Goal: Task Accomplishment & Management: Manage account settings

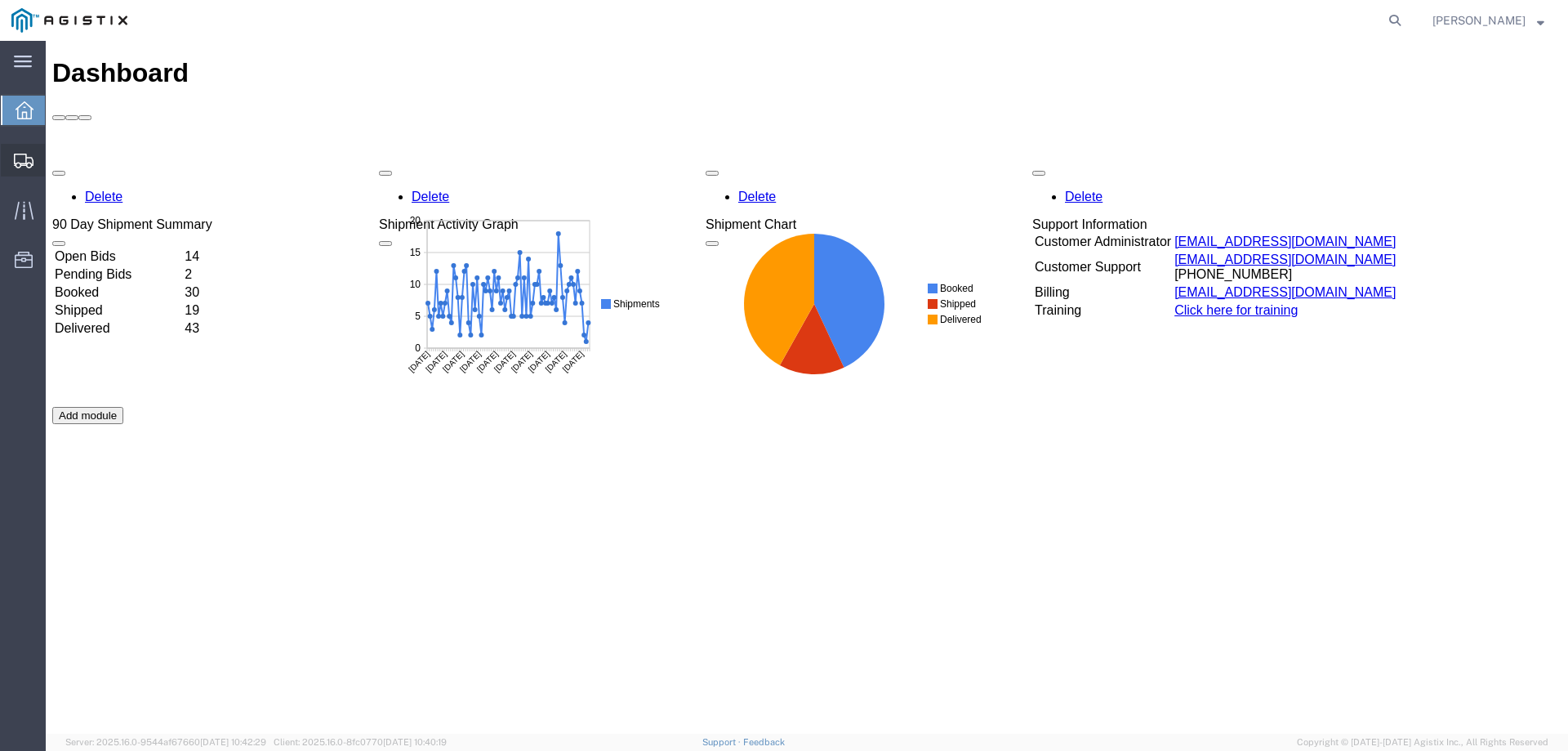
click at [16, 149] on div at bounding box center [24, 159] width 45 height 32
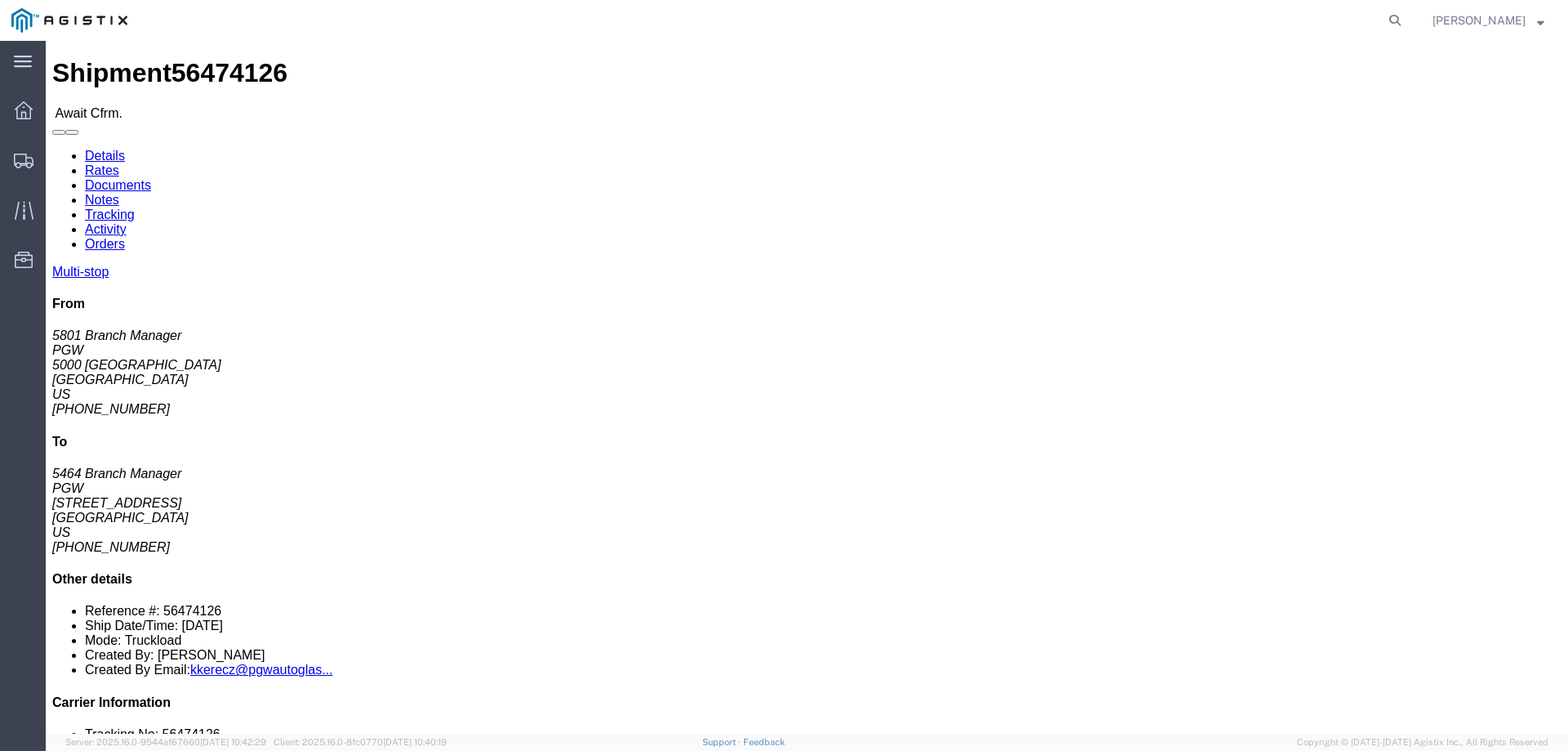
click b "56474126"
copy b "56474126"
click link "Confirm"
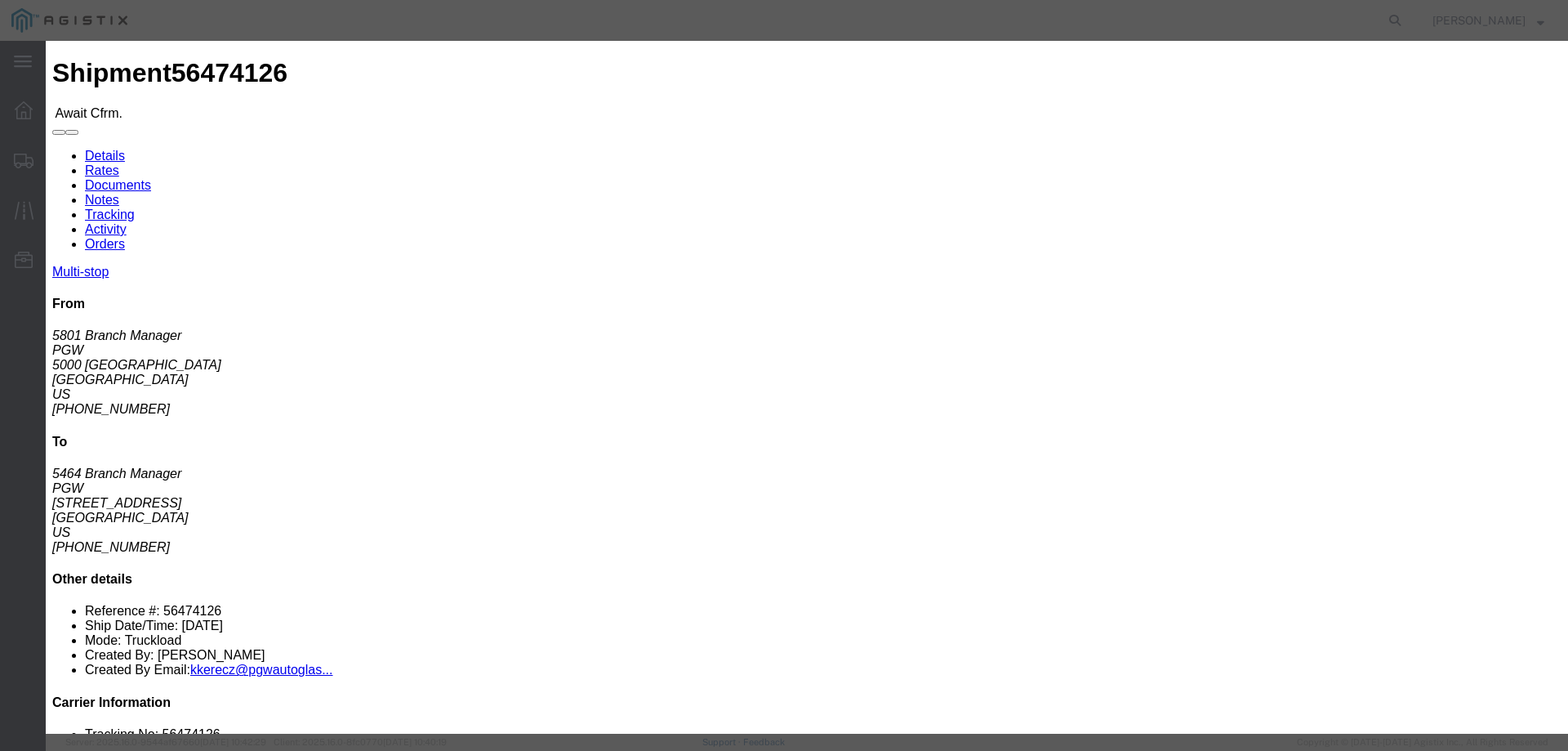
click input "checkbox"
checkbox input "true"
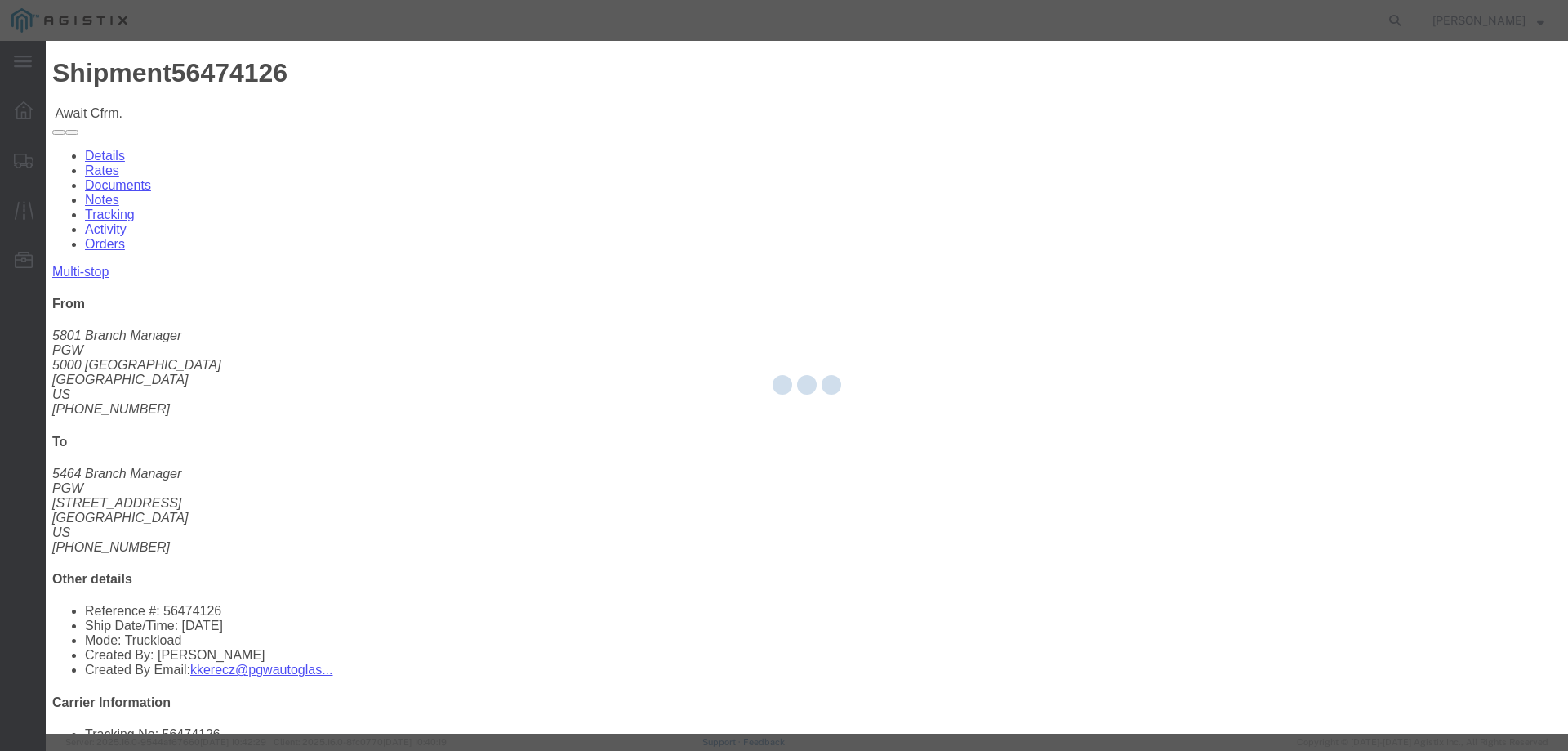
type input "[PERSON_NAME]"
type input "3204977237"
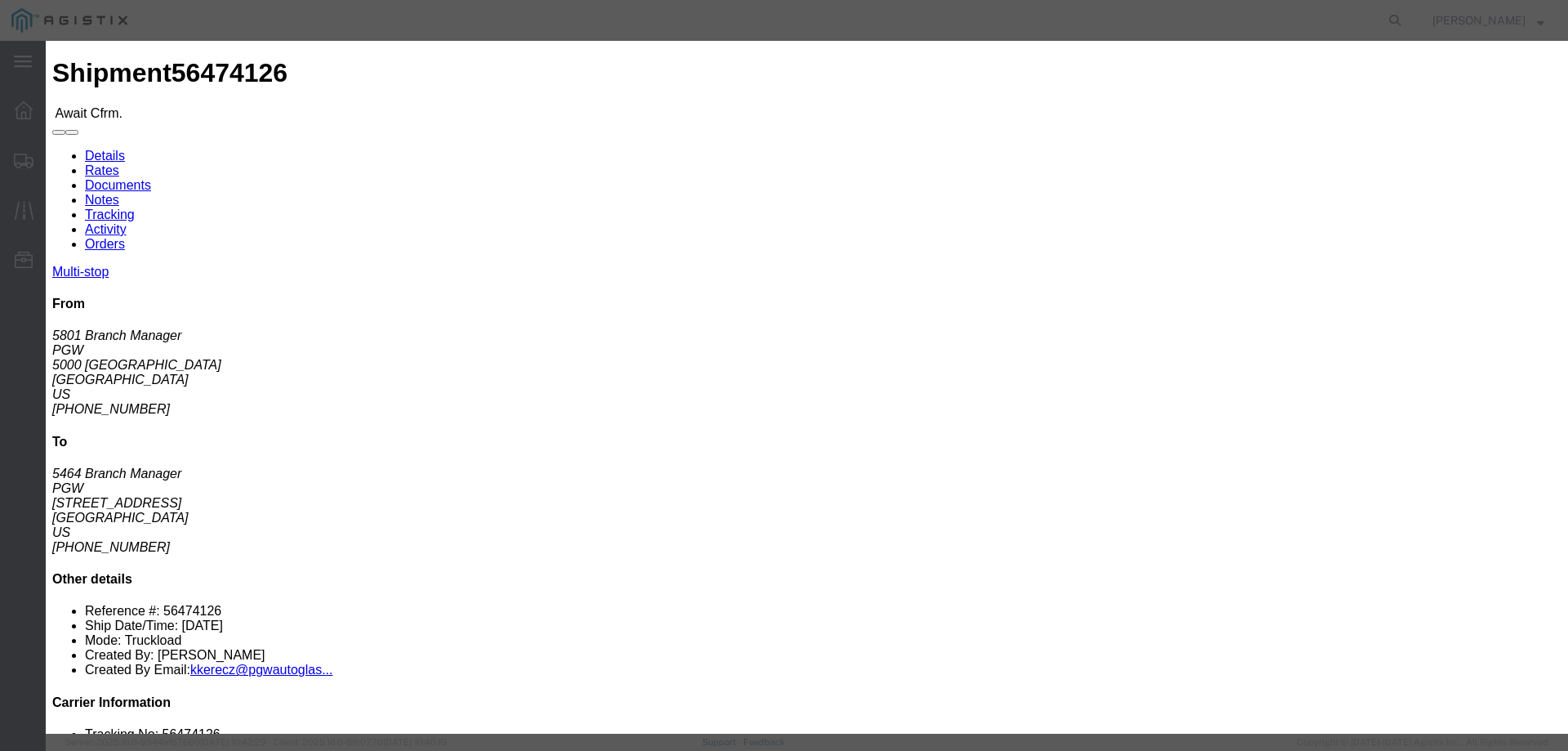
click input "text"
drag, startPoint x: 607, startPoint y: 234, endPoint x: 561, endPoint y: 194, distance: 61.0
paste input "56474126"
type input "56474126"
click button "Submit"
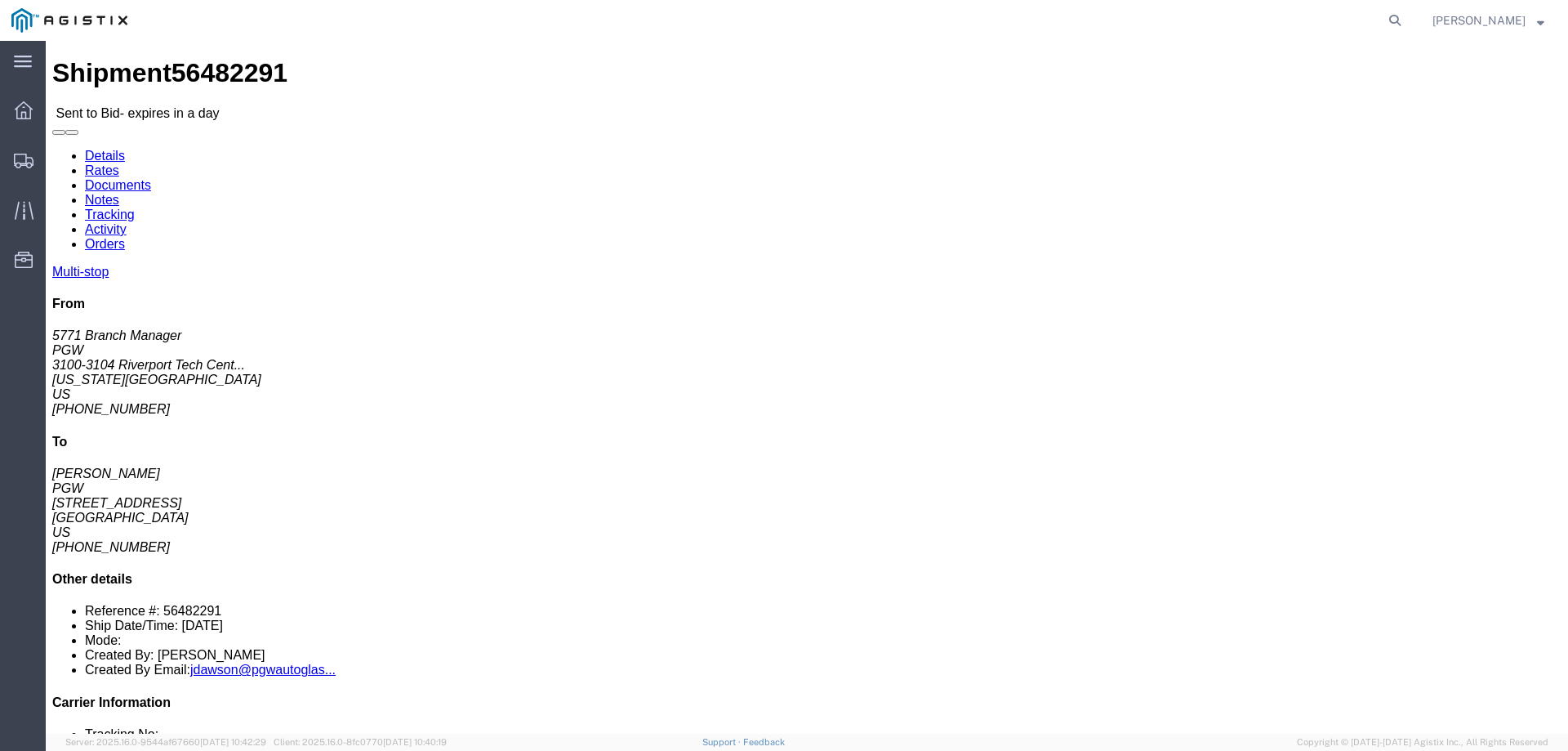
click link "Enter / Modify Bid"
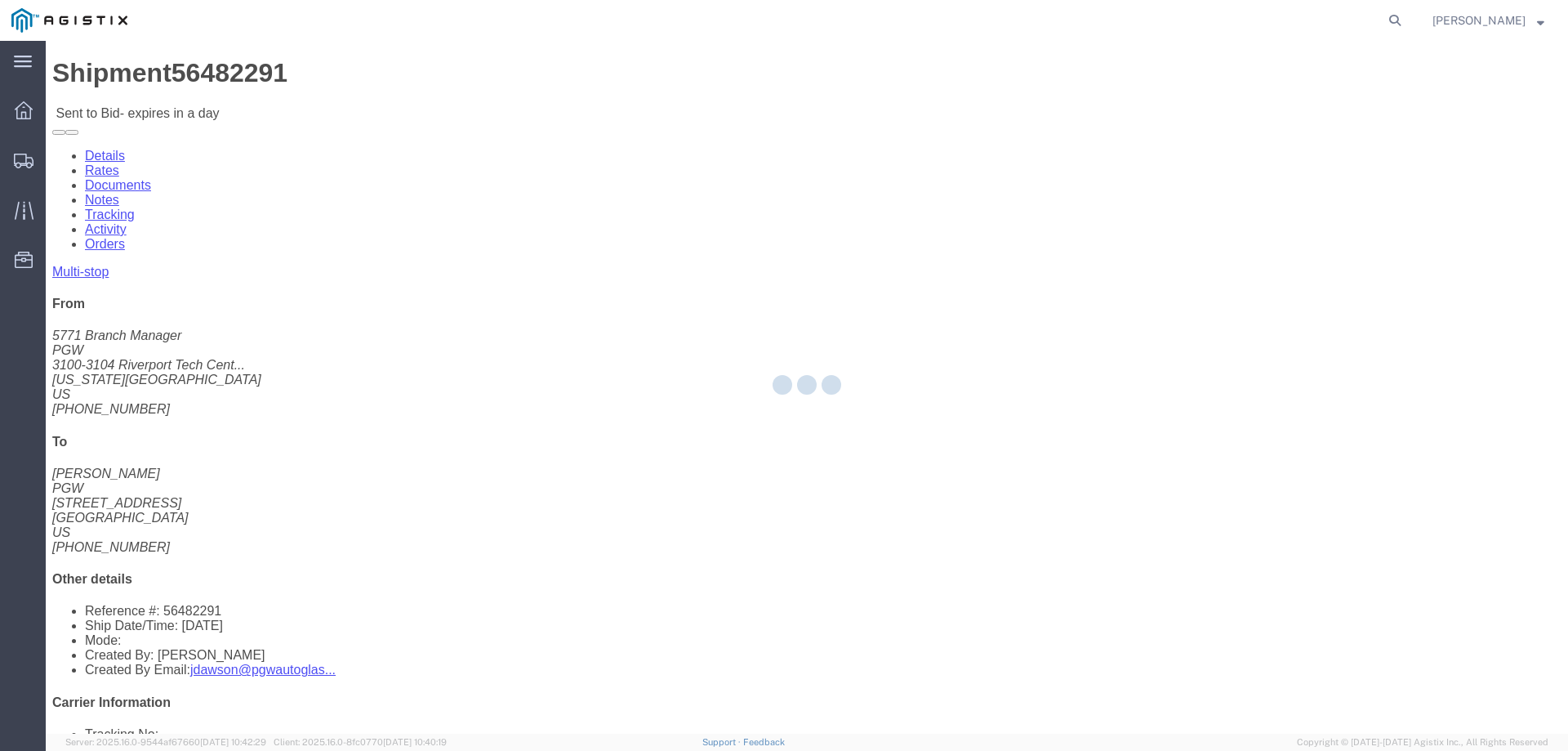
select select "146"
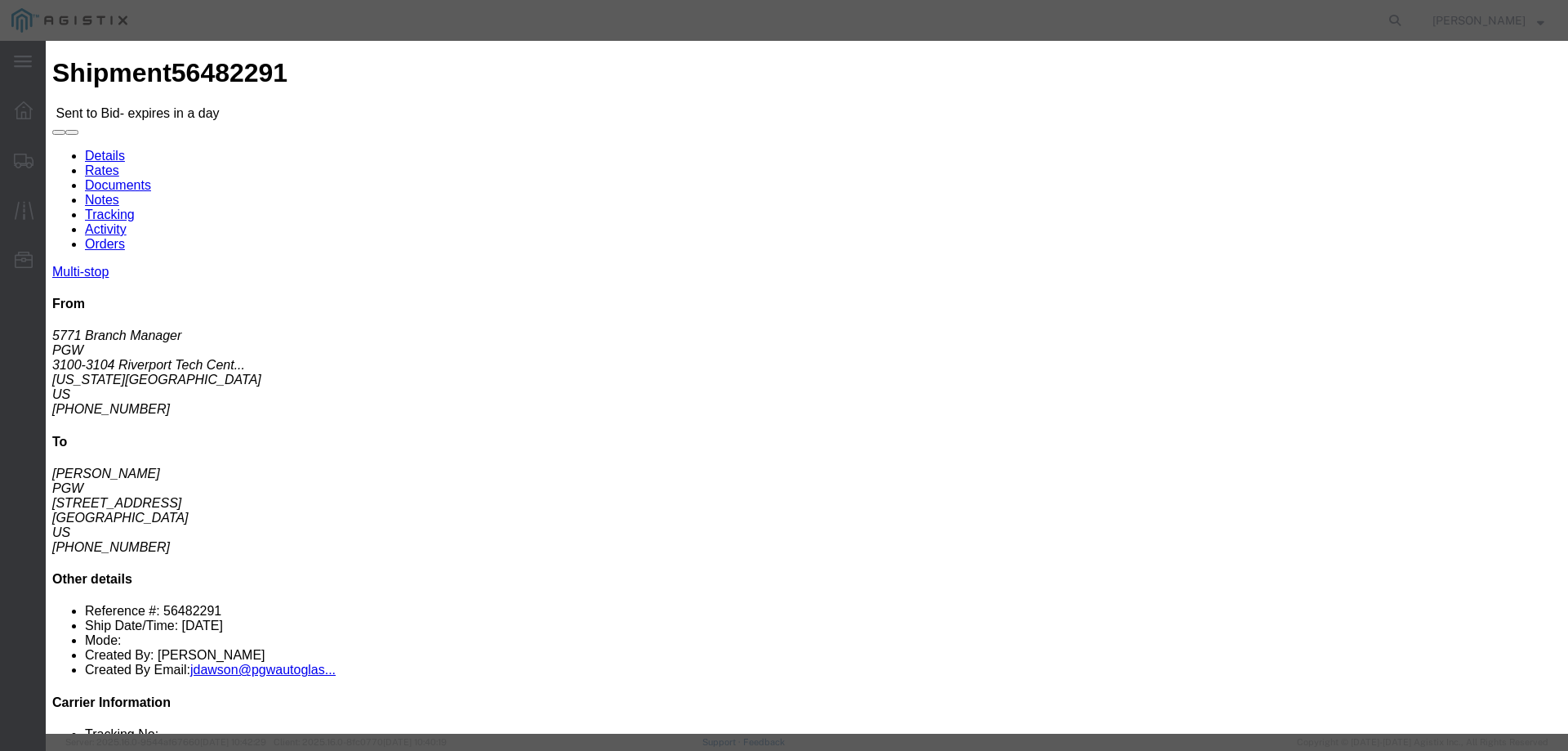
click select "Select CONESTOGA DFRM/STEP Economy TL Flatbed Intermodal LTL Standard Next Day …"
select select "25032"
click select "Select CONESTOGA DFRM/STEP Economy TL Flatbed Intermodal LTL Standard Next Day …"
click input "text"
type input "ats"
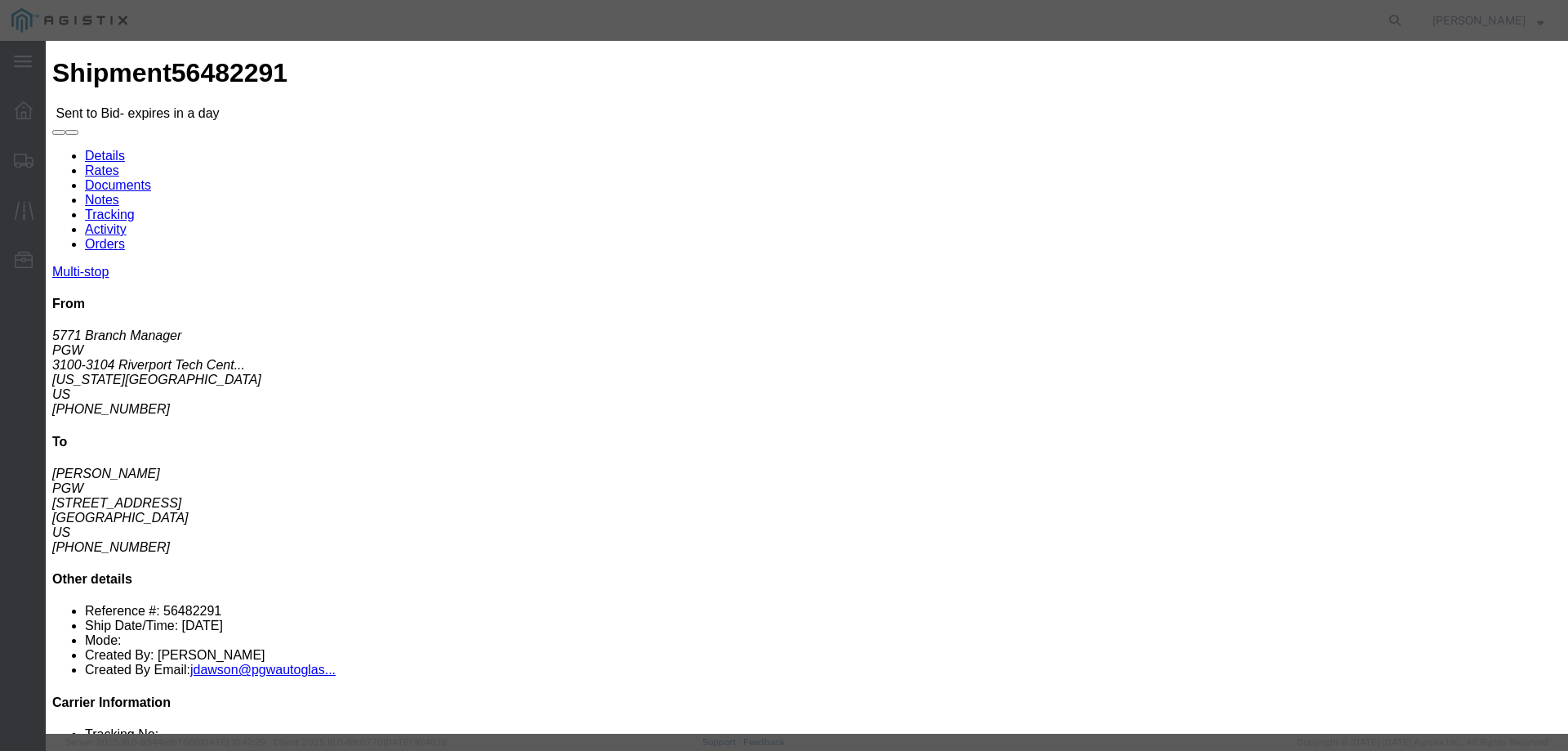
click input "number"
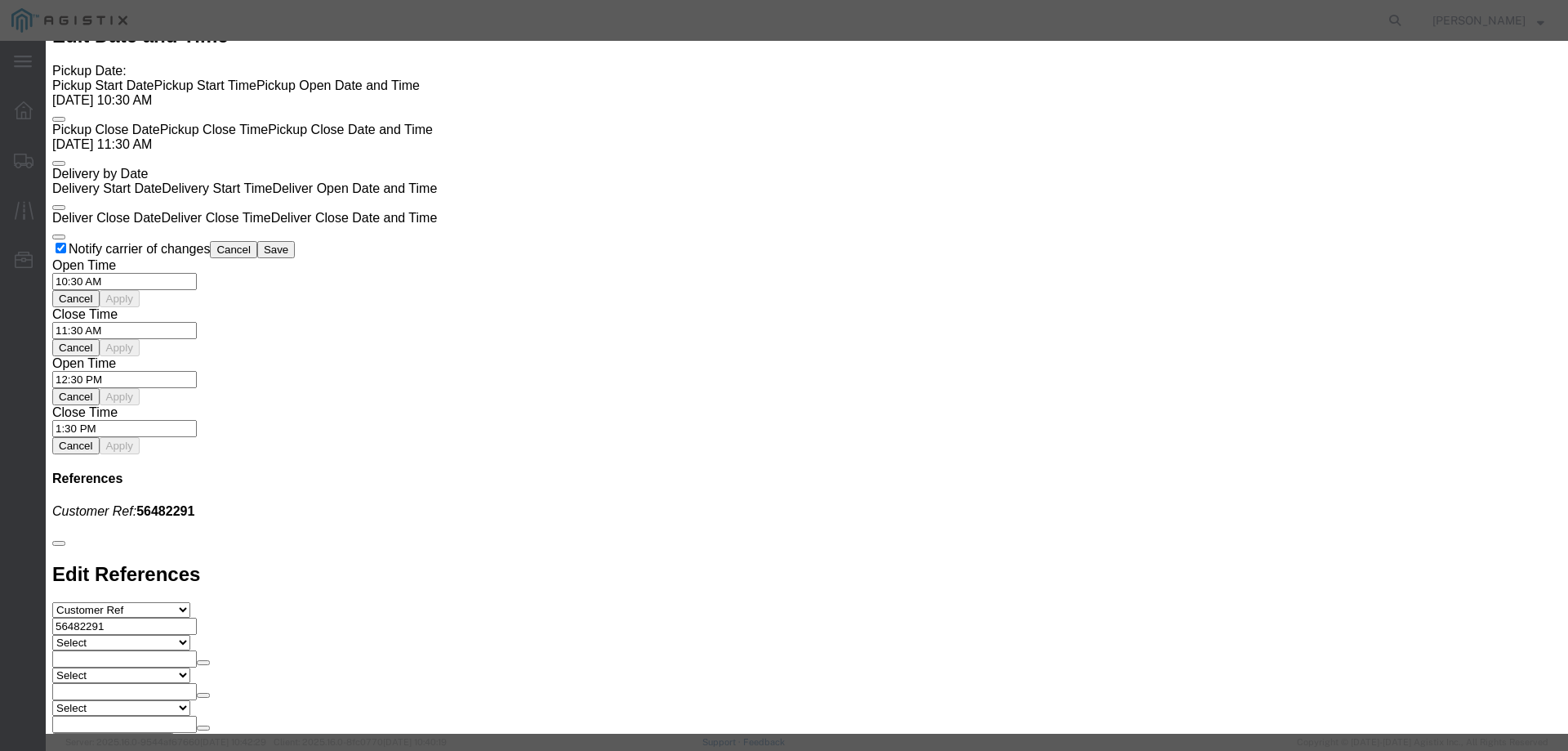
scroll to position [1454, 0]
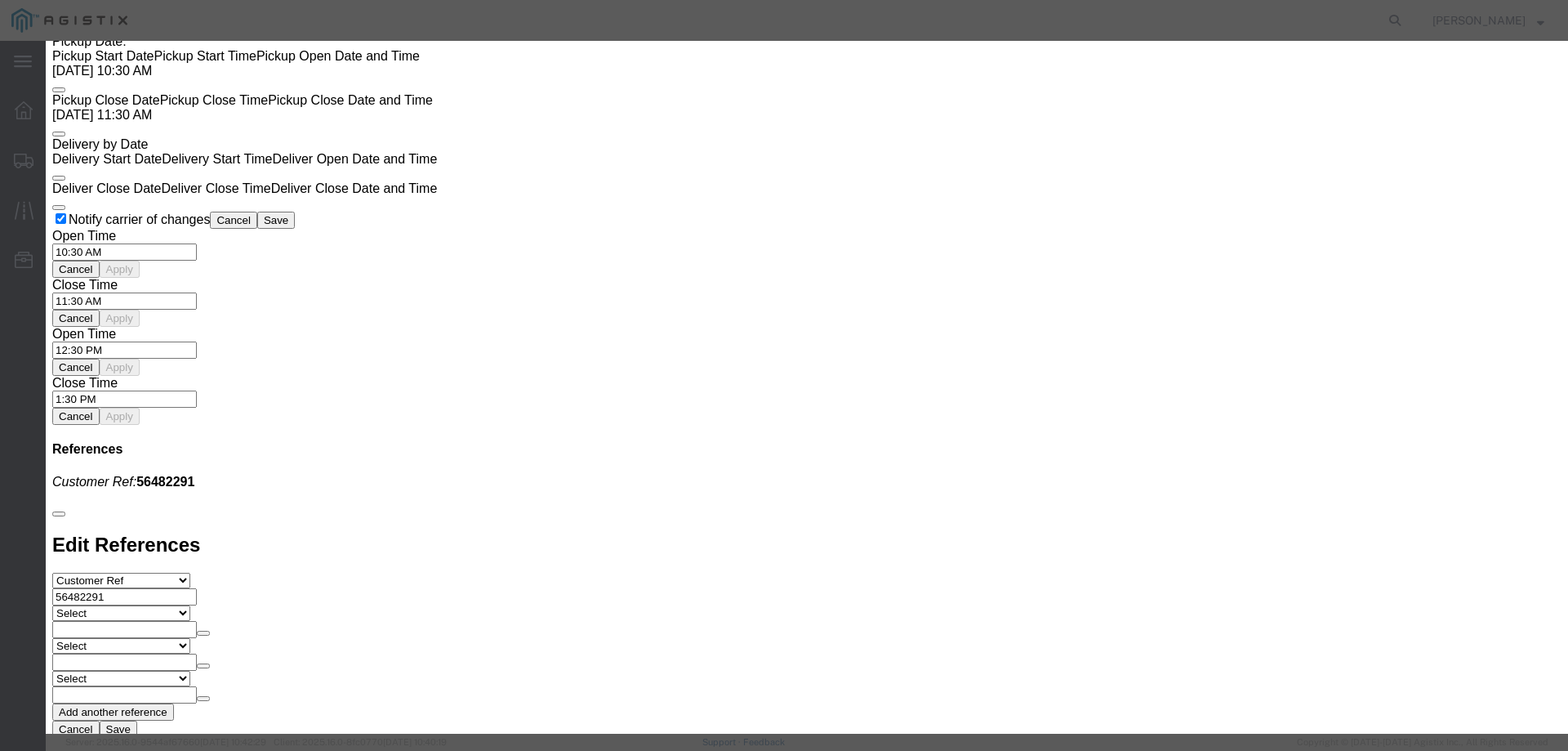
drag, startPoint x: 609, startPoint y: 48, endPoint x: 567, endPoint y: 119, distance: 82.5
click h3 "Enter Bid"
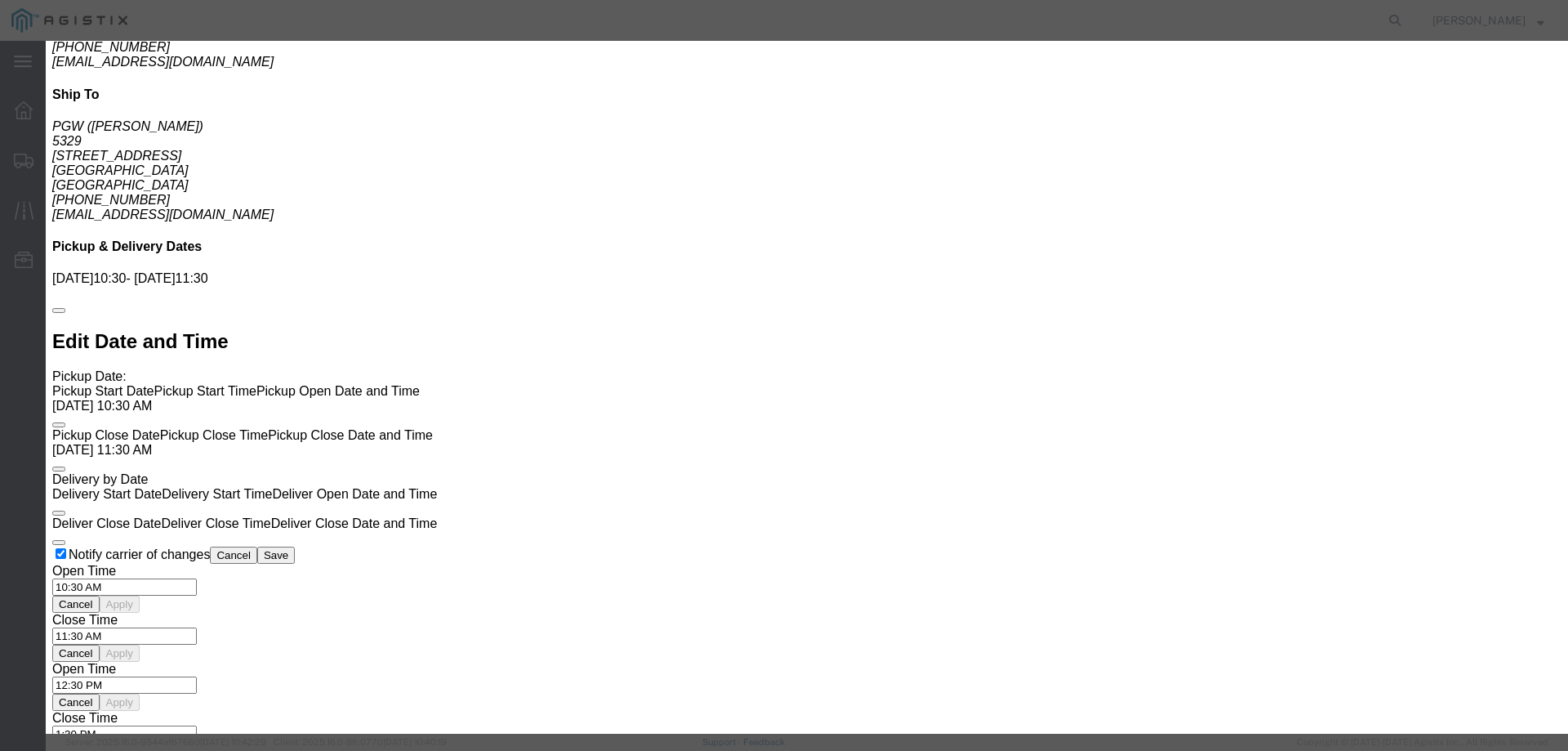
scroll to position [882, 0]
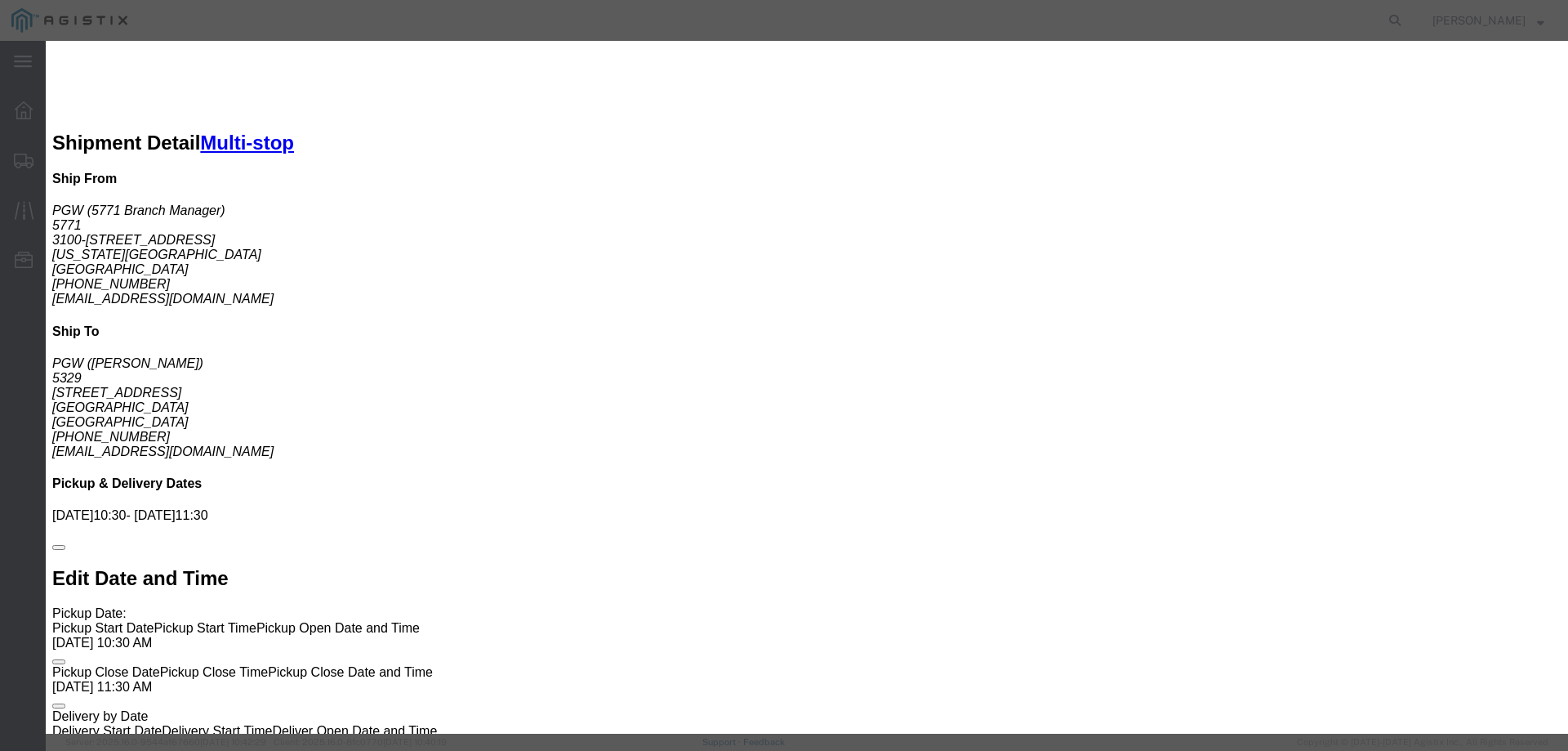
drag, startPoint x: 431, startPoint y: 113, endPoint x: 426, endPoint y: 36, distance: 77.2
click h3 "Enter Bid"
drag, startPoint x: 1043, startPoint y: 325, endPoint x: 926, endPoint y: 357, distance: 121.3
click div "Select 2 Day Service 3 Axle Winch Truck 3 to 5 Day Service 96L Domestic Flat Ra…"
type input "1085"
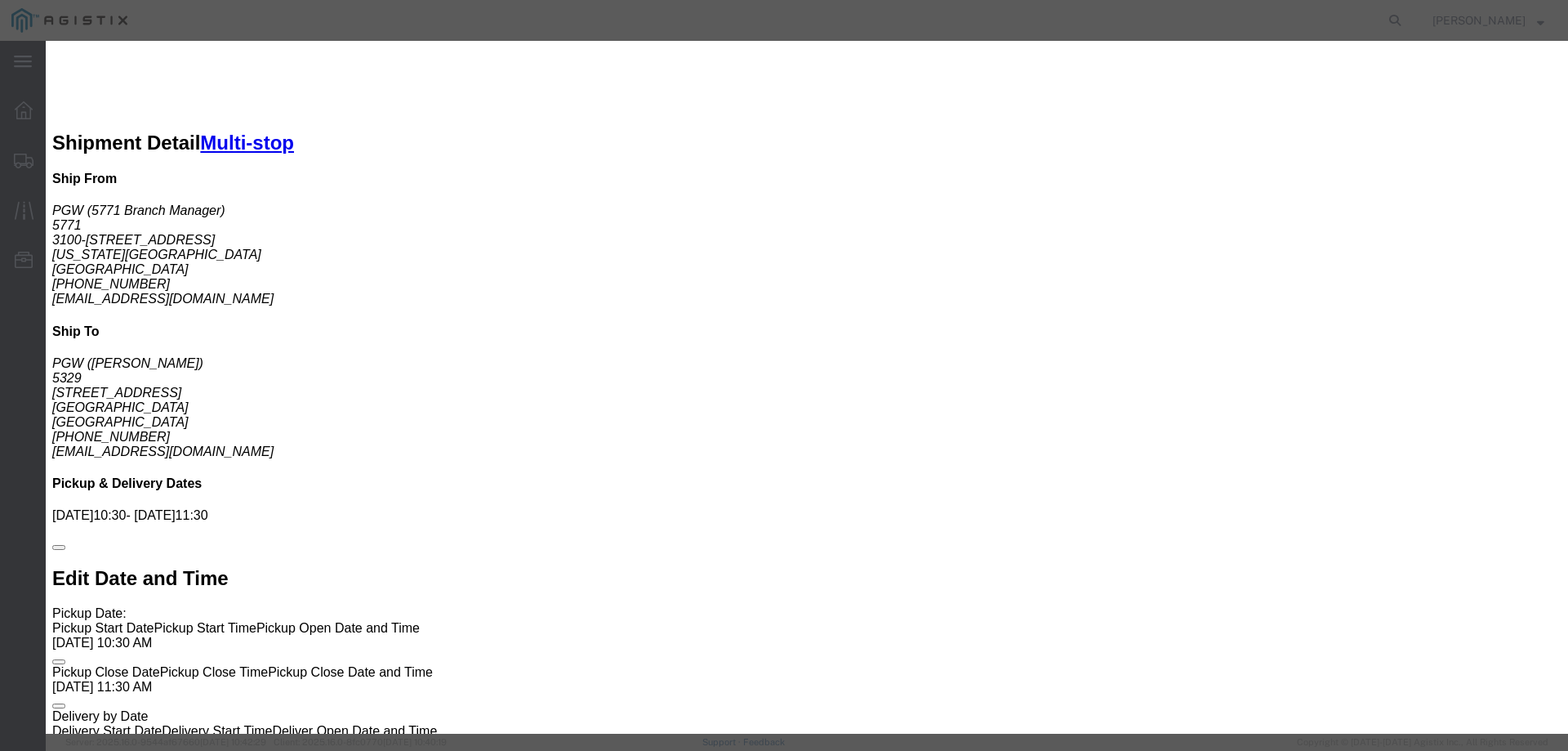
click button "Submit"
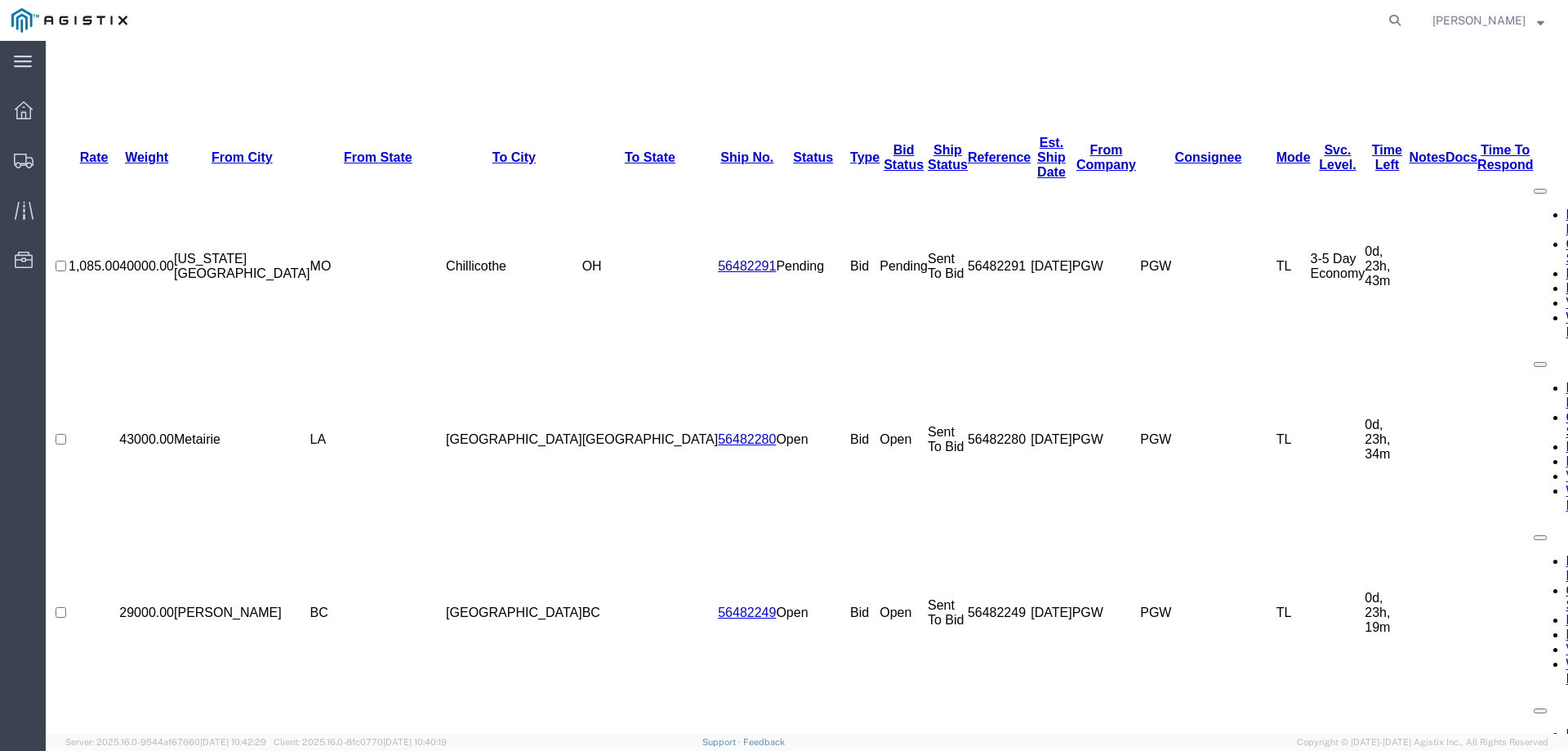
scroll to position [0, 0]
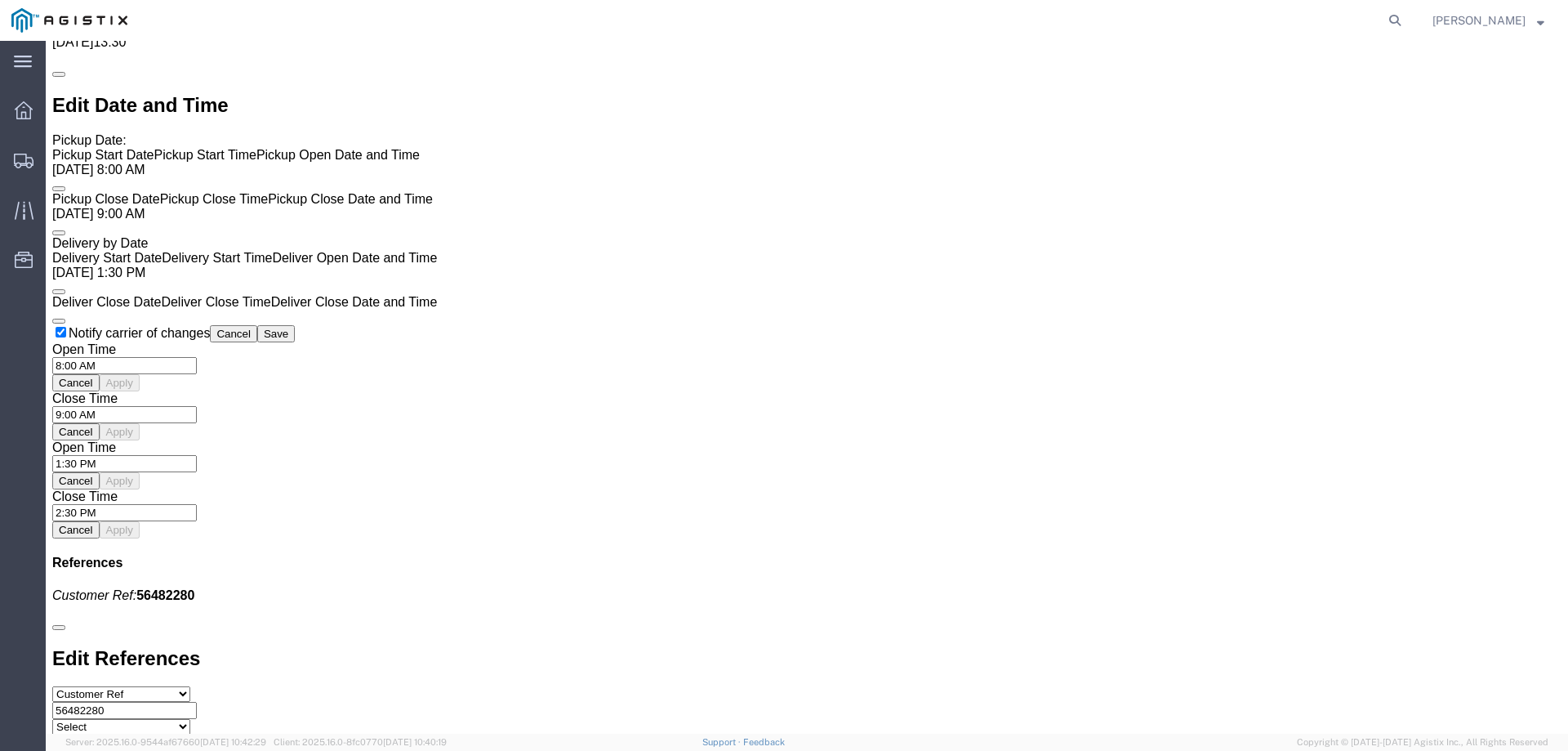
scroll to position [1389, 0]
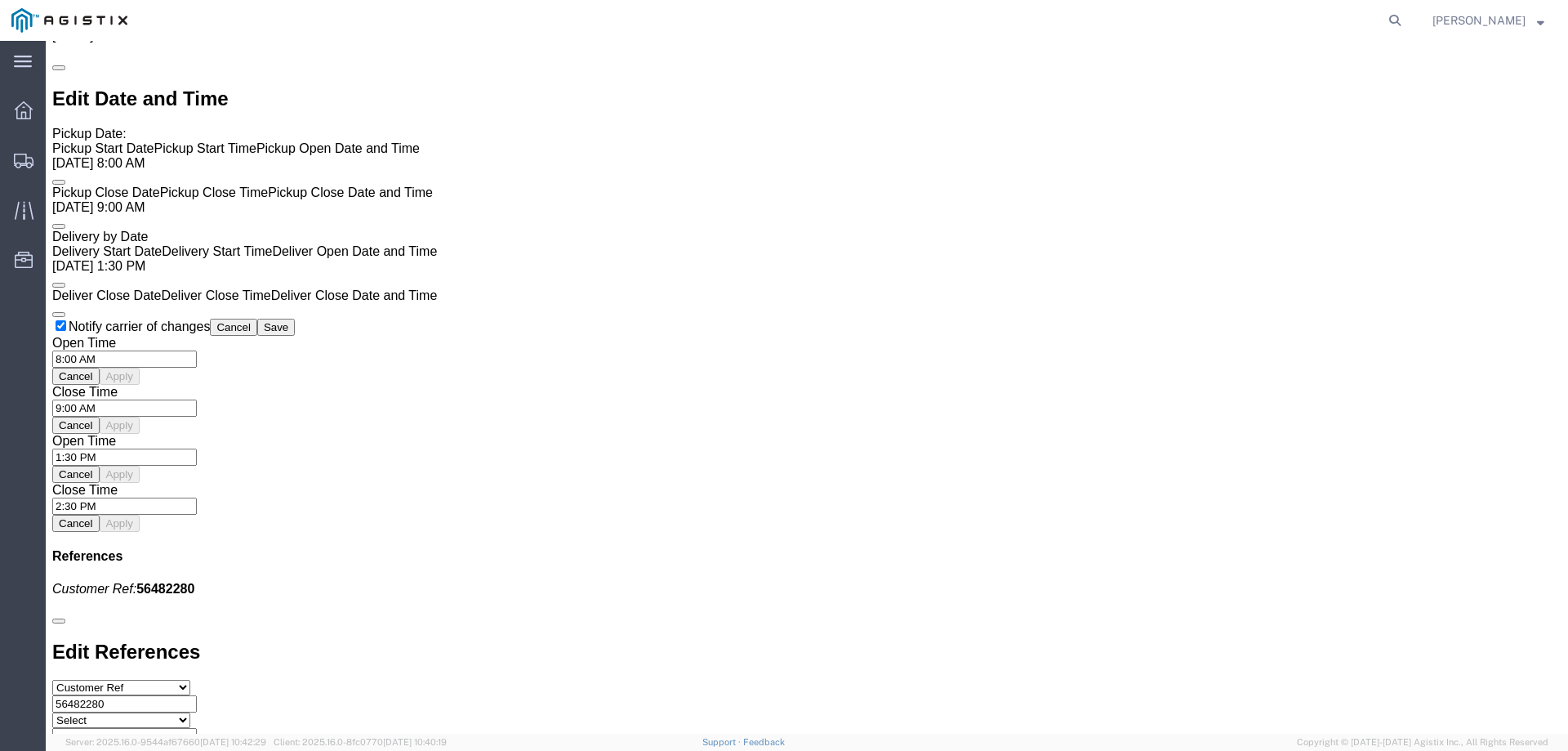
click link "Enter / Modify Bid"
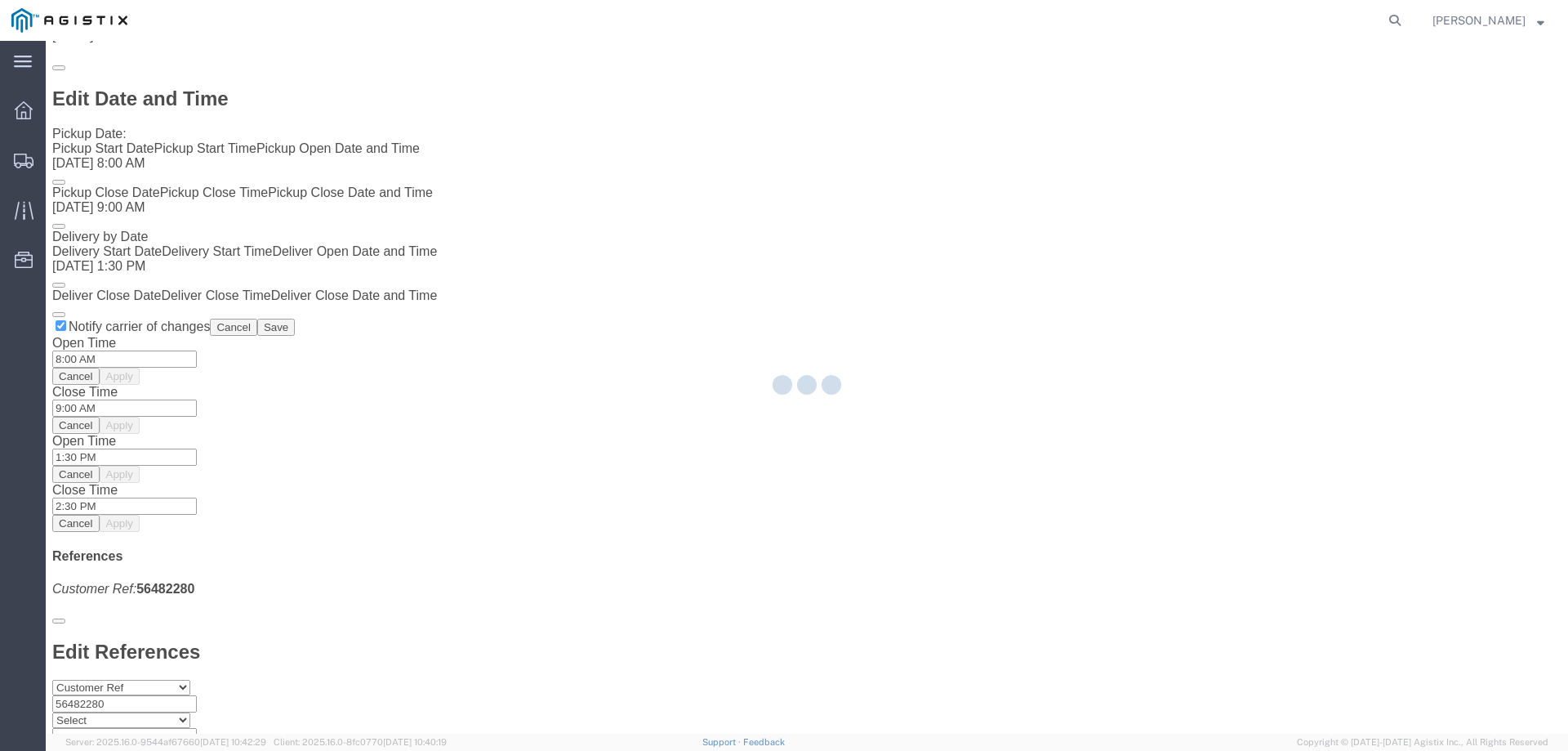
select select "146"
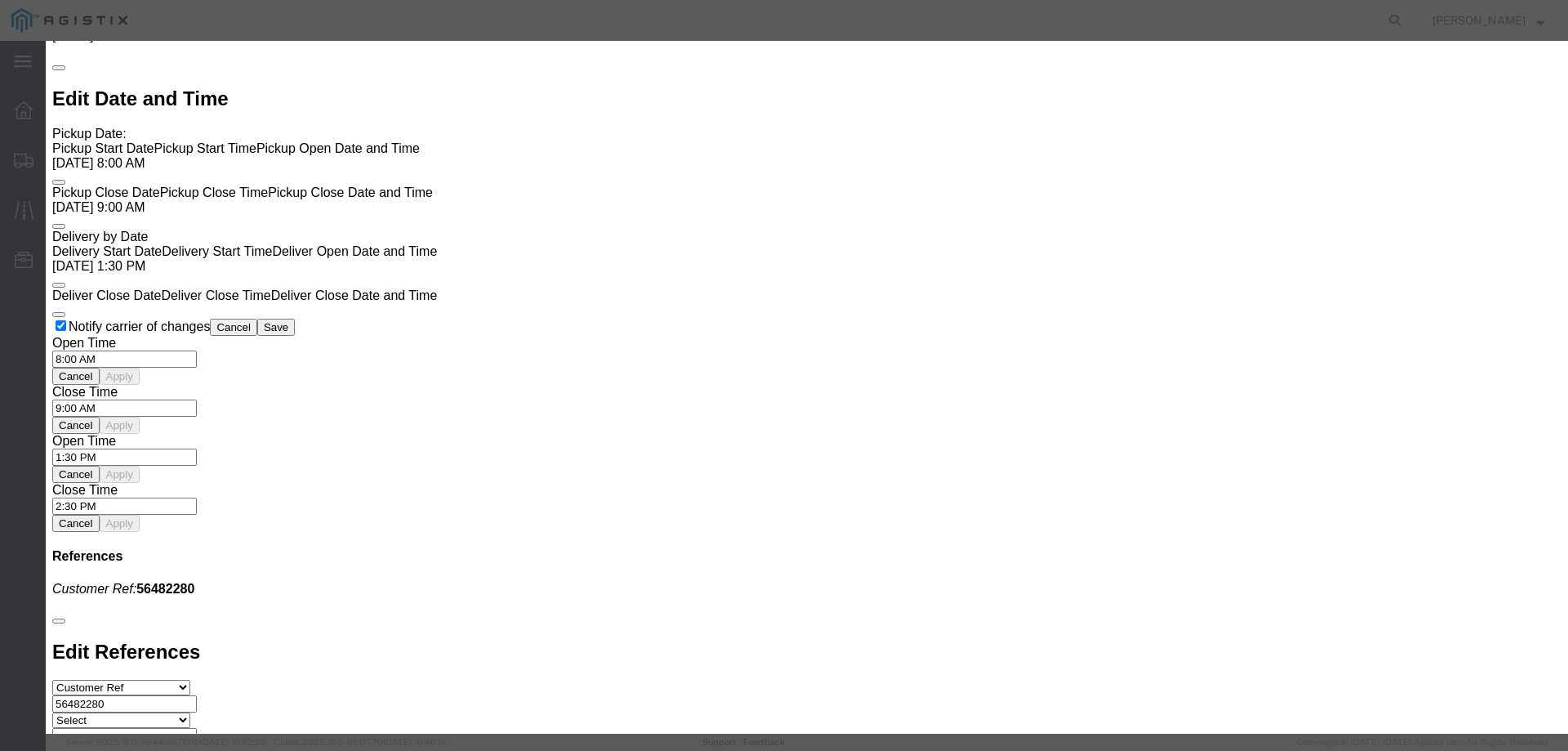
click select "Select CONESTOGA DFRM/STEP Economy TL Flatbed Intermodal LTL Standard Next Day …"
select select "25032"
click select "Select CONESTOGA DFRM/STEP Economy TL Flatbed Intermodal LTL Standard Next Day …"
click input "text"
type input "ats"
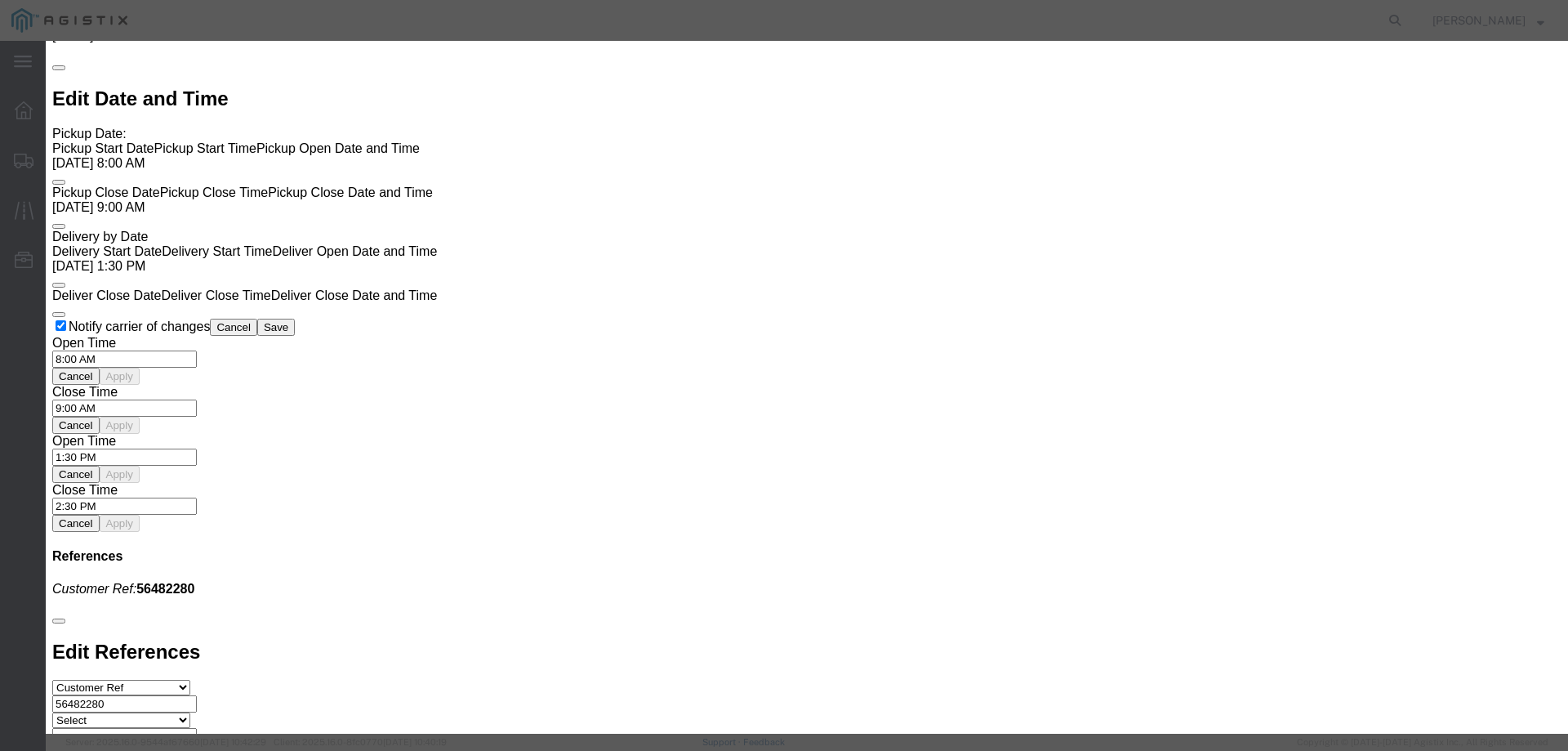
click input "number"
type input "1075"
click button "Submit"
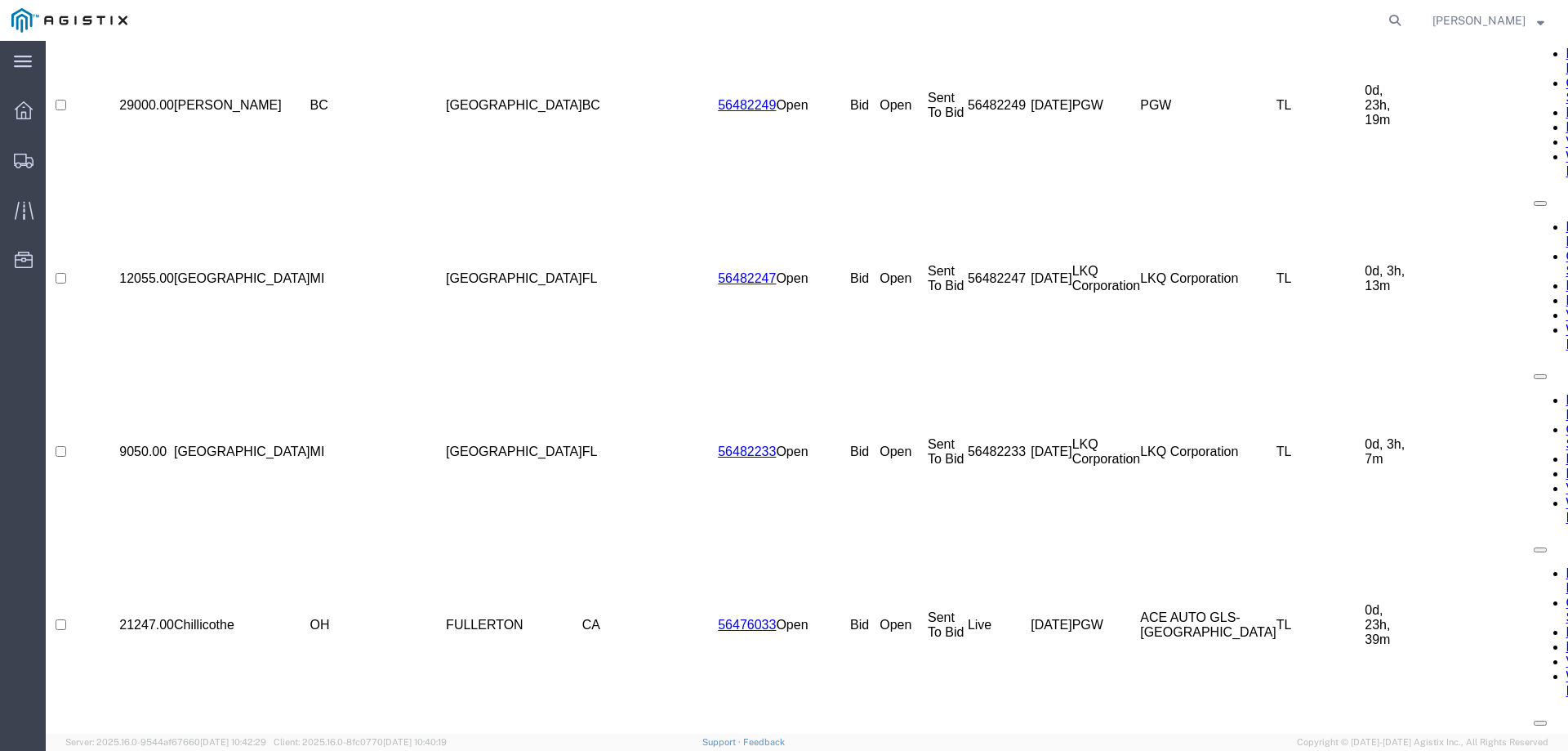
scroll to position [0, 0]
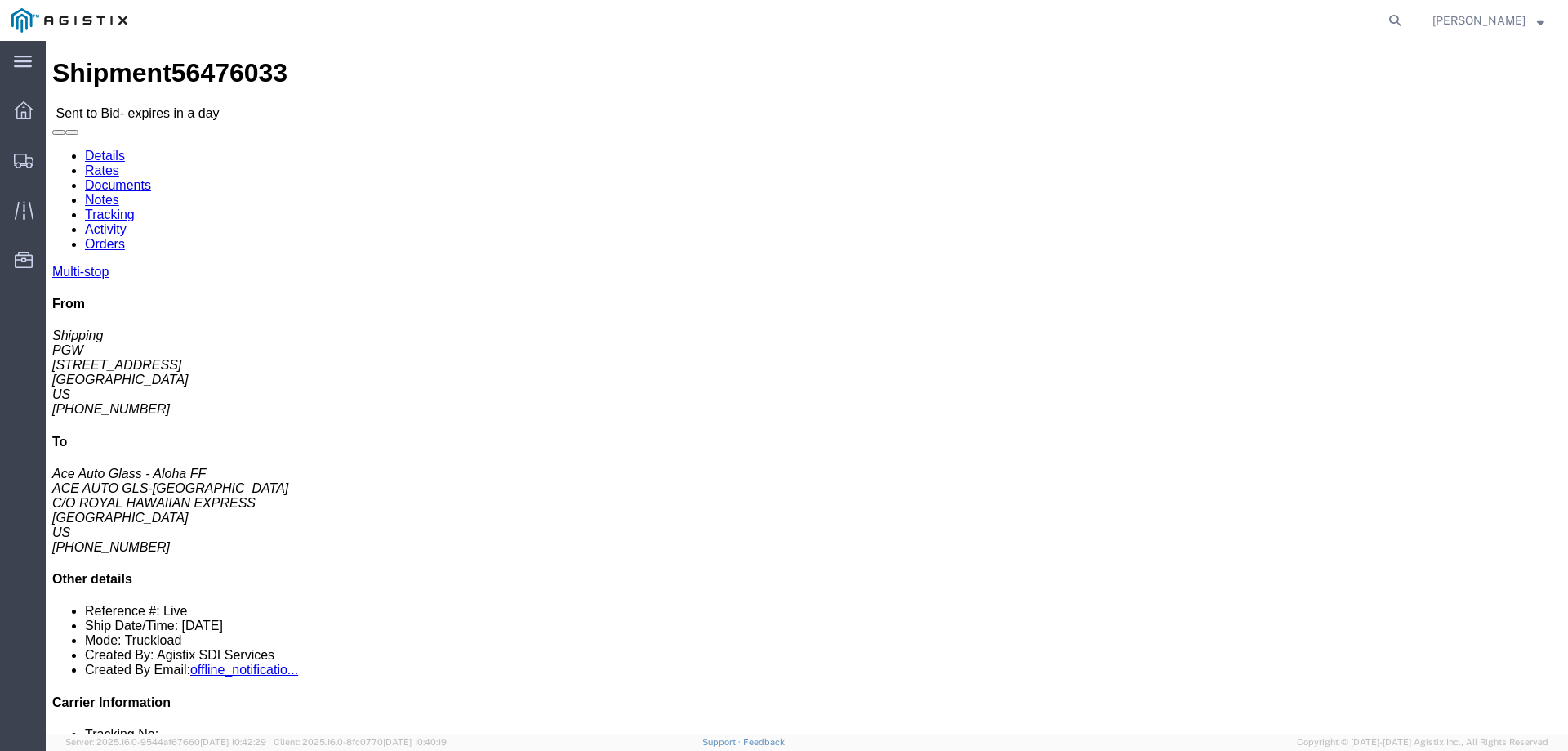
click link "Enter / Modify Bid"
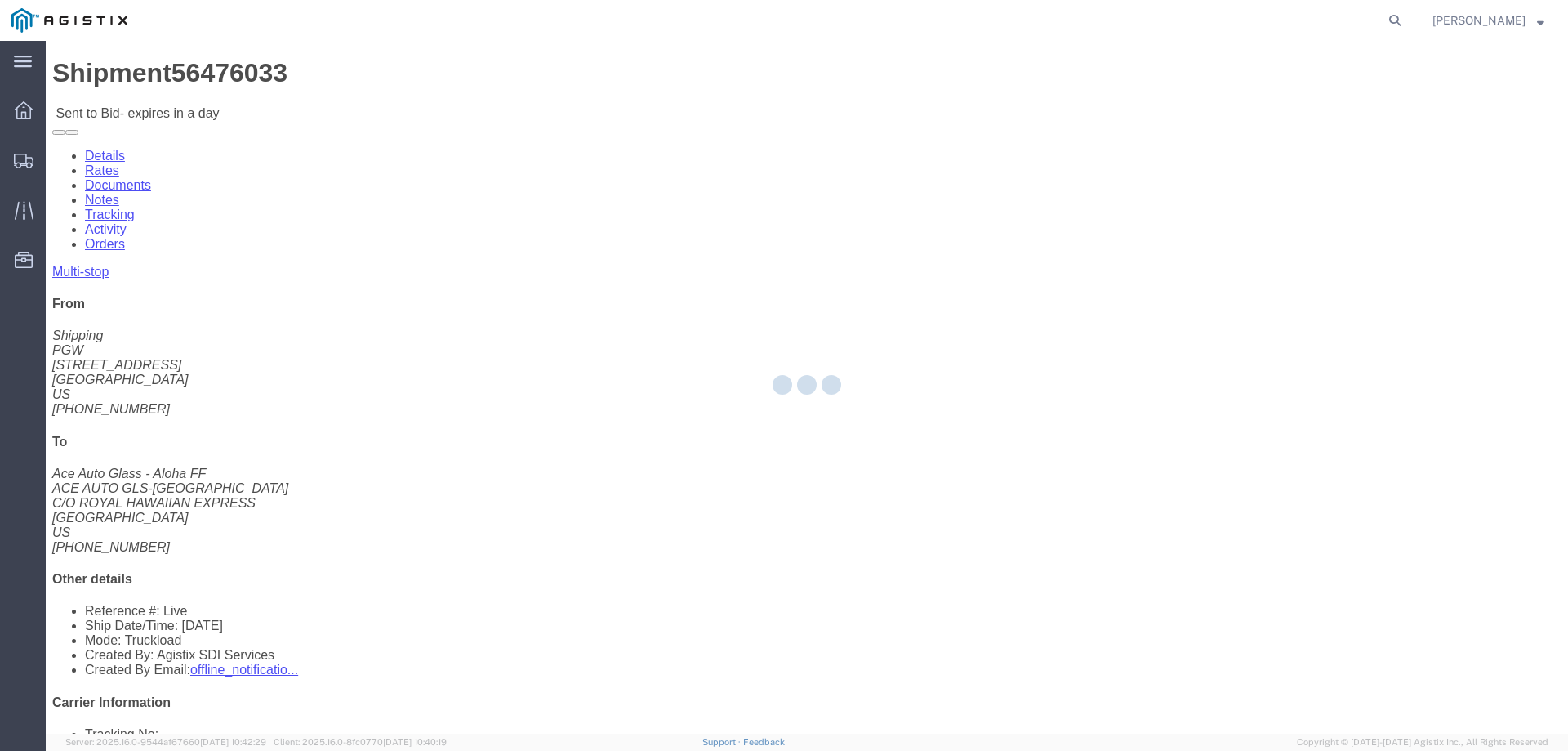
select select "146"
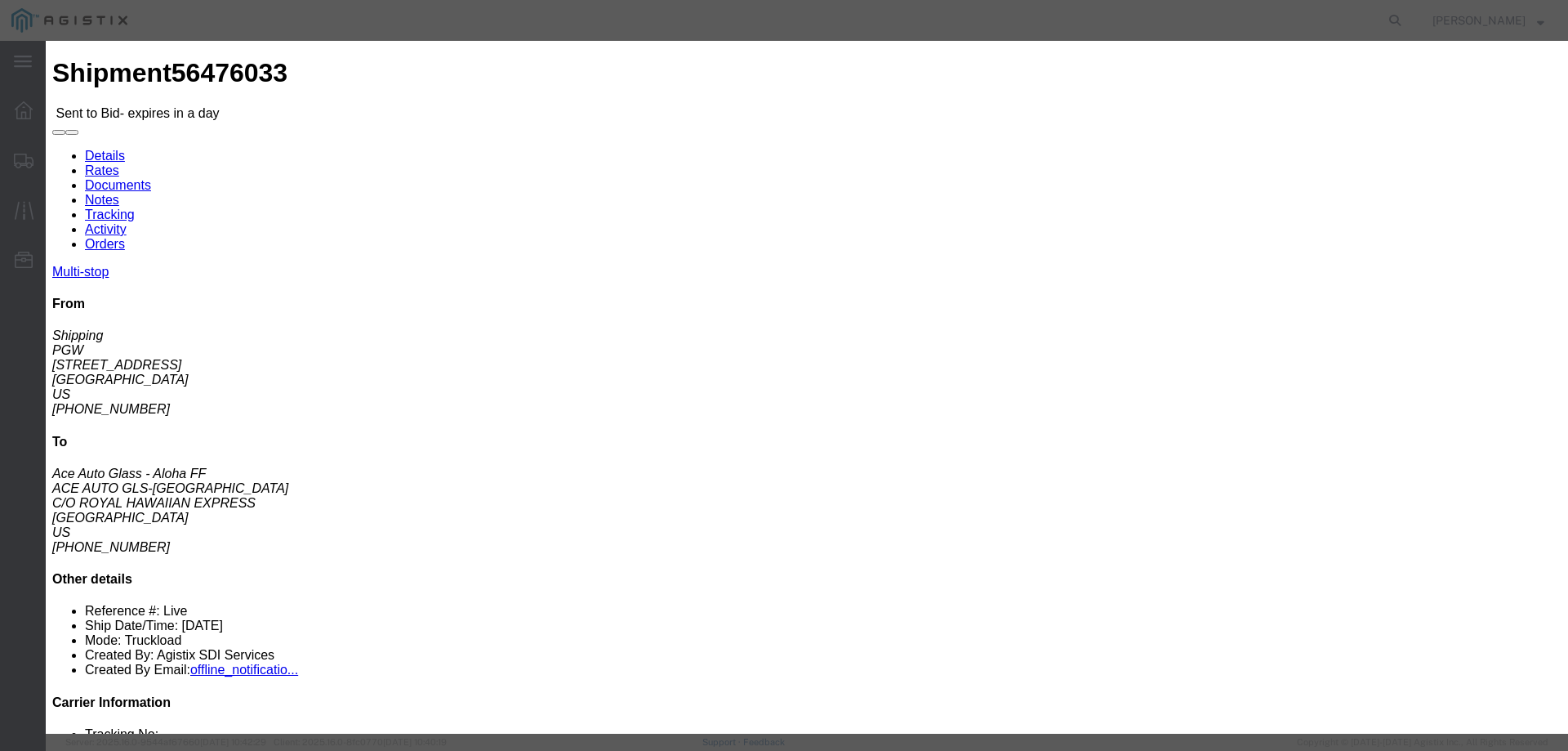
click select "Select CONESTOGA DFRM/STEP Economy TL Flatbed Intermodal LTL Standard Next Day …"
select select "25032"
click select "Select CONESTOGA DFRM/STEP Economy TL Flatbed Intermodal LTL Standard Next Day …"
click input "text"
type input "ats"
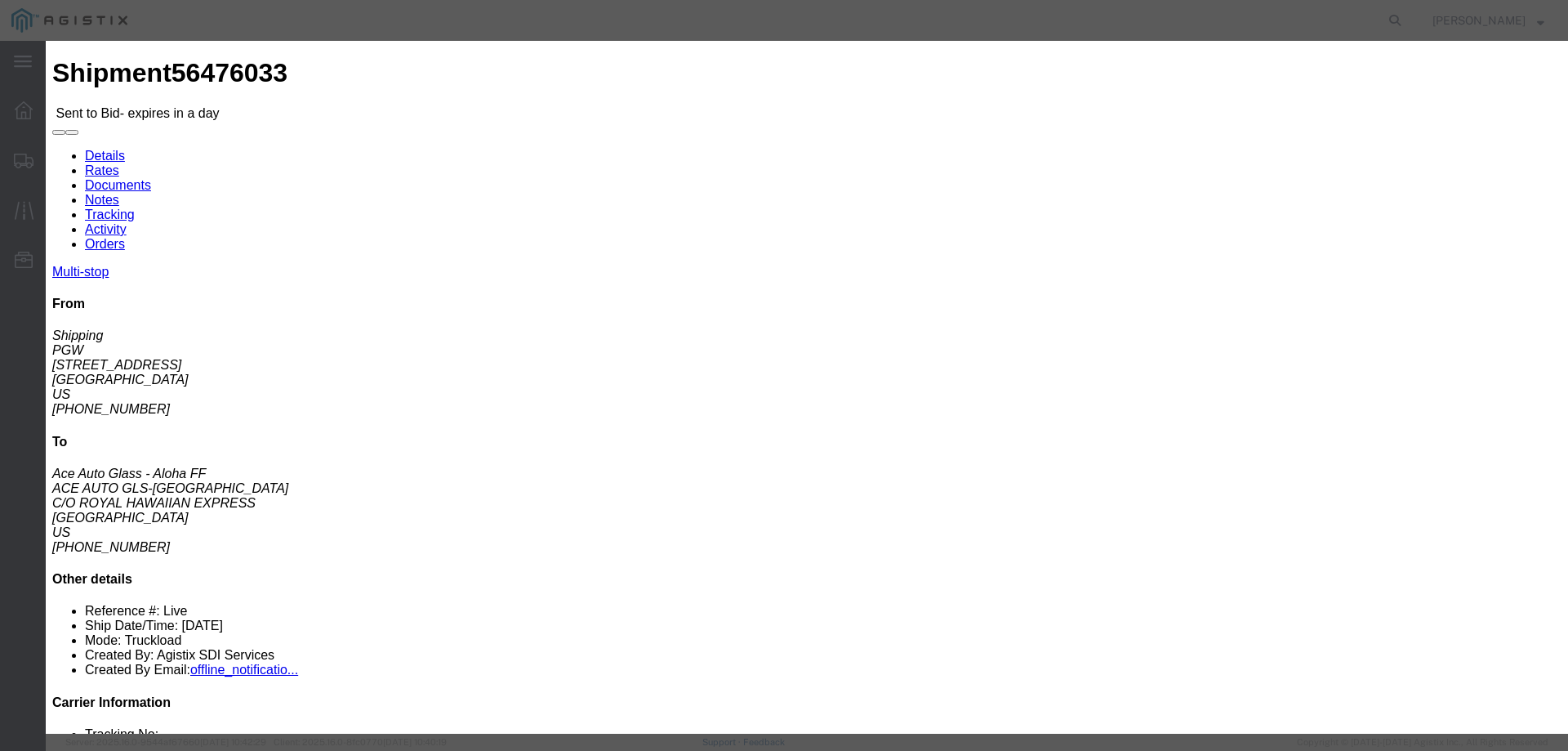
click input "number"
drag, startPoint x: 1103, startPoint y: 333, endPoint x: 985, endPoint y: 344, distance: 118.5
click div "Select 2 Day Service 3 Axle Winch Truck 3 to 5 Day Service 96L Domestic Flat Ra…"
drag, startPoint x: 1065, startPoint y: 332, endPoint x: 1045, endPoint y: 331, distance: 20.0
click input "3300"
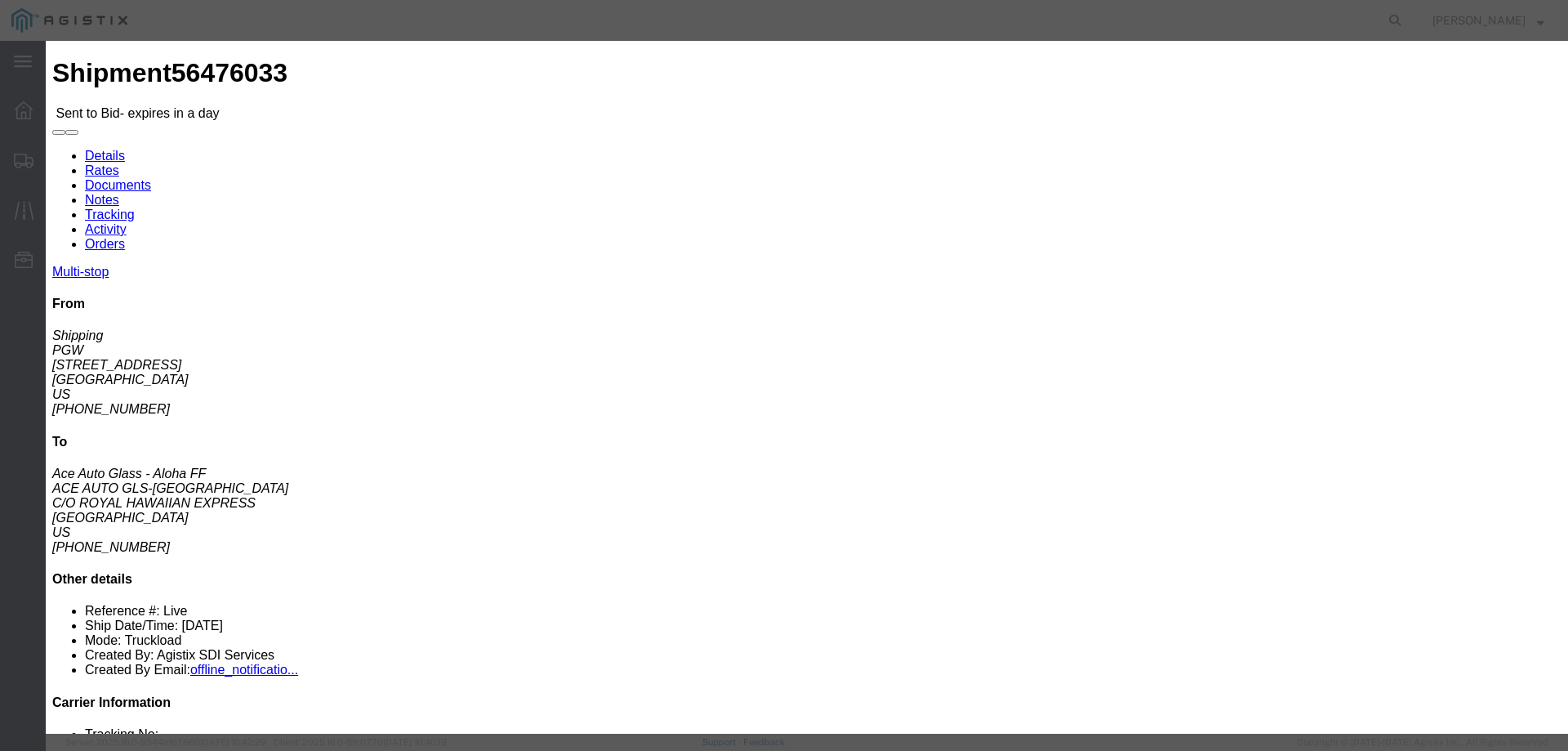
type input "3"
type input "2"
type input "3080"
click button "Submit"
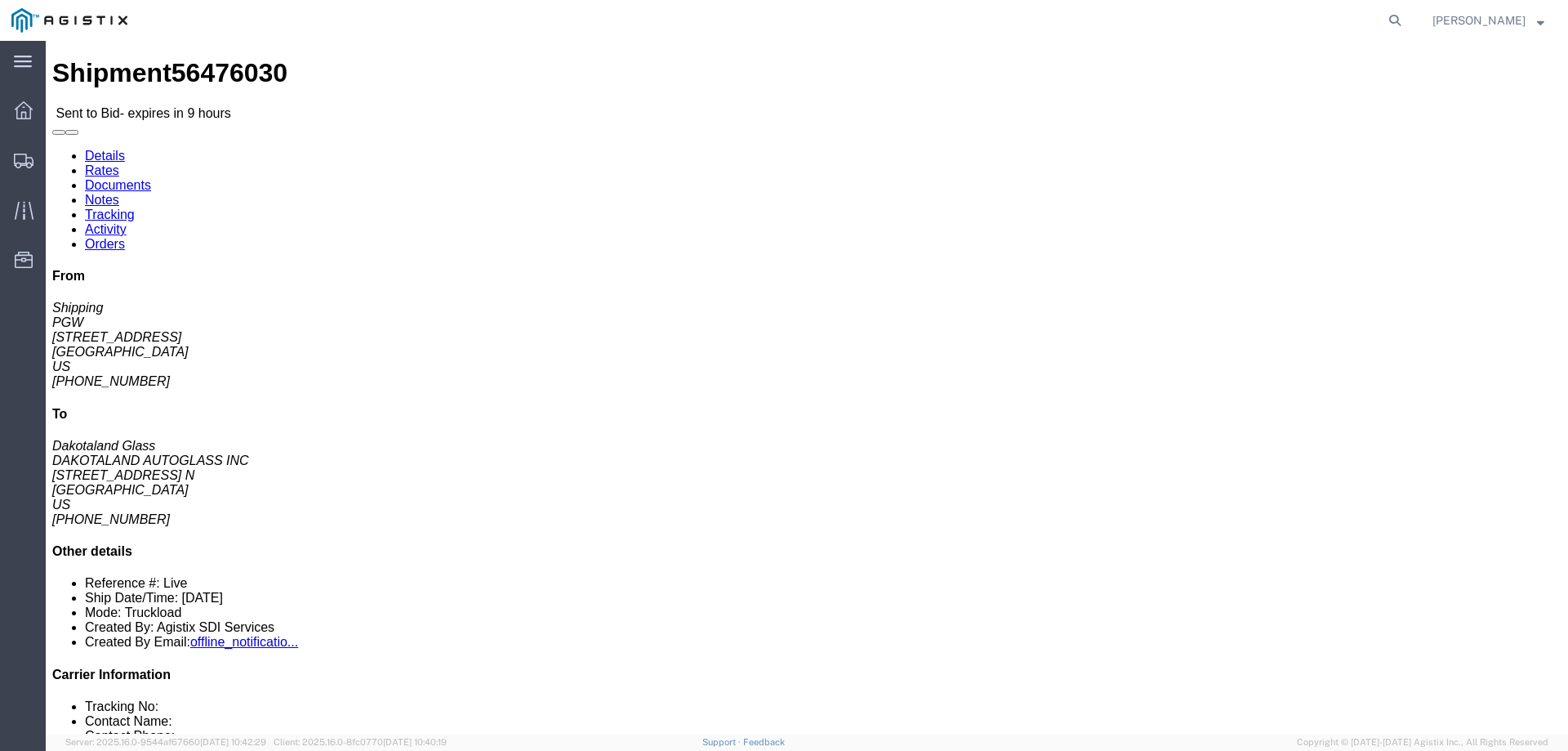
click link "Enter / Modify Bid"
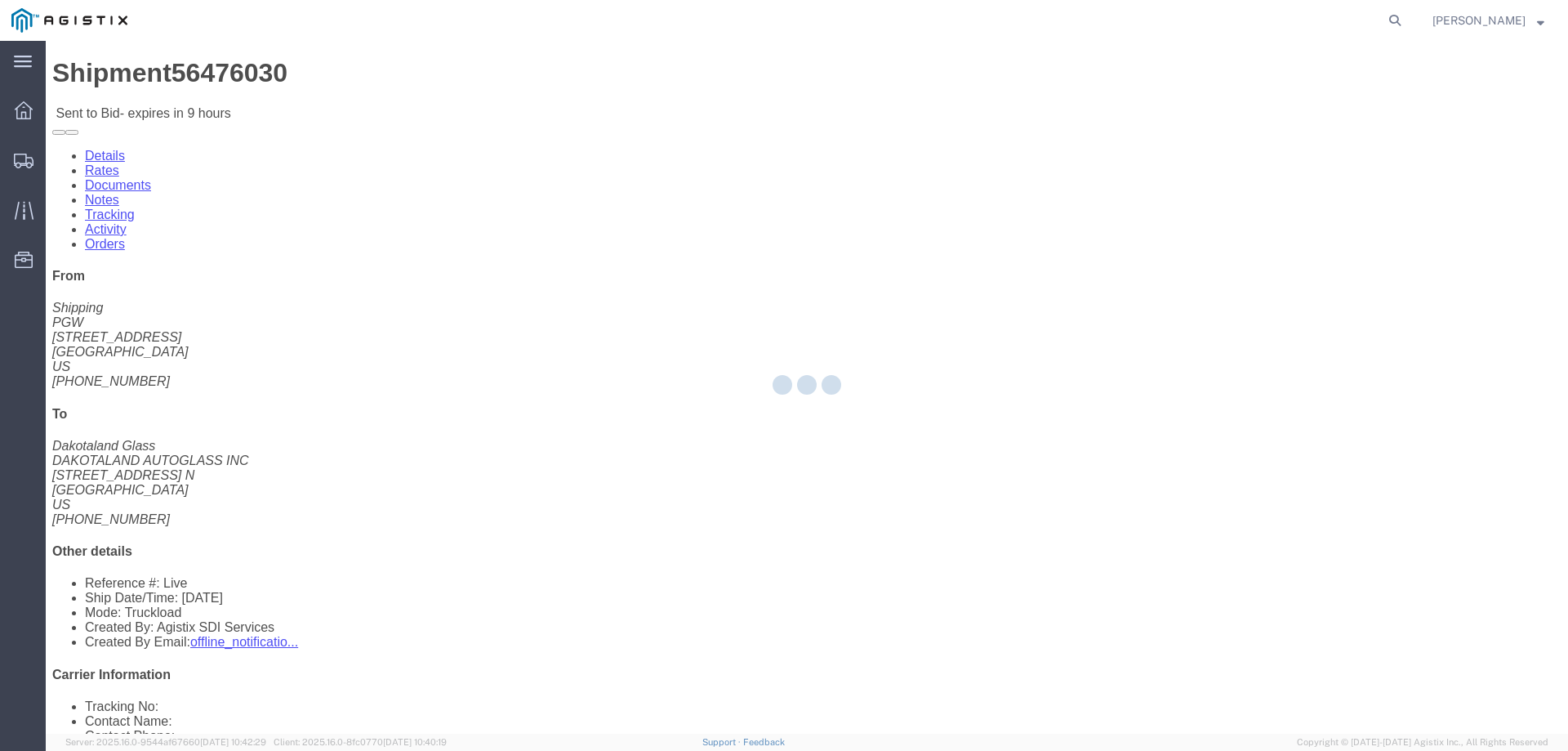
select select "146"
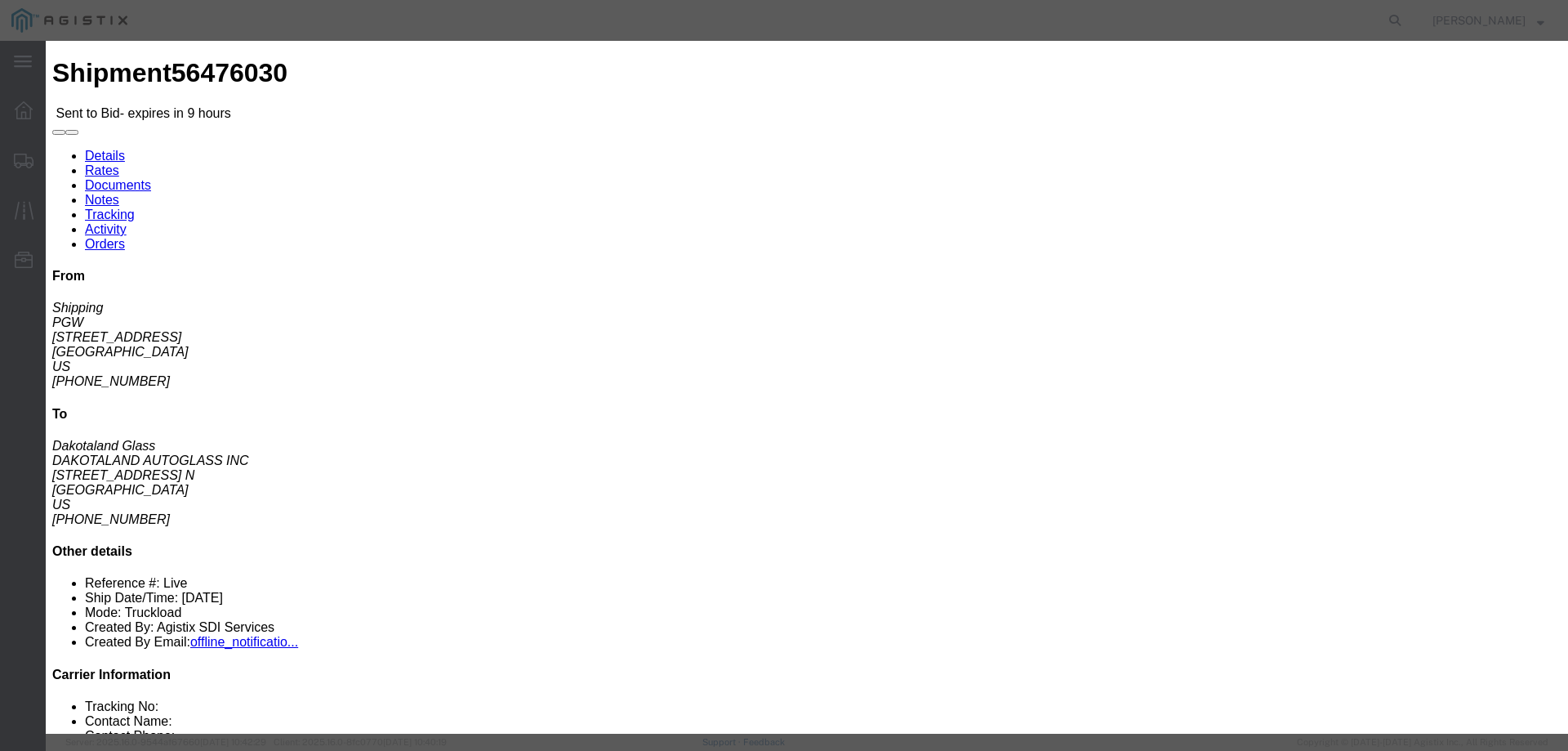
click select "Select CONESTOGA DFRM/STEP Economy TL Flatbed Intermodal LTL Standard Next Day …"
select select "25032"
click select "Select CONESTOGA DFRM/STEP Economy TL Flatbed Intermodal LTL Standard Next Day …"
click input "text"
type input "ats"
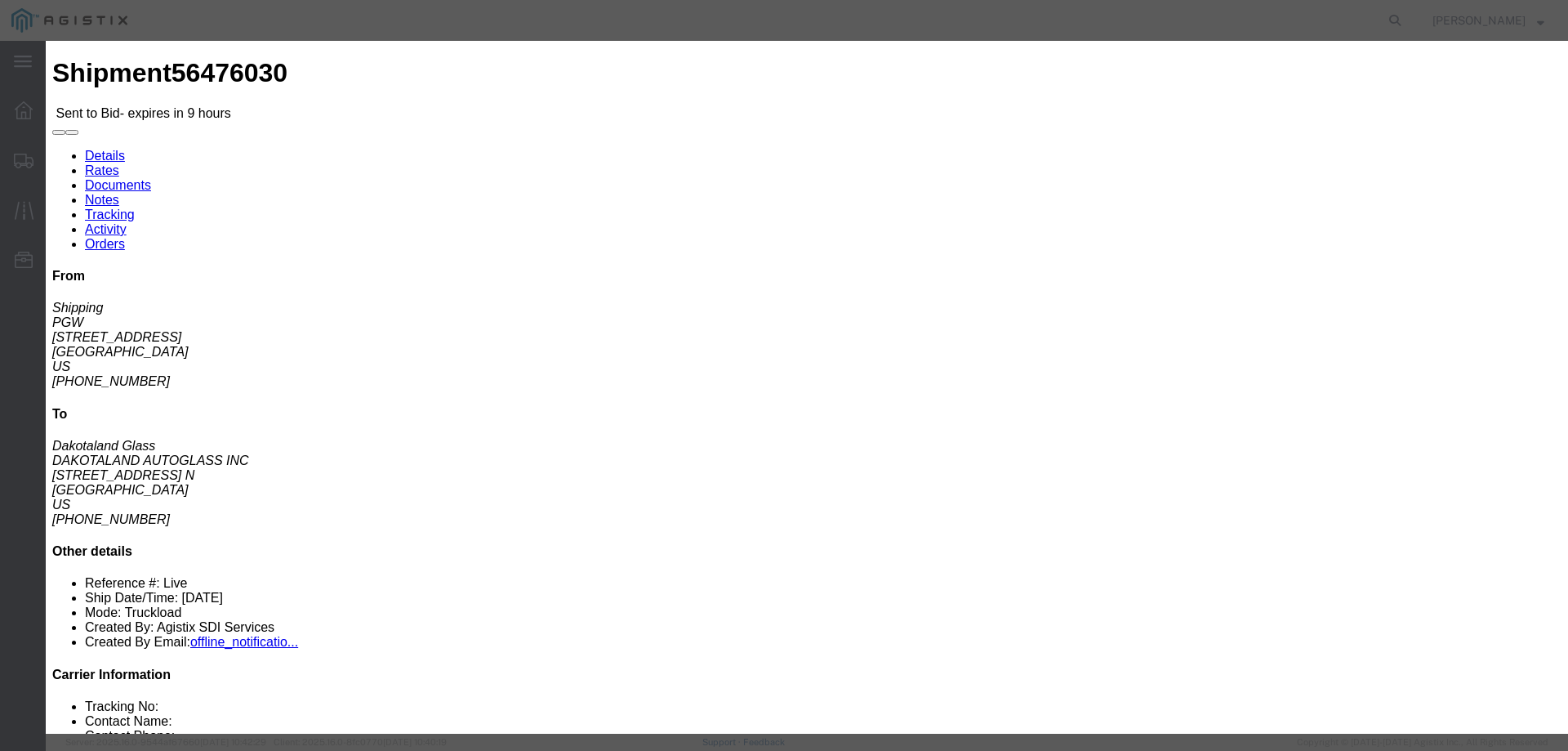
click input "number"
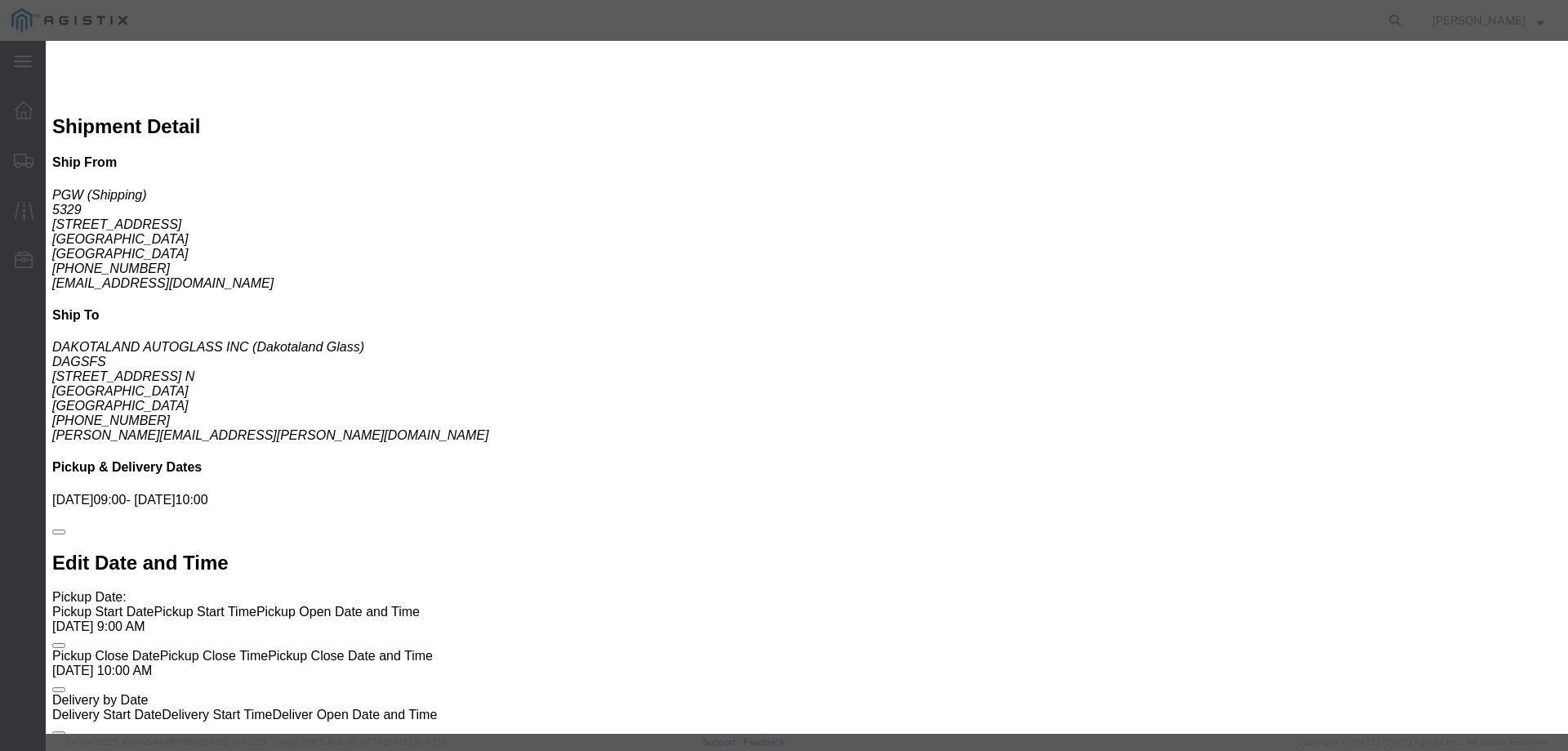
scroll to position [1024, 0]
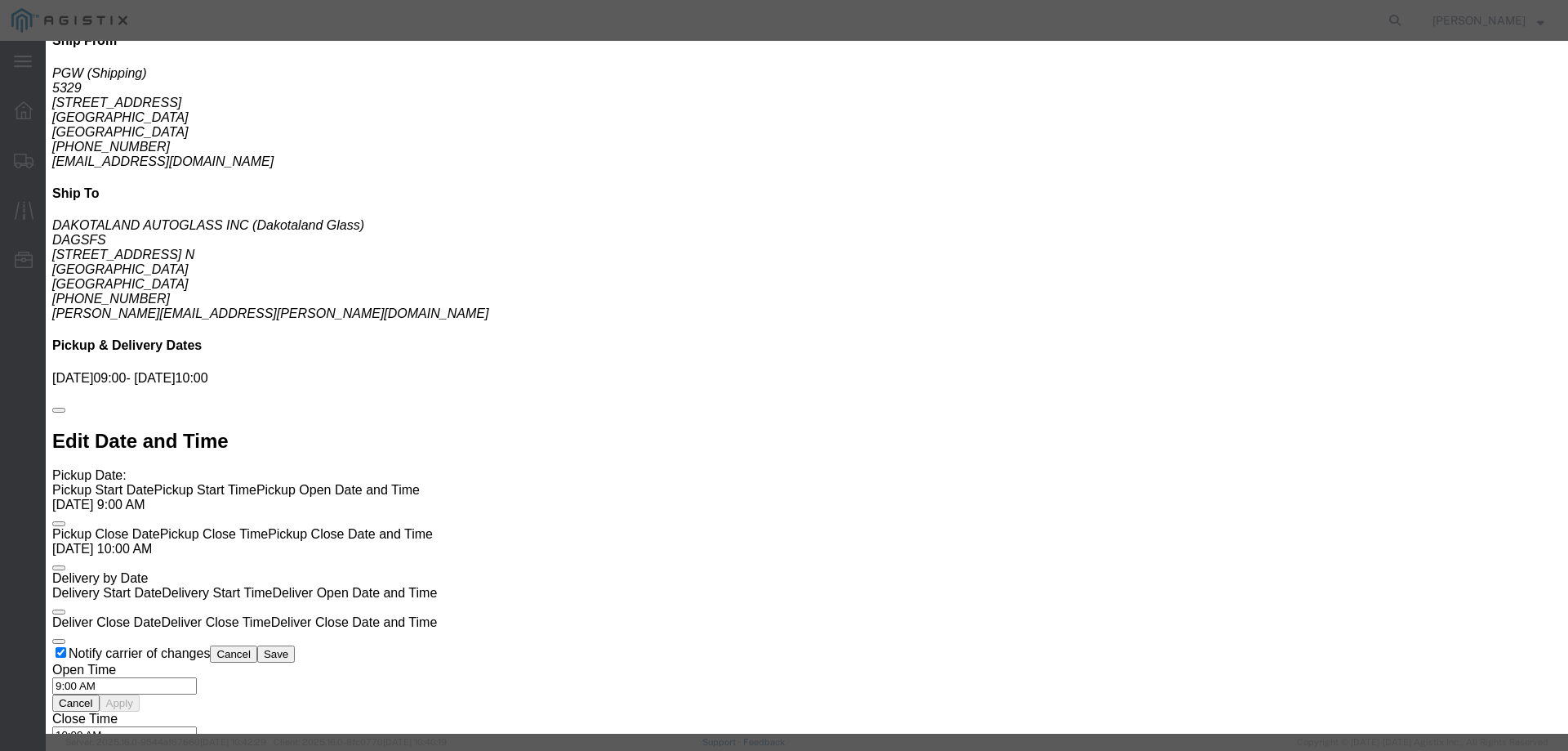
drag, startPoint x: 571, startPoint y: 45, endPoint x: 562, endPoint y: 65, distance: 21.9
click h3 "Enter Bid"
click input "number"
type input "1900"
click button "Submit"
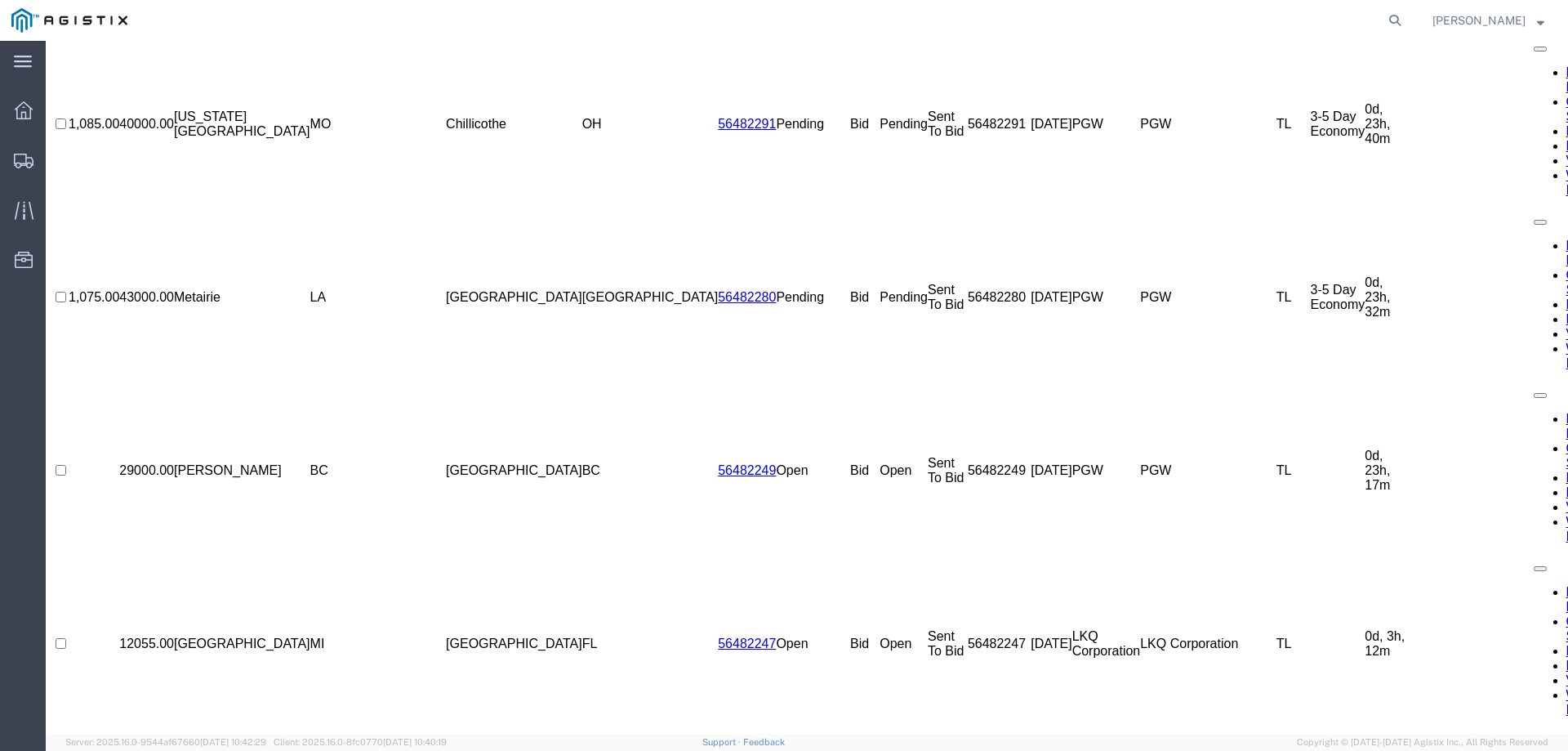
scroll to position [0, 0]
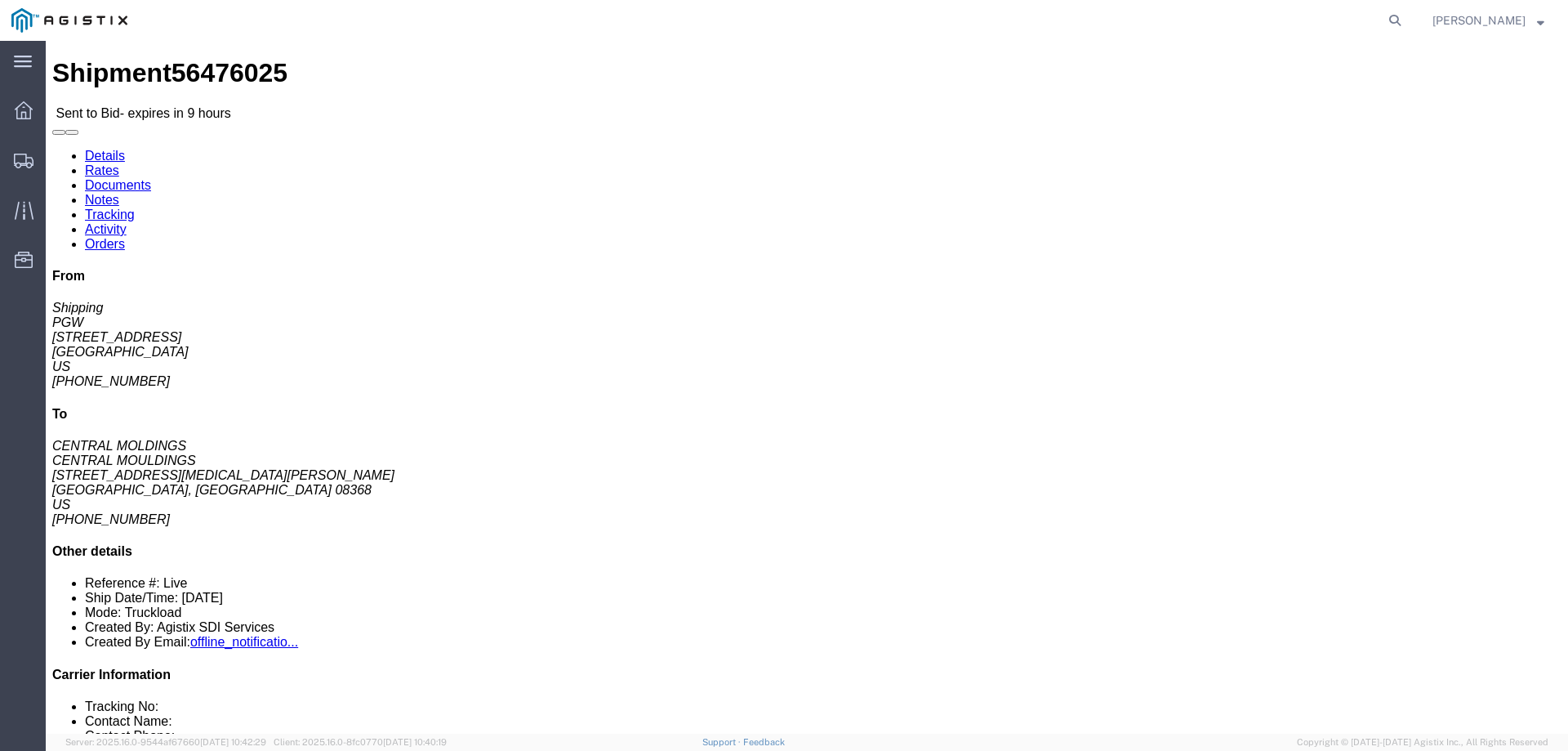
click span "56476025"
copy span "56476025"
click button "button"
click link "Enter / Modify Bid"
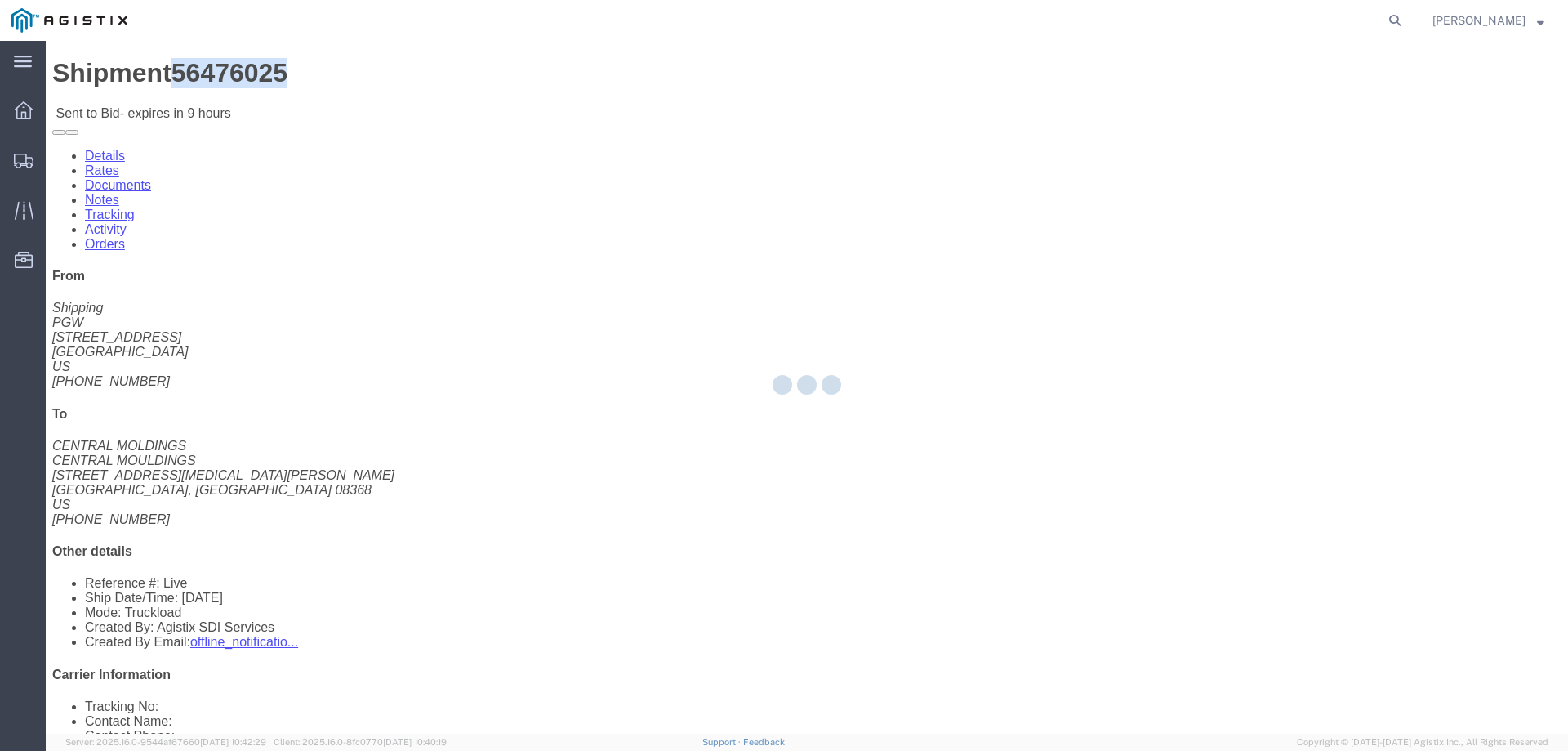
select select "146"
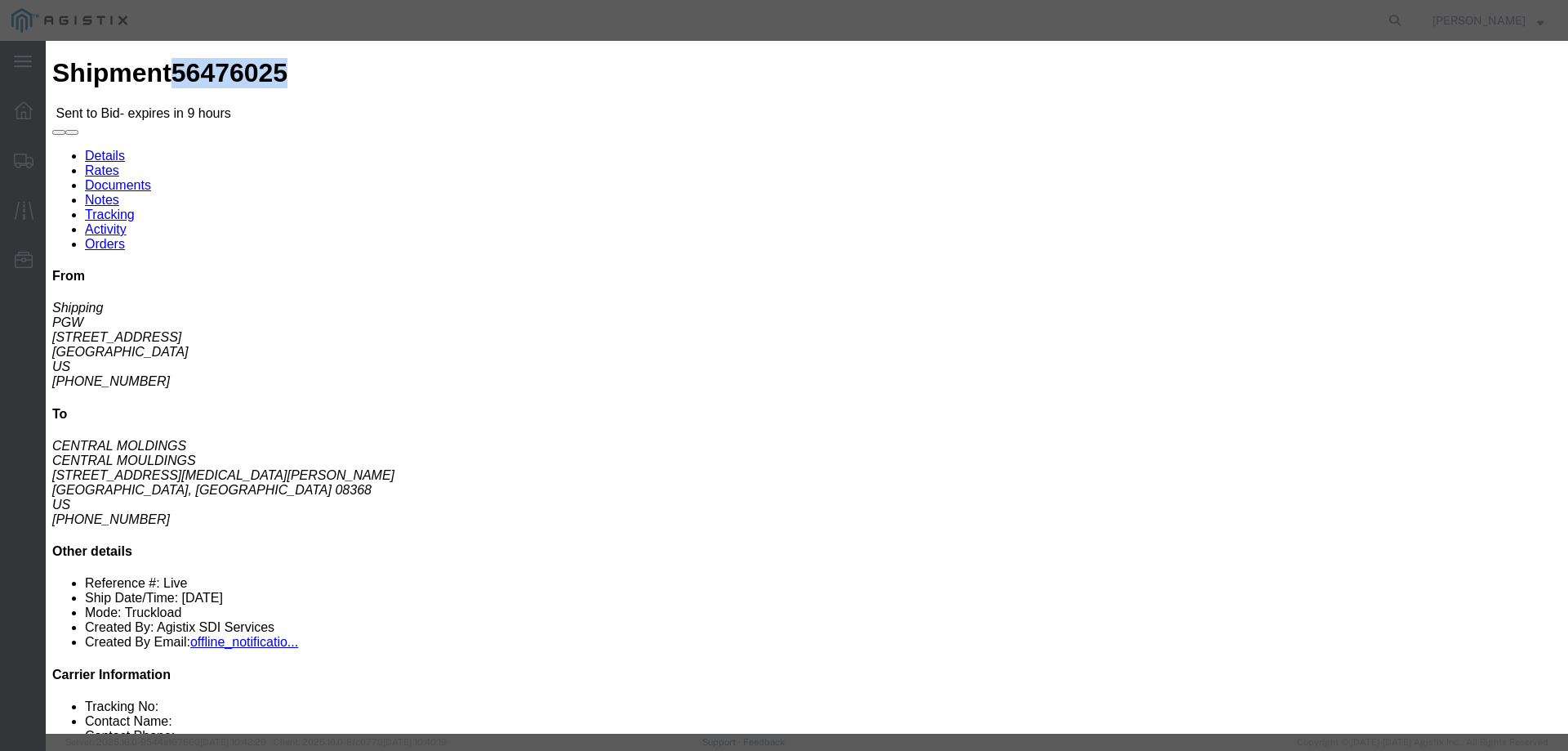
click select "Select CONESTOGA DFRM/STEP Economy TL Flatbed Intermodal LTL Standard Next Day …"
select select "25032"
click select "Select CONESTOGA DFRM/STEP Economy TL Flatbed Intermodal LTL Standard Next Day …"
click input "text"
type input "ats"
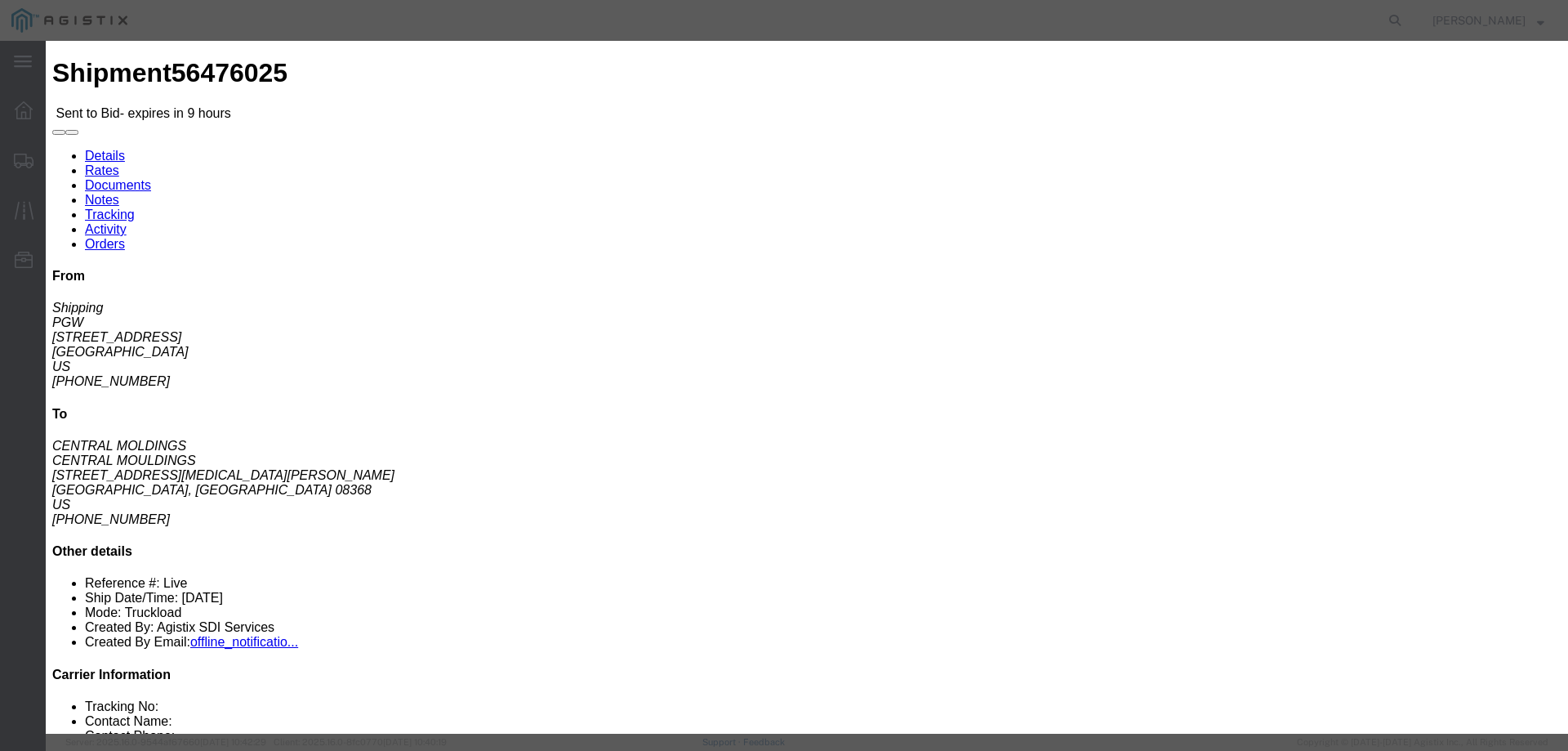
click input "number"
type input "1200"
click button "Submit"
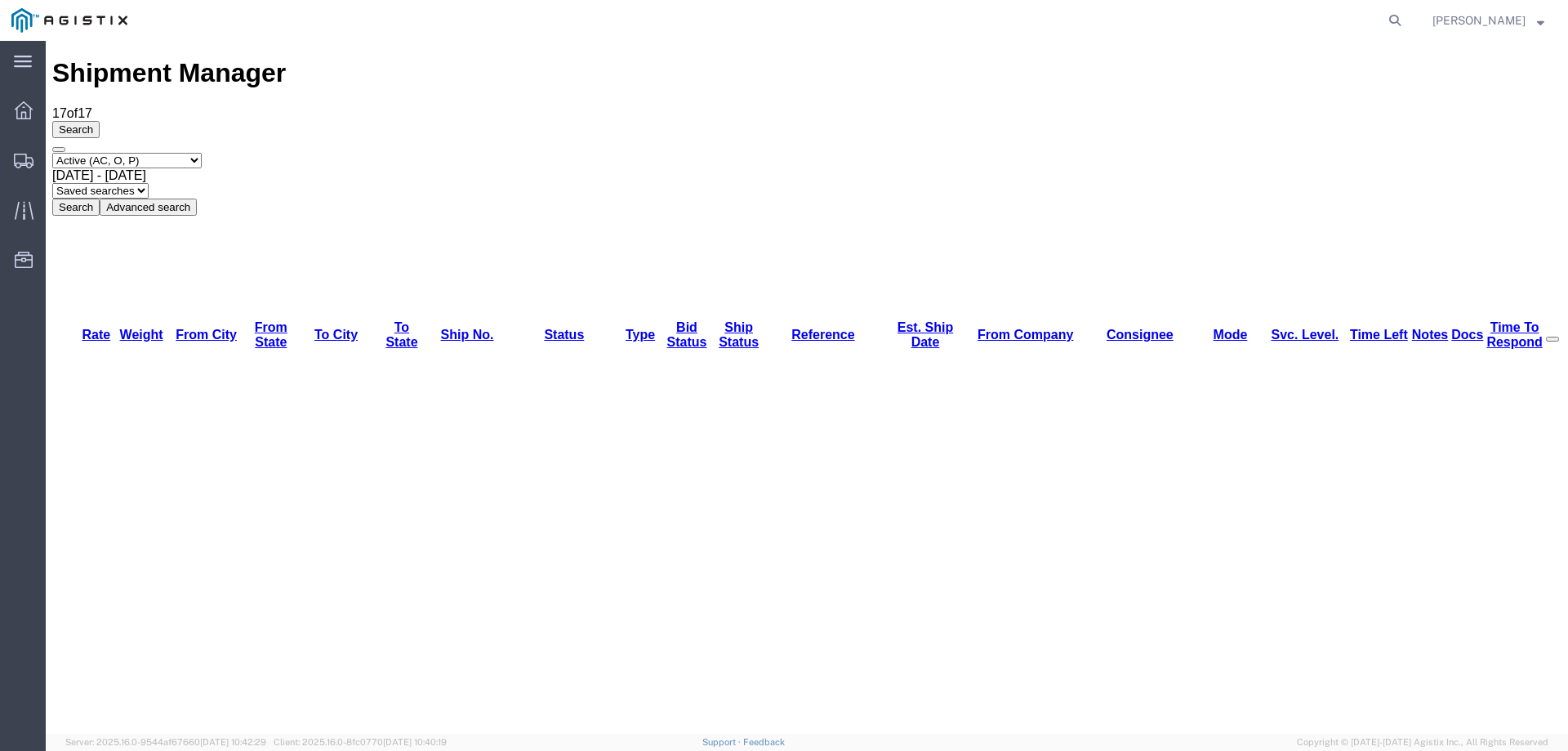
click at [172, 128] on div "Search Select status Active (AC, O, P) All Approved Awaiting Confirmation (AC) …" at bounding box center [807, 168] width 1509 height 94
click at [895, 153] on div "Select status Active (AC, O, P) All Approved Awaiting Confirmation (AC) Booked …" at bounding box center [807, 184] width 1509 height 63
click at [1027, 153] on div "Select status Active (AC, O, P) All Approved Awaiting Confirmation (AC) Booked …" at bounding box center [807, 184] width 1509 height 63
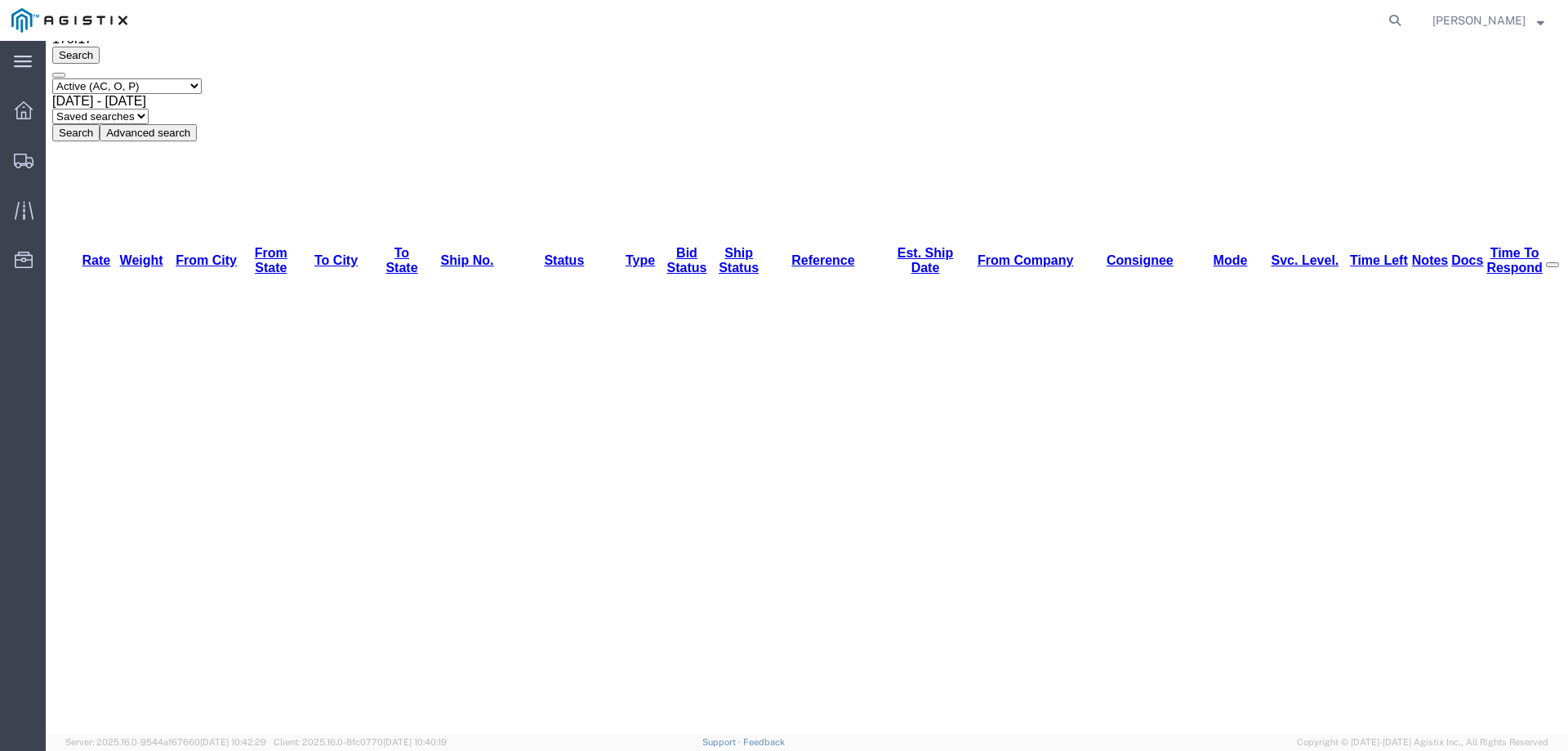
scroll to position [128, 0]
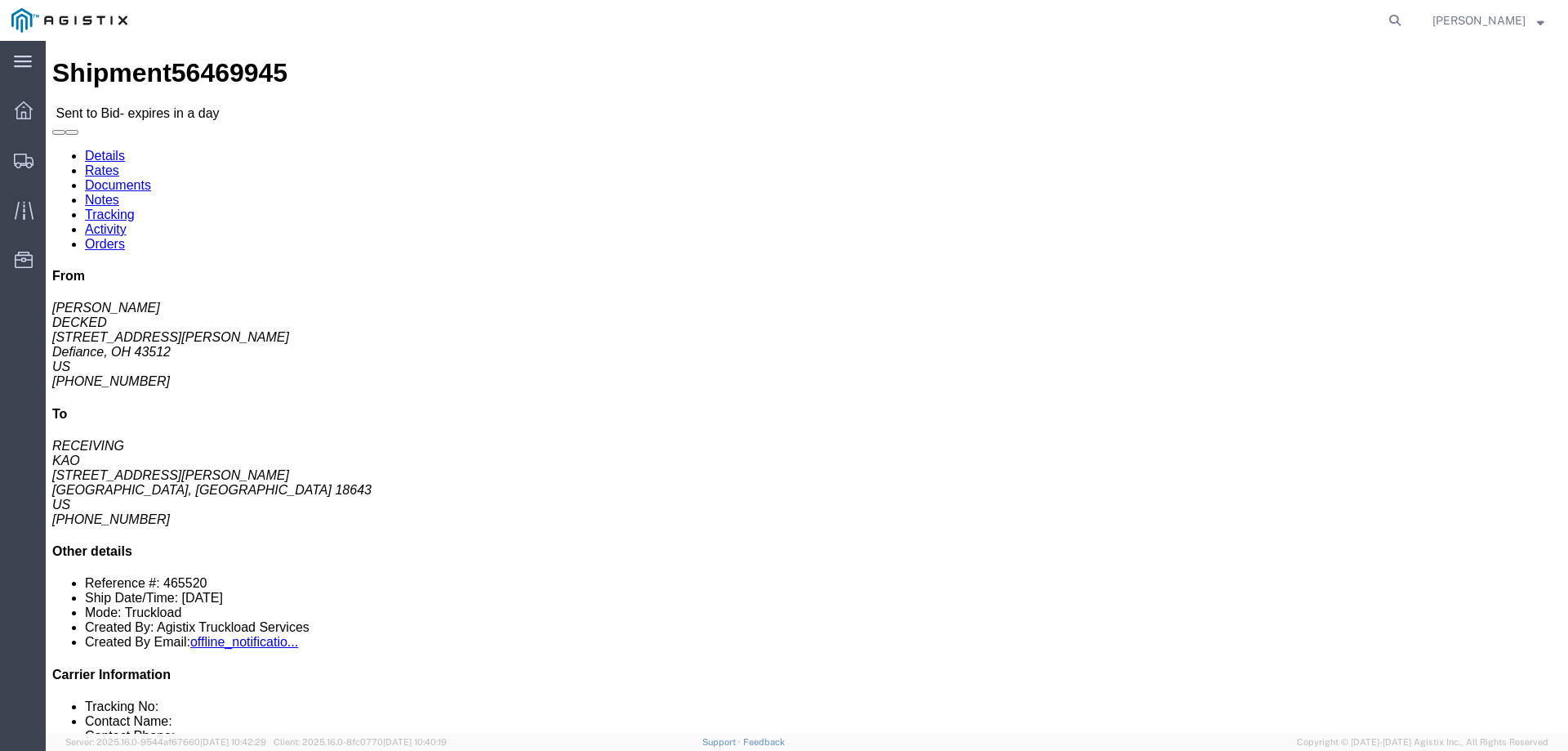
click link "Notes"
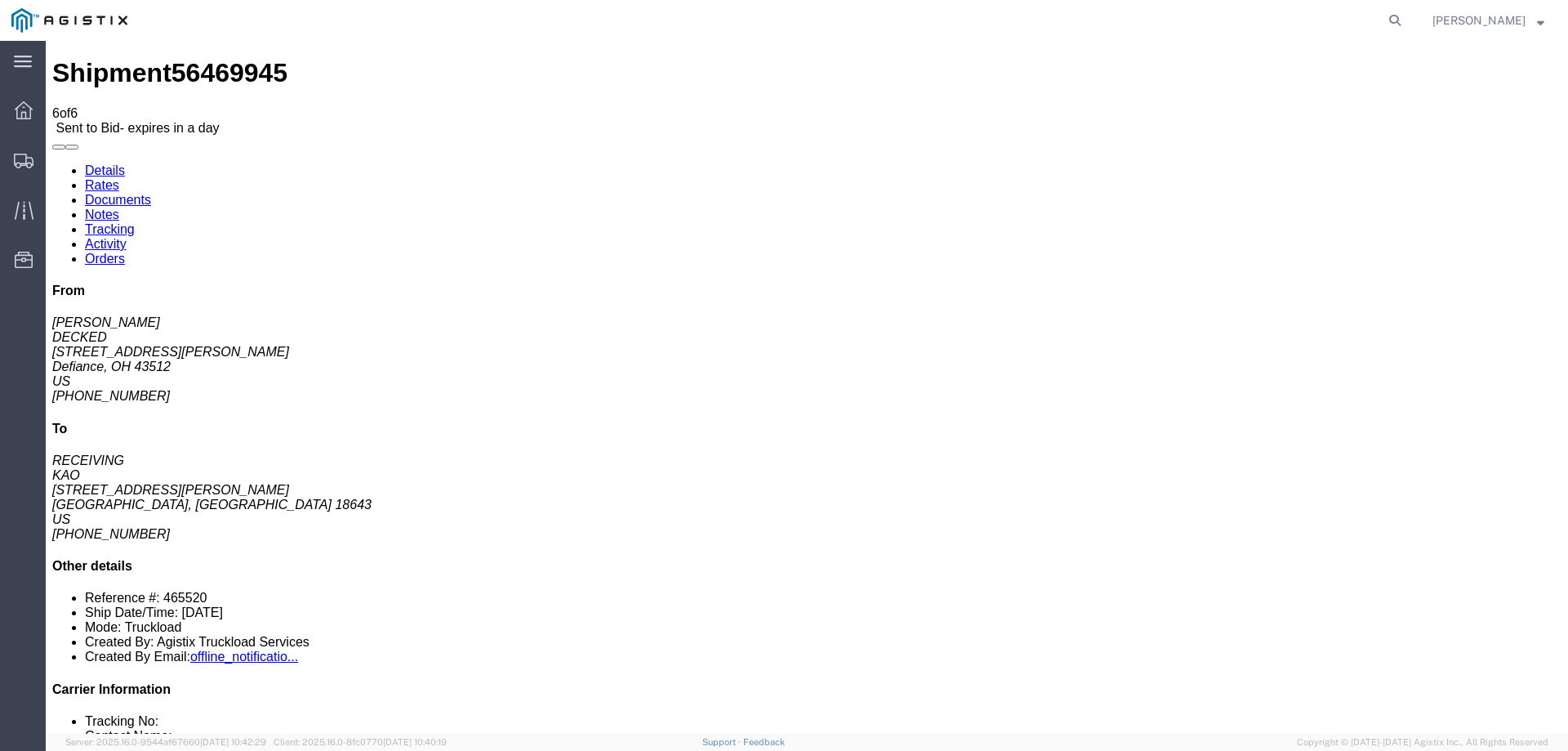
click at [85, 163] on link "Details" at bounding box center [104, 170] width 40 height 14
click link "Enter / Modify Bid"
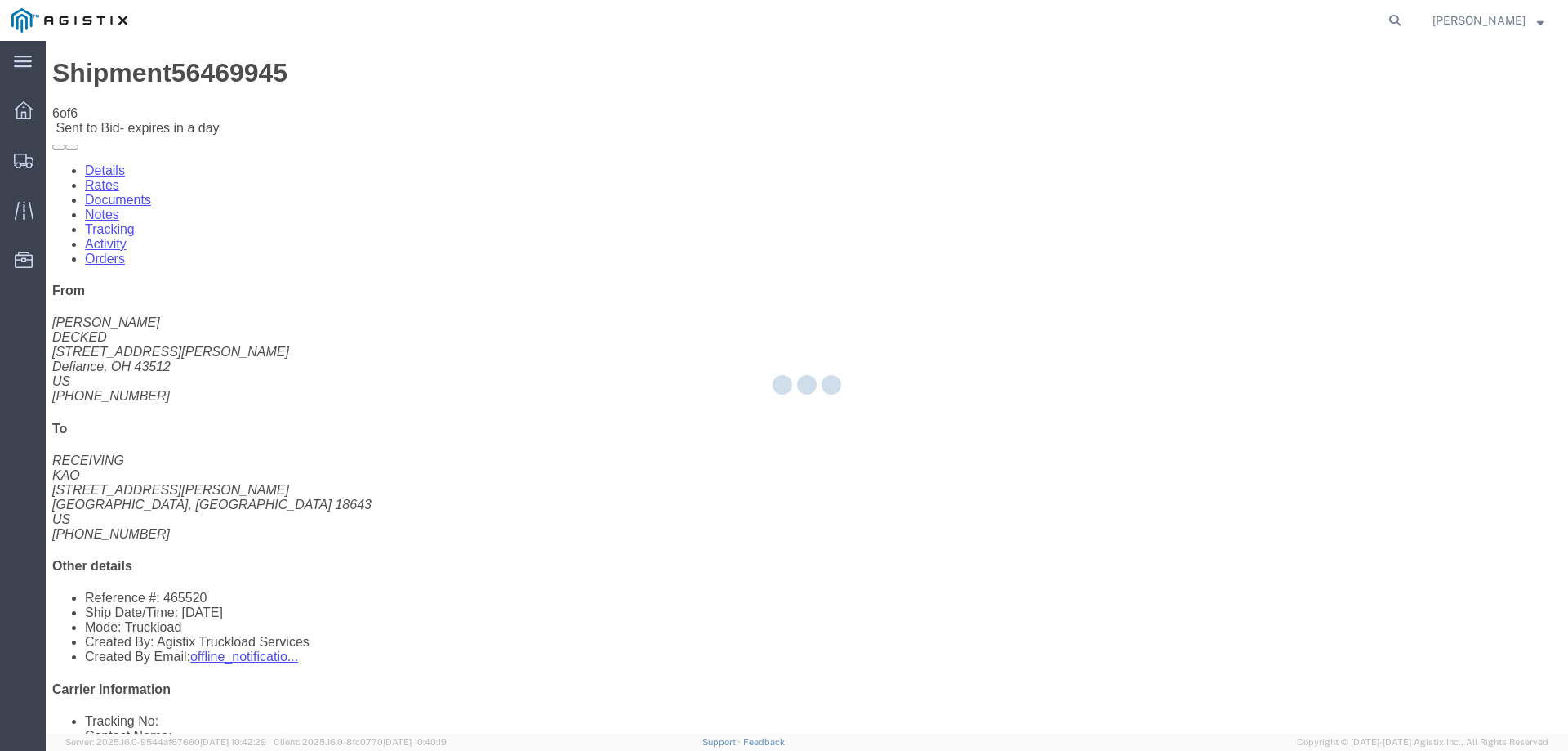
select select "146"
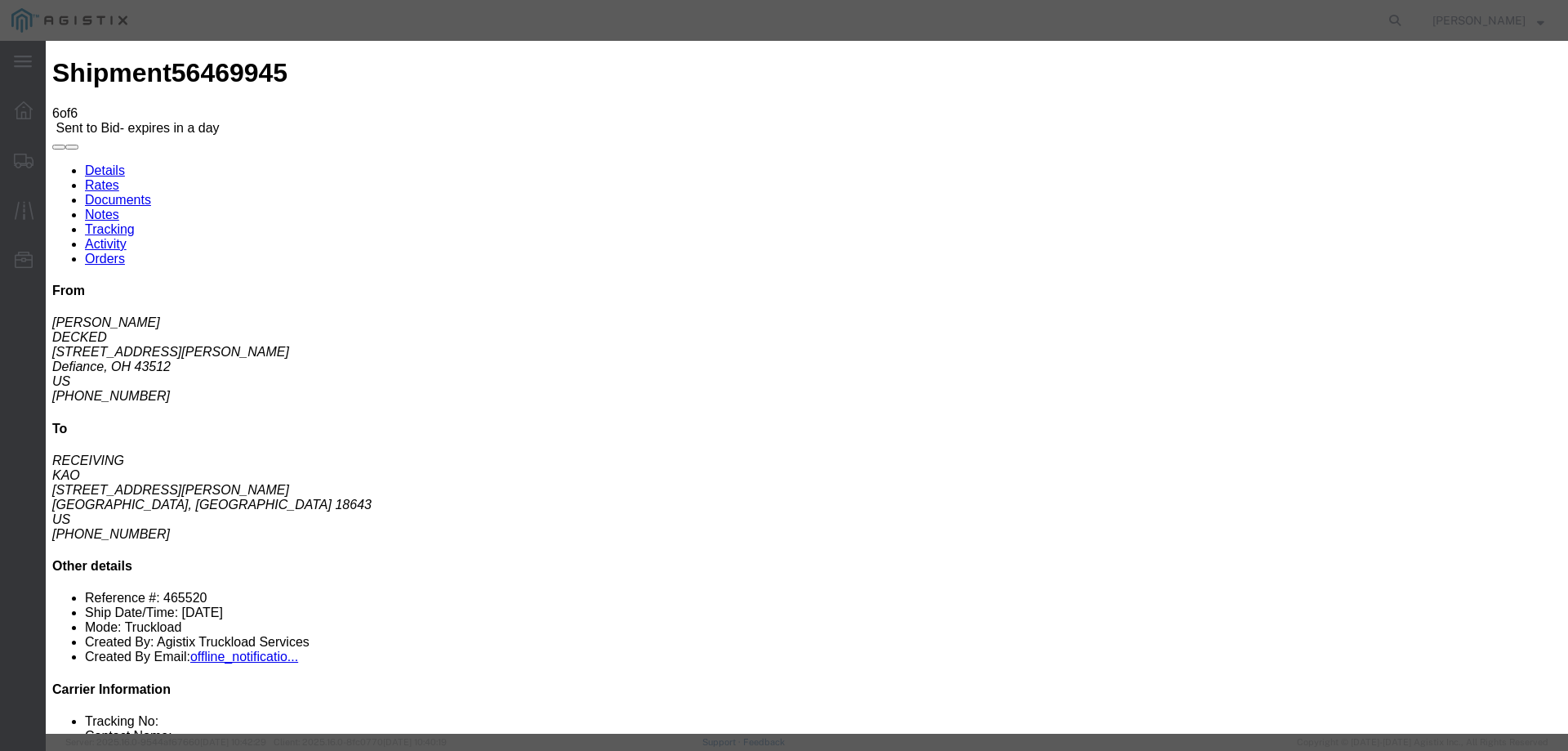
click select "Select CONESTOGA DFRM/STEP Economy TL Flatbed Intermodal LTL Standard Next Day …"
select select "25032"
click select "Select CONESTOGA DFRM/STEP Economy TL Flatbed Intermodal LTL Standard Next Day …"
click input "text"
type input "ats"
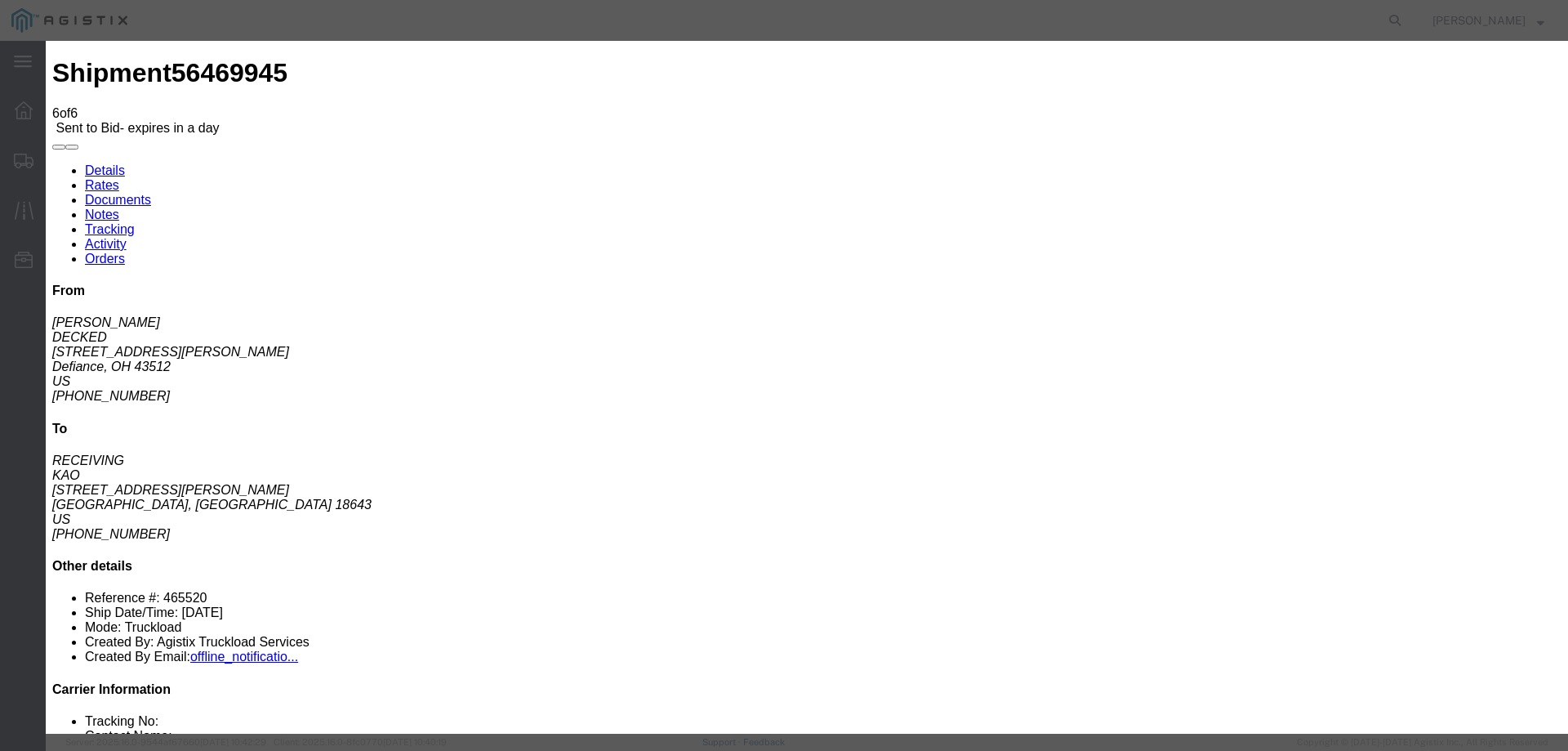
click input "number"
type input "1200"
click button "Submit"
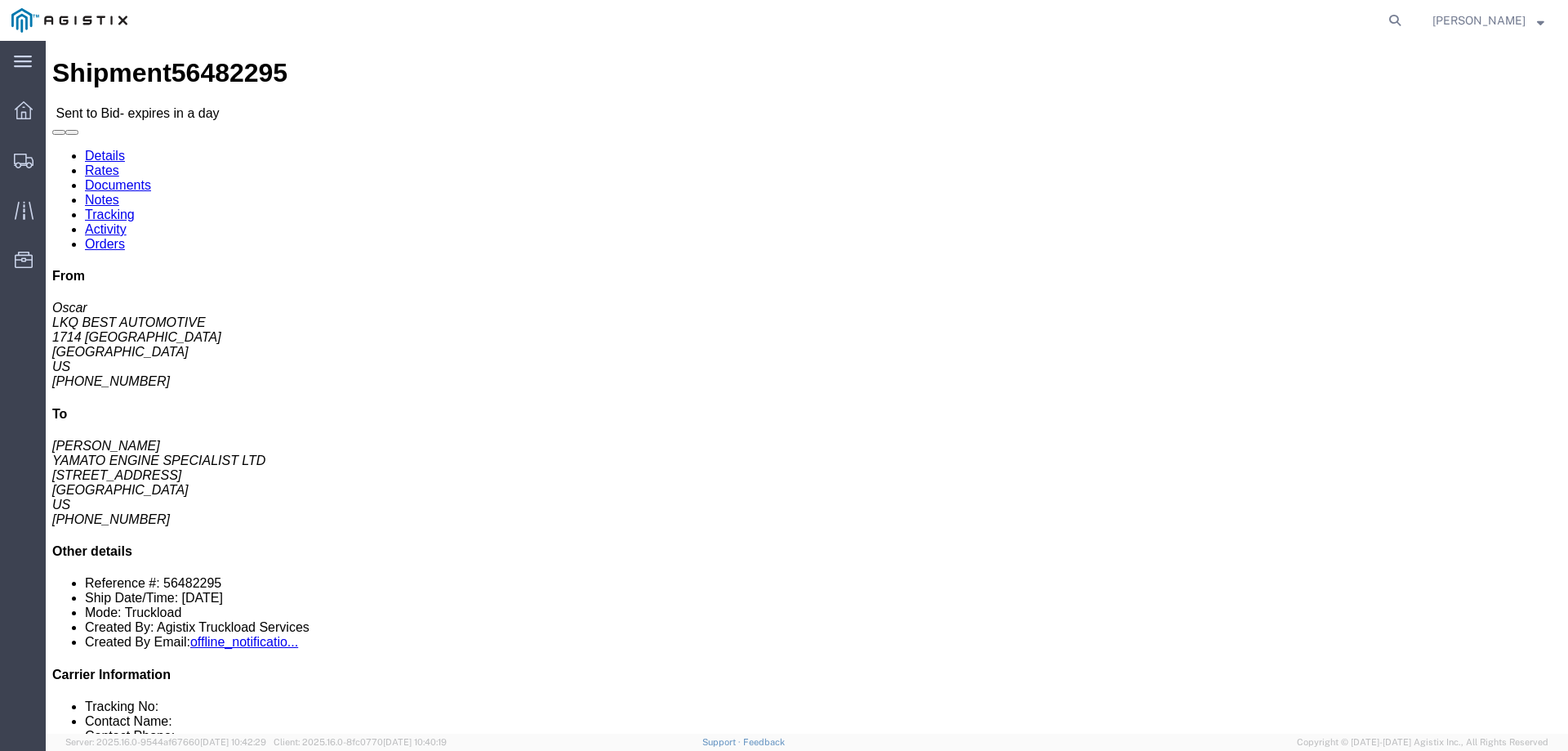
click link "Enter / Modify Bid"
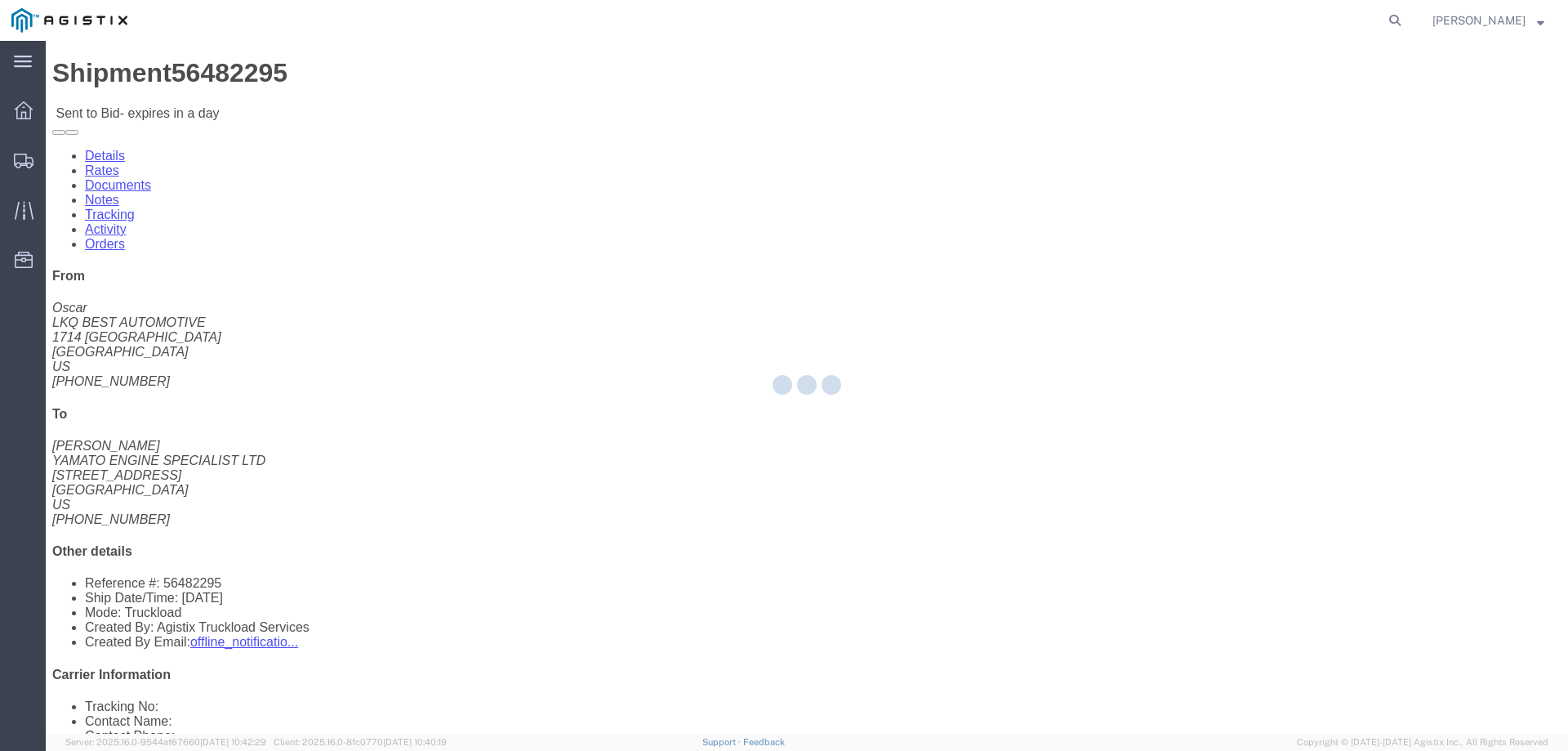
select select "146"
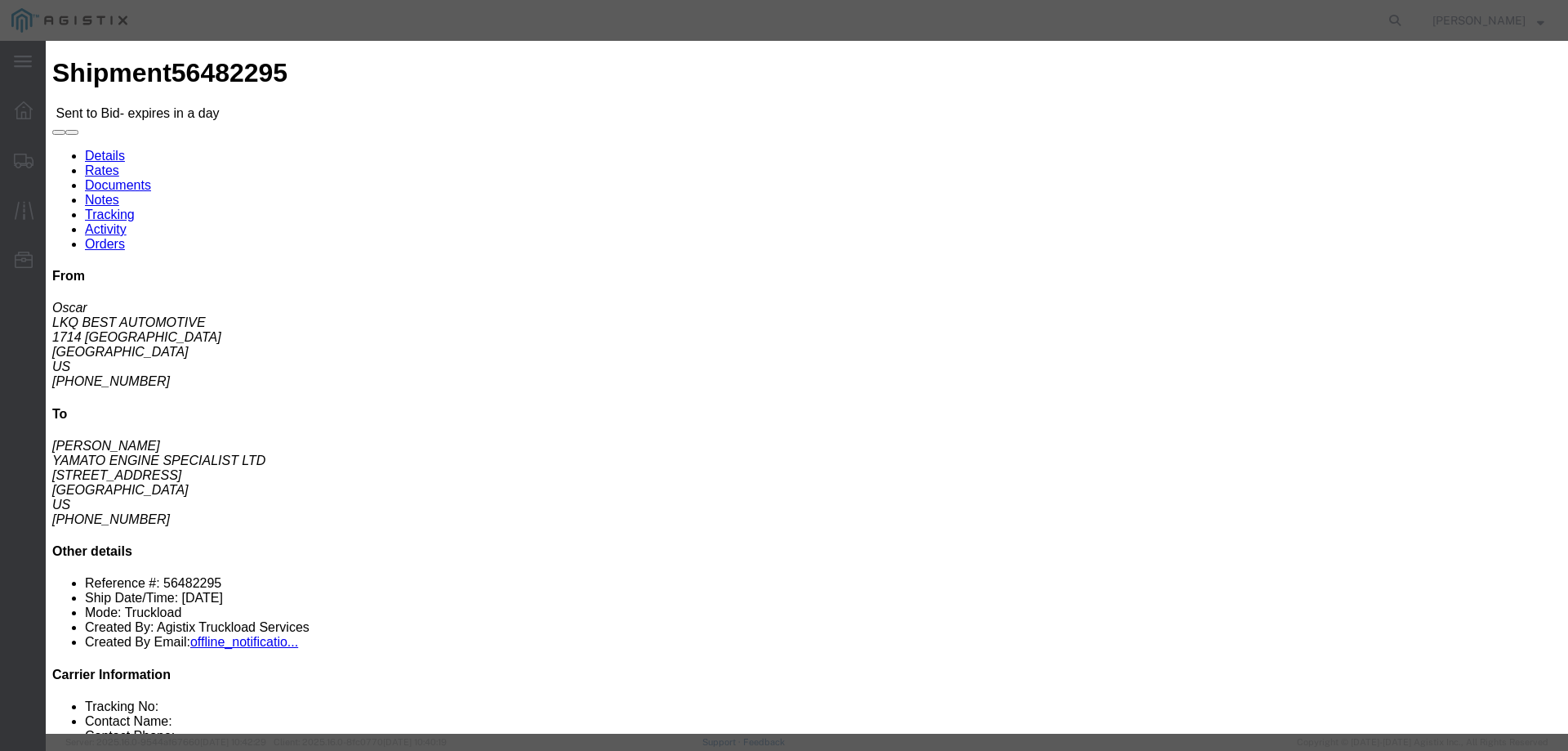
click select "Select CONESTOGA DFRM/STEP Economy TL Flatbed Intermodal LTL Standard Next Day …"
select select "25032"
click select "Select CONESTOGA DFRM/STEP Economy TL Flatbed Intermodal LTL Standard Next Day …"
click input "text"
type input "ats"
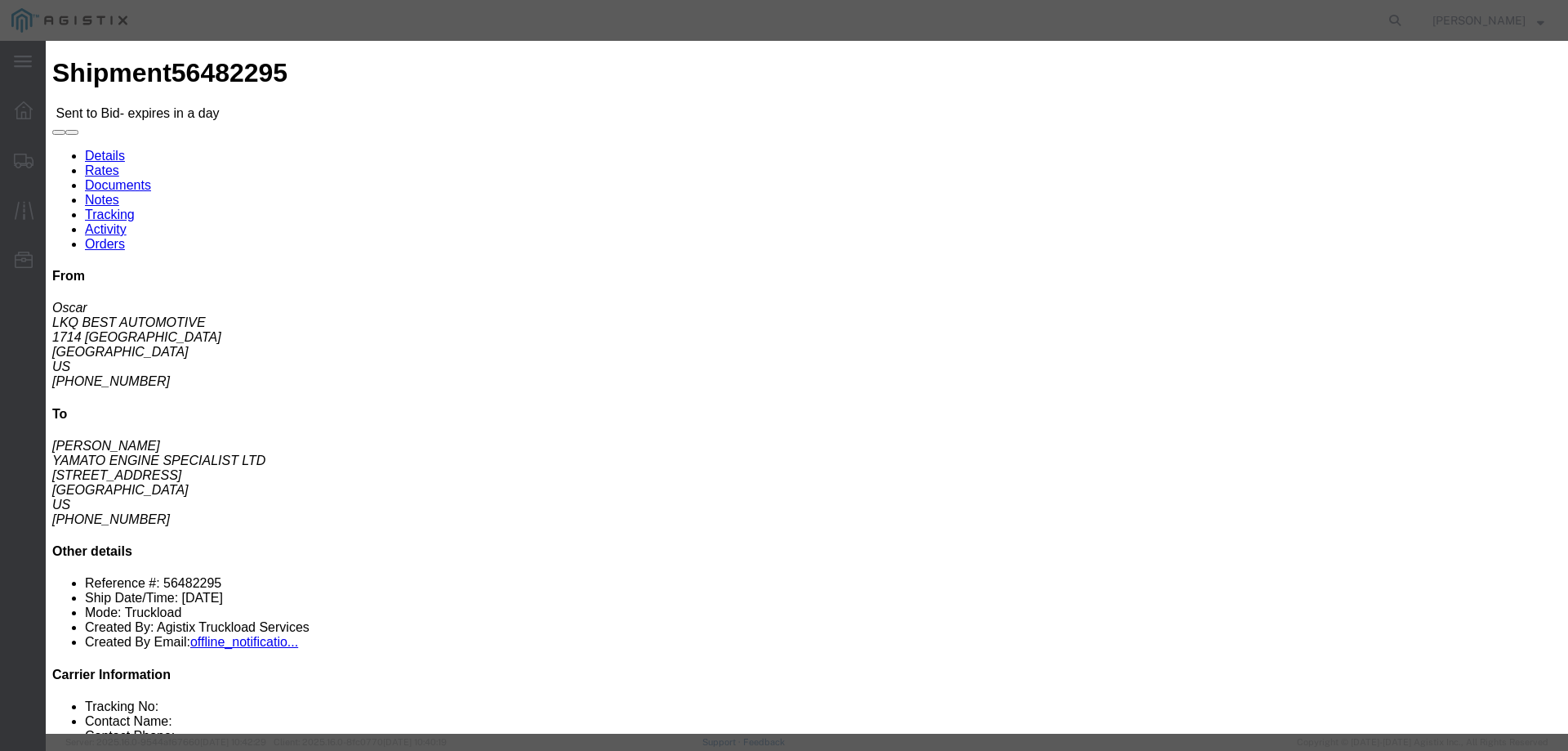
click input "number"
drag, startPoint x: 556, startPoint y: 31, endPoint x: 548, endPoint y: 122, distance: 91.4
click h3 "Enter Bid"
drag, startPoint x: 850, startPoint y: 153, endPoint x: 862, endPoint y: 38, distance: 115.6
click h3 "Enter Bid"
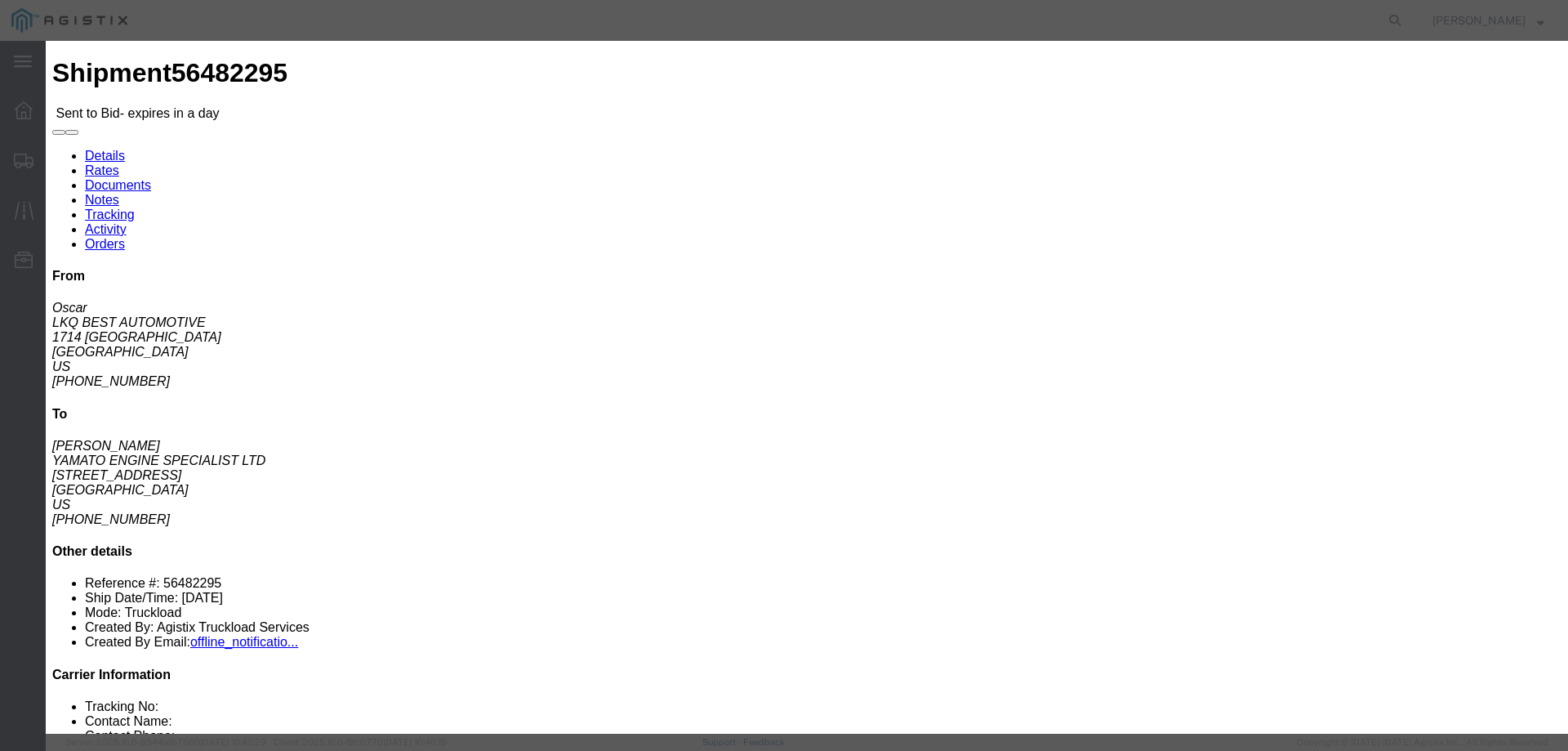
drag, startPoint x: 504, startPoint y: 25, endPoint x: 567, endPoint y: 15, distance: 63.8
click h3 "Enter Bid"
drag, startPoint x: 1168, startPoint y: 305, endPoint x: 1047, endPoint y: 296, distance: 121.3
click div "Select 2 Day Service 3 Axle Winch Truck 3 to 5 Day Service 96L Domestic Flat Ra…"
type input "4475"
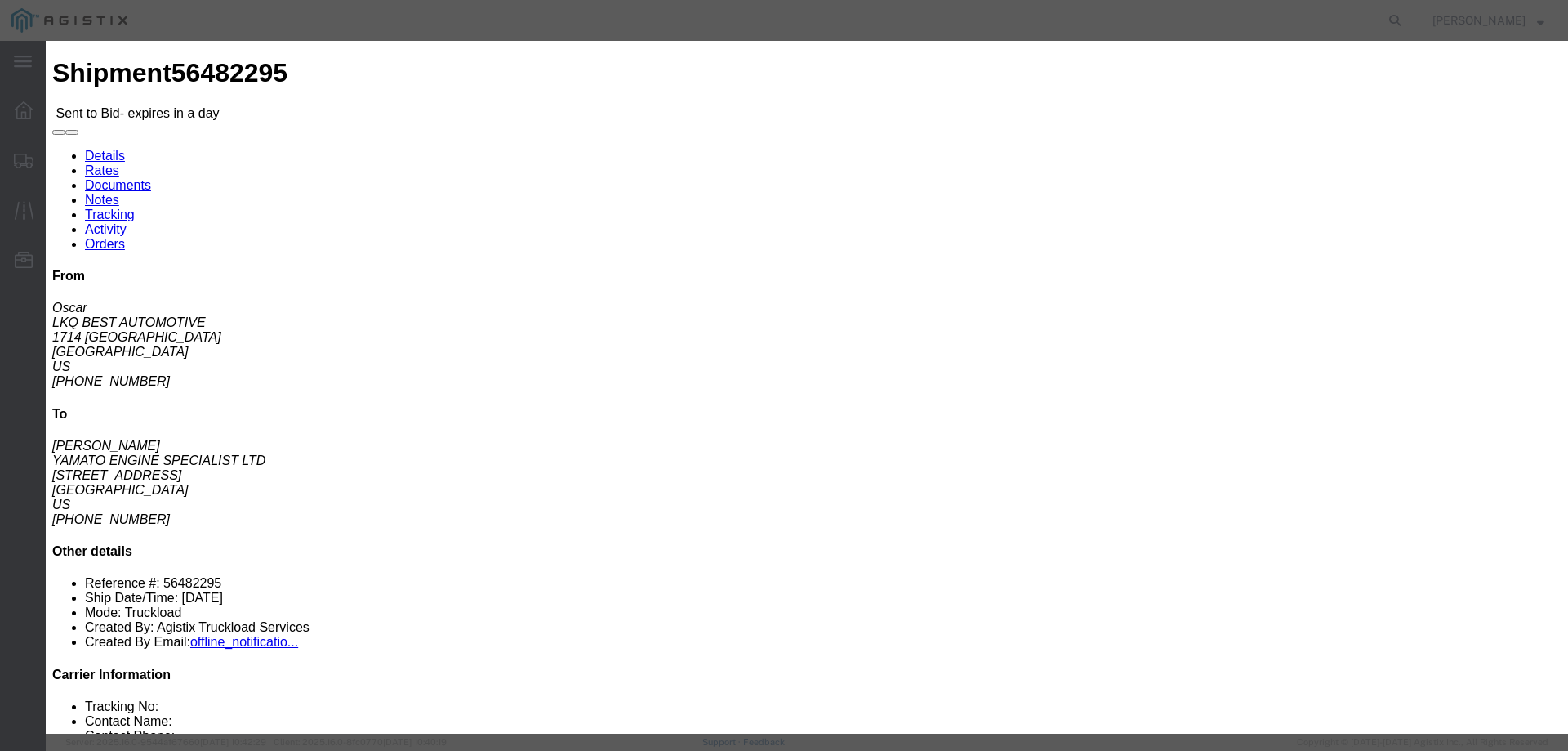
click button "Submit"
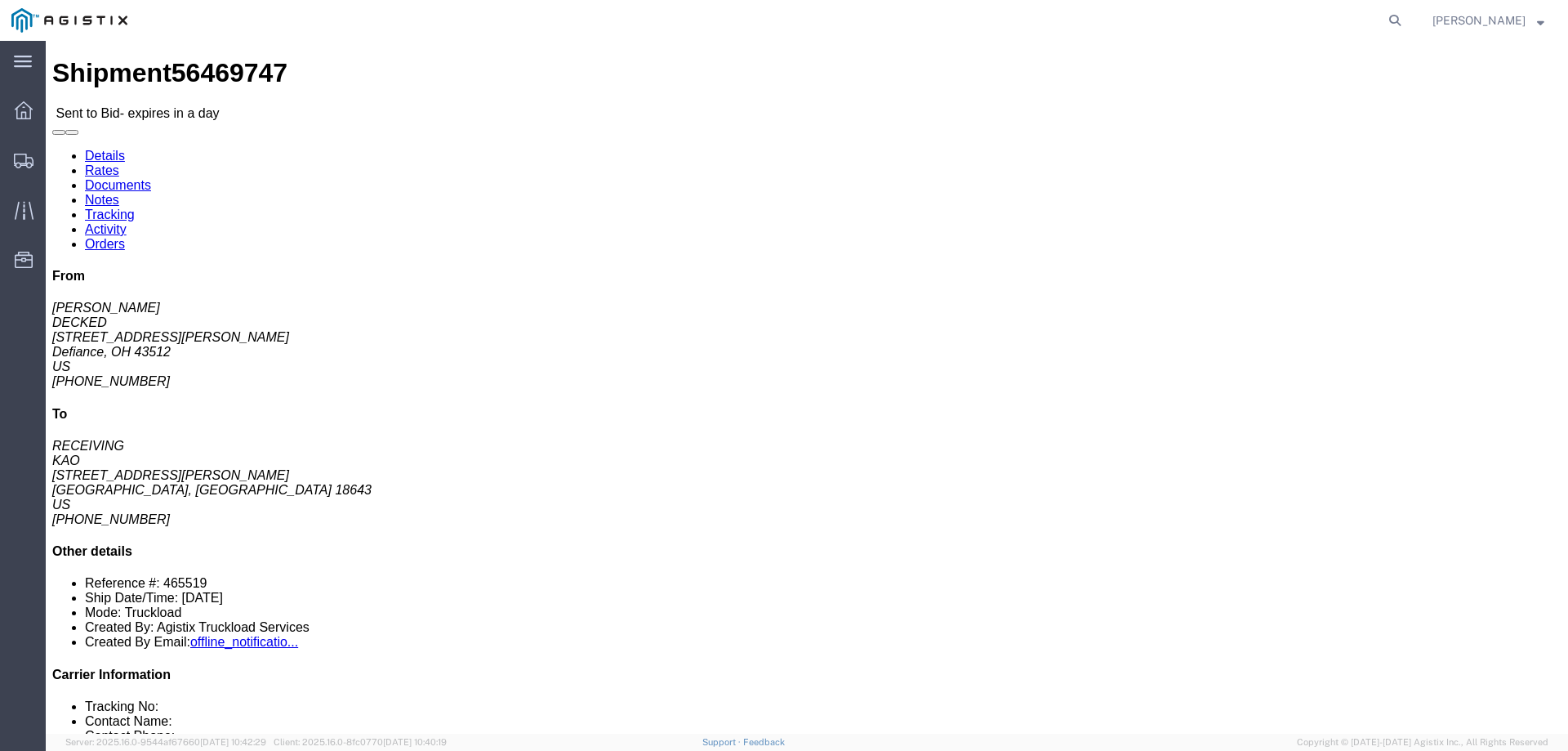
click link "Enter / Modify Bid"
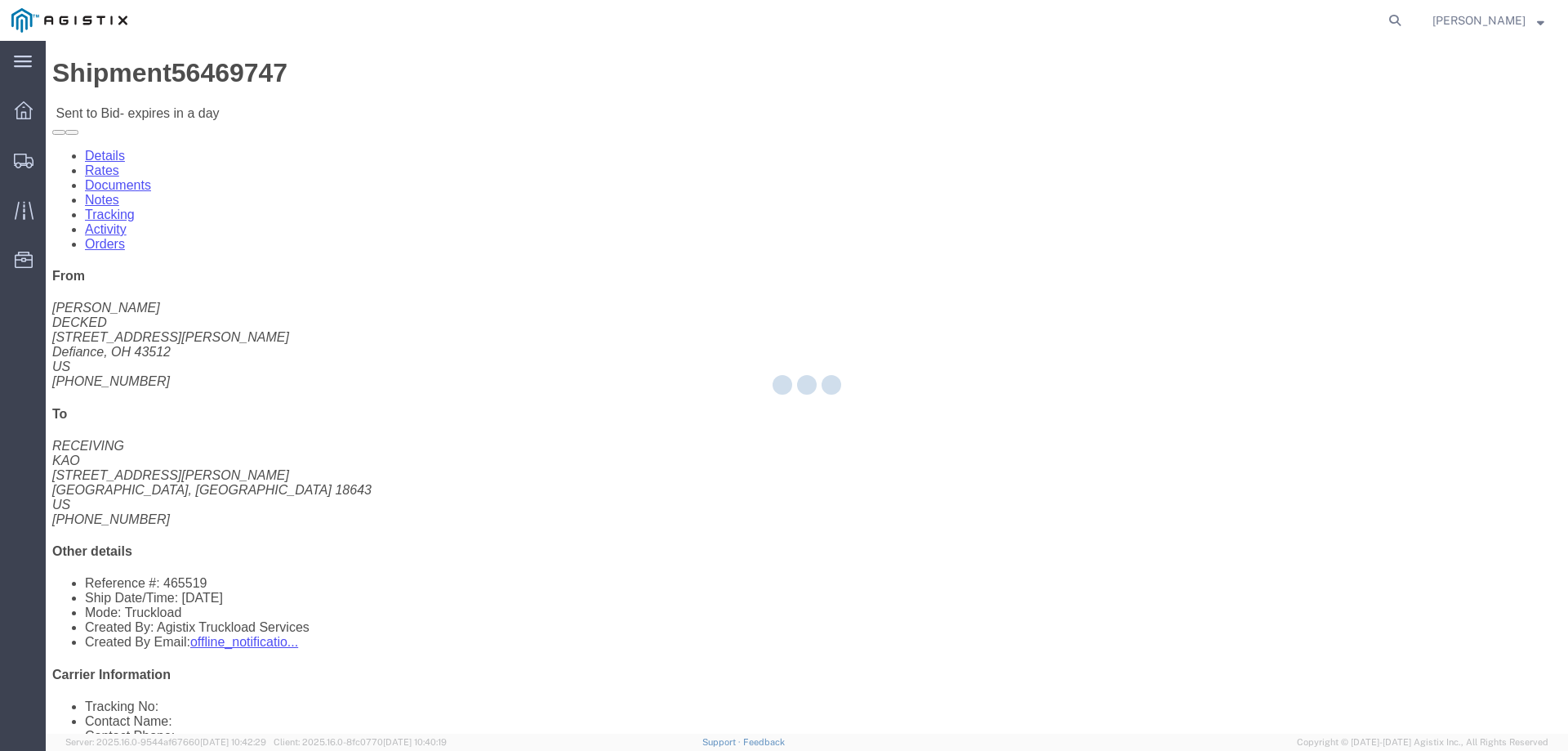
select select "146"
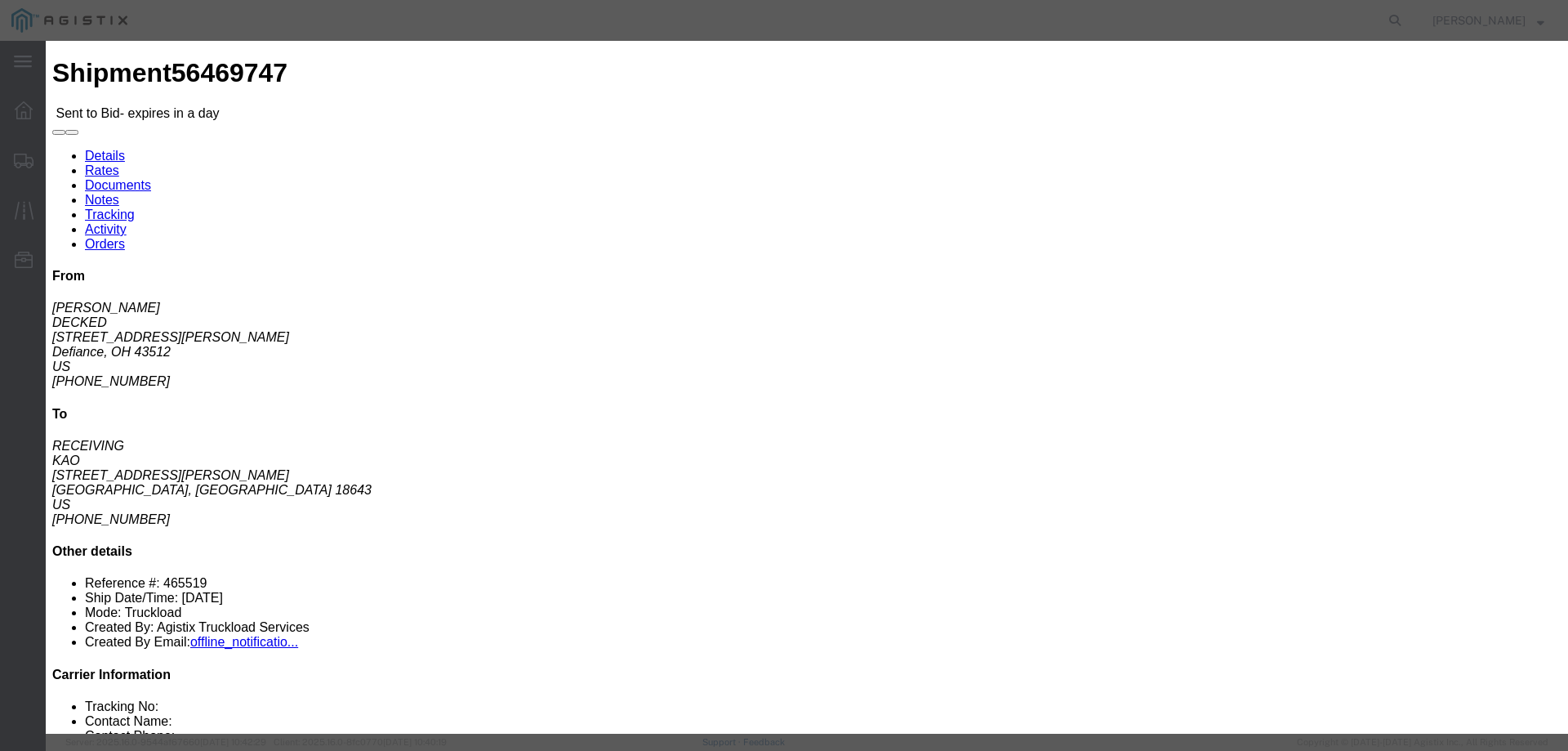
click select "Select CONESTOGA DFRM/STEP Economy TL Flatbed Intermodal LTL Standard Next Day …"
select select "25032"
click select "Select CONESTOGA DFRM/STEP Economy TL Flatbed Intermodal LTL Standard Next Day …"
click input "text"
type input "ats"
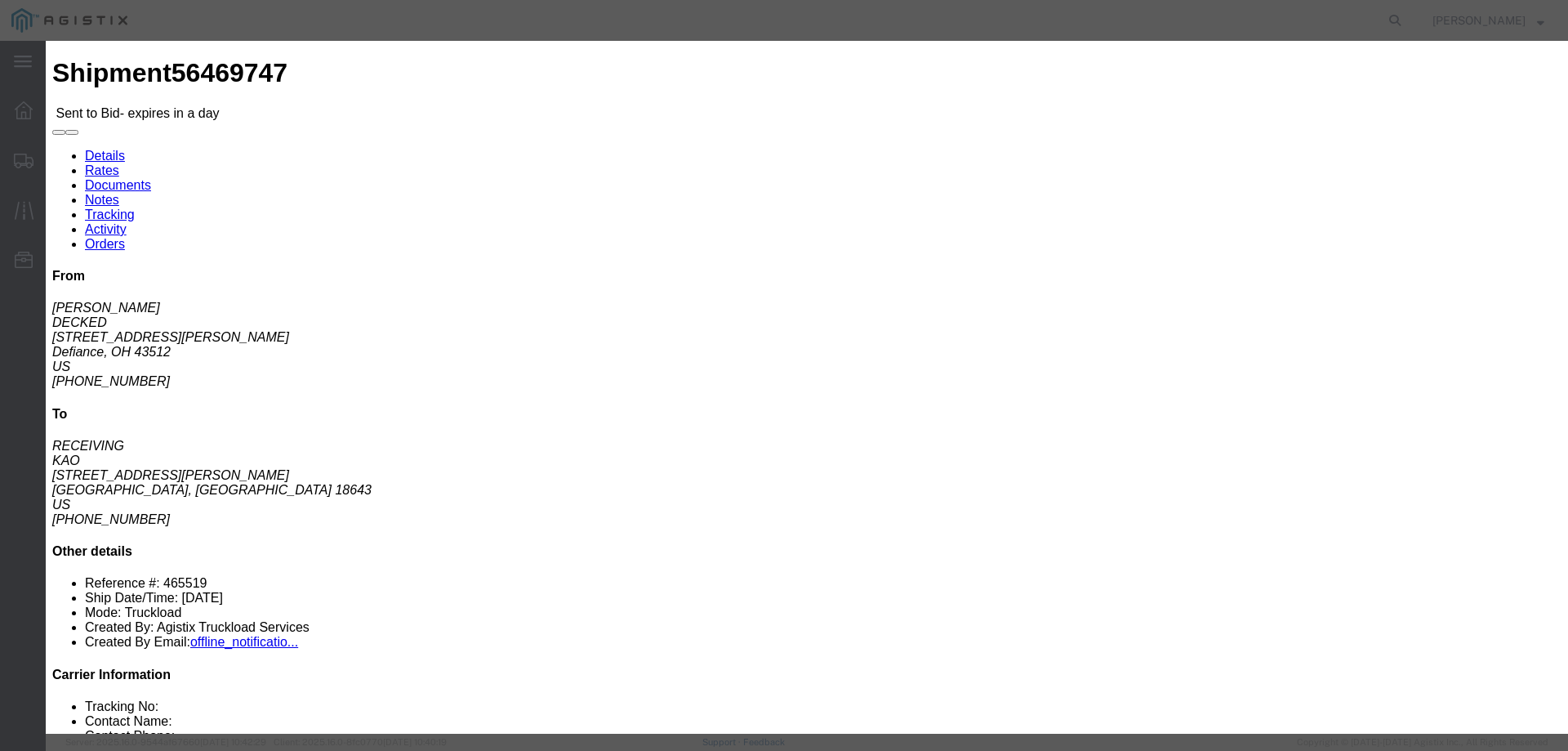
click input "number"
type input "1491"
click button "Submit"
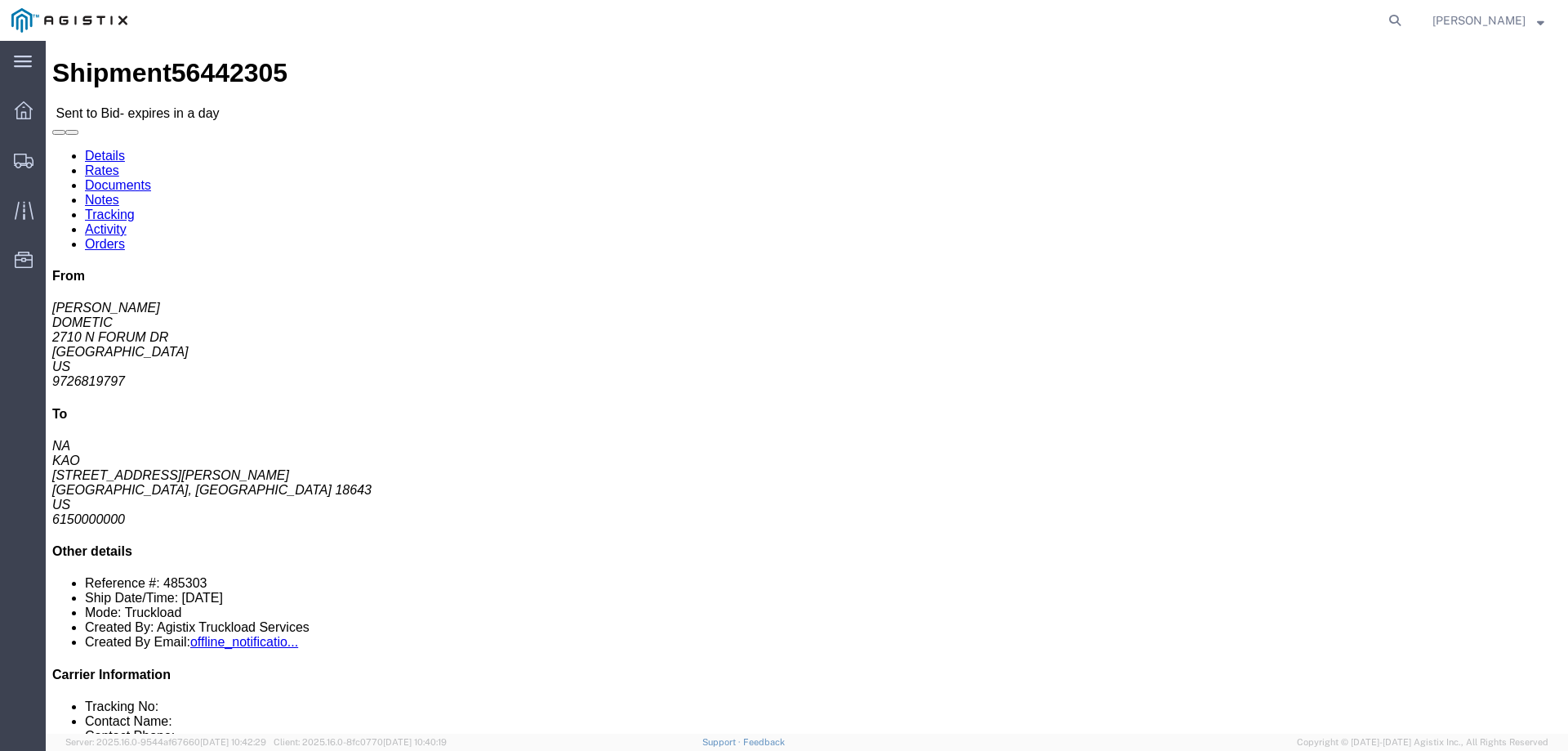
click button "button"
click link "Enter / Modify Bid"
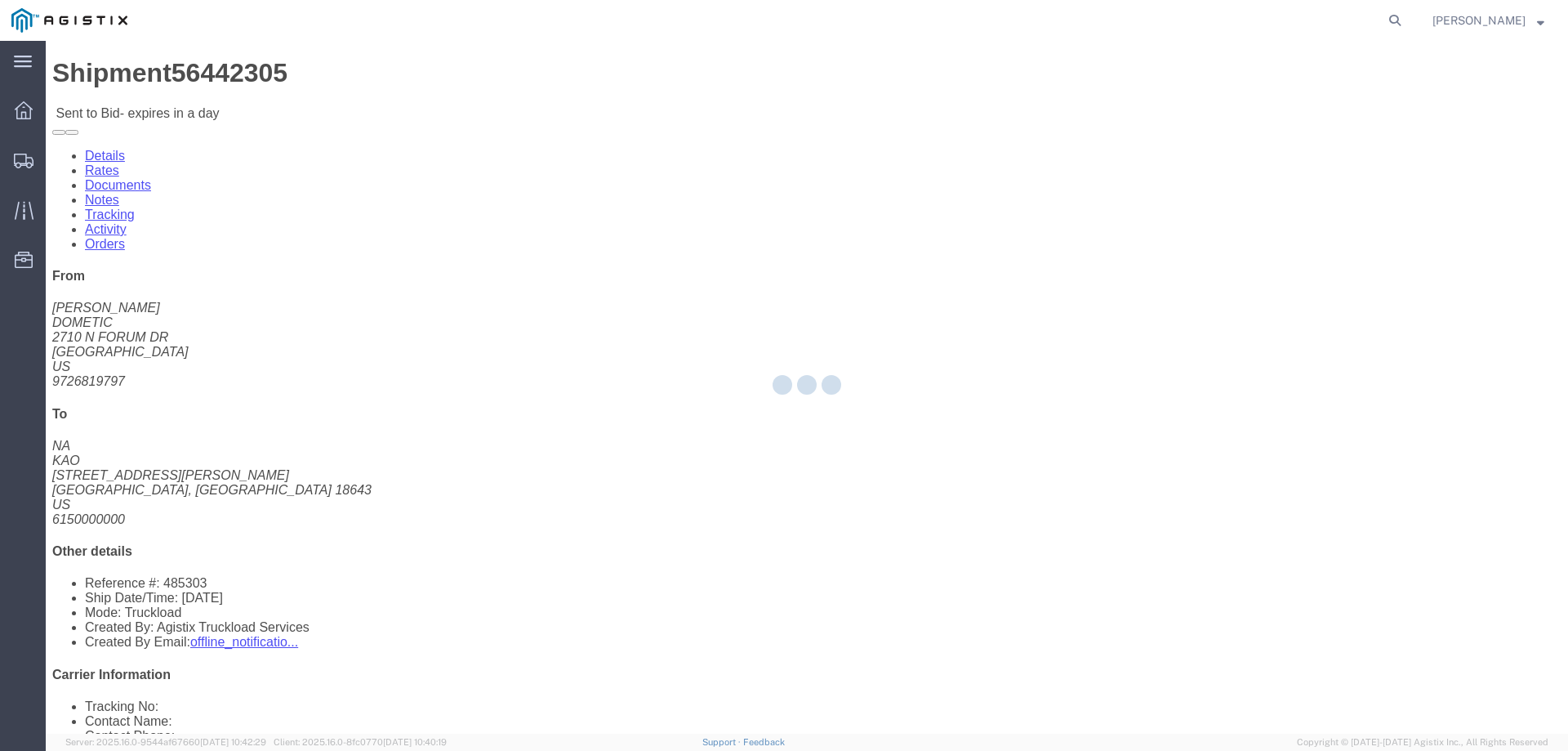
select select "146"
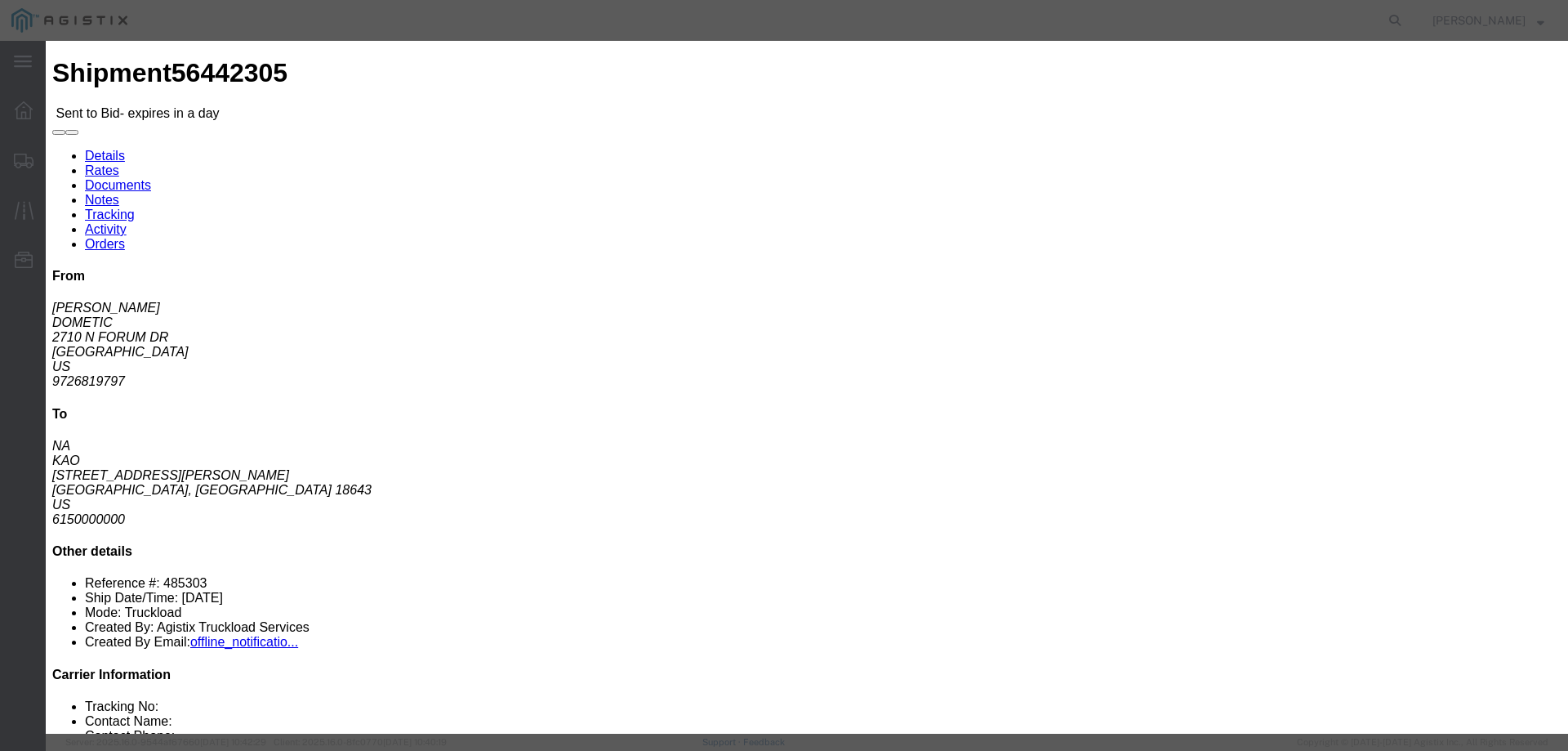
click select "Select CONESTOGA DFRM/STEP Economy TL Flatbed Intermodal LTL Standard Next Day …"
select select "25032"
click select "Select CONESTOGA DFRM/STEP Economy TL Flatbed Intermodal LTL Standard Next Day …"
click div "Bid Name"
click div "Bid Information Vendor Select ATS Logistics Service Level Select CONESTOGA DFRM…"
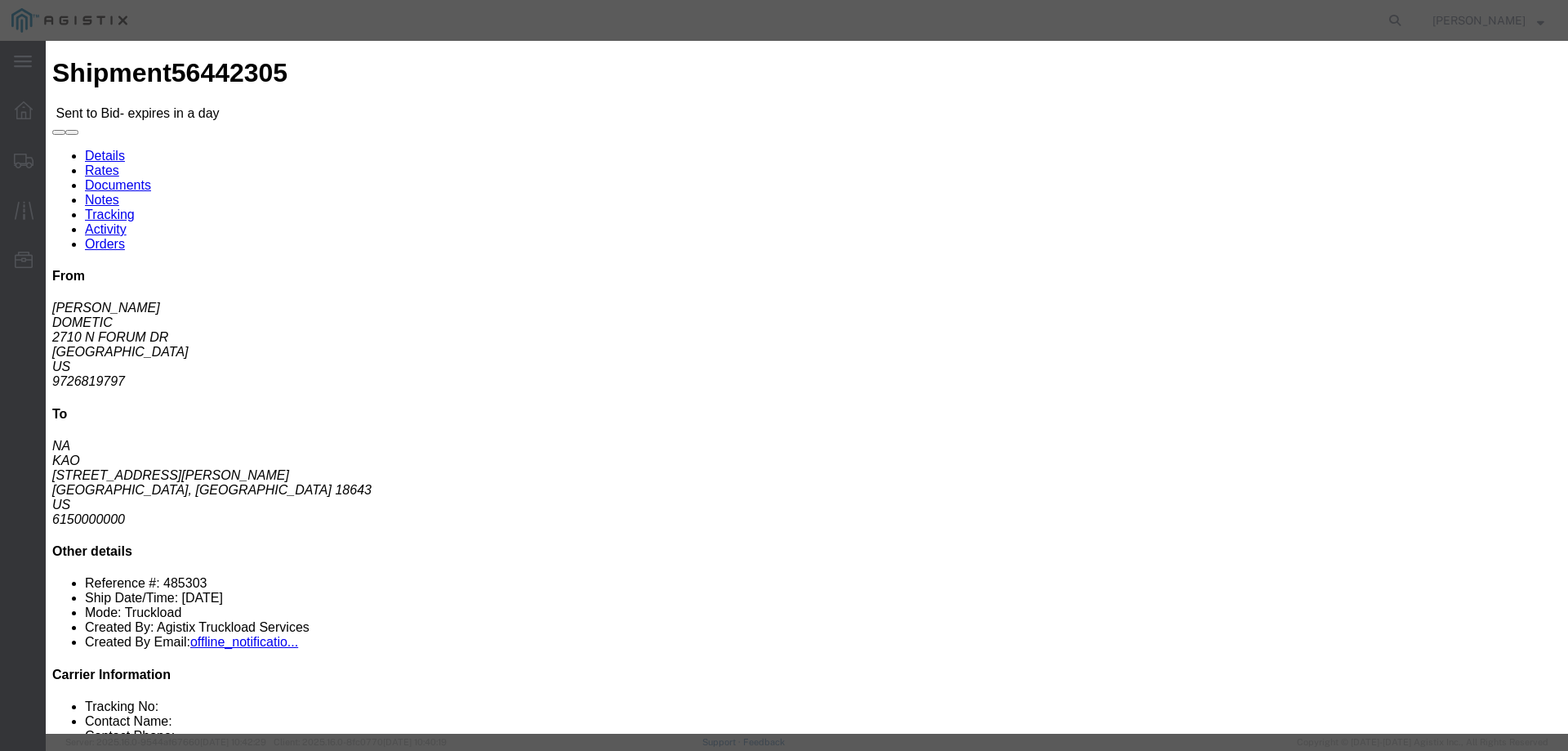
click input "text"
type input "ats"
click input "number"
type input "2775"
click h3 "Enter Bid"
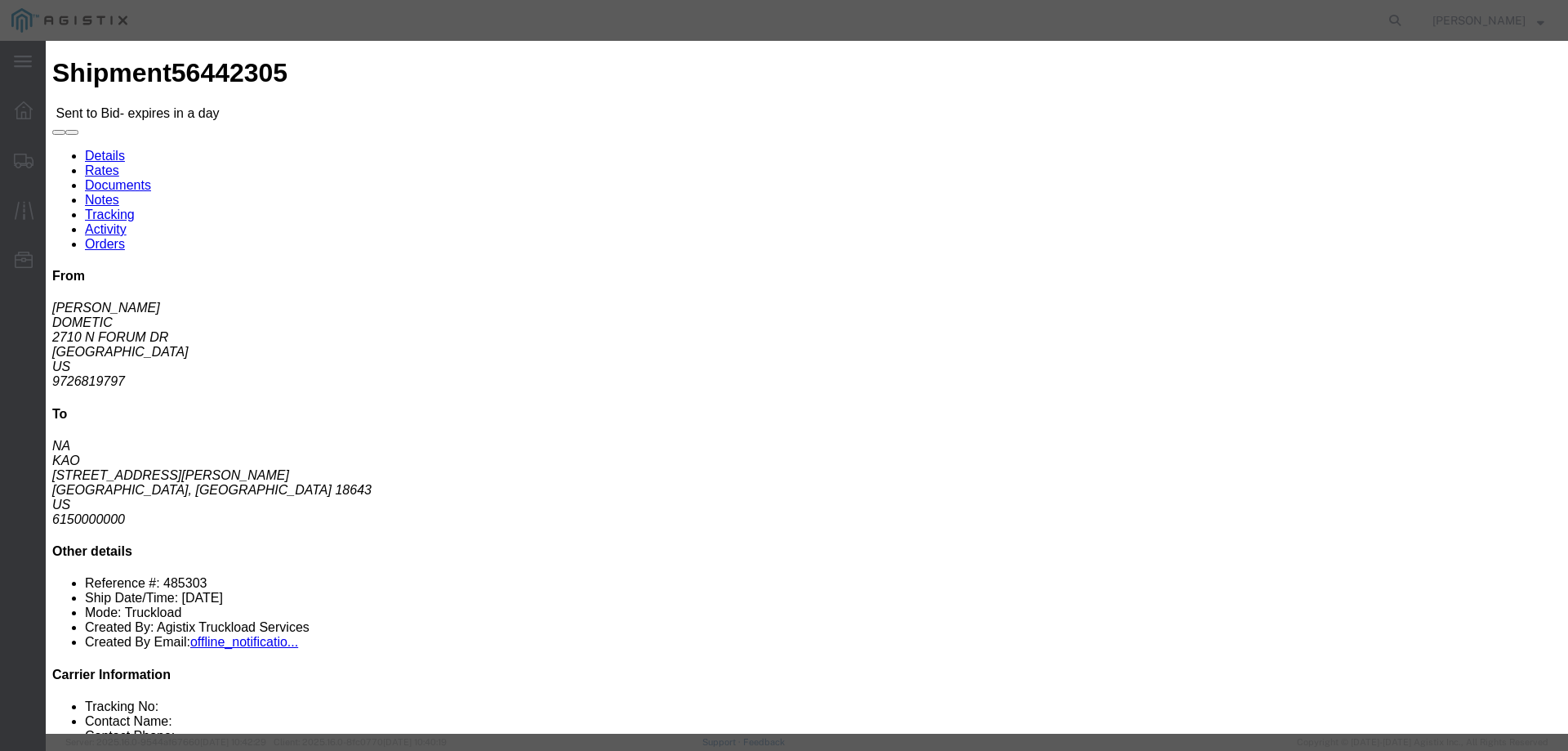
click button "Submit"
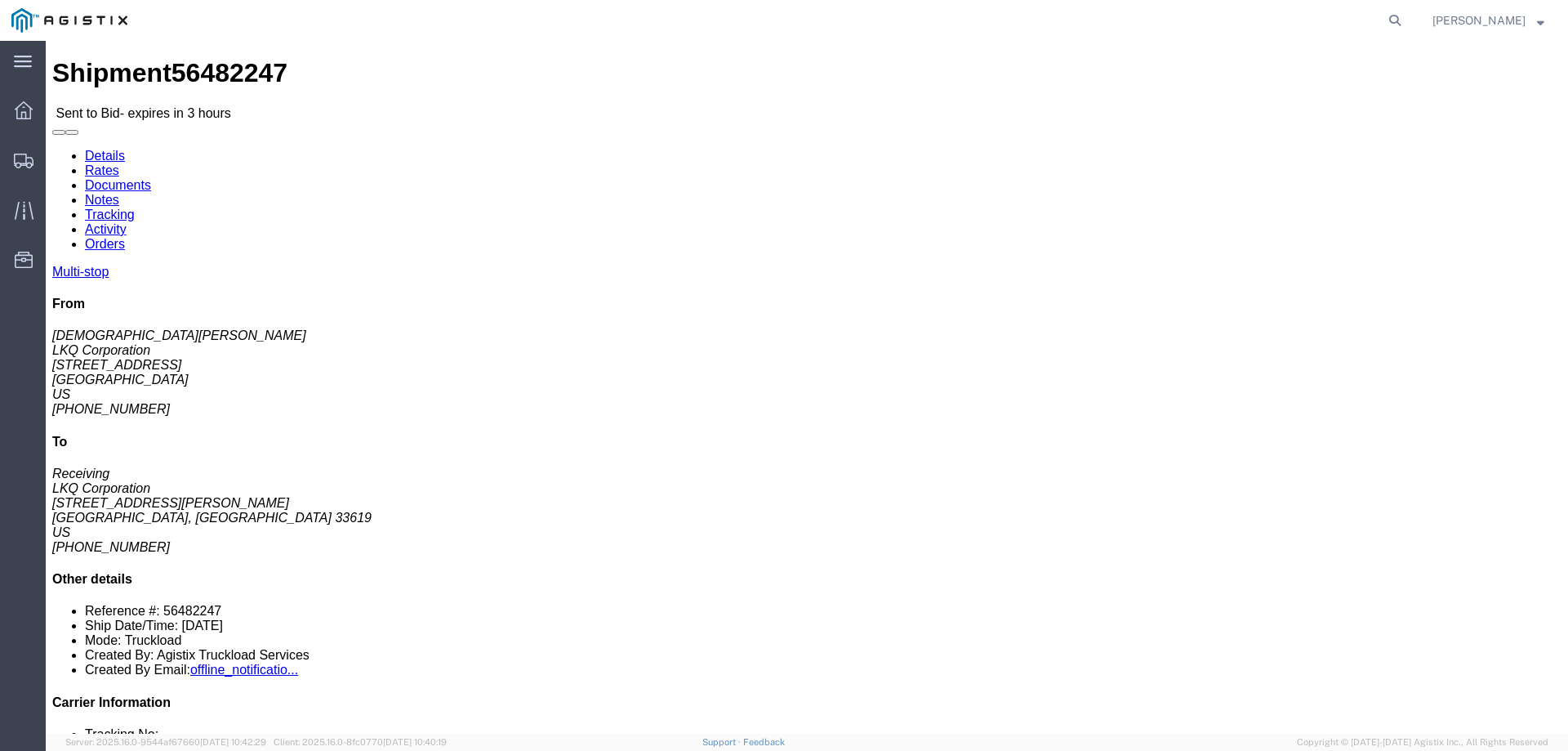
click link "Enter / Modify Bid"
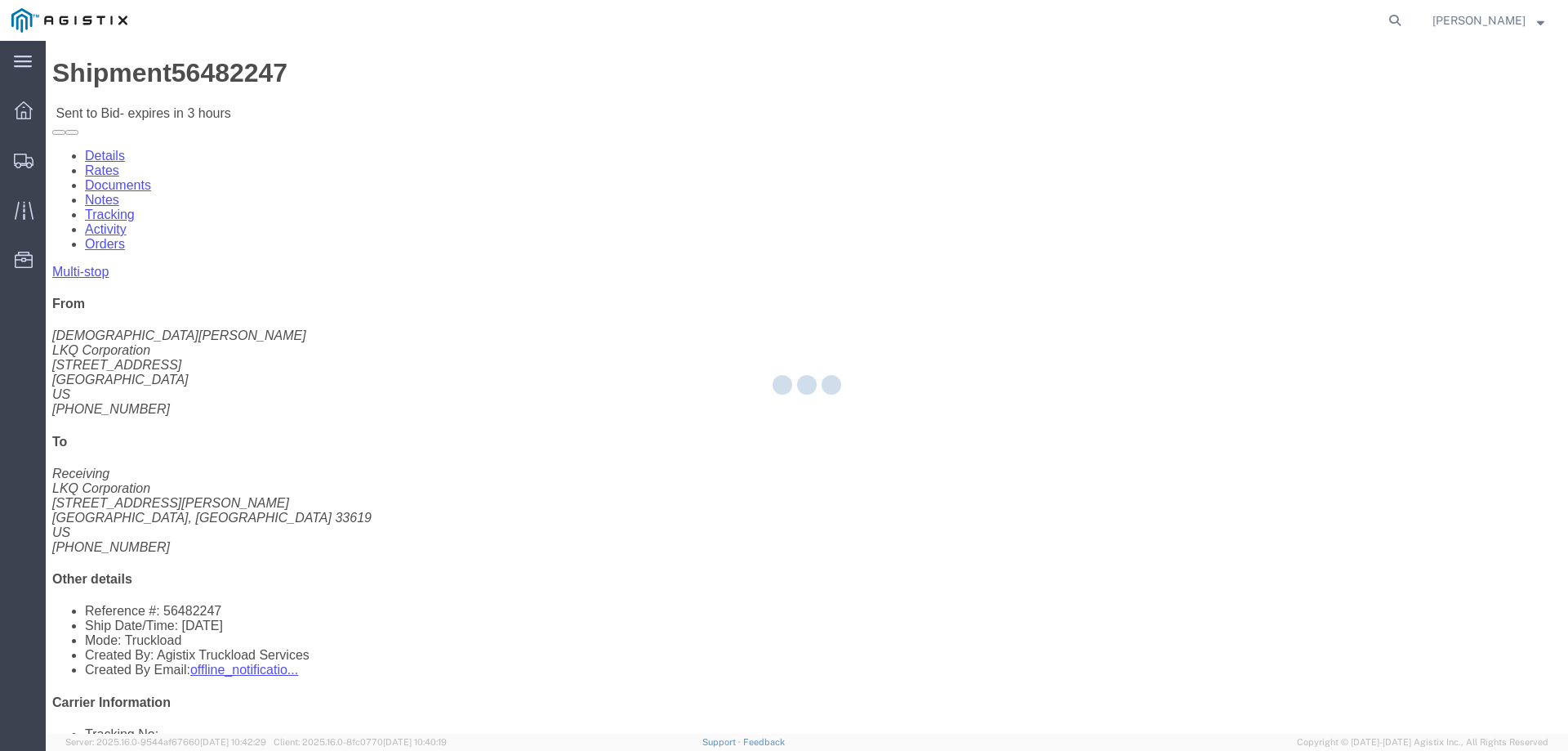
select select "146"
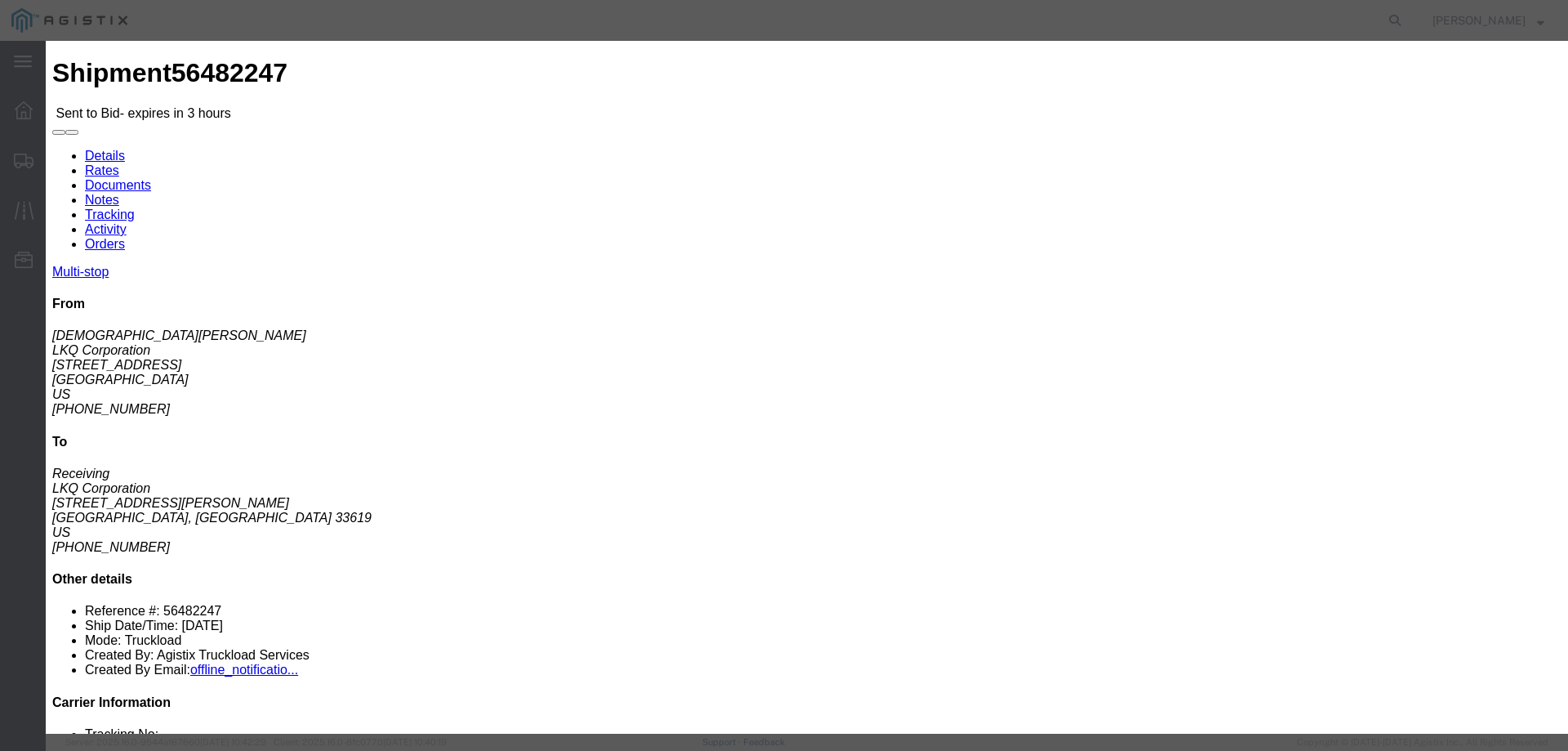
click select "Select CONESTOGA DFRM/STEP Economy TL Flatbed Intermodal LTL Standard Next Day …"
select select "25032"
click select "Select CONESTOGA DFRM/STEP Economy TL Flatbed Intermodal LTL Standard Next Day …"
click div "Bid Information Vendor Select ATS Logistics Service Level Select CONESTOGA DFRM…"
click input "text"
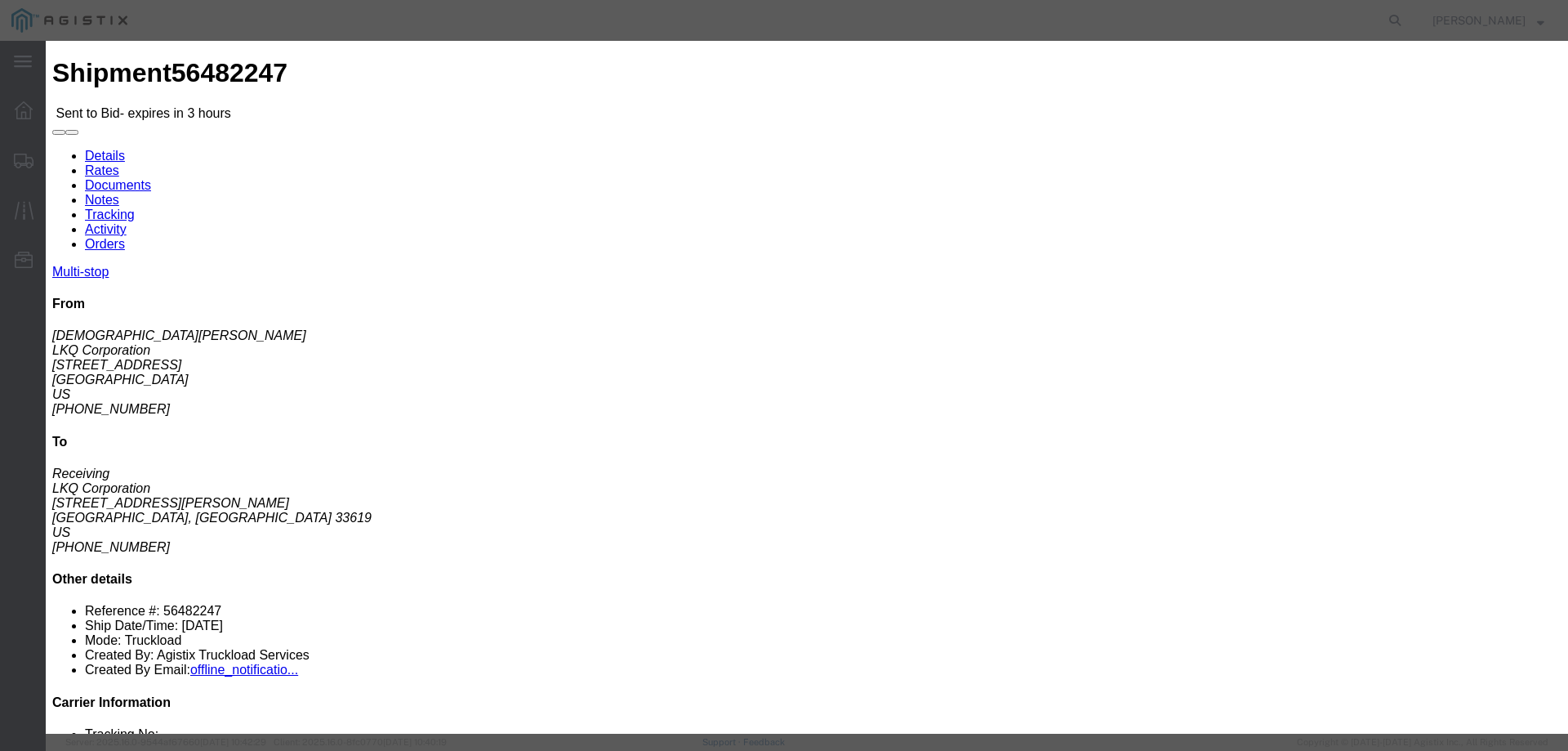
type input "ats"
click input "number"
drag, startPoint x: 1086, startPoint y: 326, endPoint x: 951, endPoint y: 330, distance: 135.1
click div "Select 2 Day Service 3 Axle Winch Truck 3 to 5 Day Service 96L Domestic Flat Ra…"
type input "3500"
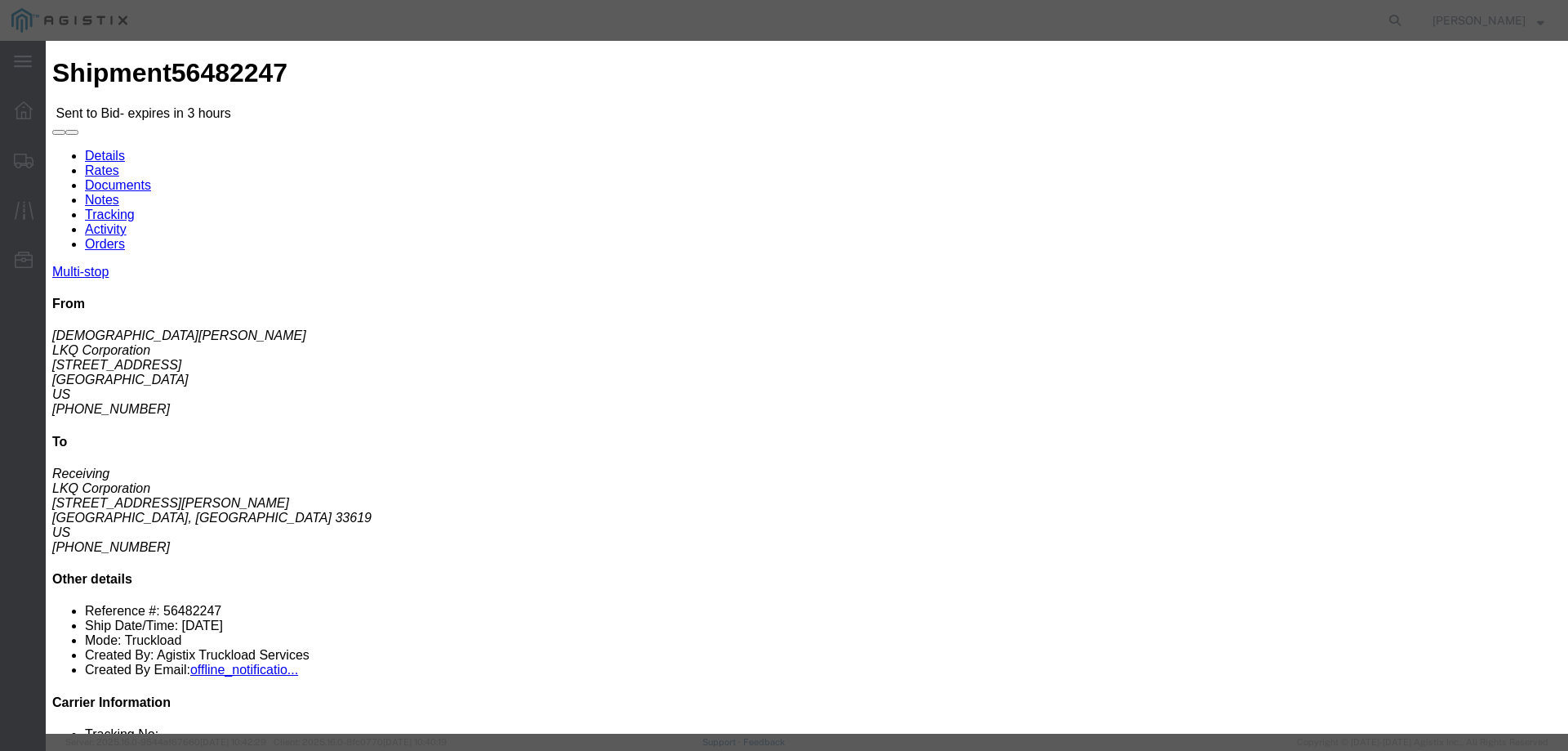
click button "Submit"
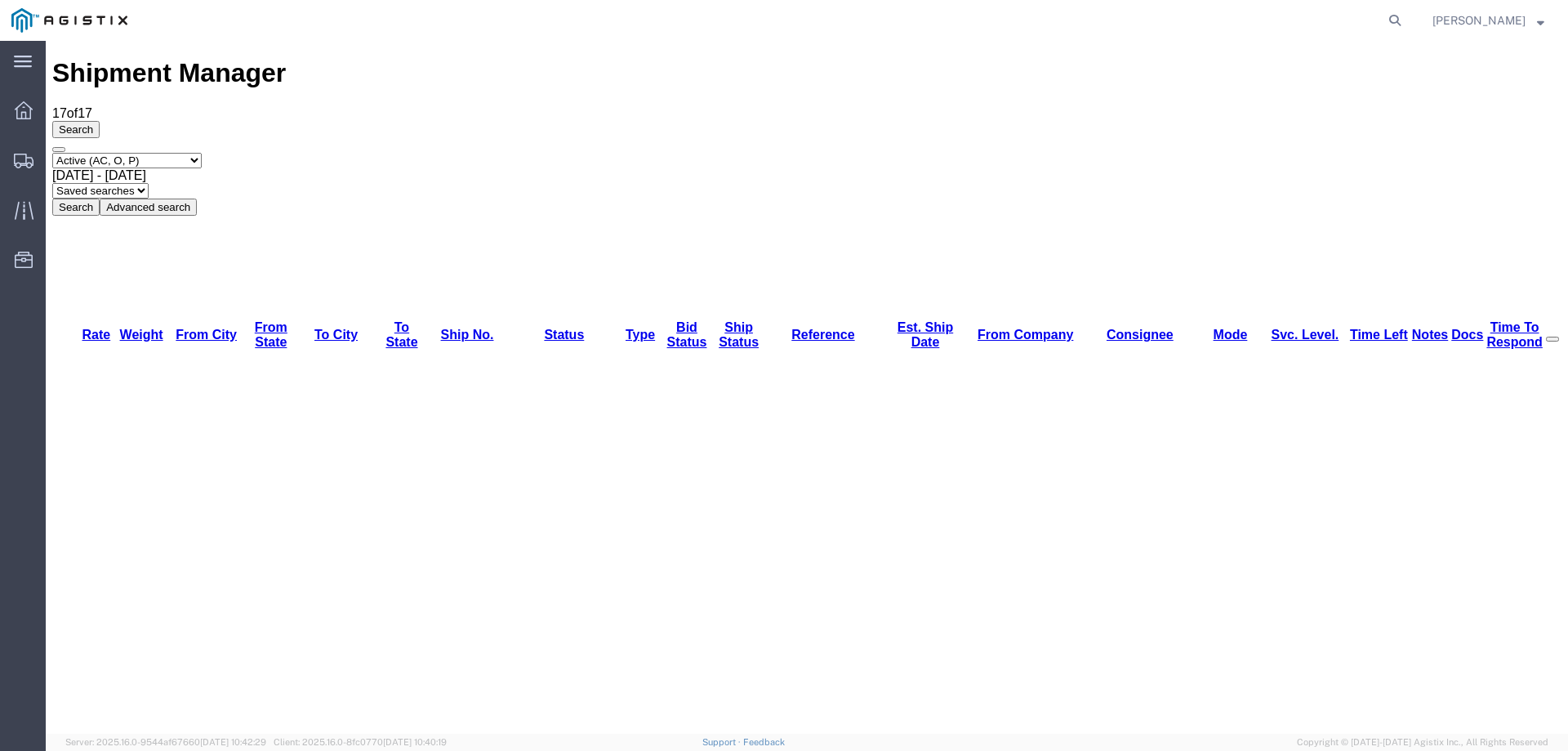
copy li "56470316"
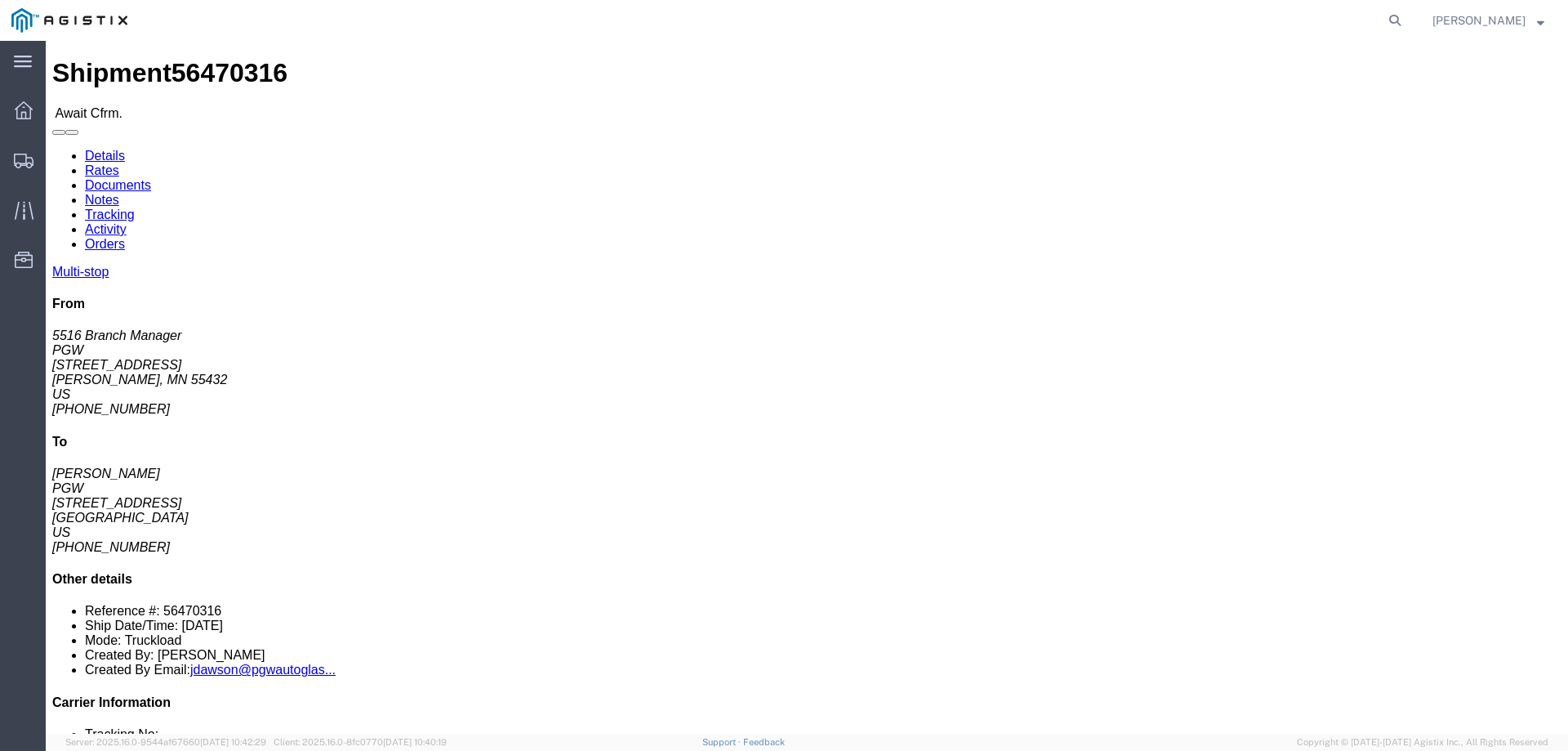
click p "Customer Ref: 56470316"
click span "Customer Ref: 56470316"
copy b "56470316"
click link "Confirm"
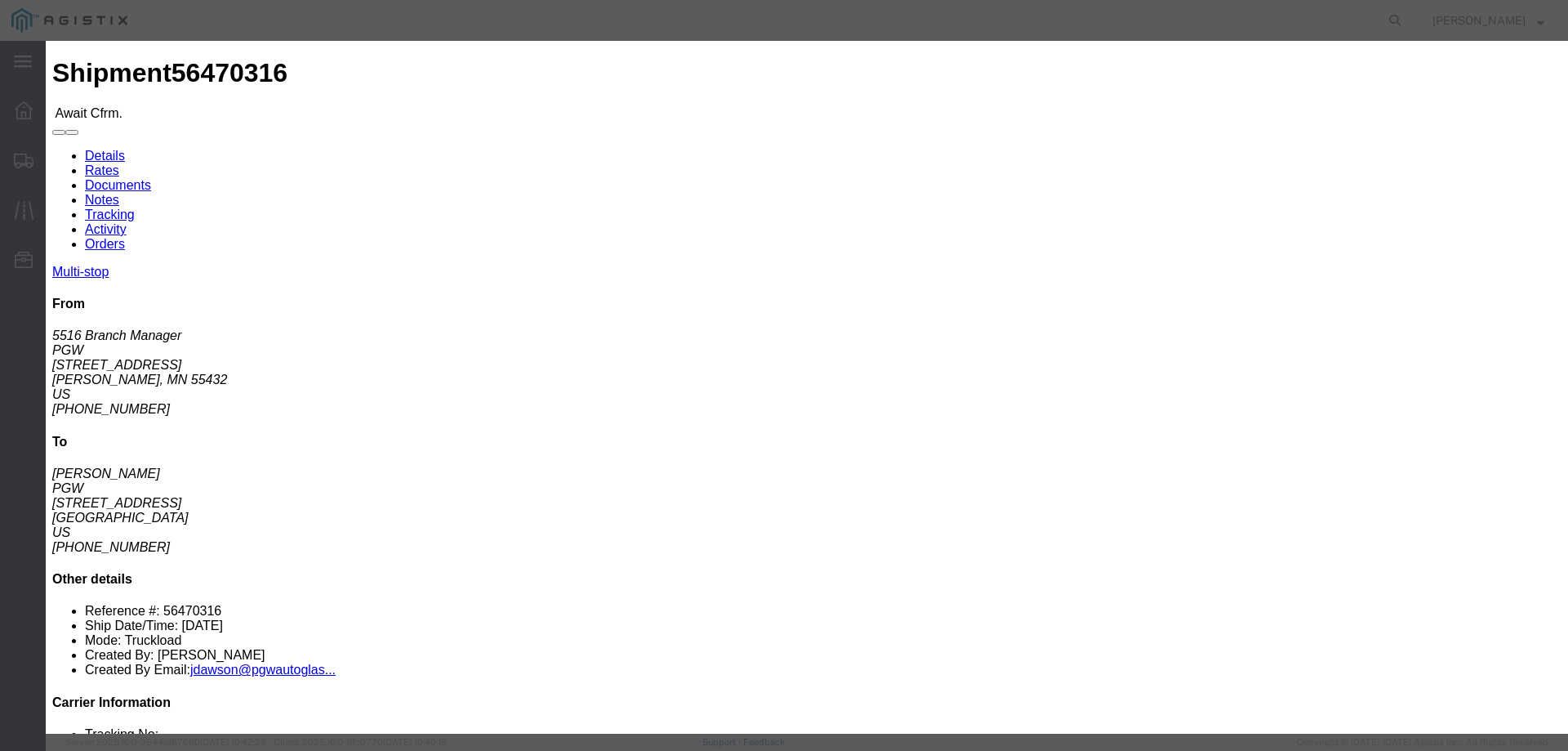
click label
click input "checkbox"
checkbox input "true"
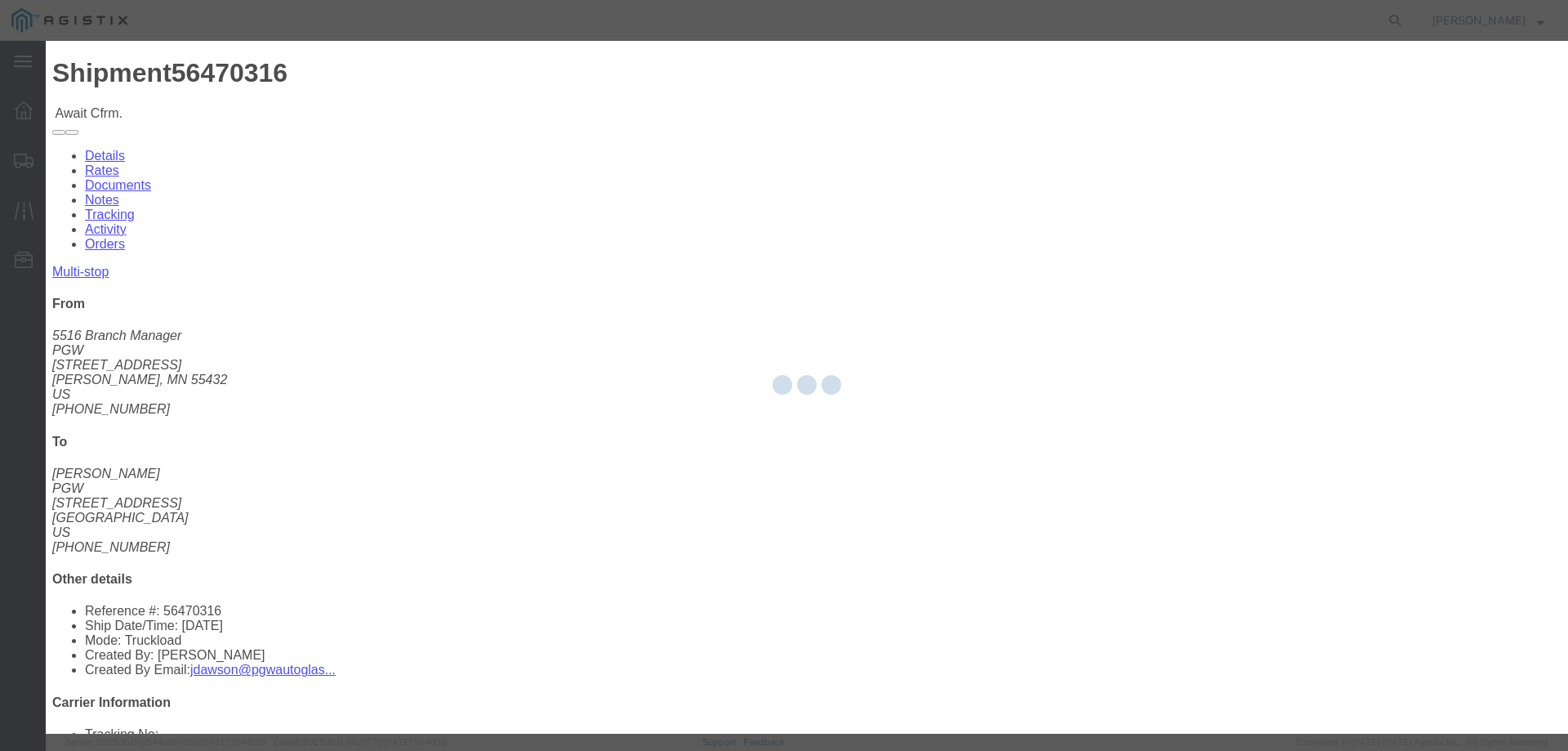
type input "[PERSON_NAME]"
type input "3204977237"
drag, startPoint x: 647, startPoint y: 228, endPoint x: 588, endPoint y: 202, distance: 64.5
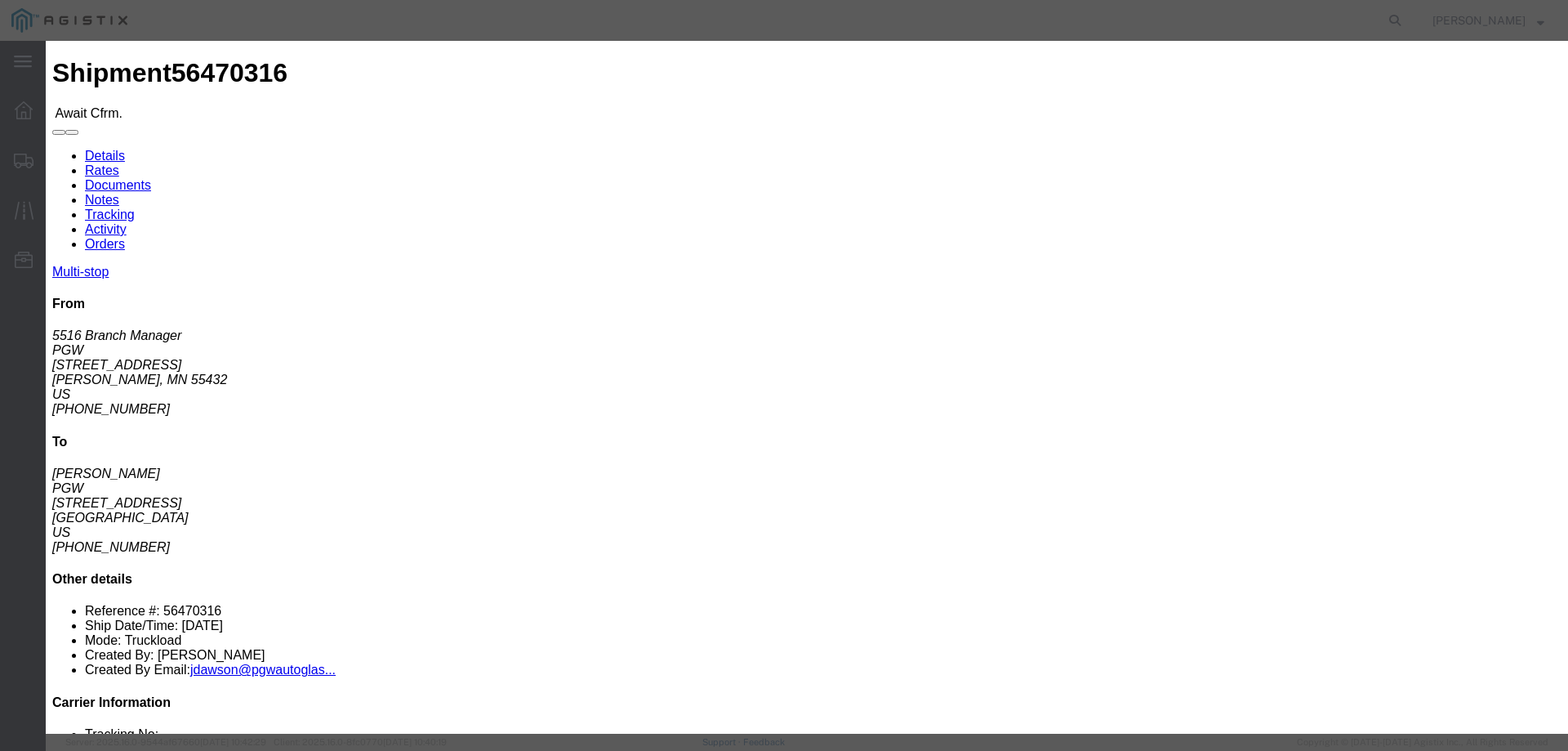
click input "text"
paste input "56470316"
type input "56470316"
click button "Submit"
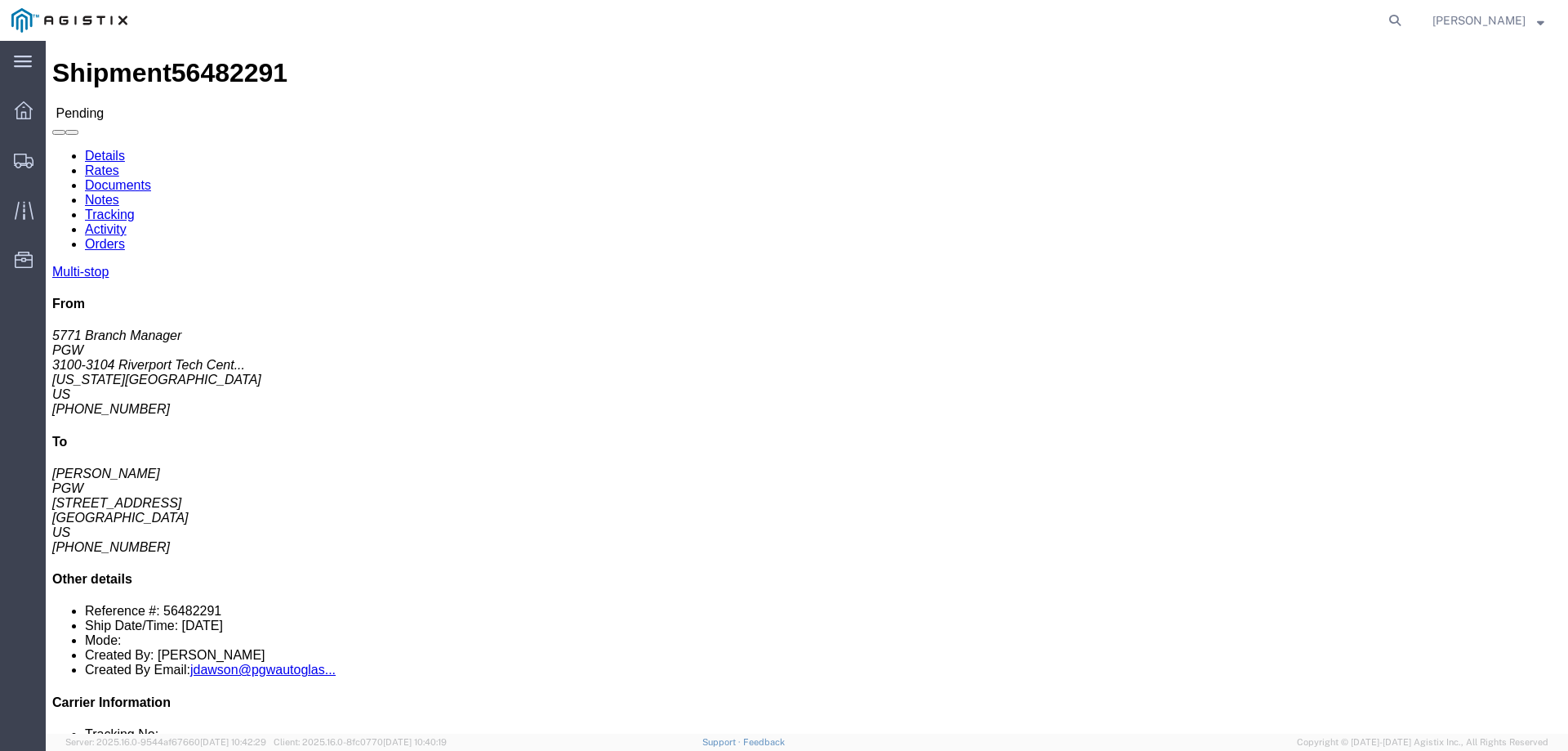
click button "Enter / Modify Bid"
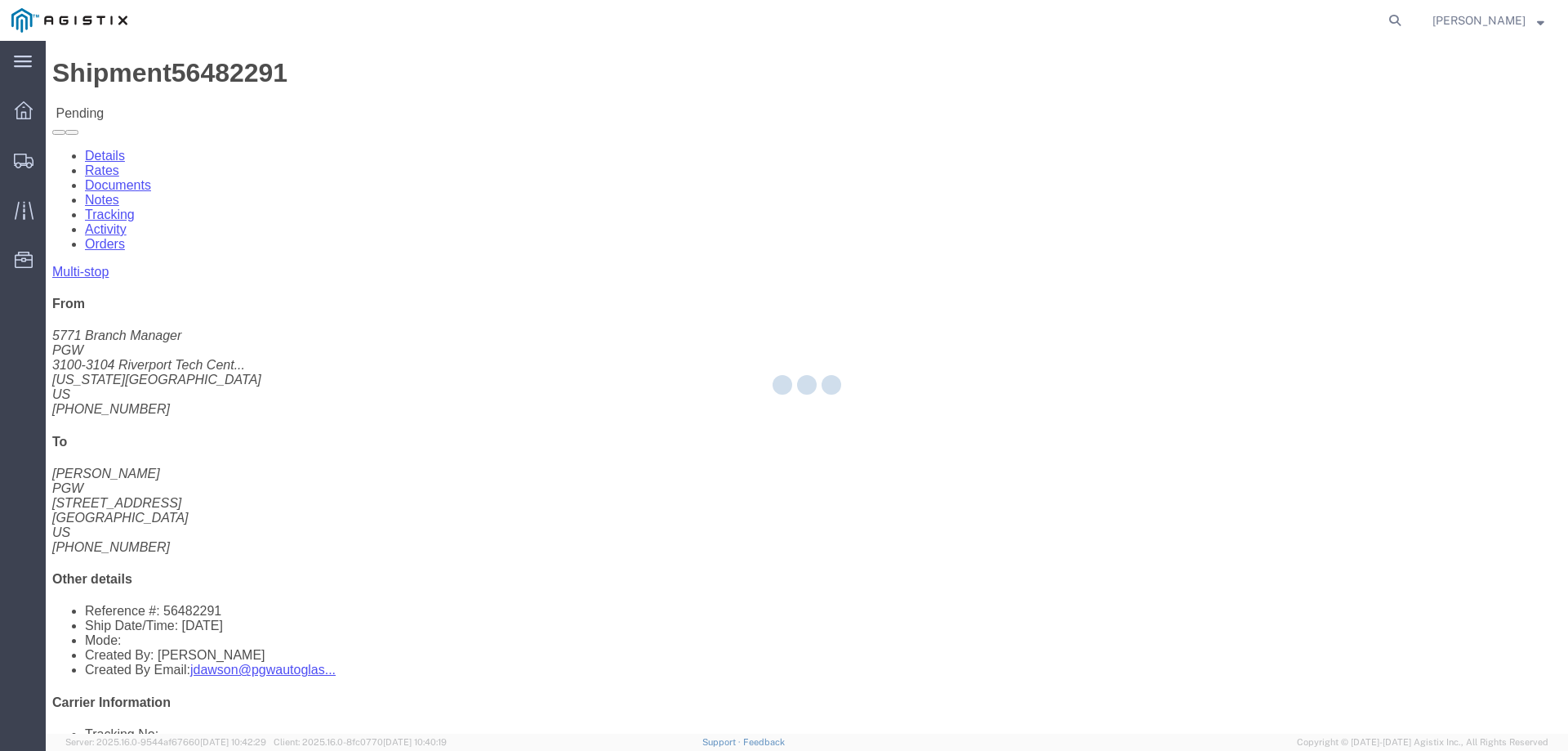
select select "146"
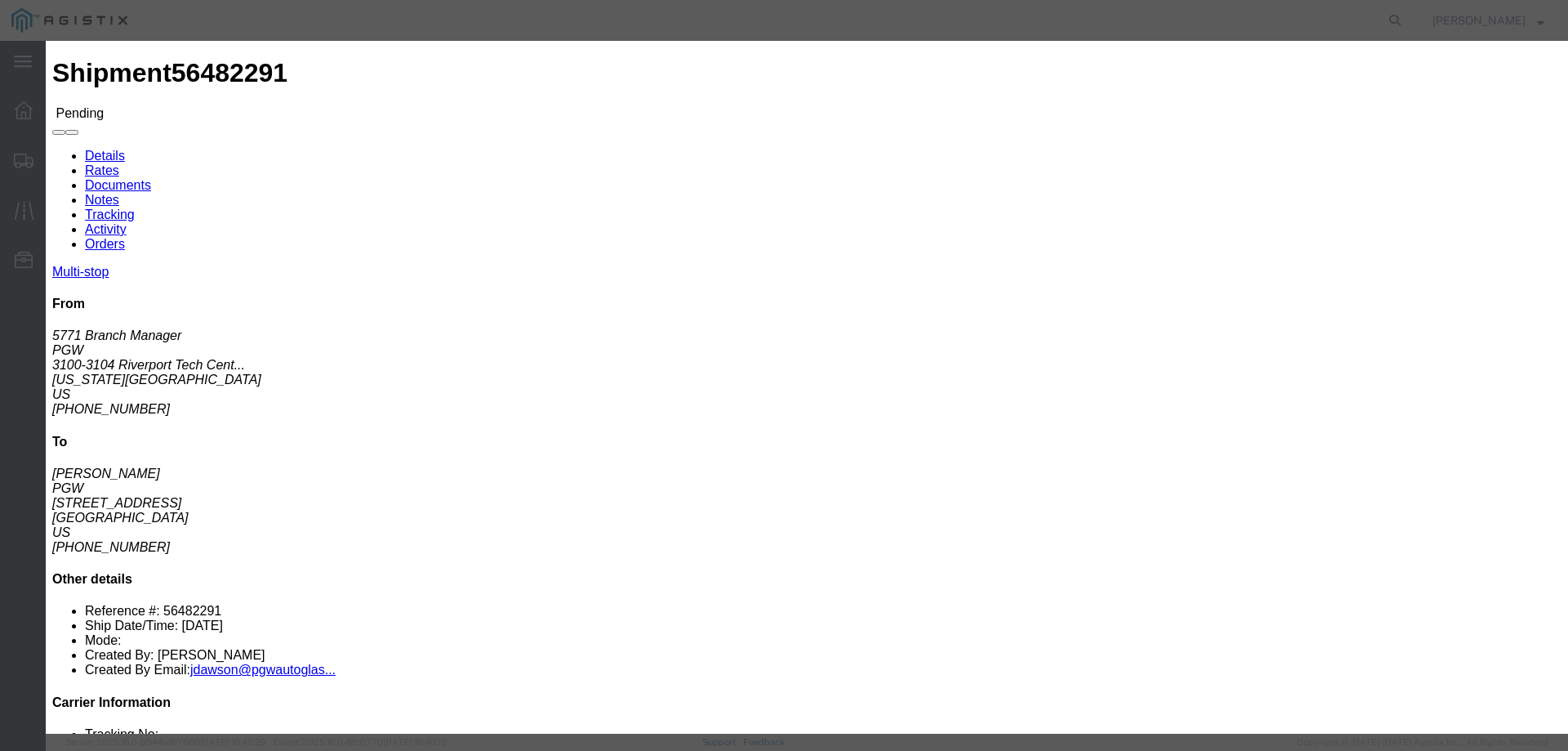
click link "ats - ATS Logistics - Truckload"
drag, startPoint x: 1102, startPoint y: 338, endPoint x: 1038, endPoint y: 344, distance: 64.3
click div "Bid amount 1 1085.00"
type input "1125"
click button "Submit"
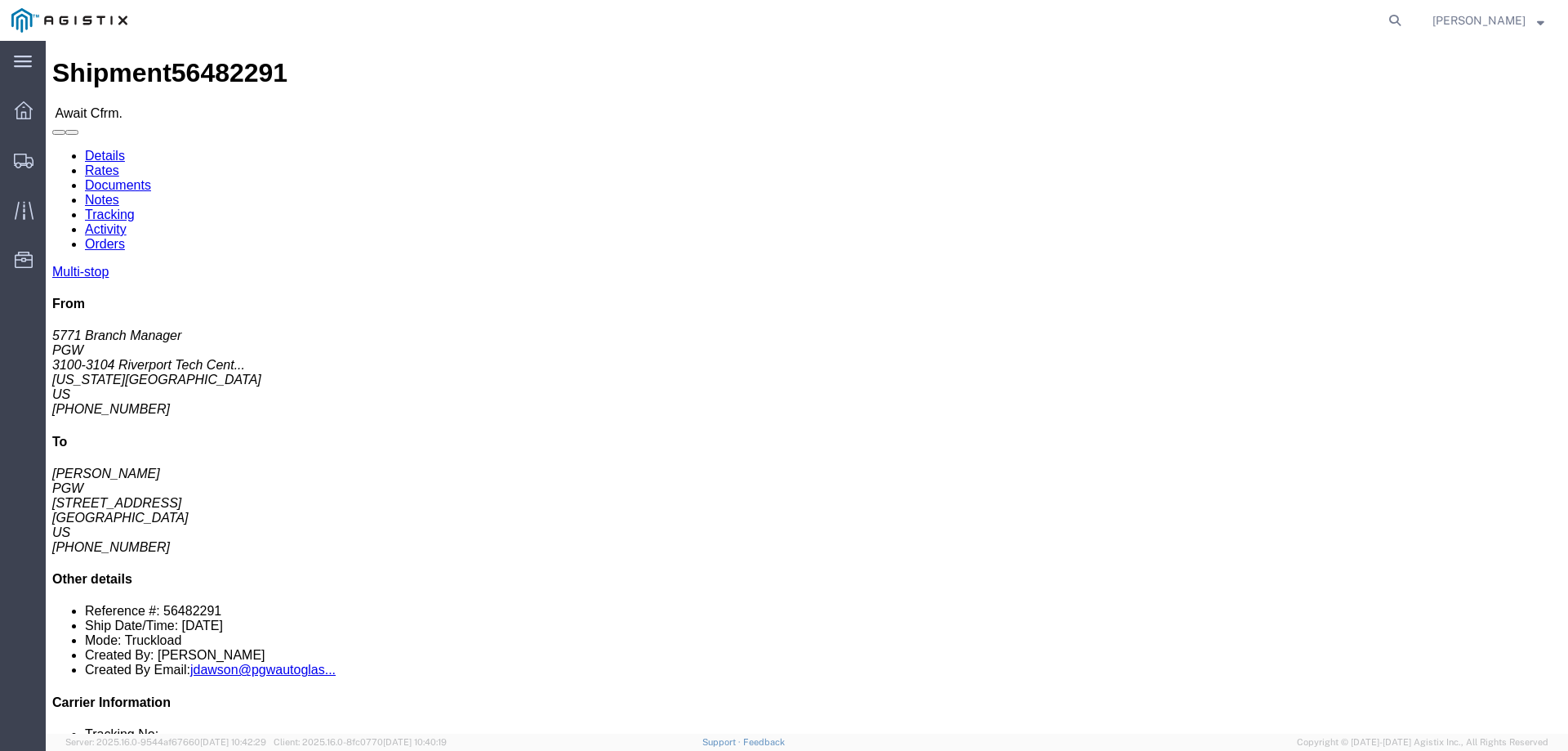
click b "56482291"
copy b "56482291"
click link "Confirm"
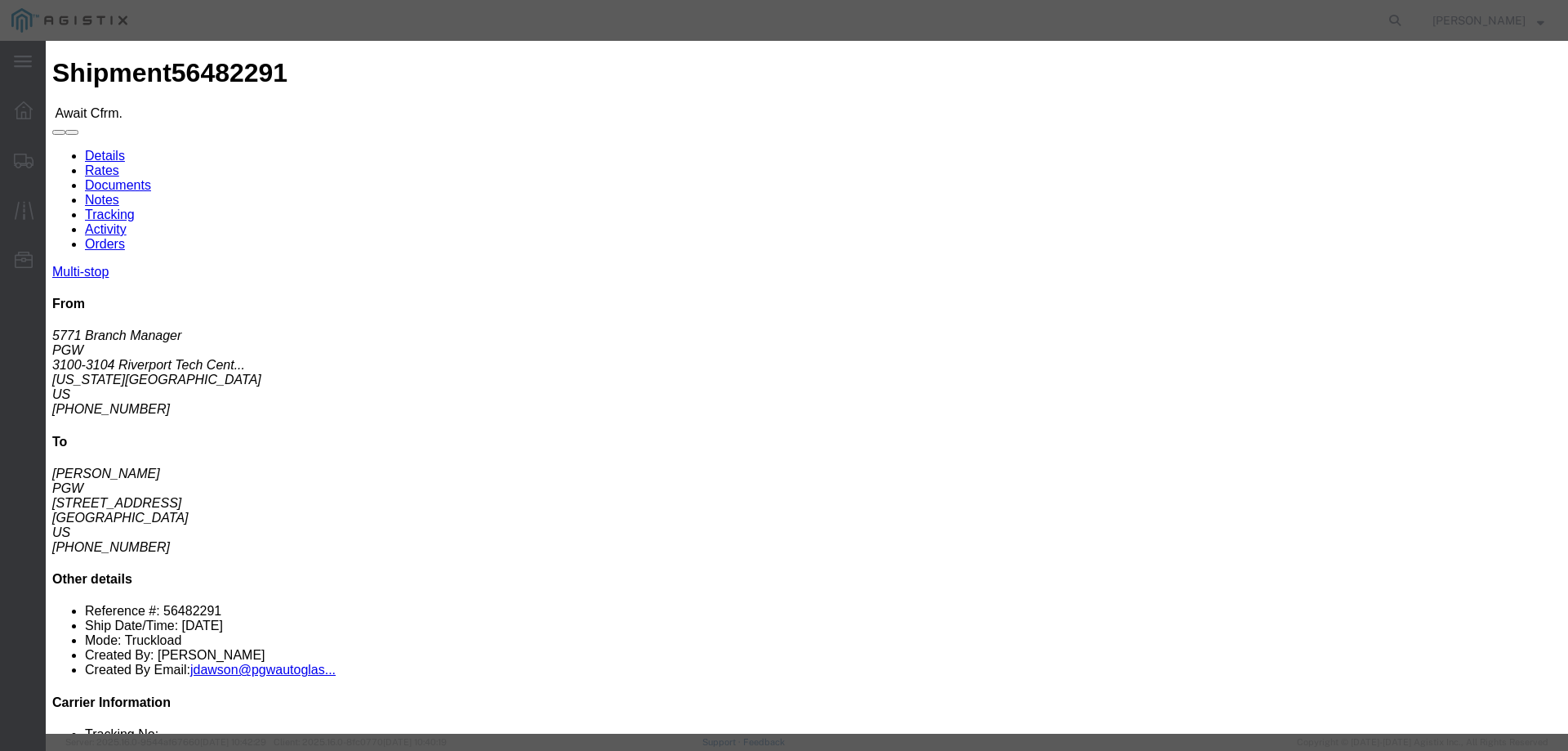
click input "checkbox"
checkbox input "true"
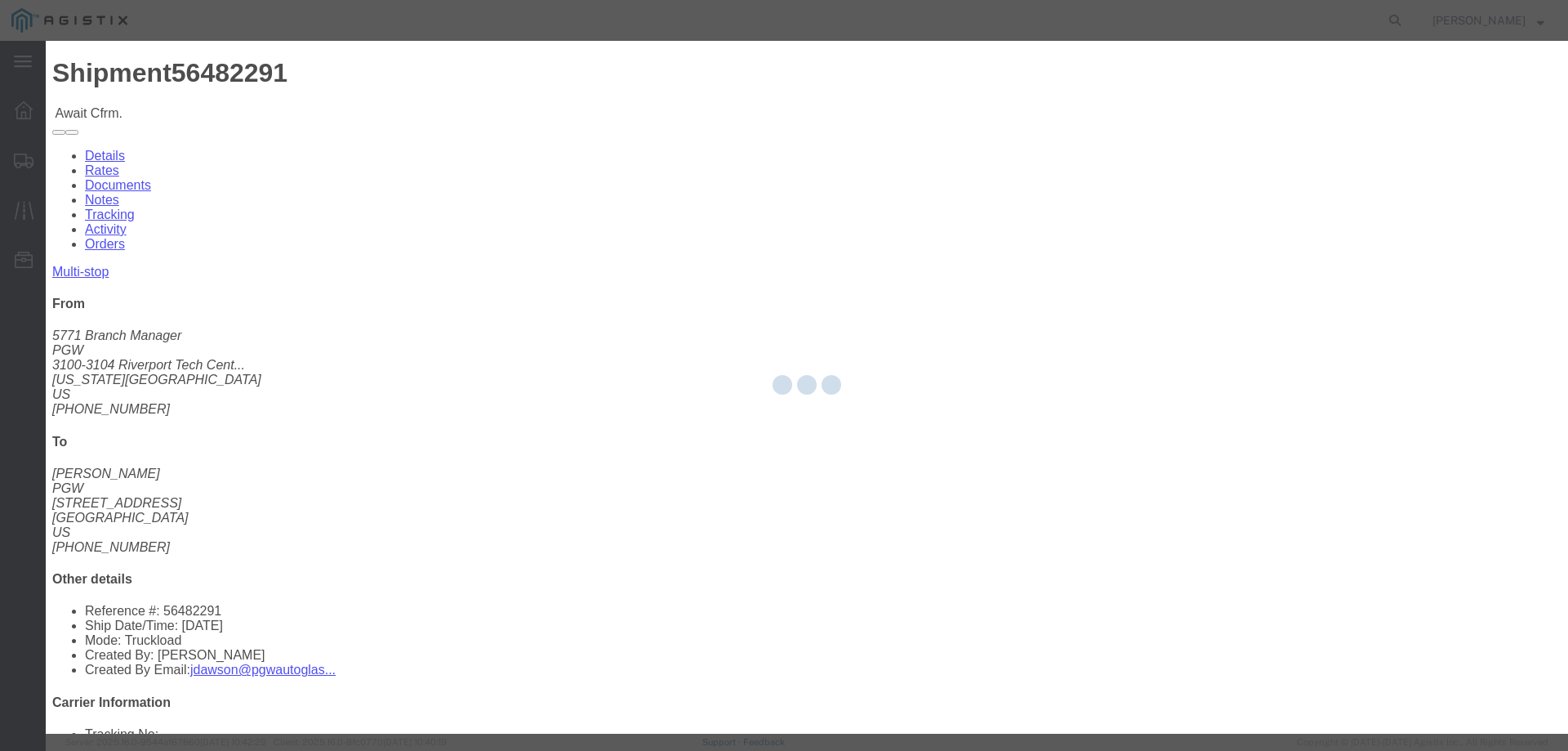
type input "[PERSON_NAME]"
type input "3204977237"
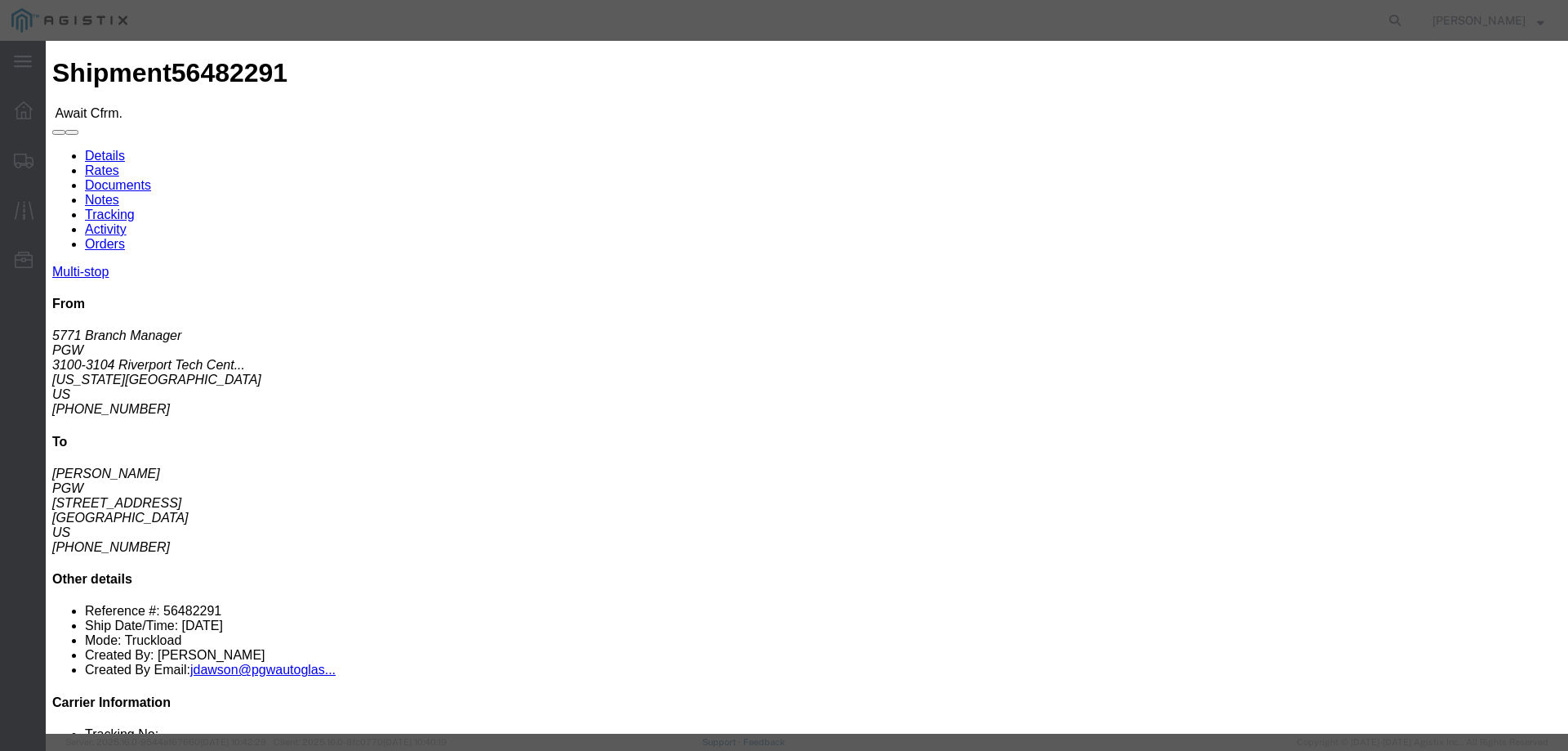
click input "text"
paste input "56482291"
type input "56482291"
click button "Submit"
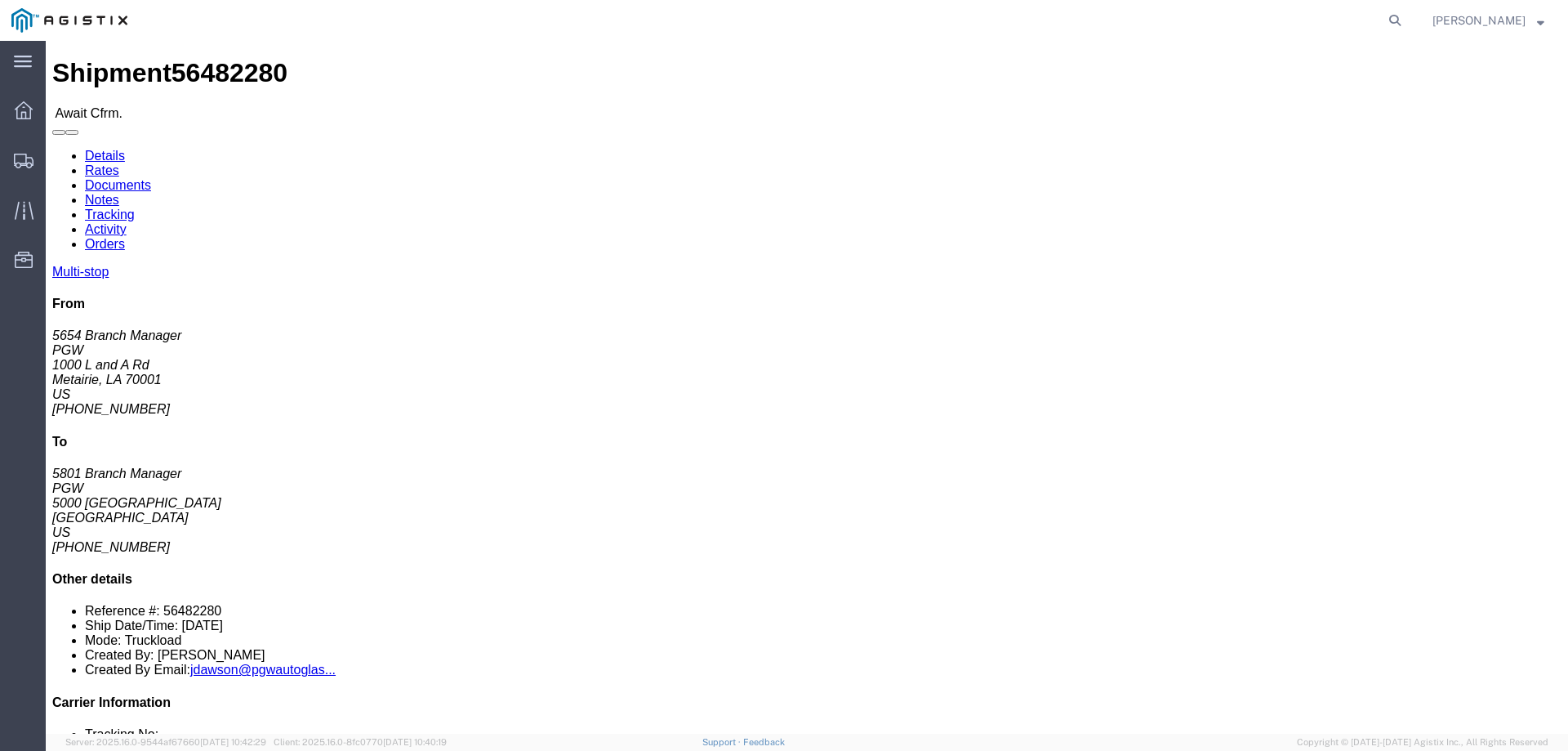
click b "56482280"
click link "Confirm"
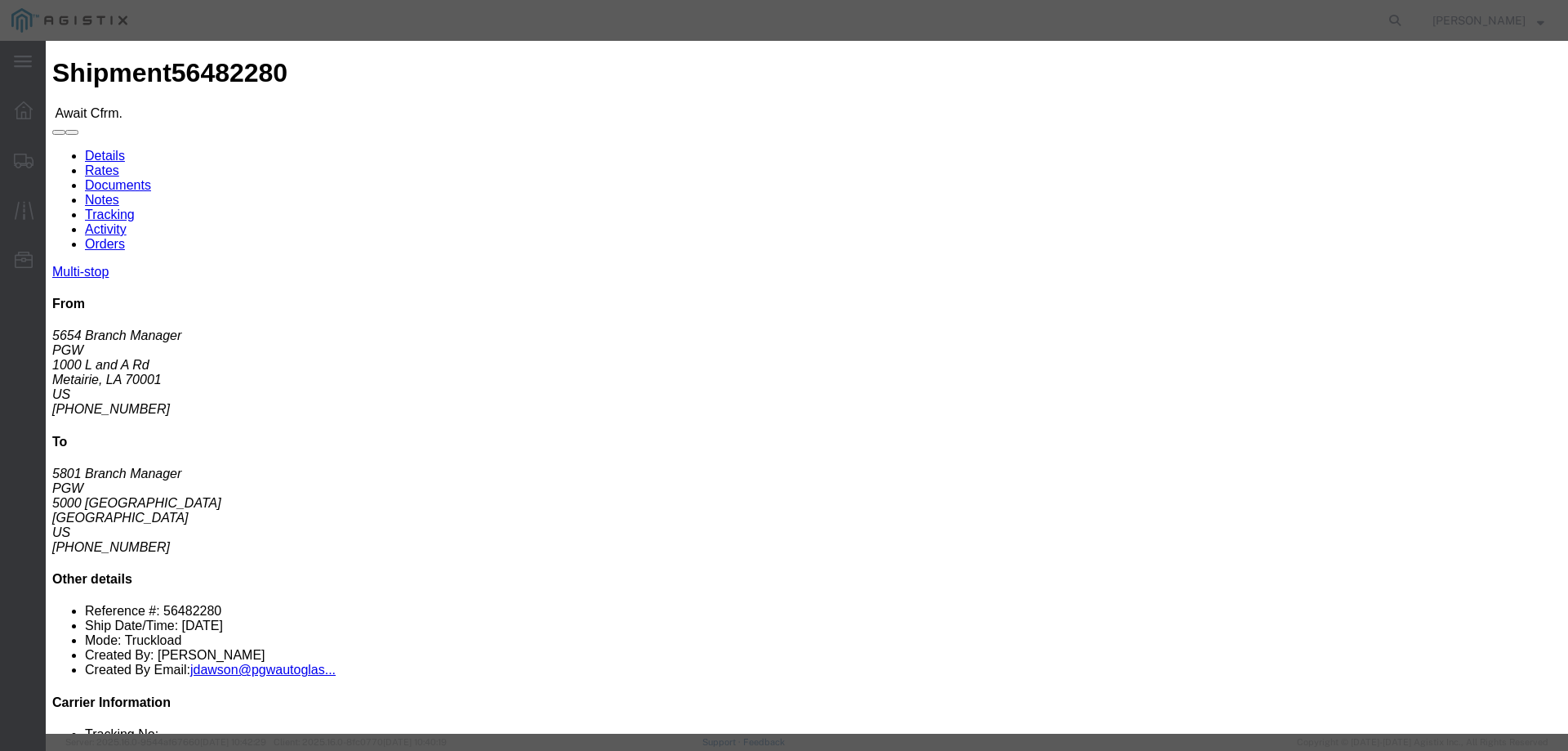
click input "checkbox"
checkbox input "true"
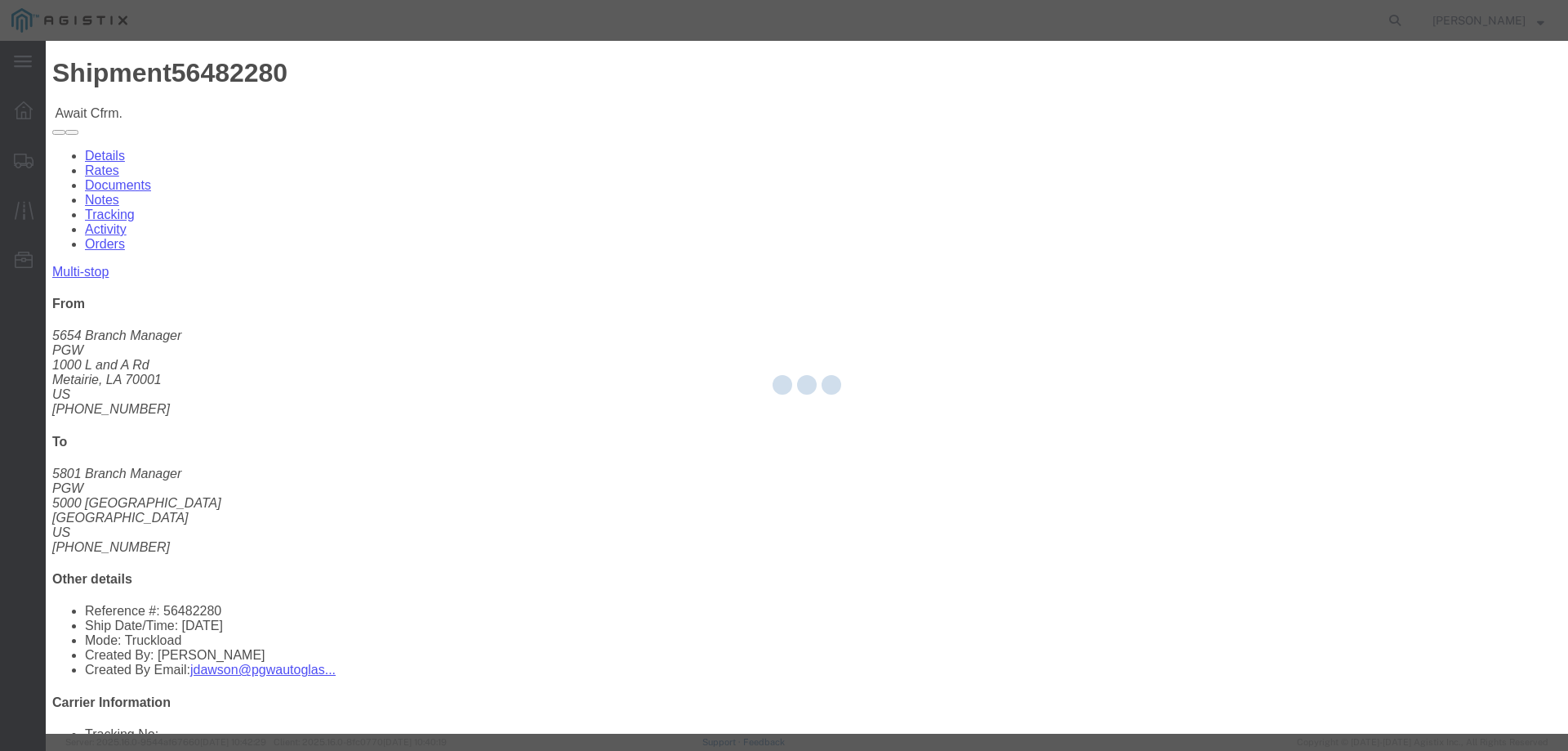
type input "[PERSON_NAME]"
type input "3204977237"
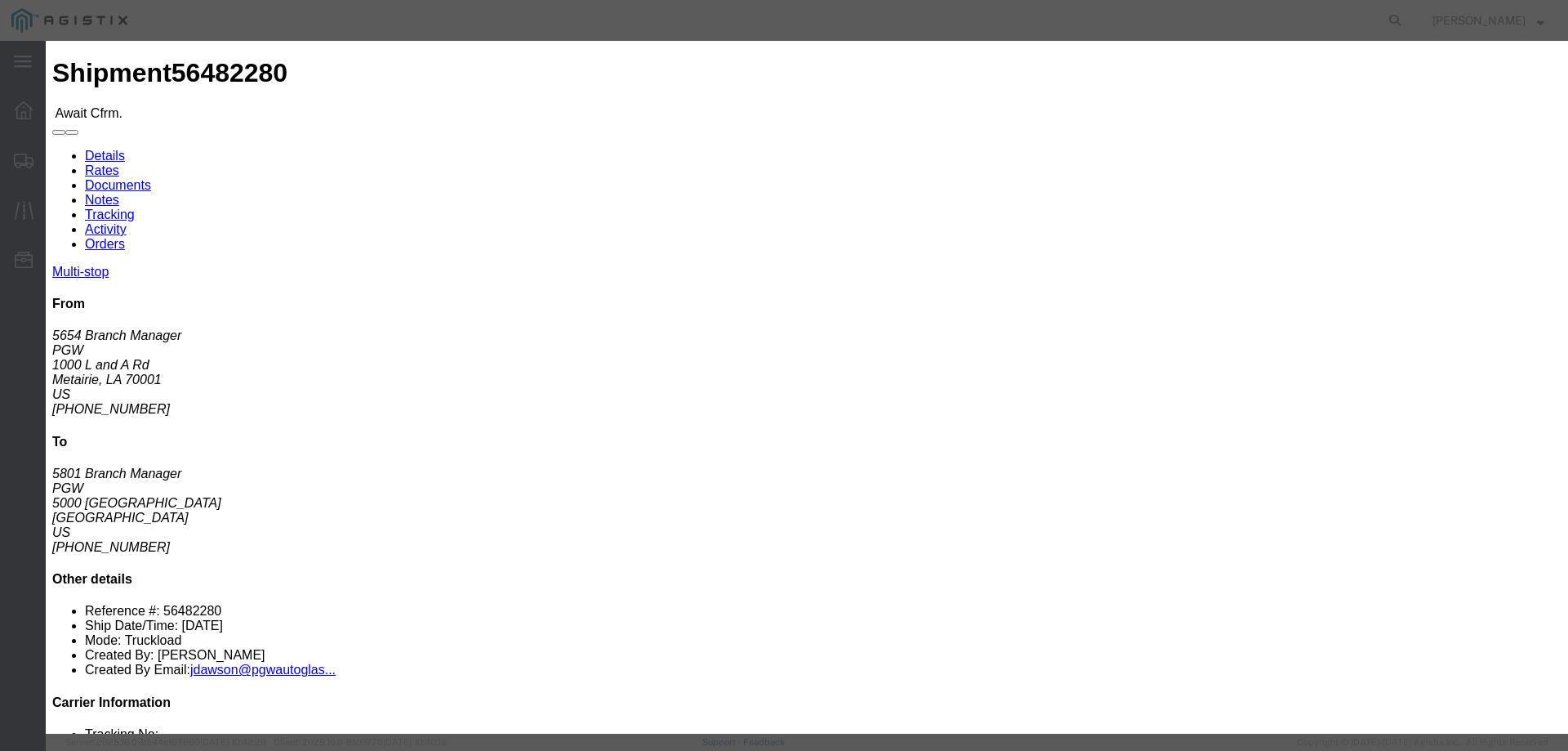
click input "text"
paste input "56482280"
type input "56482280"
click button "Submit"
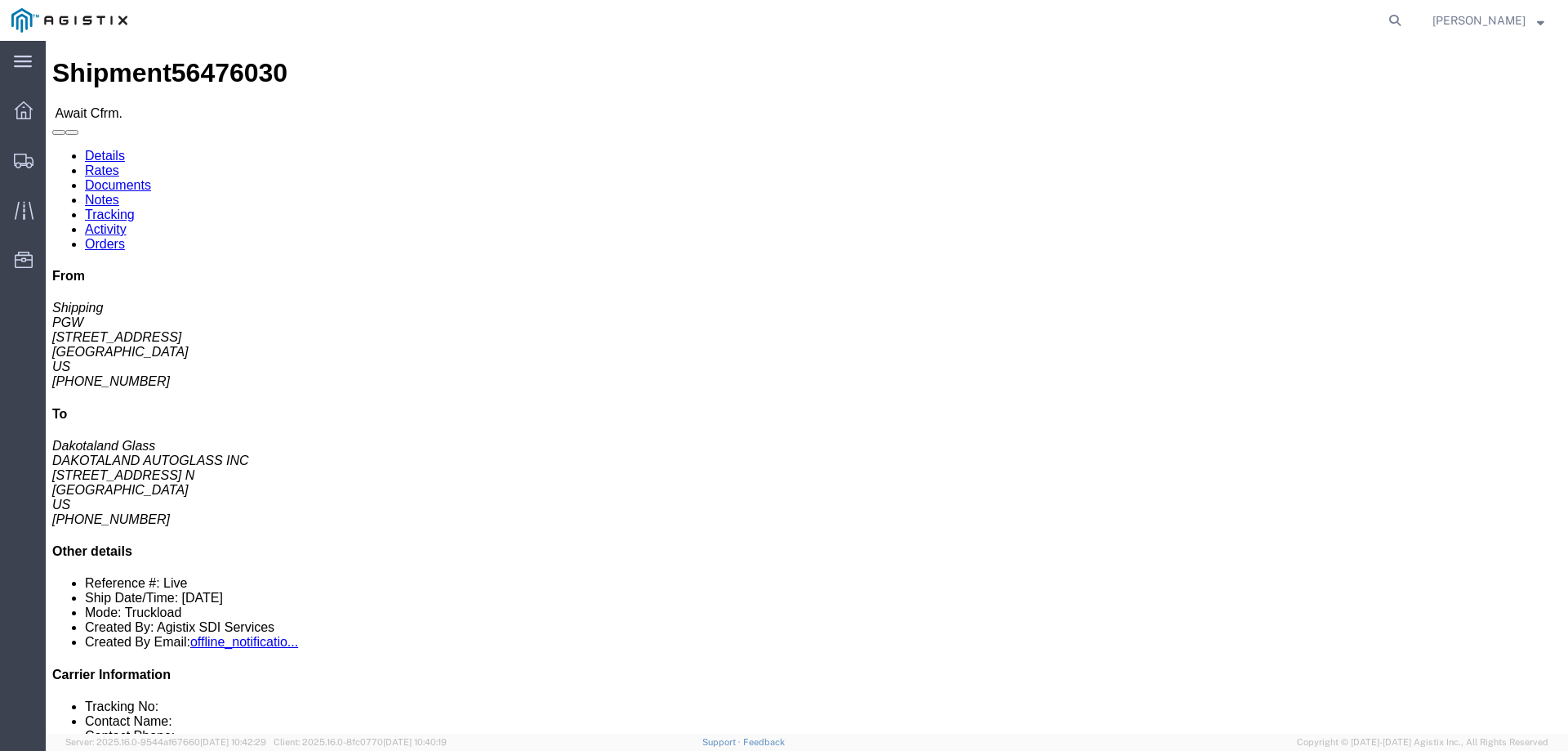
click span "56476030"
copy span "56476030"
click link "Confirm"
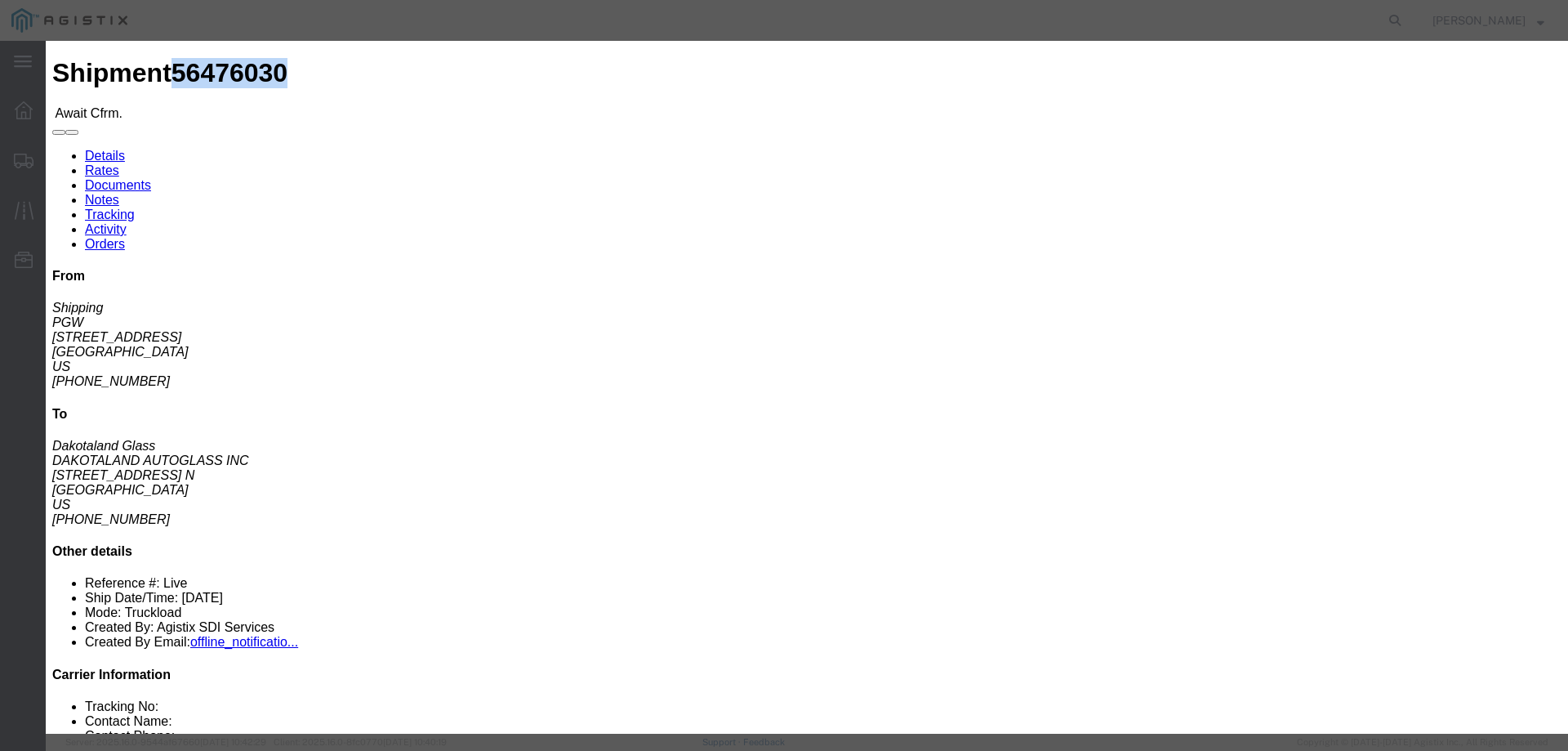
click input "checkbox"
checkbox input "true"
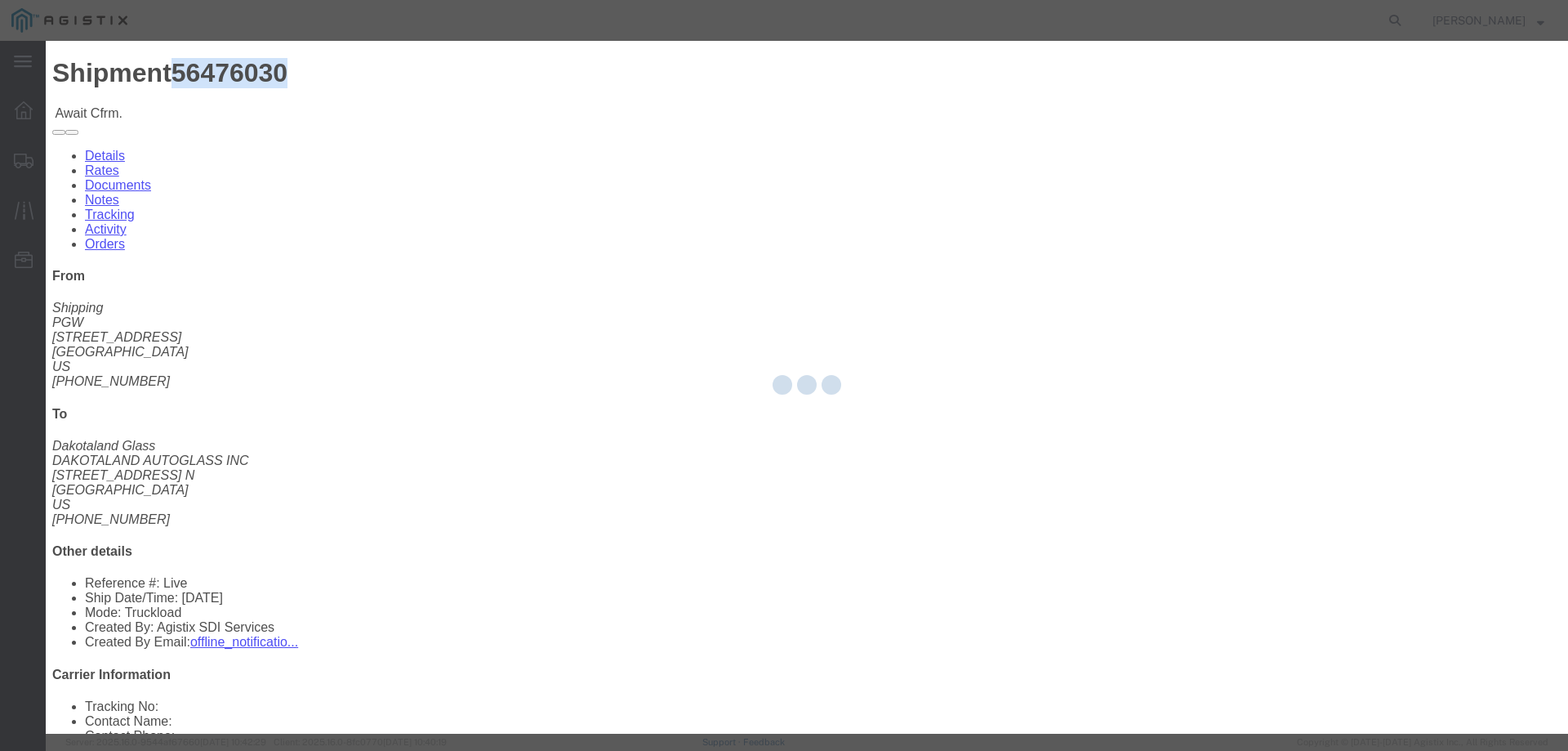
type input "[PERSON_NAME]"
type input "3204977237"
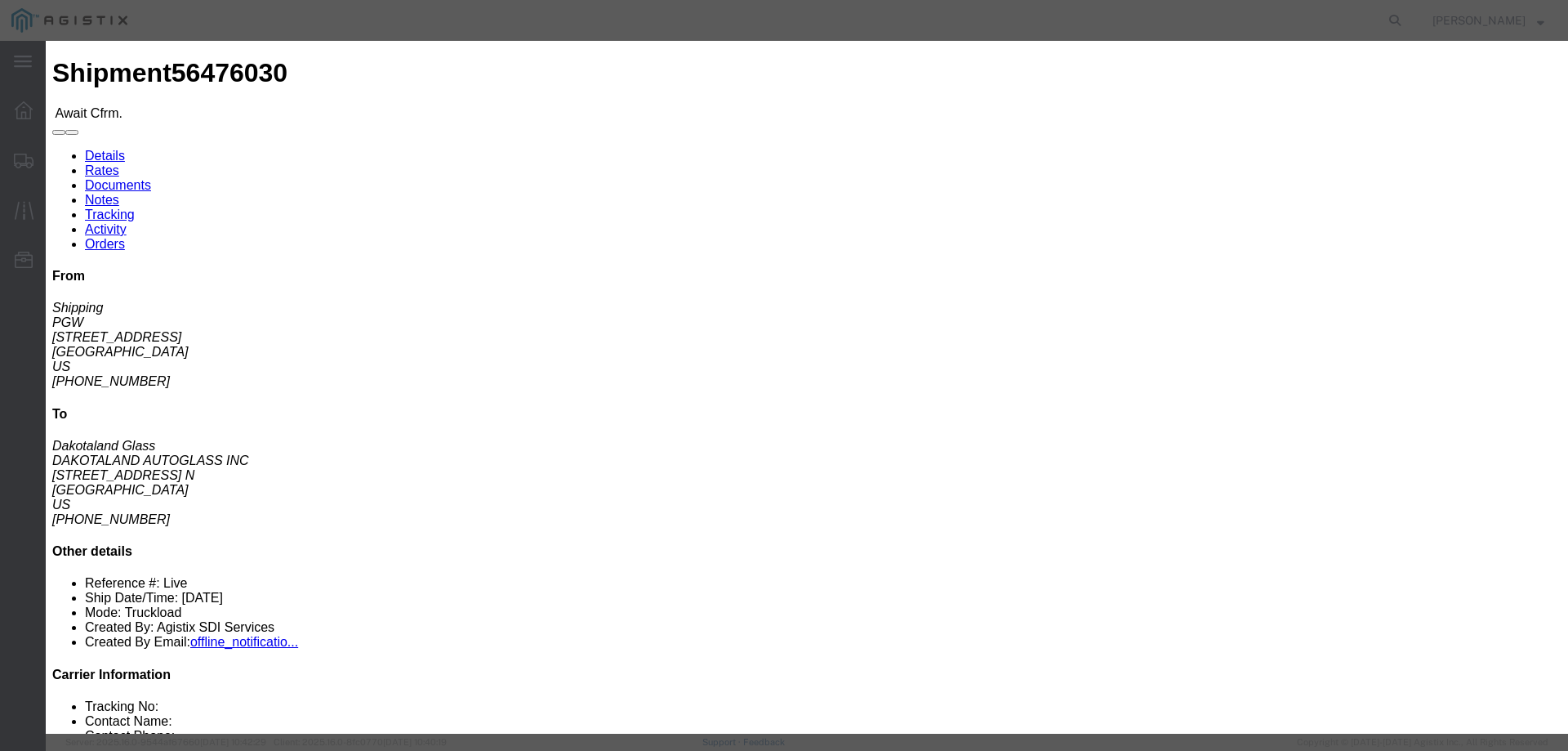
click input "text"
paste input "56476030"
type input "56476030"
click button "Submit"
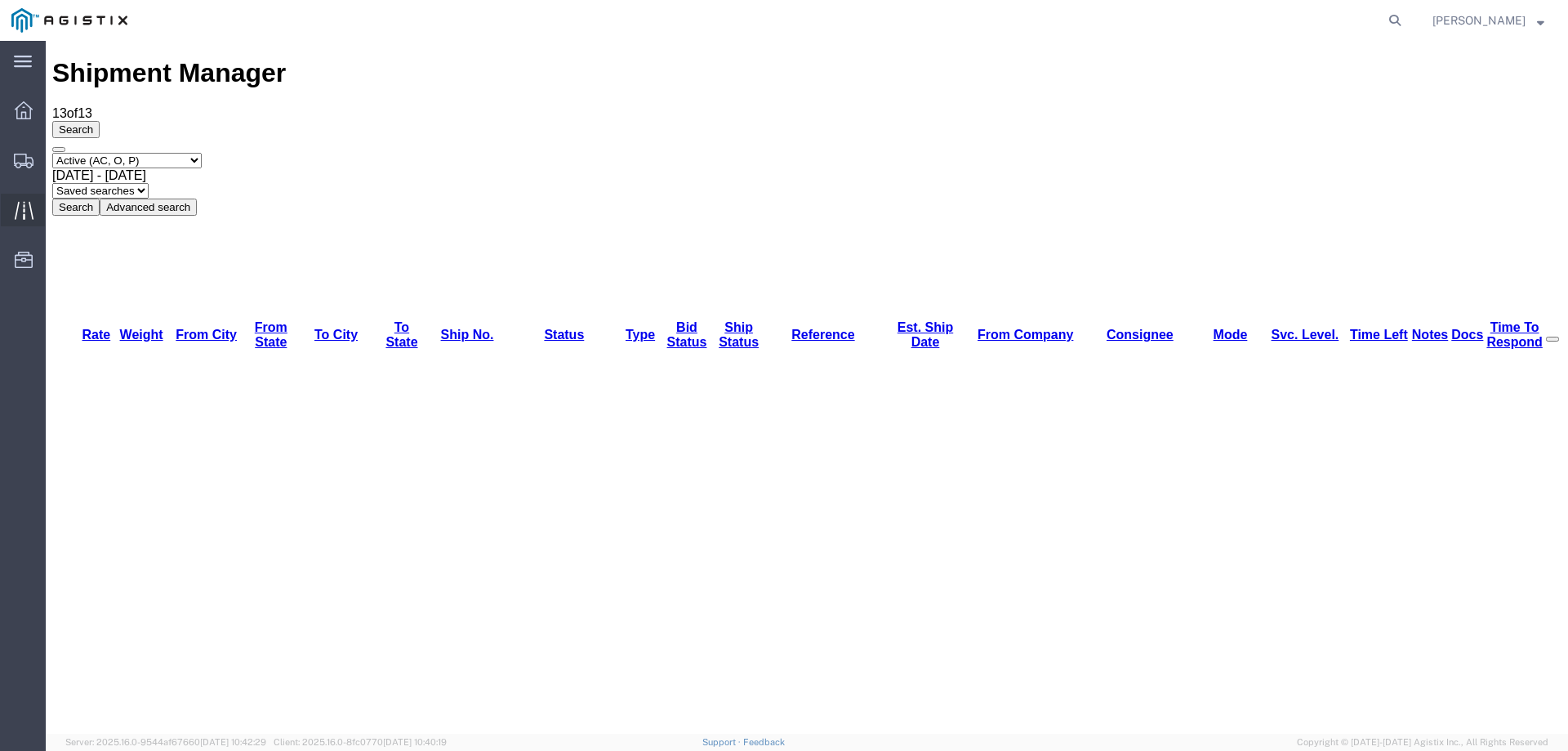
click at [24, 209] on icon at bounding box center [23, 210] width 19 height 18
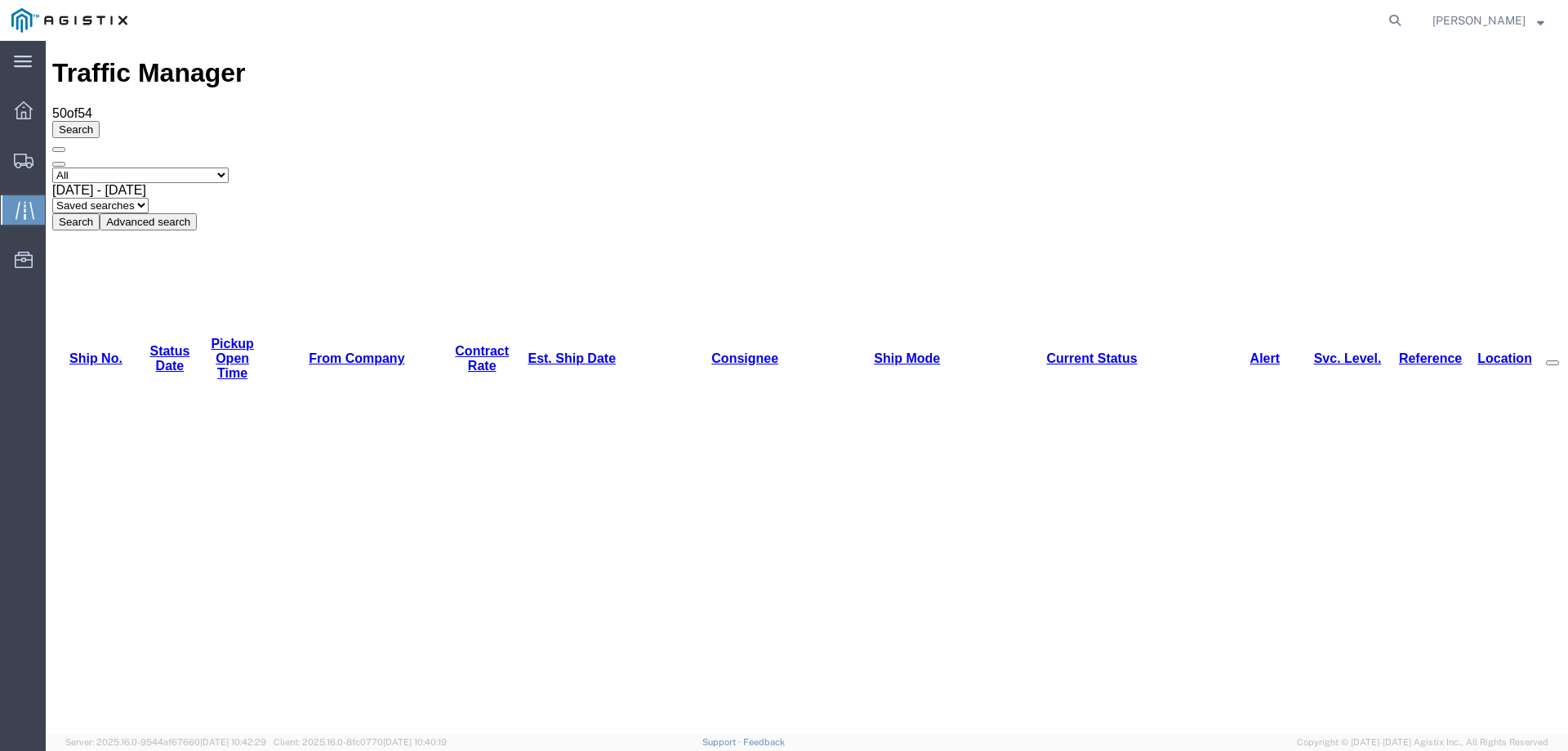
click at [28, 156] on icon at bounding box center [24, 160] width 20 height 15
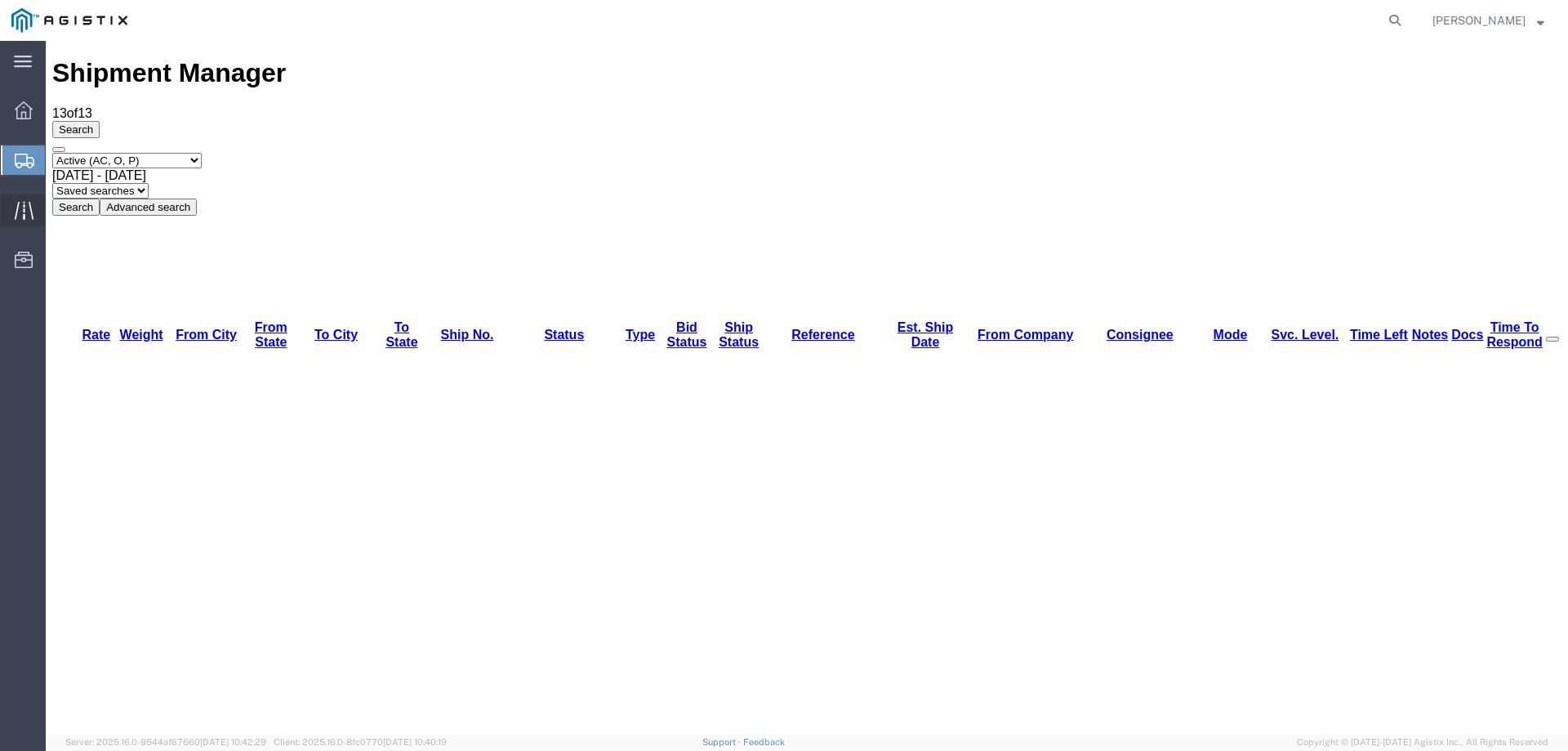
click at [19, 209] on icon at bounding box center [24, 210] width 19 height 19
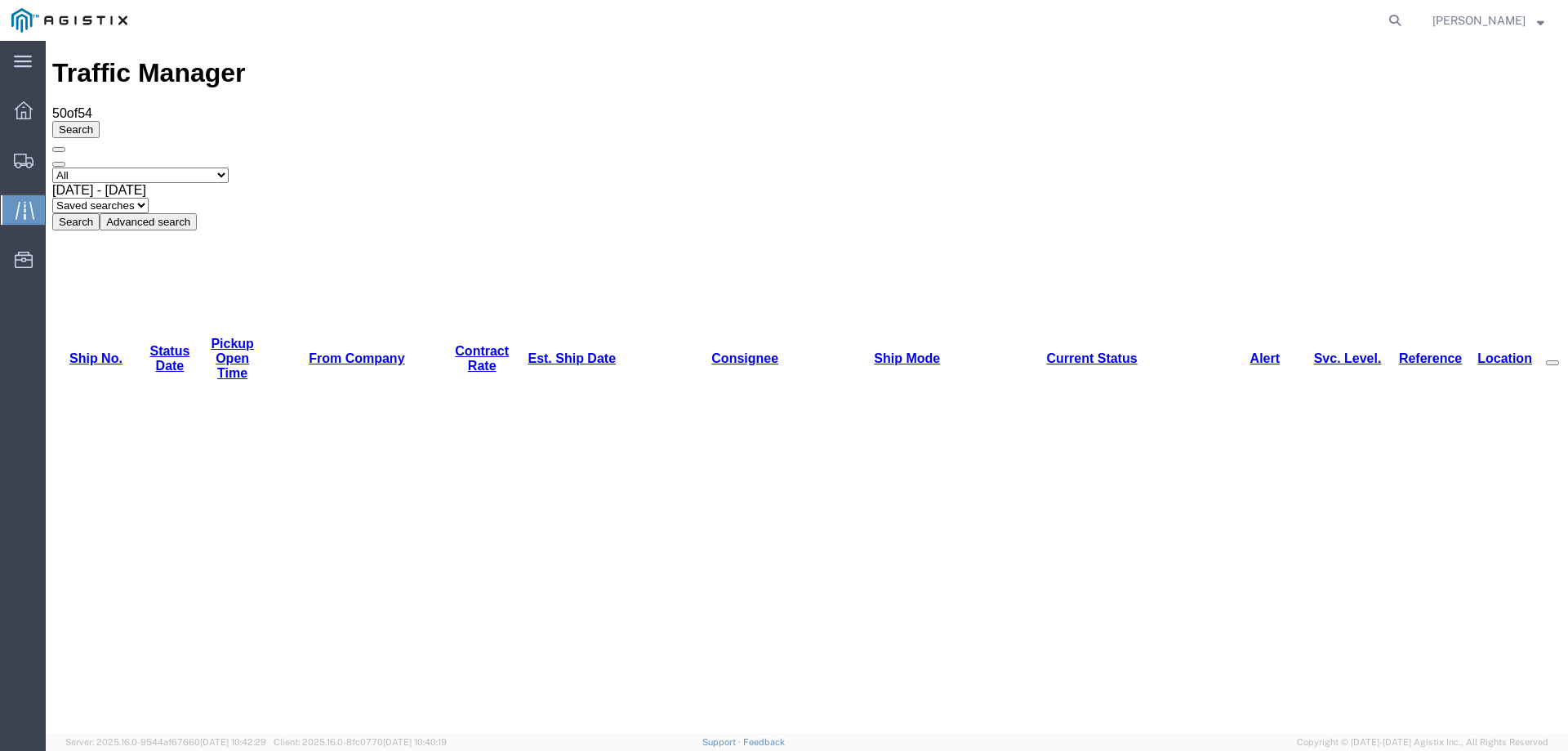
copy li "56482291"
click at [943, 167] on div "Select status [No transit records] All Arrival Notice Available Arrival Notice …" at bounding box center [807, 199] width 1509 height 63
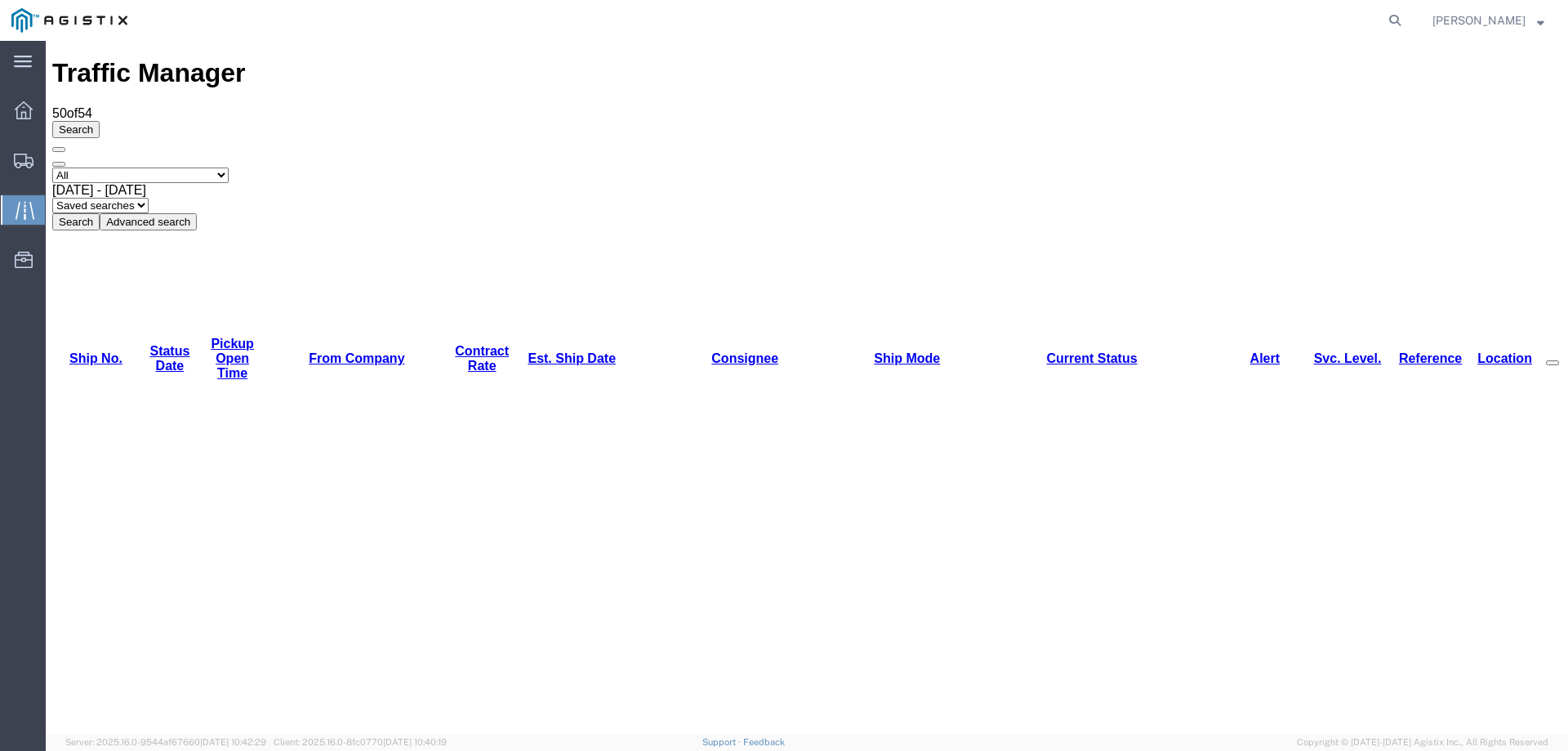
click at [18, 158] on icon at bounding box center [24, 160] width 20 height 15
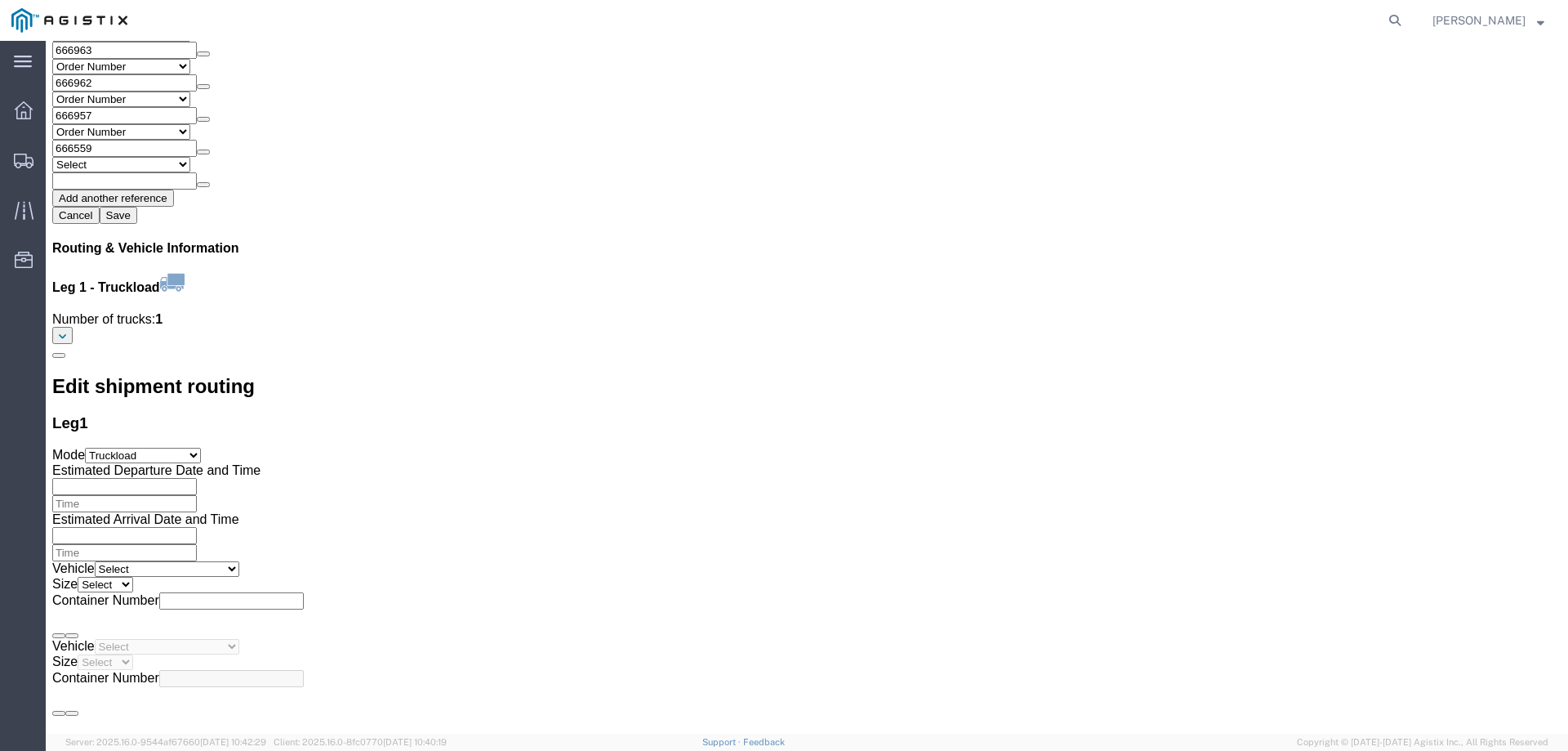
scroll to position [2647, 0]
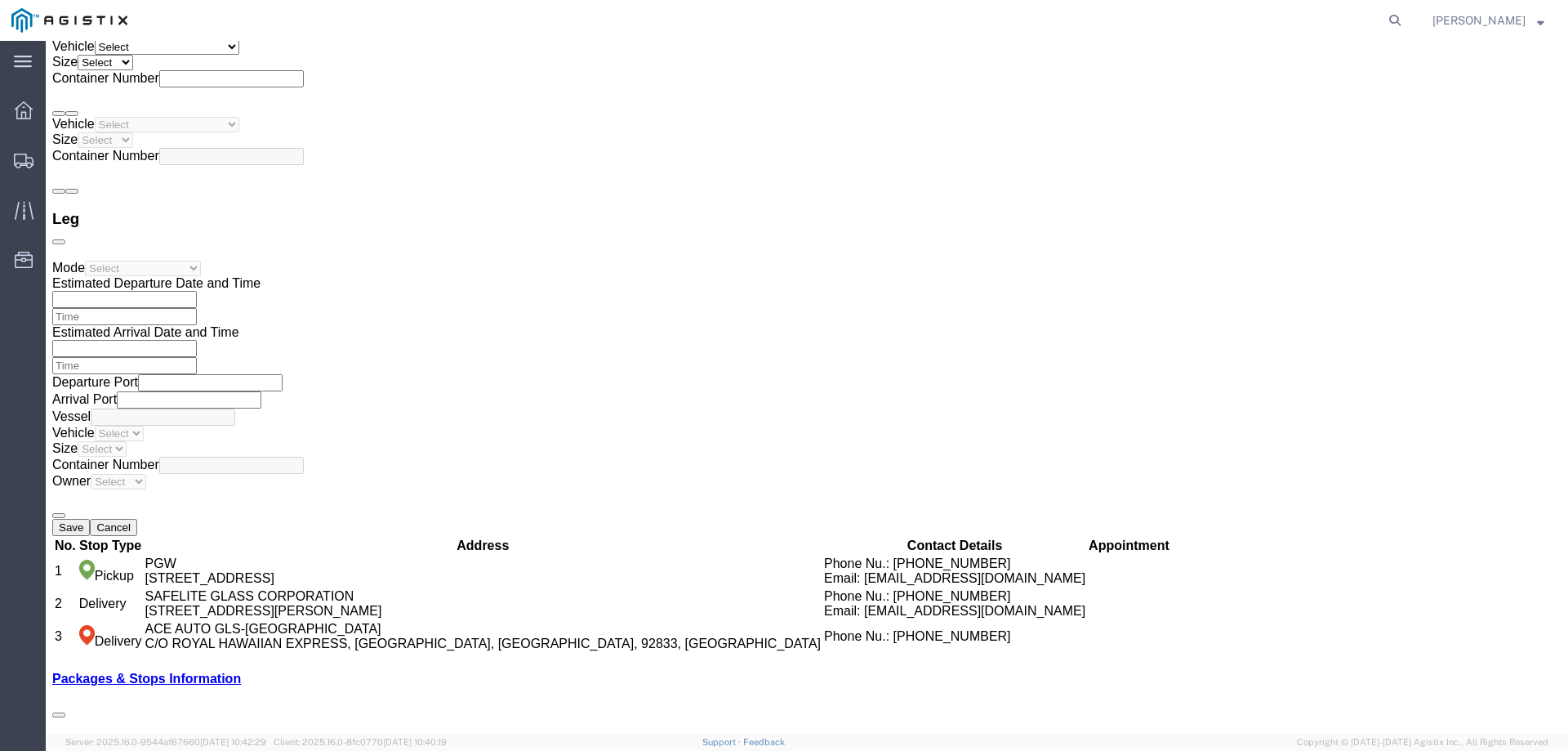
click span "56476033"
copy span "56476033"
click link "Confirm"
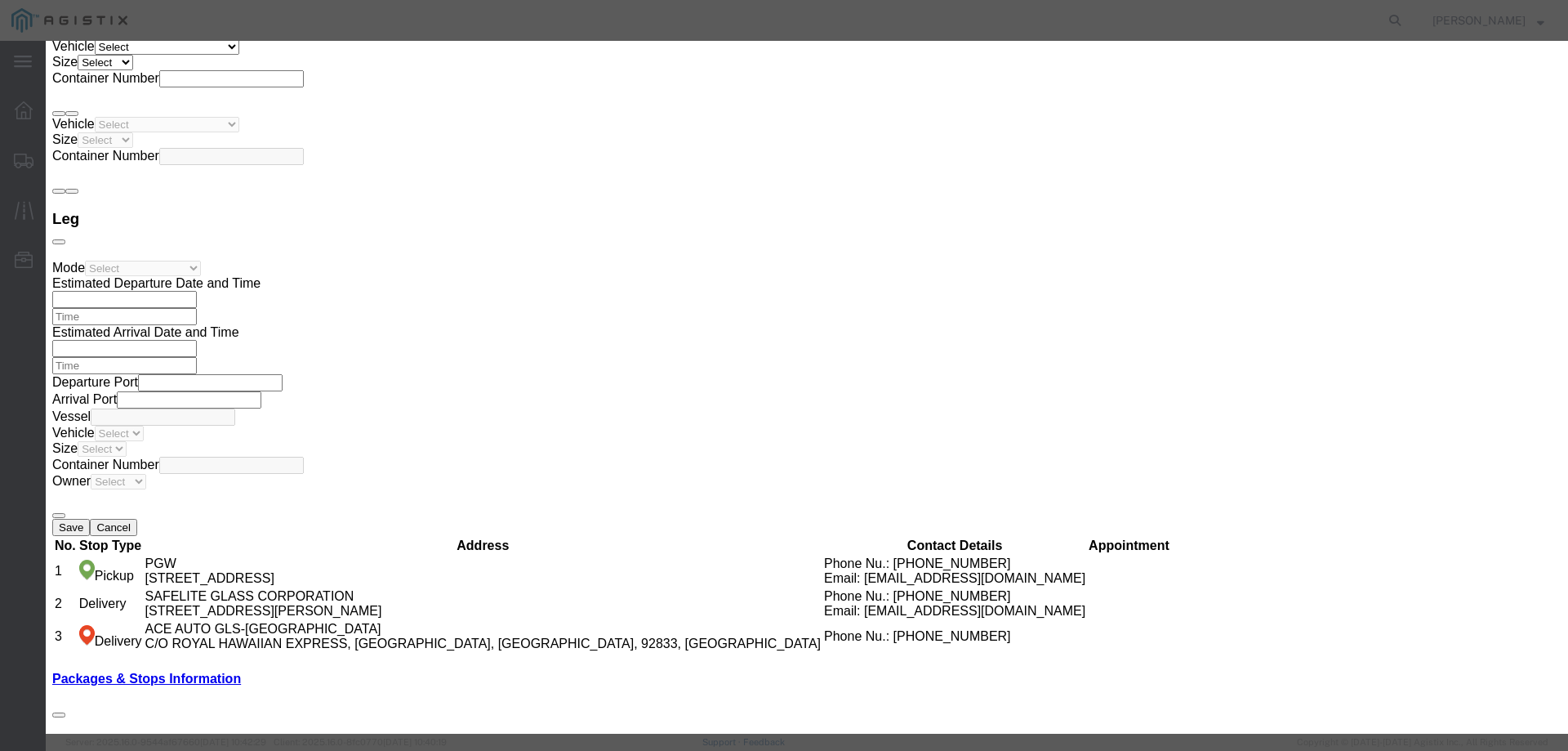
click label
click input "checkbox"
checkbox input "true"
type input "[PERSON_NAME]"
type input "3204977237"
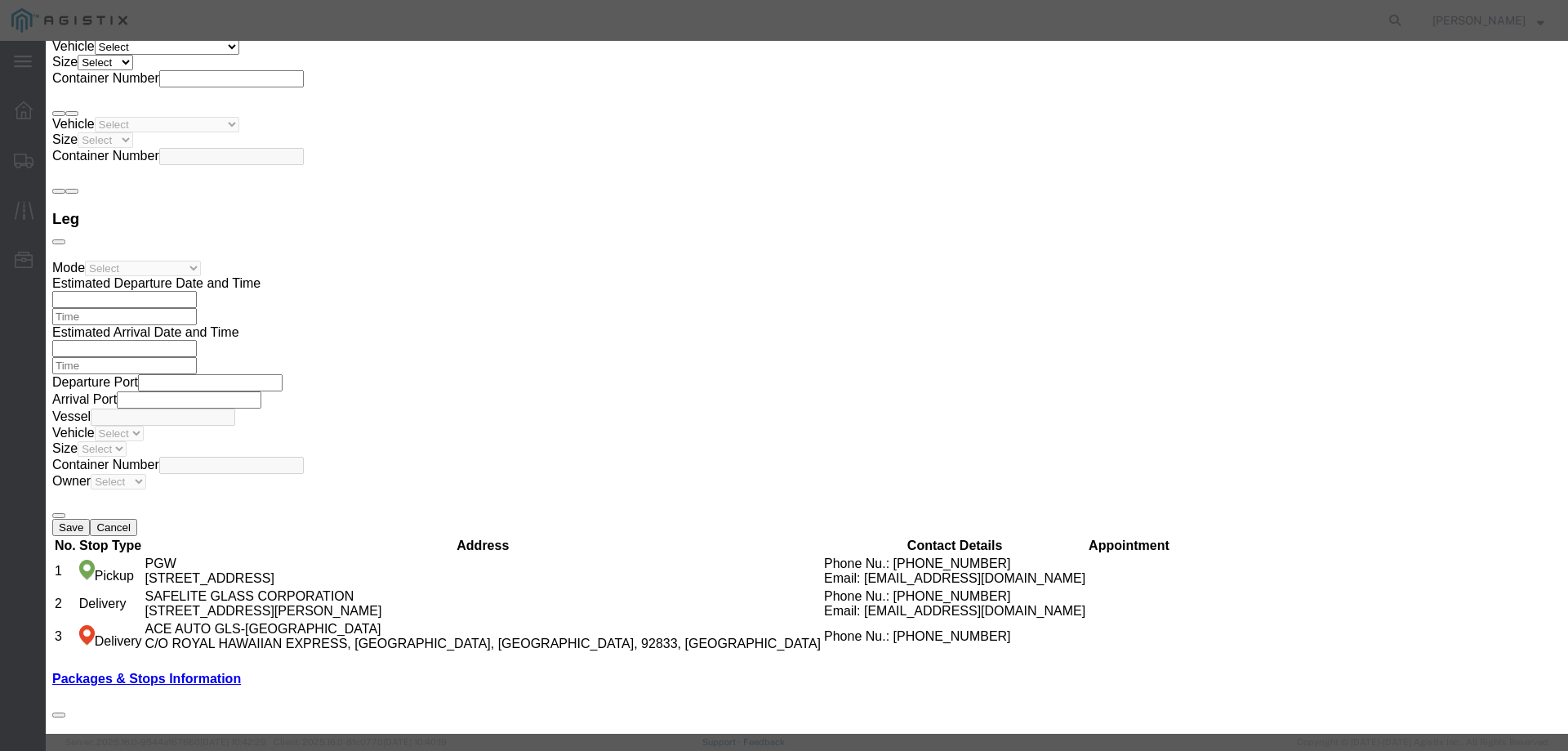
drag, startPoint x: 558, startPoint y: 176, endPoint x: 559, endPoint y: 198, distance: 22.0
click input "text"
paste input "56476033"
type input "56476033"
click button "Submit"
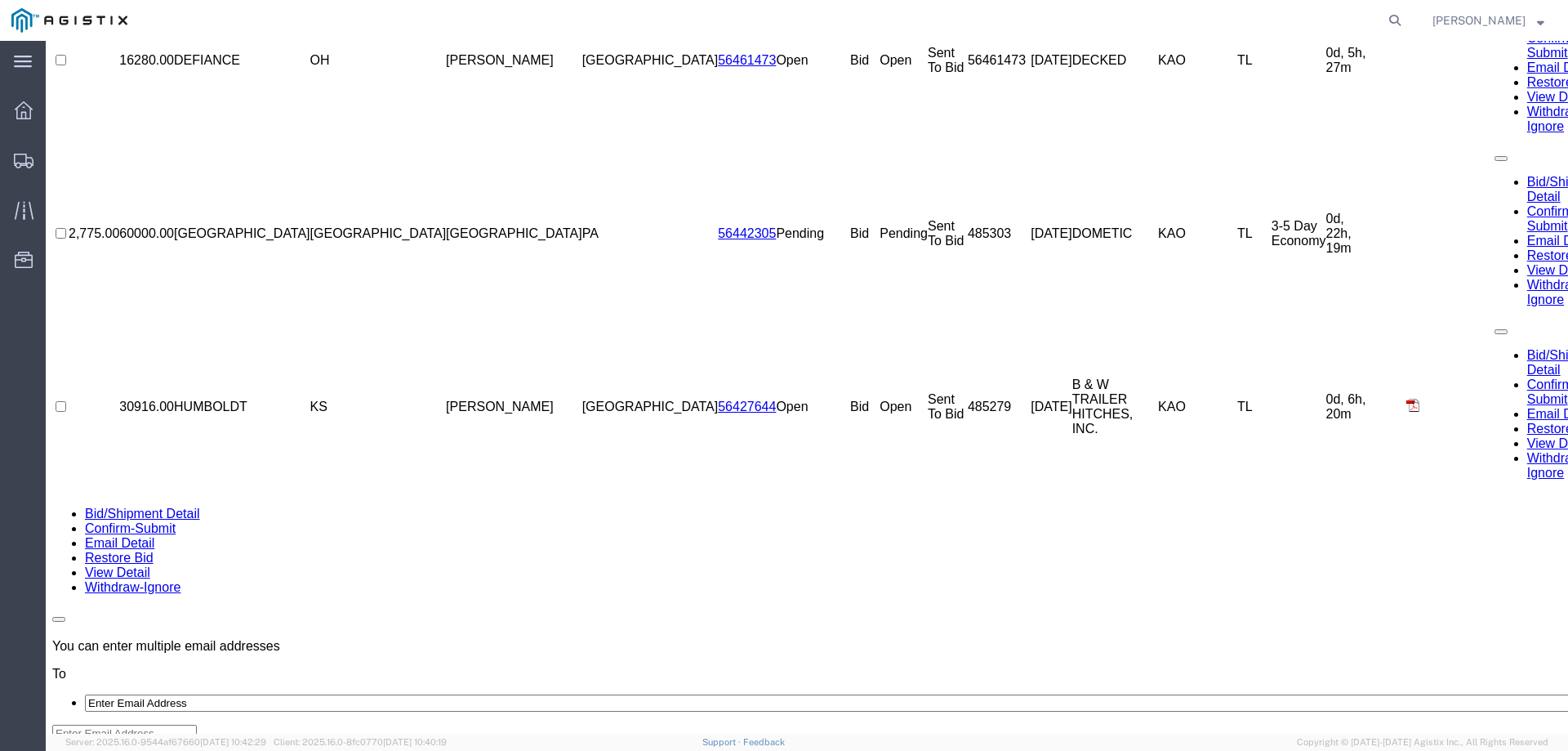
scroll to position [0, 0]
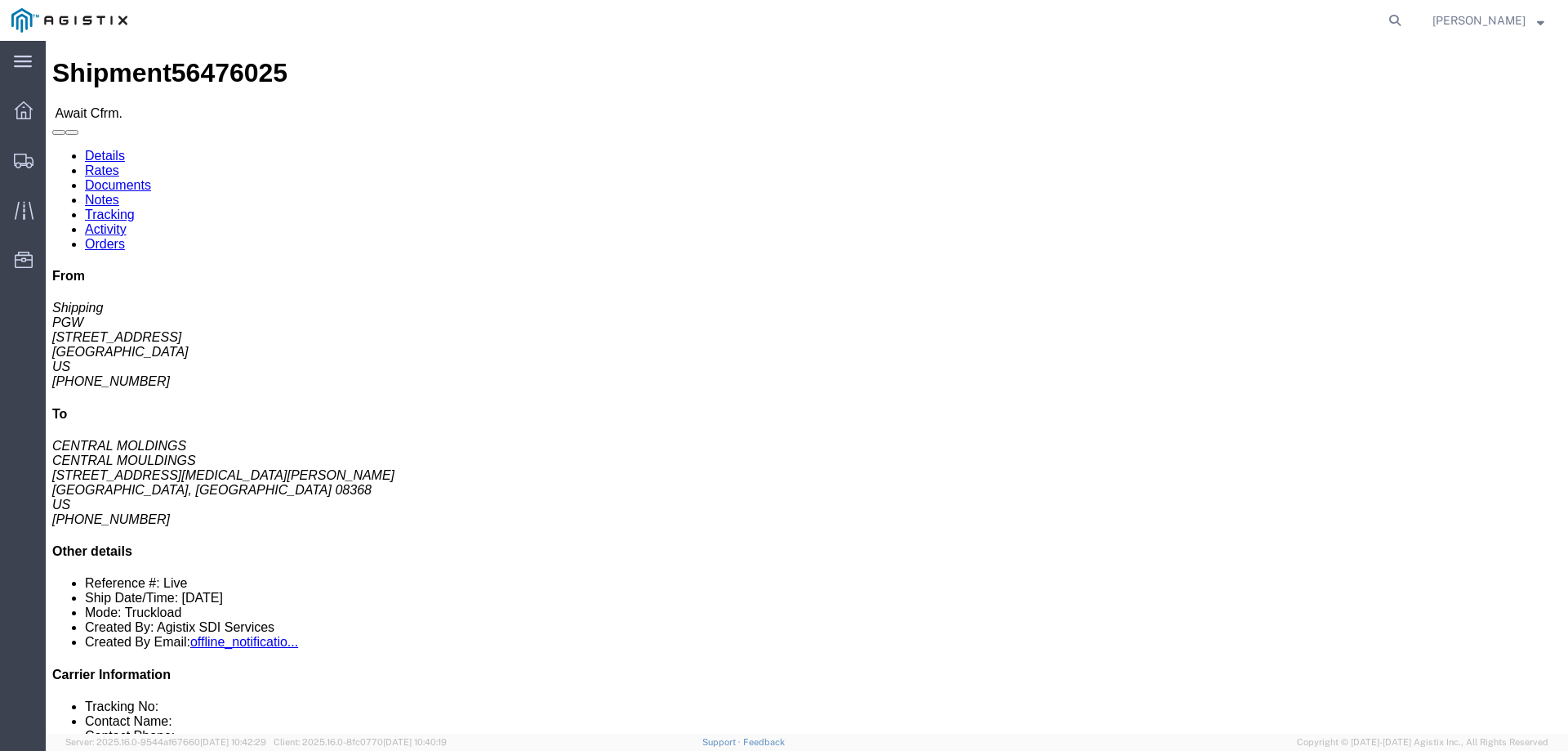
click span "56476025"
copy span "56476025"
click link "Confirm"
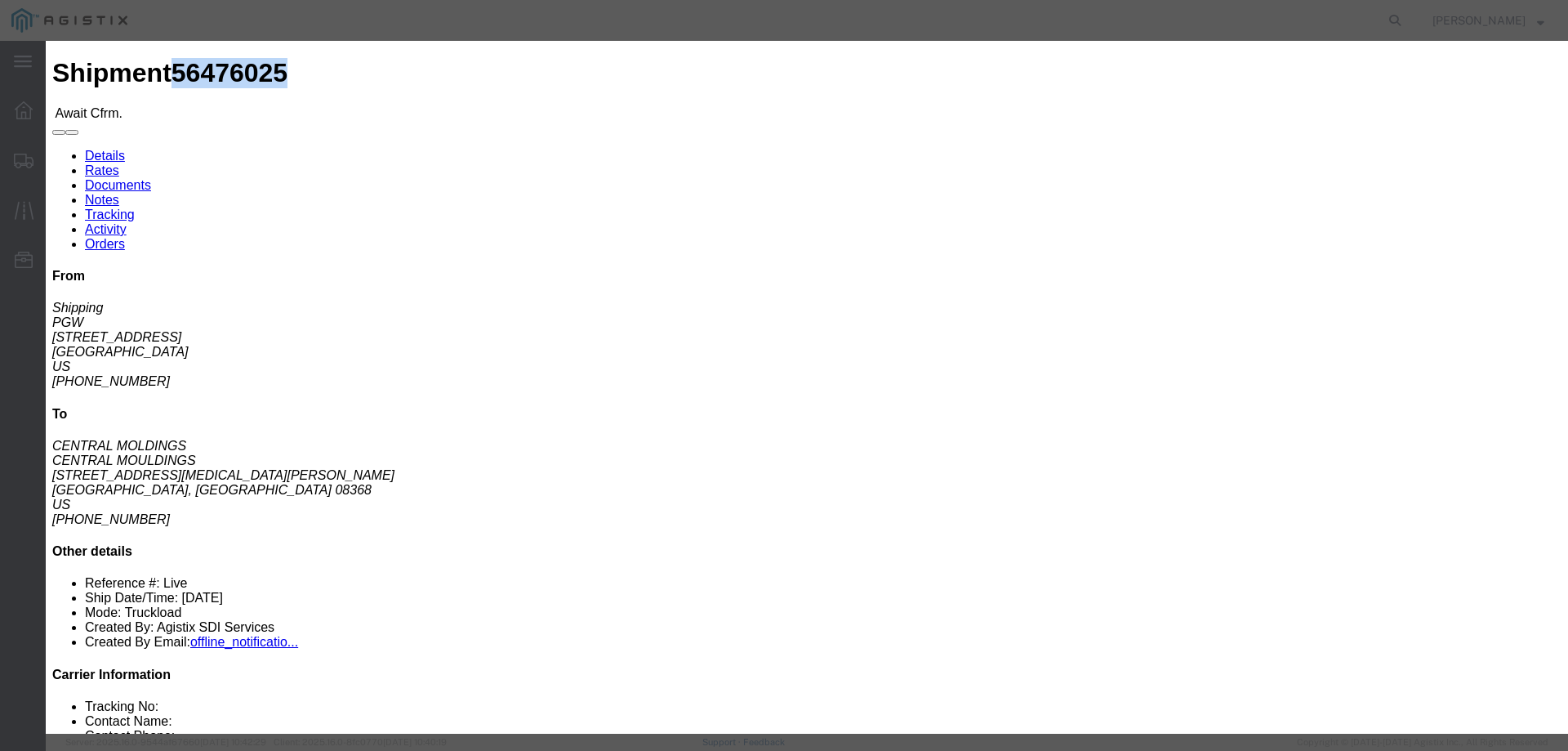
click input "checkbox"
checkbox input "true"
type input "[PERSON_NAME]"
type input "3204977237"
click input "text"
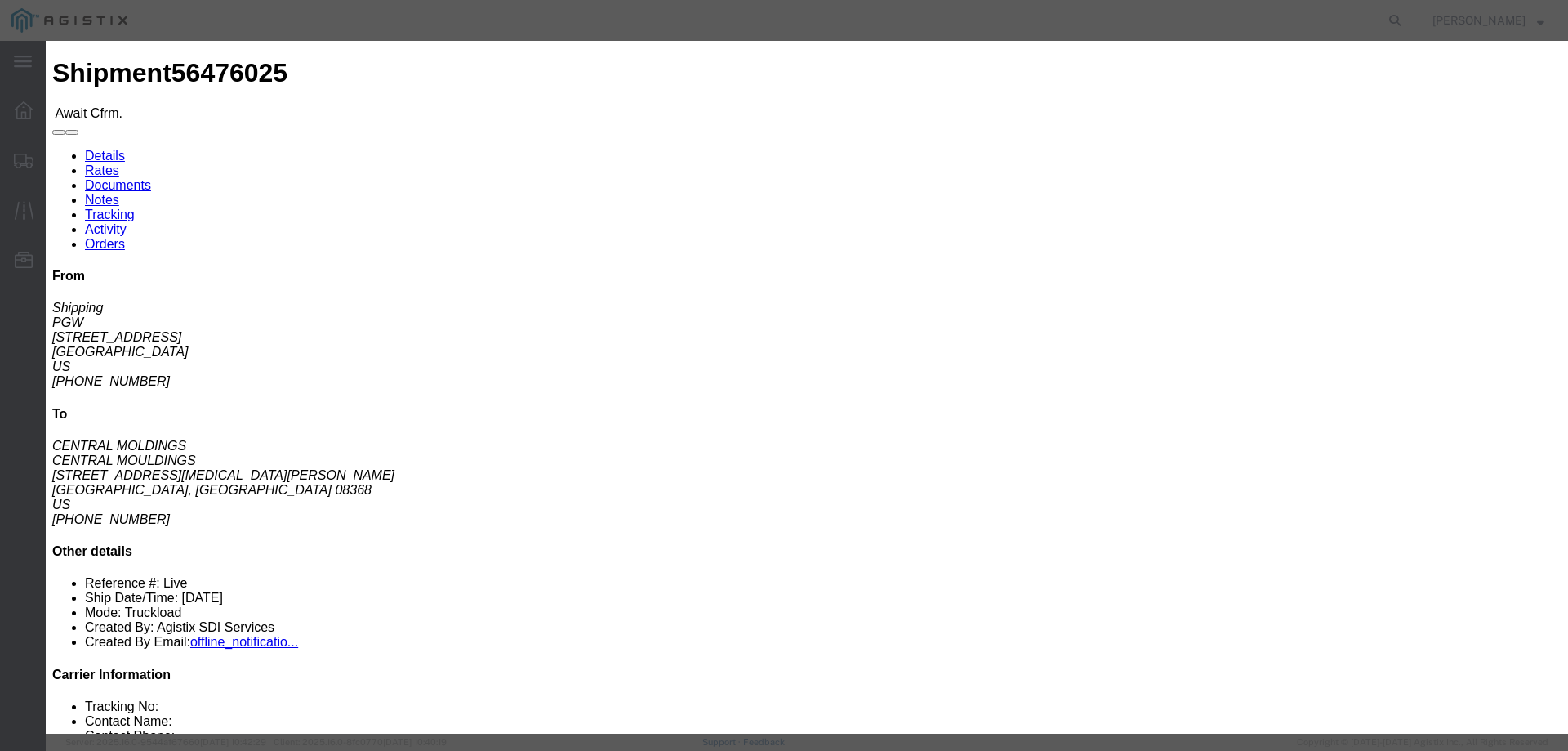
paste input "56476025"
type input "56476025"
click button "Submit"
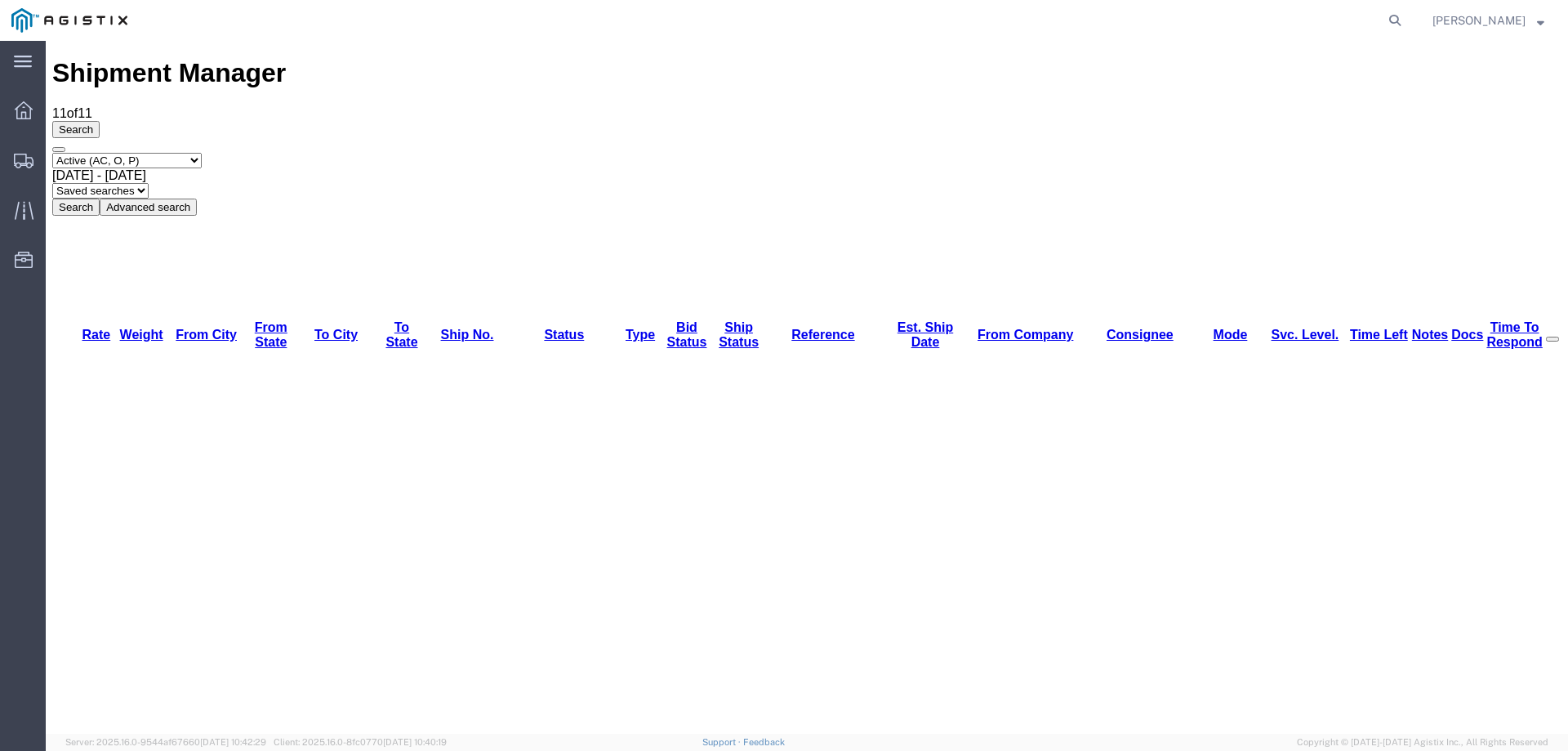
copy li "56482249"
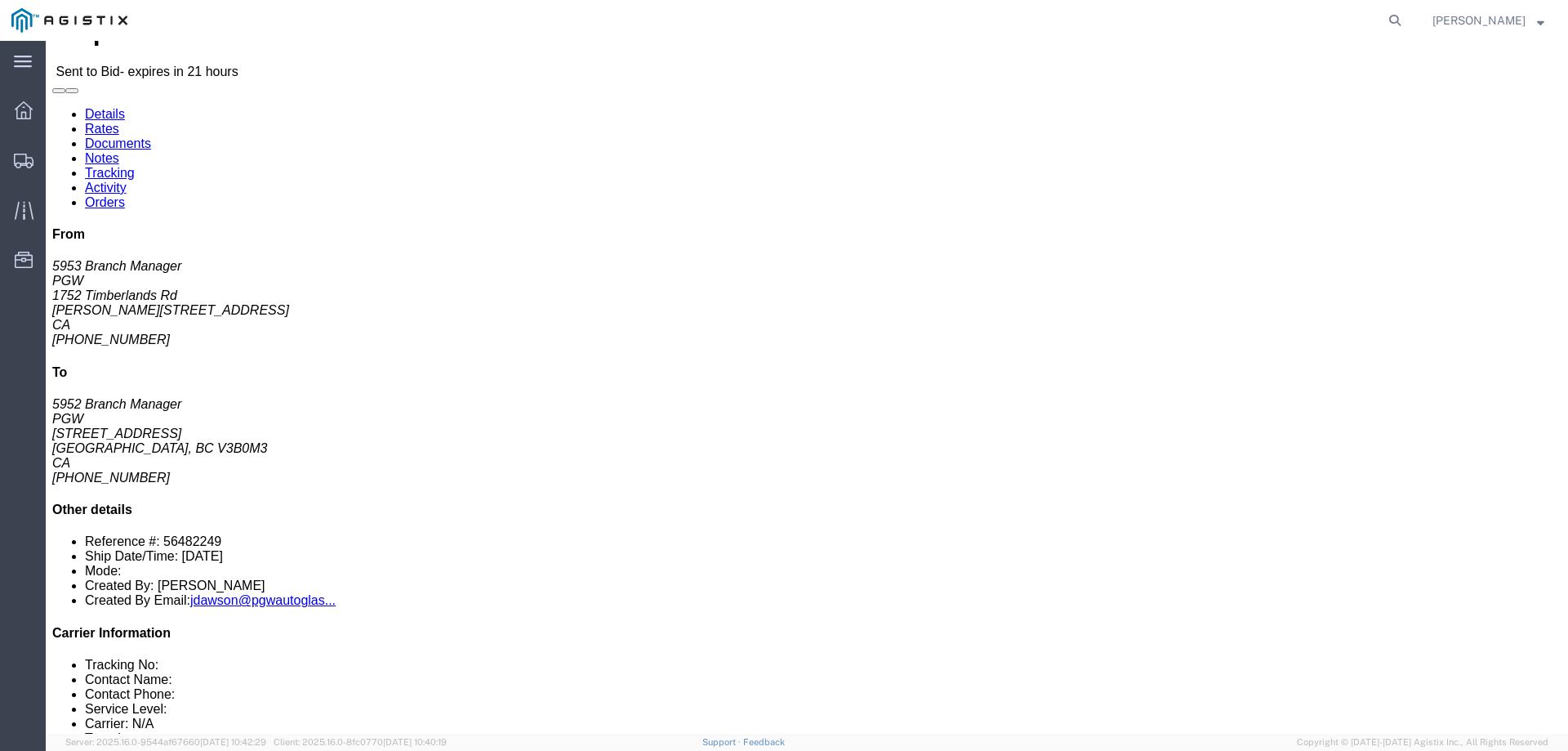
scroll to position [82, 0]
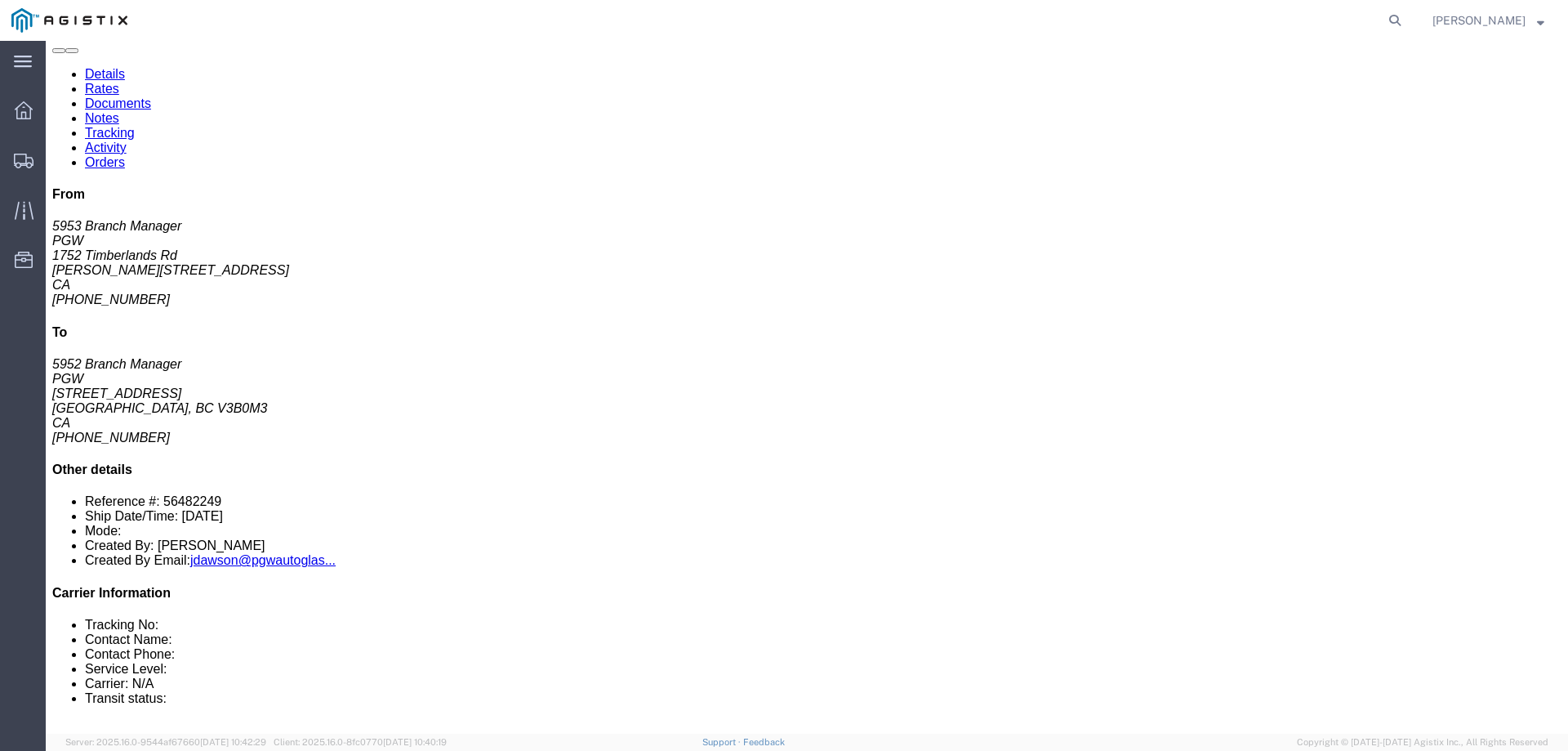
click link "Enter / Modify Bid"
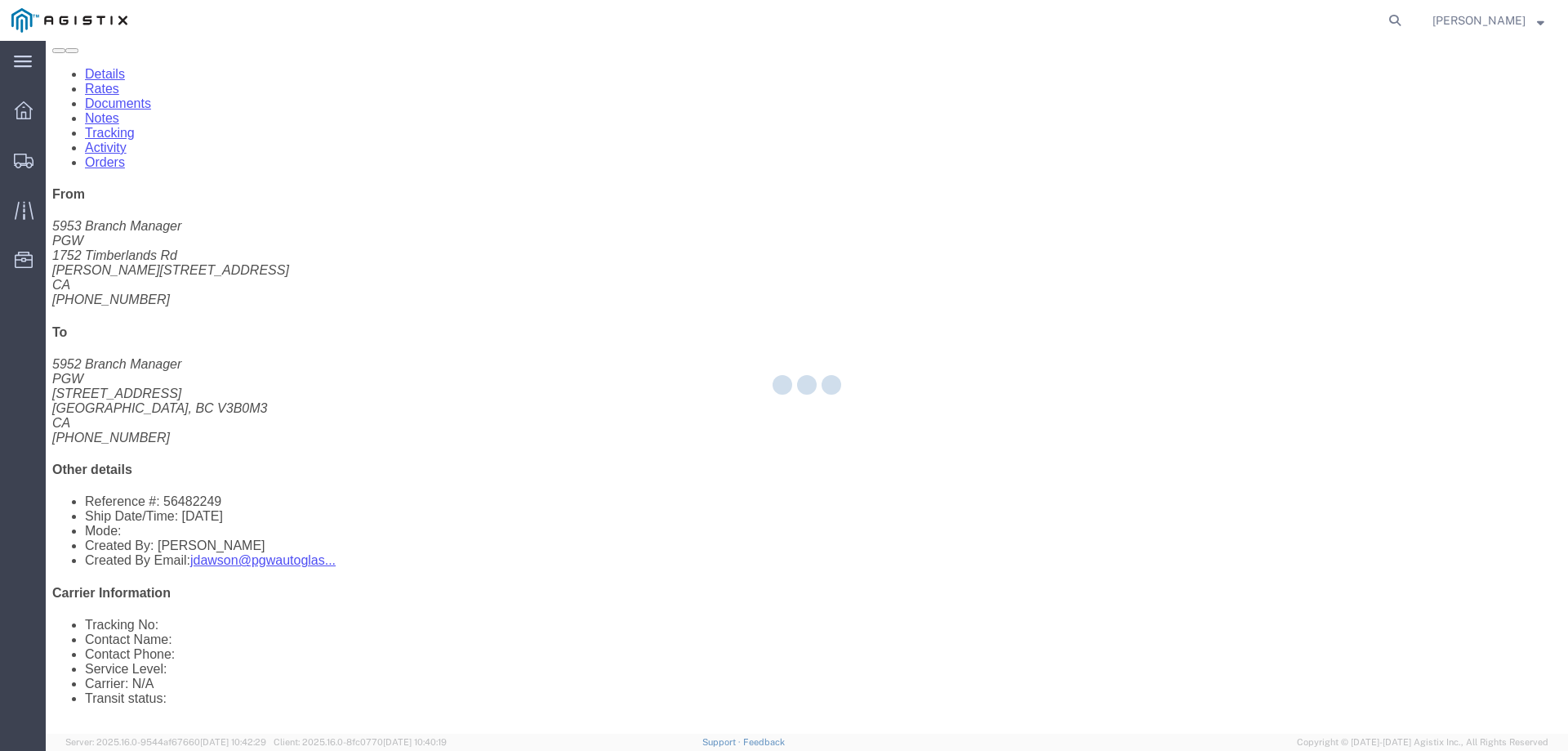
select select "146"
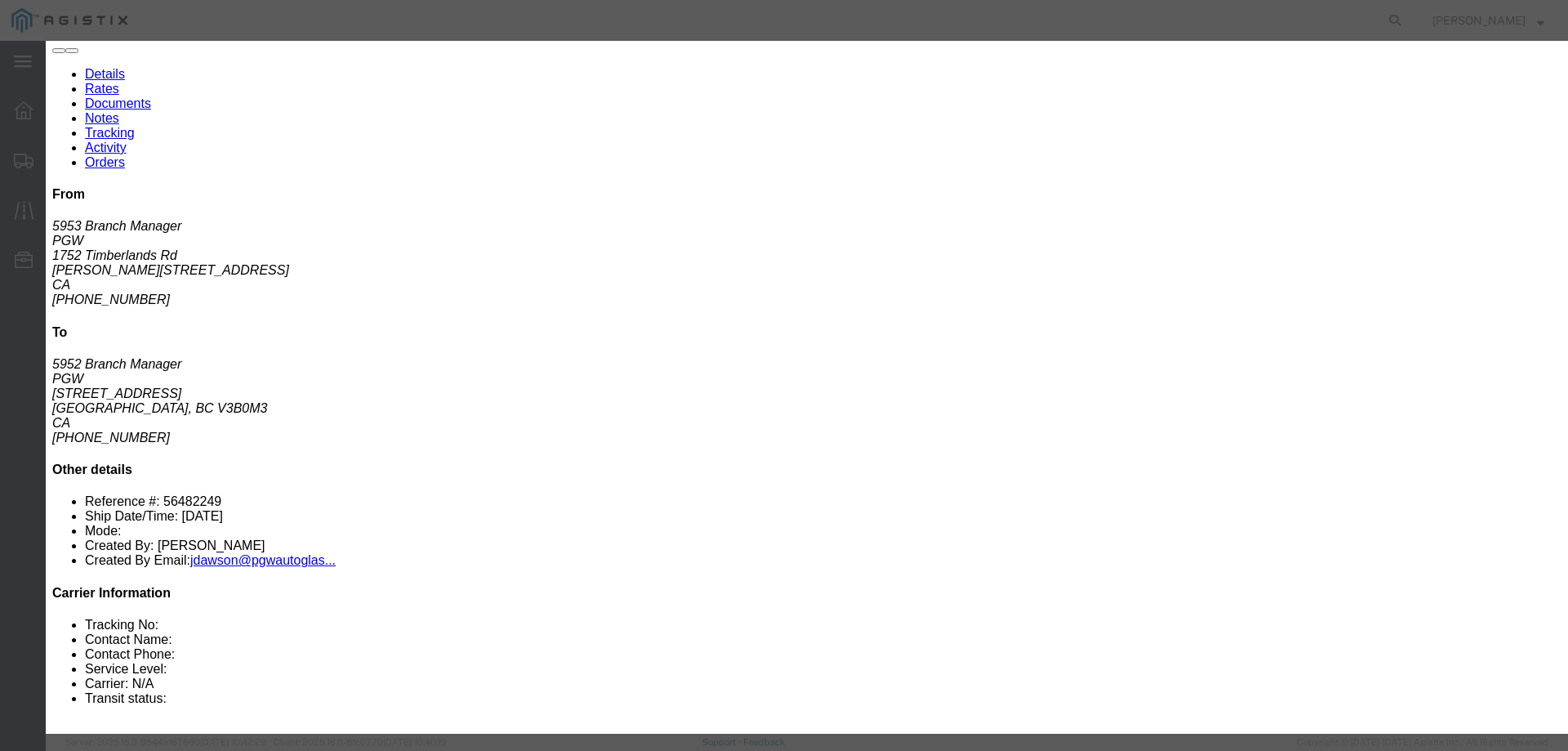
click select "Select CONESTOGA DFRM/STEP Economy TL Flatbed Intermodal LTL Standard Next Day …"
select select "25032"
click select "Select CONESTOGA DFRM/STEP Economy TL Flatbed Intermodal LTL Standard Next Day …"
click input "text"
type input "ats"
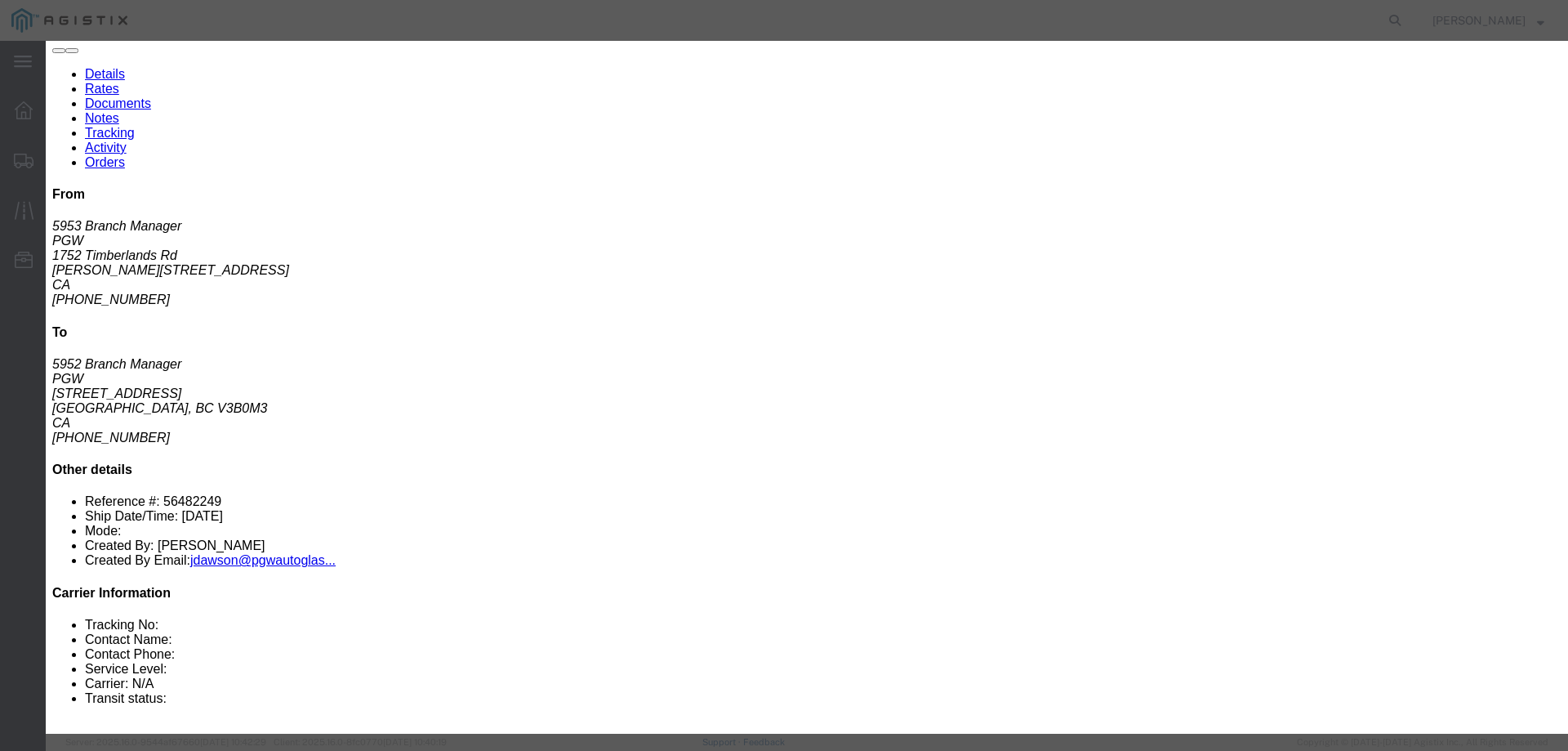
click input "number"
type input "2400"
click button "Submit"
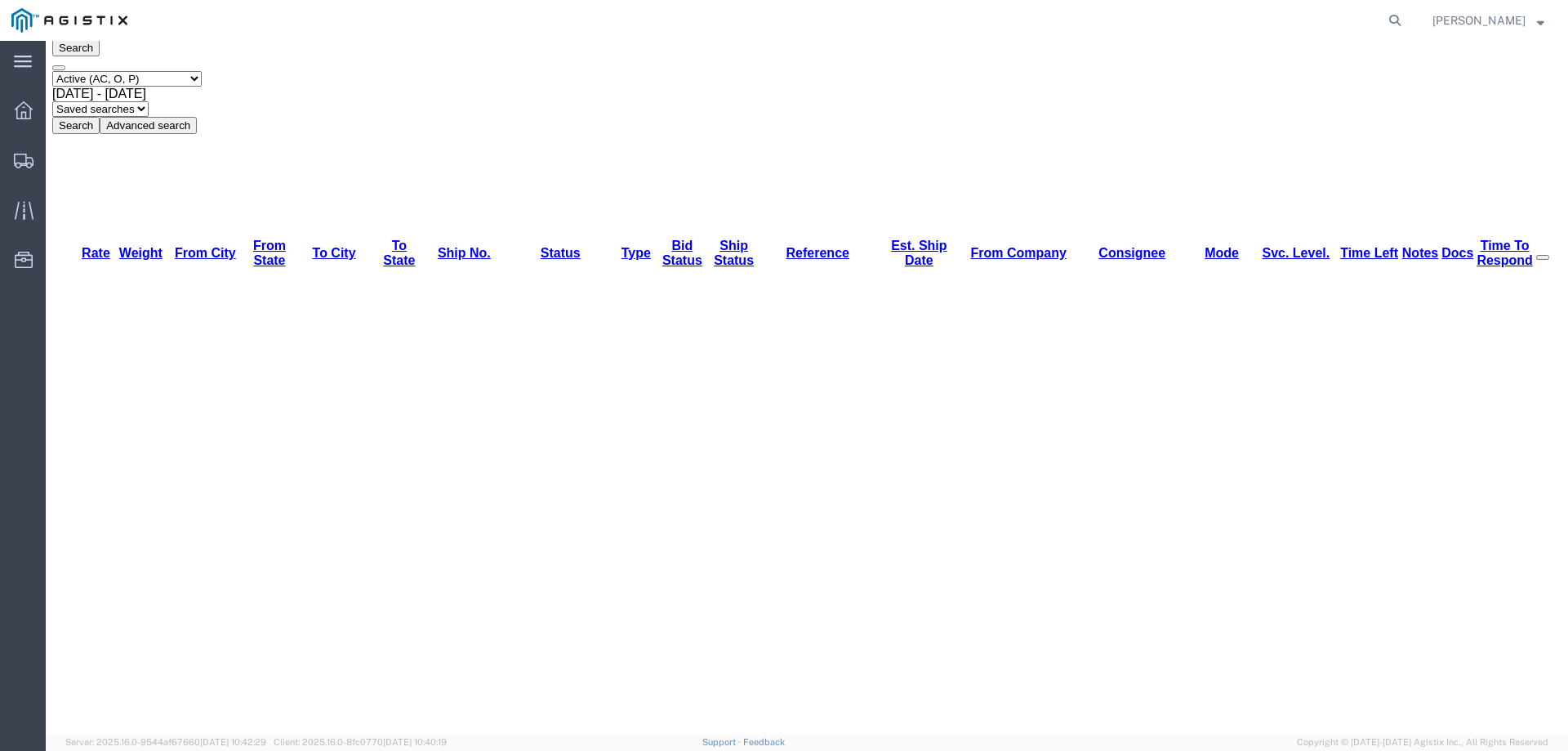
scroll to position [0, 0]
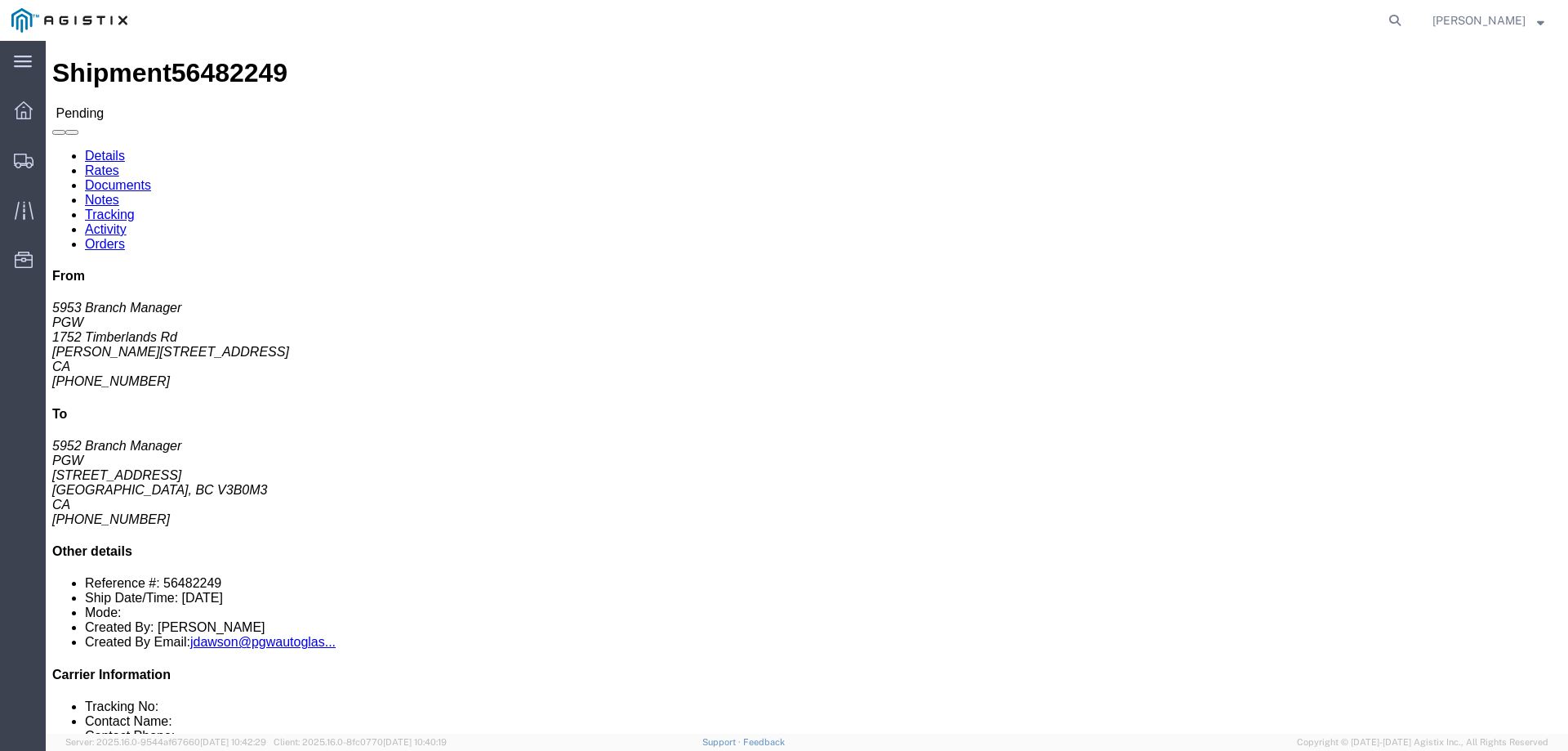
click button "Enter / Modify Bid"
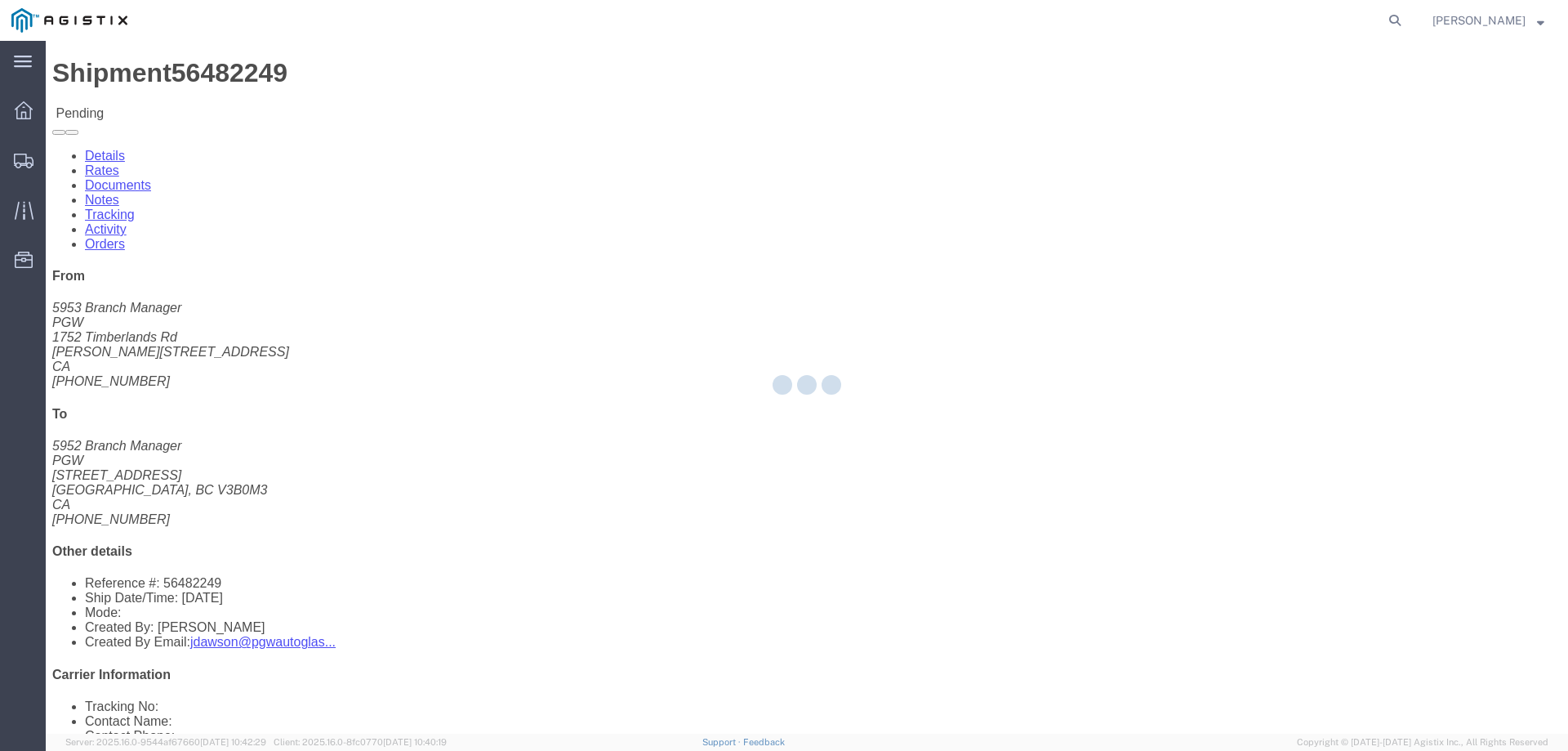
select select "146"
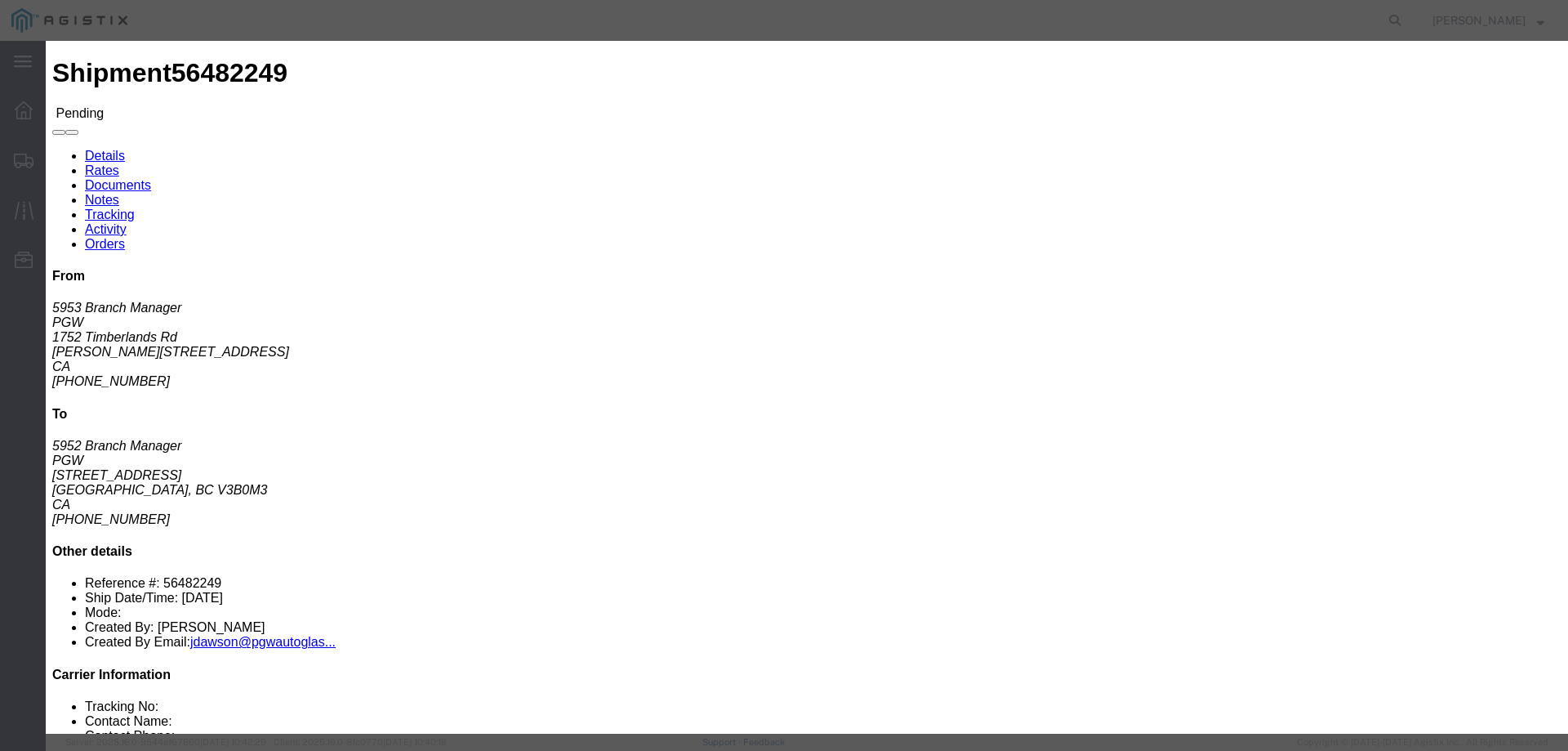
click link "ats - ATS Logistics - Truckload"
drag, startPoint x: 1110, startPoint y: 335, endPoint x: 1002, endPoint y: 344, distance: 108.4
click div "Select 2 Day Service 3 Axle Winch Truck 3 to 5 Day Service 96L Domestic Flat Ra…"
type input "1200"
click button "Submit"
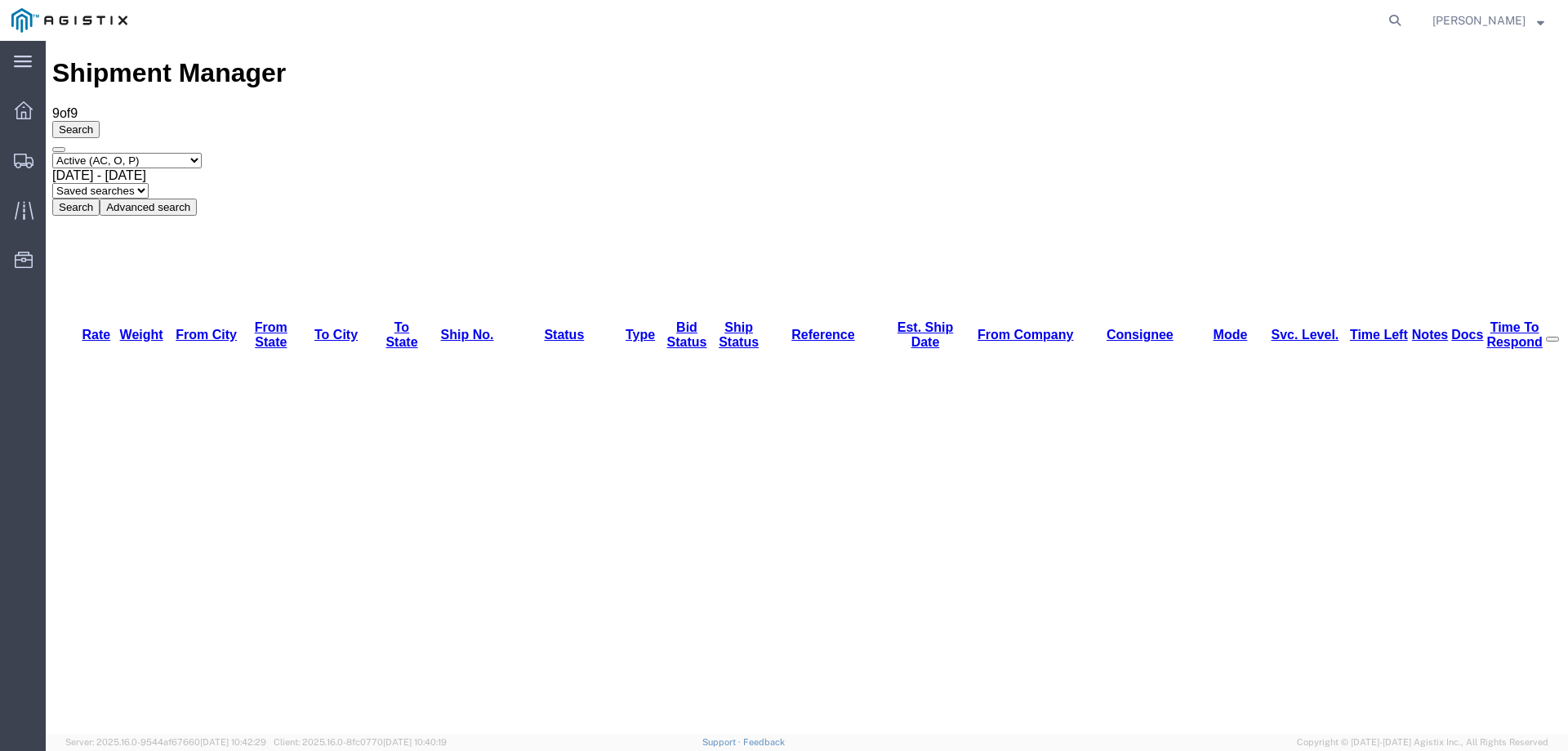
click at [22, 161] on icon at bounding box center [24, 160] width 20 height 15
click at [24, 212] on icon at bounding box center [23, 210] width 19 height 18
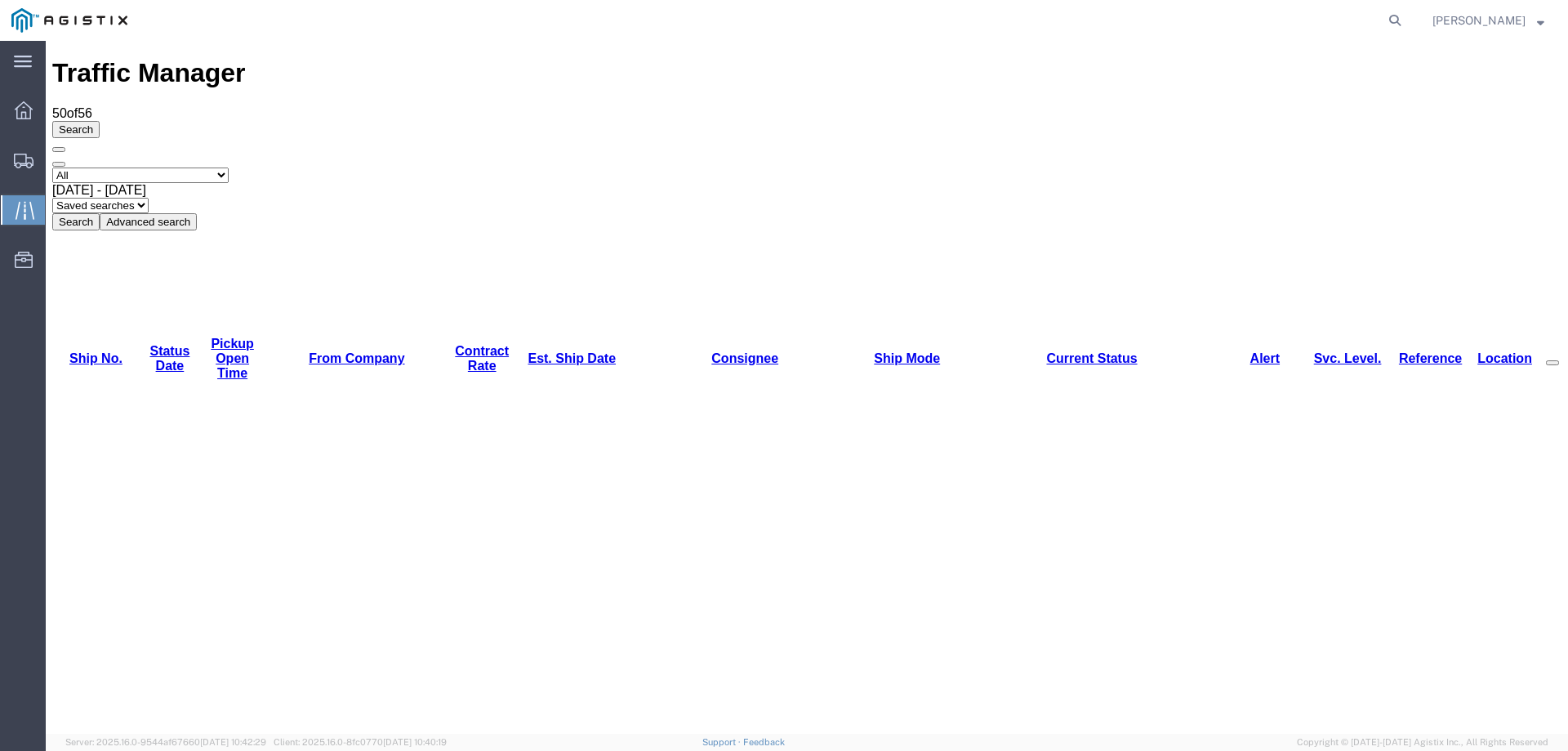
click at [529, 351] on link "Est. Ship Date" at bounding box center [572, 358] width 89 height 14
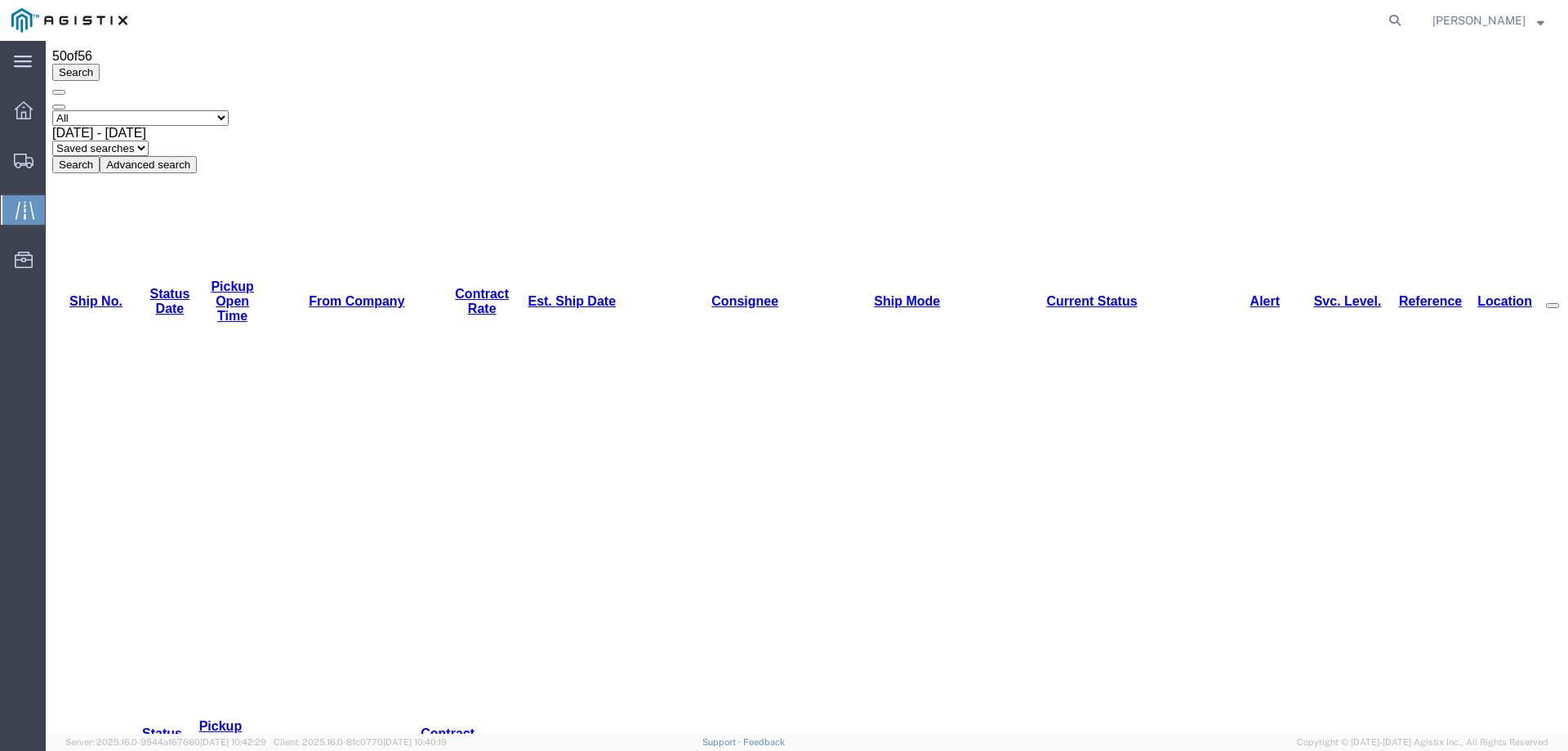
scroll to position [82, 0]
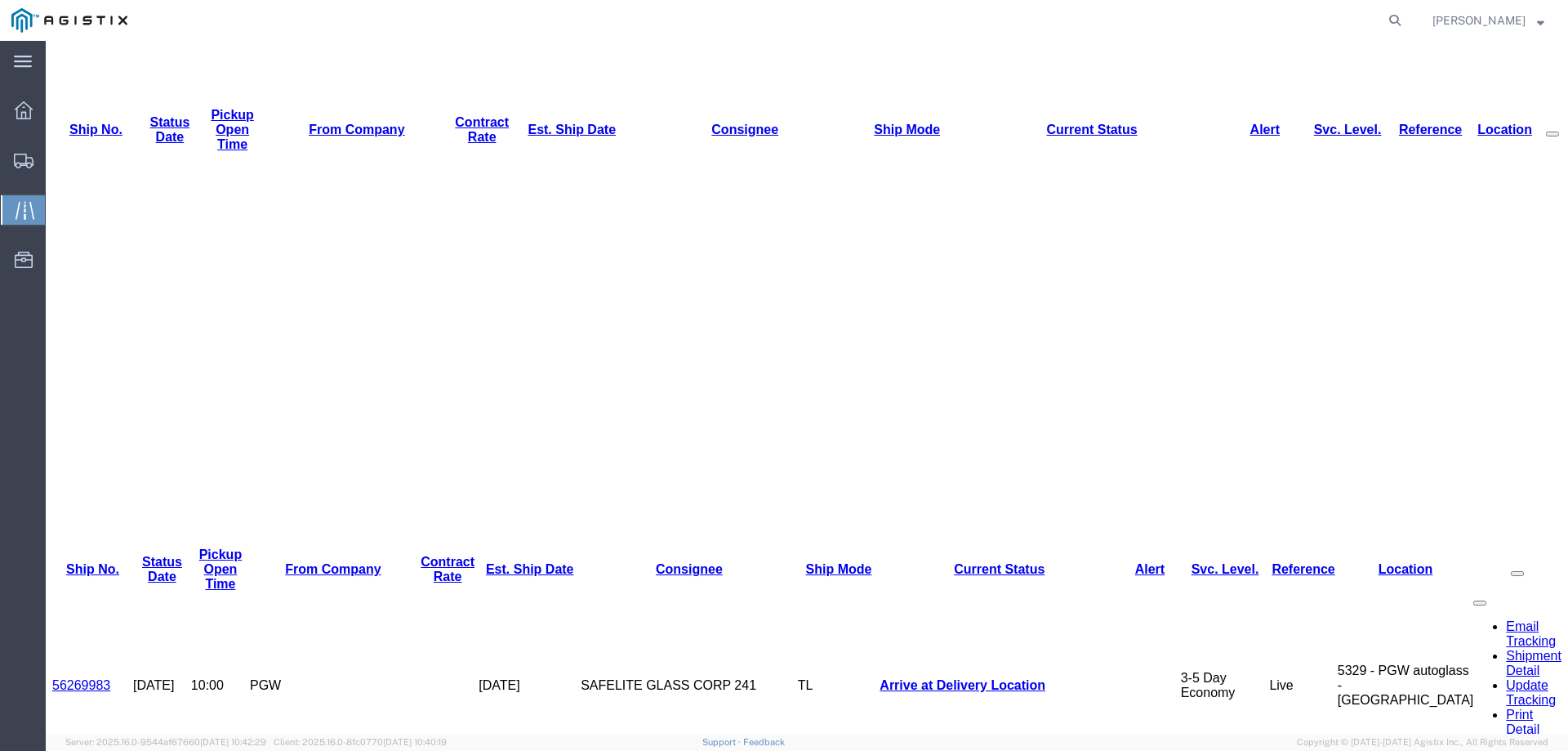
scroll to position [245, 0]
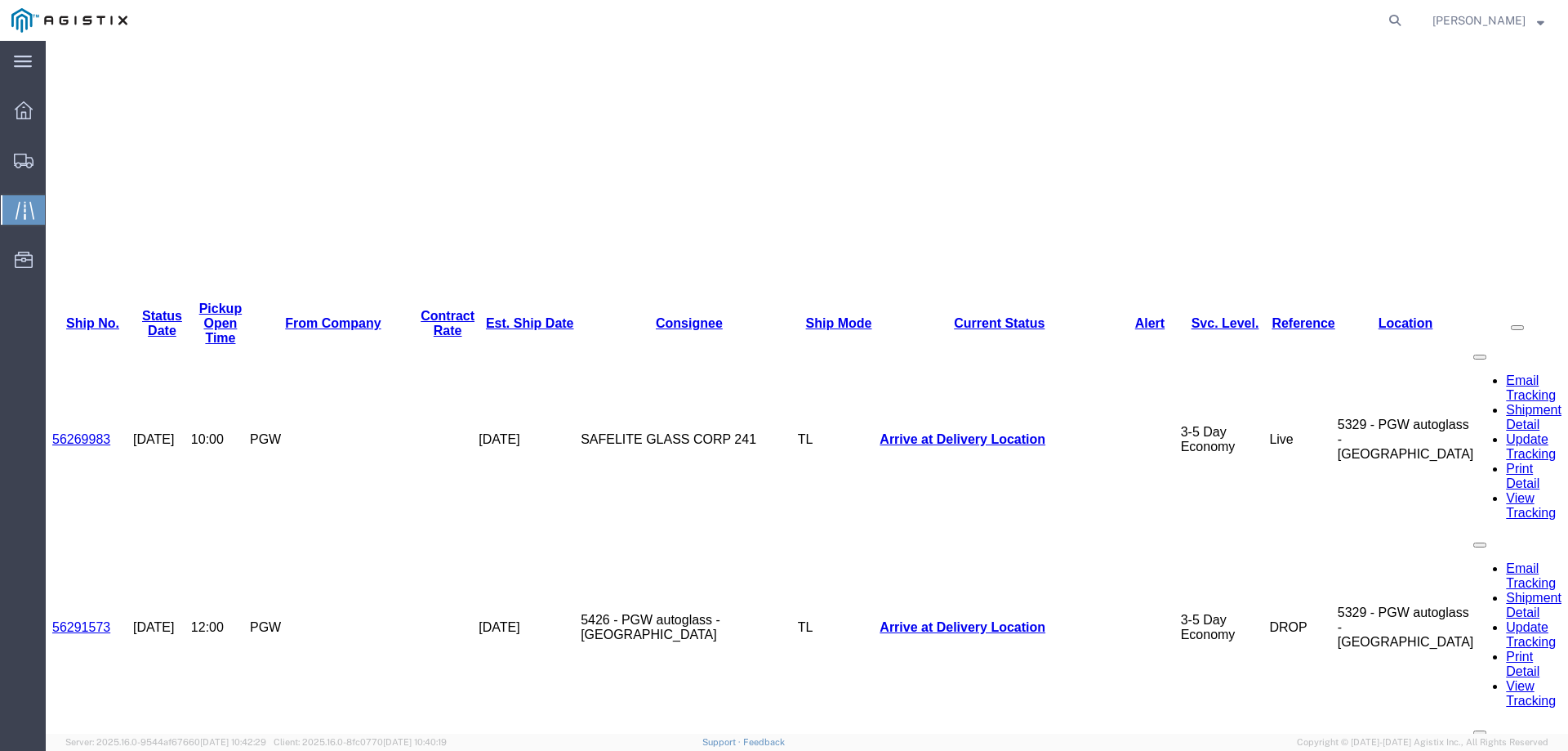
scroll to position [490, 0]
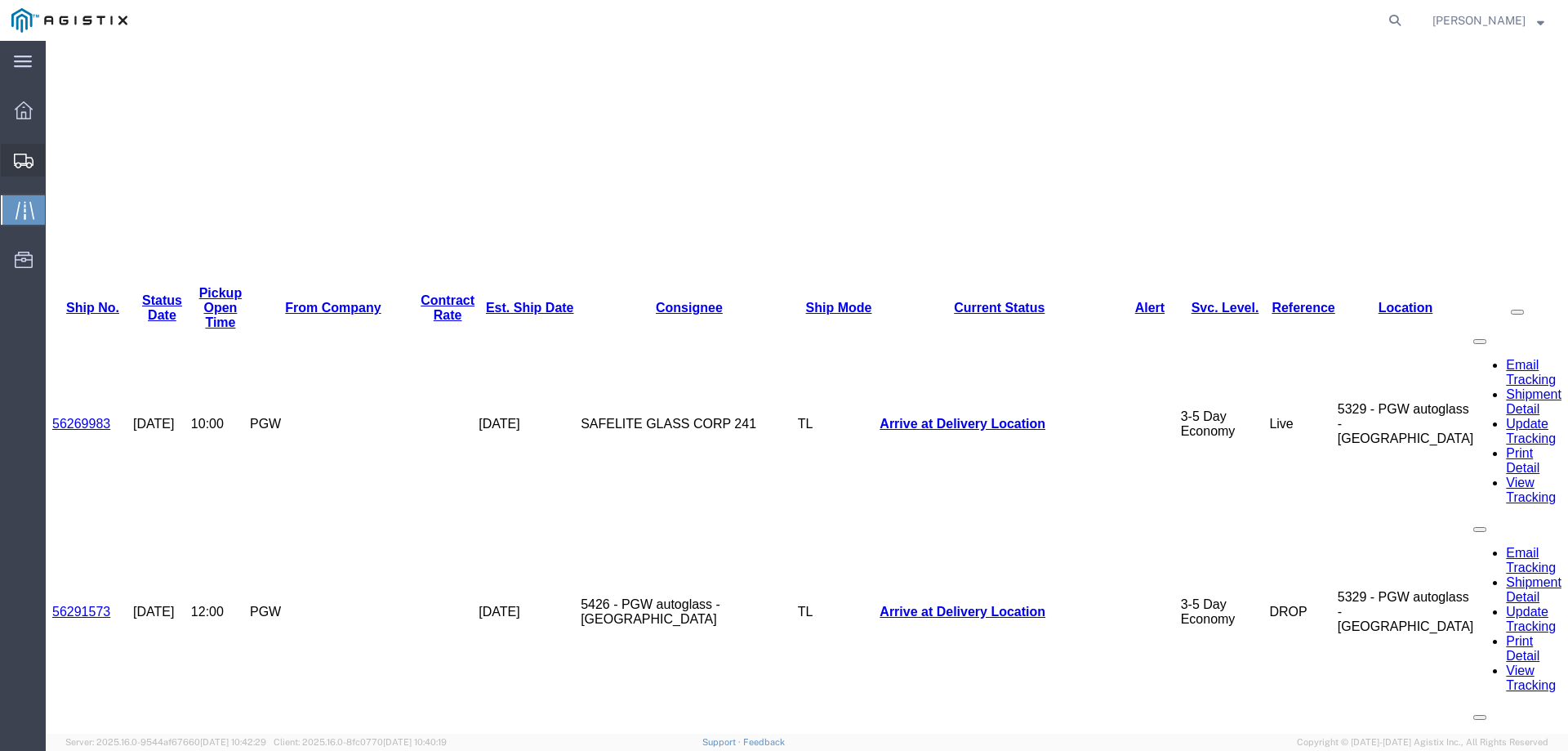
click at [20, 159] on icon at bounding box center [24, 160] width 20 height 15
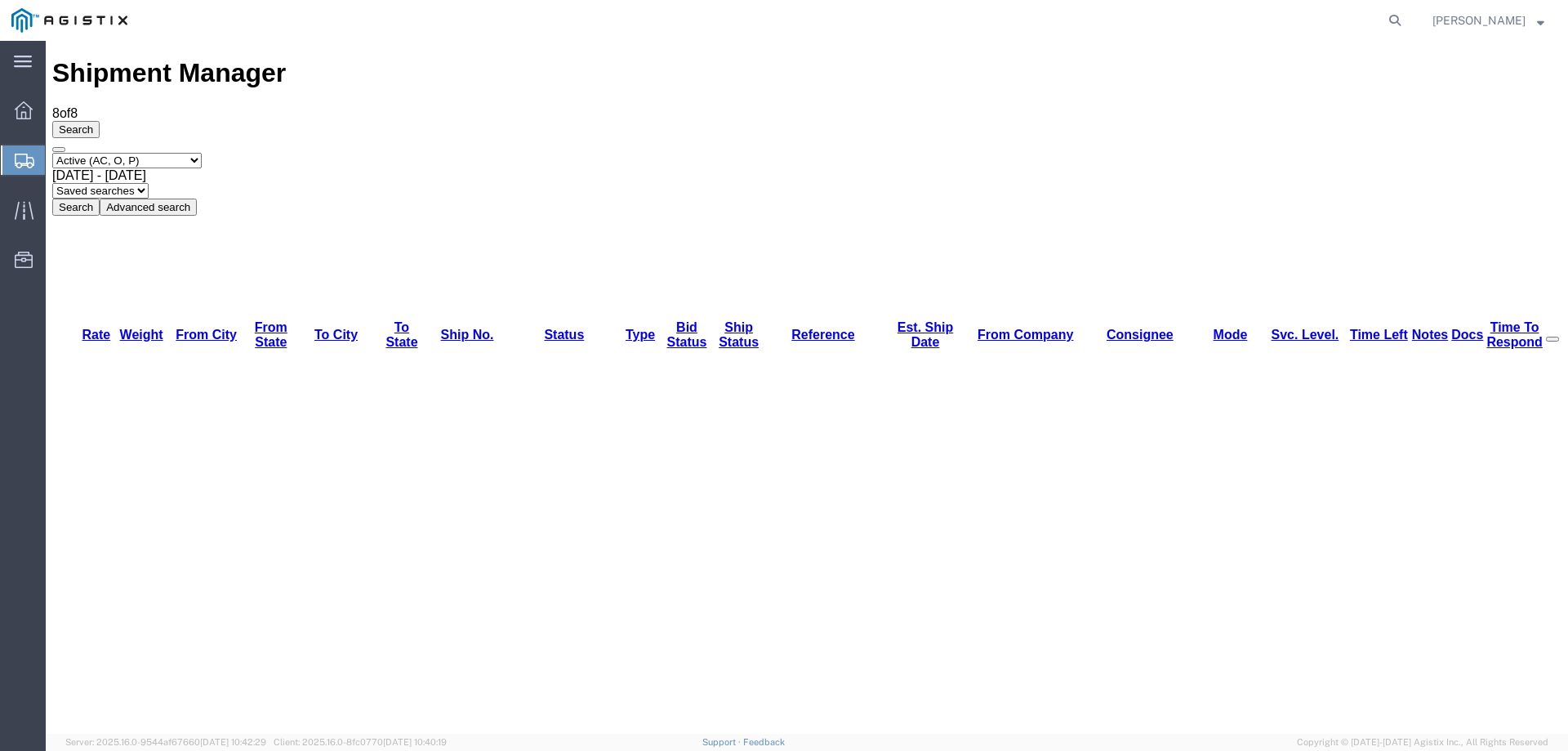
click at [16, 151] on div at bounding box center [24, 160] width 45 height 30
click at [18, 158] on icon at bounding box center [25, 160] width 20 height 15
click at [20, 160] on icon at bounding box center [25, 160] width 20 height 15
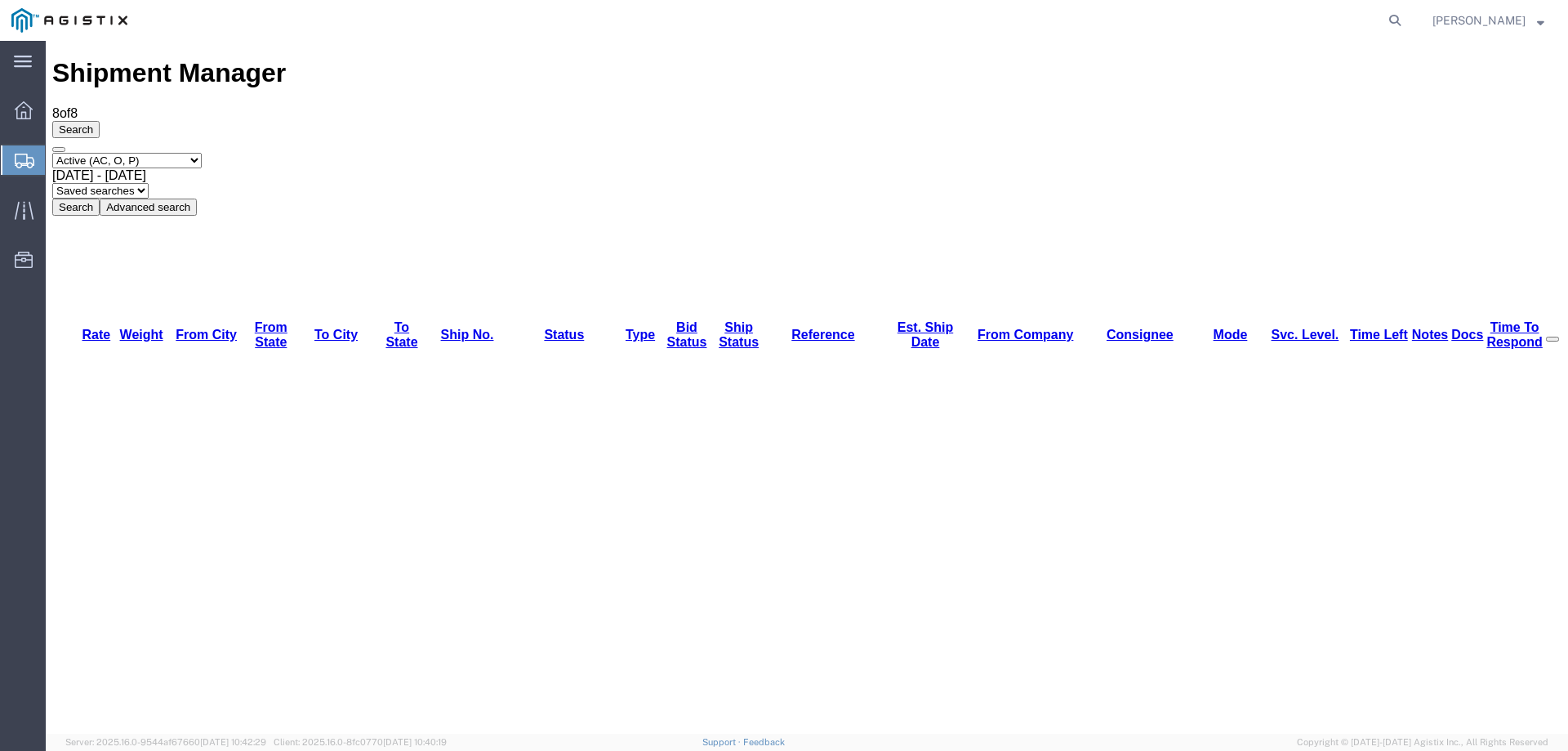
click at [20, 157] on icon at bounding box center [25, 160] width 20 height 15
click at [1407, 24] on icon at bounding box center [1394, 20] width 23 height 23
click at [1114, 24] on input "search" at bounding box center [1135, 21] width 497 height 39
paste input "56478666"
type input "56478666"
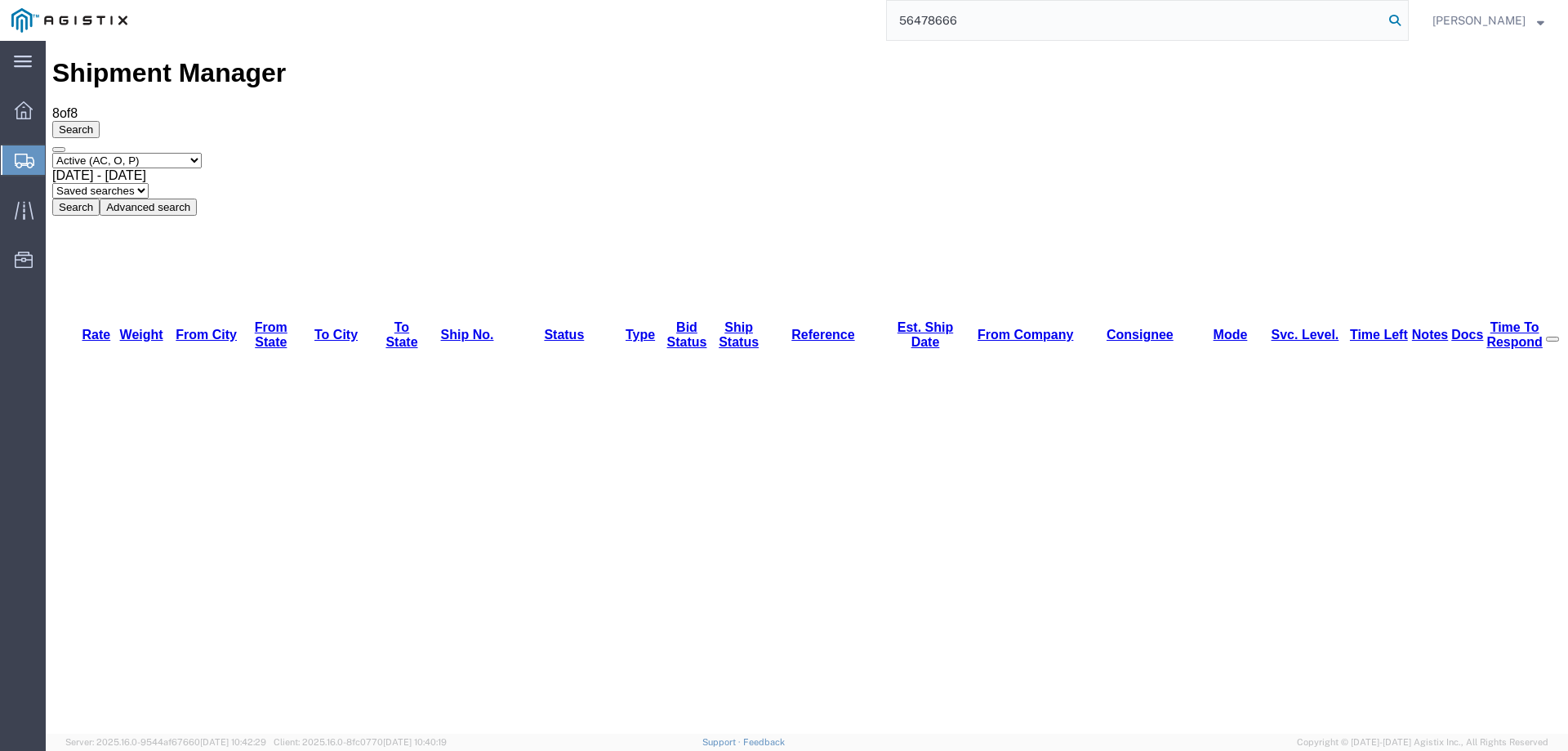
click at [1407, 23] on icon at bounding box center [1394, 20] width 23 height 23
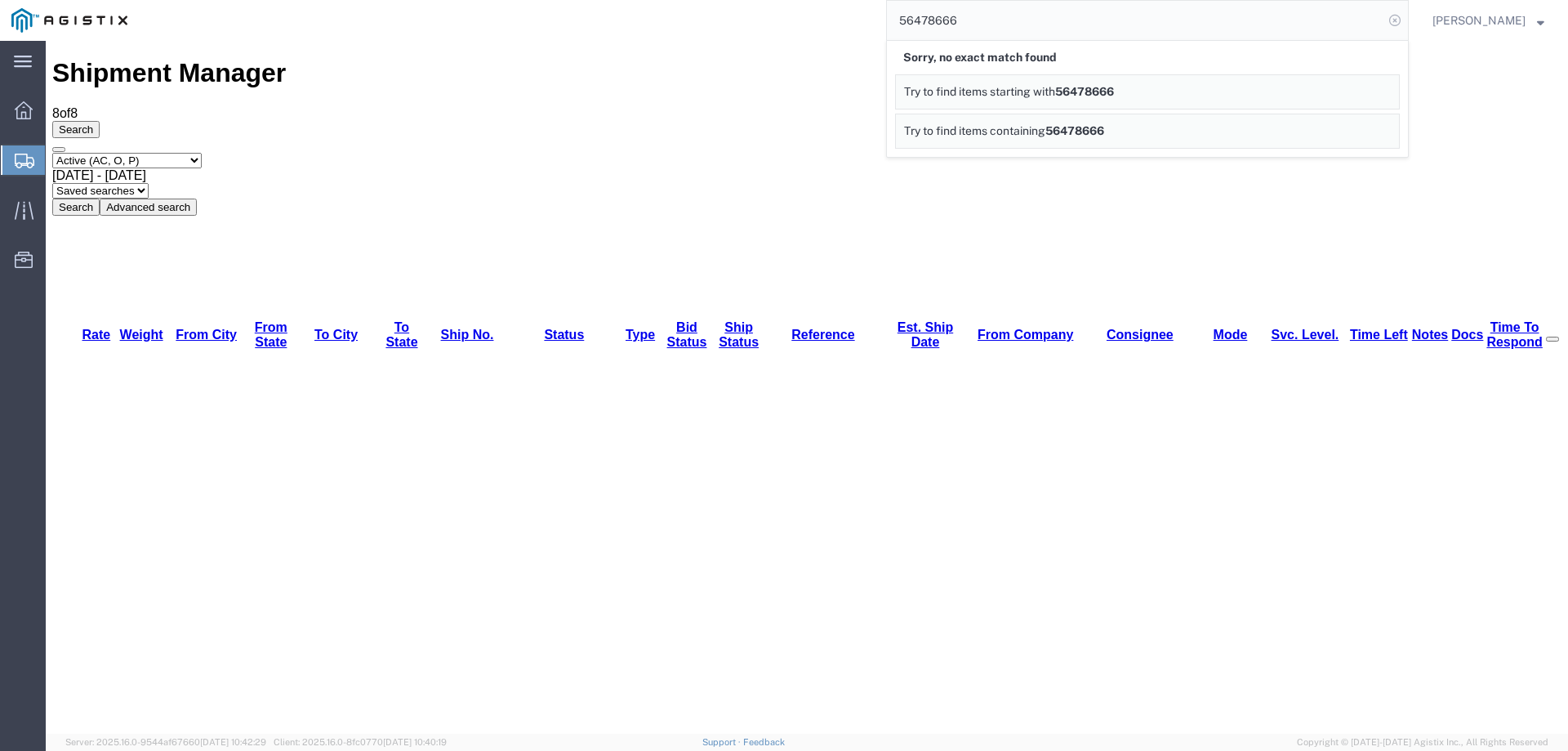
click at [1407, 20] on icon at bounding box center [1394, 20] width 23 height 23
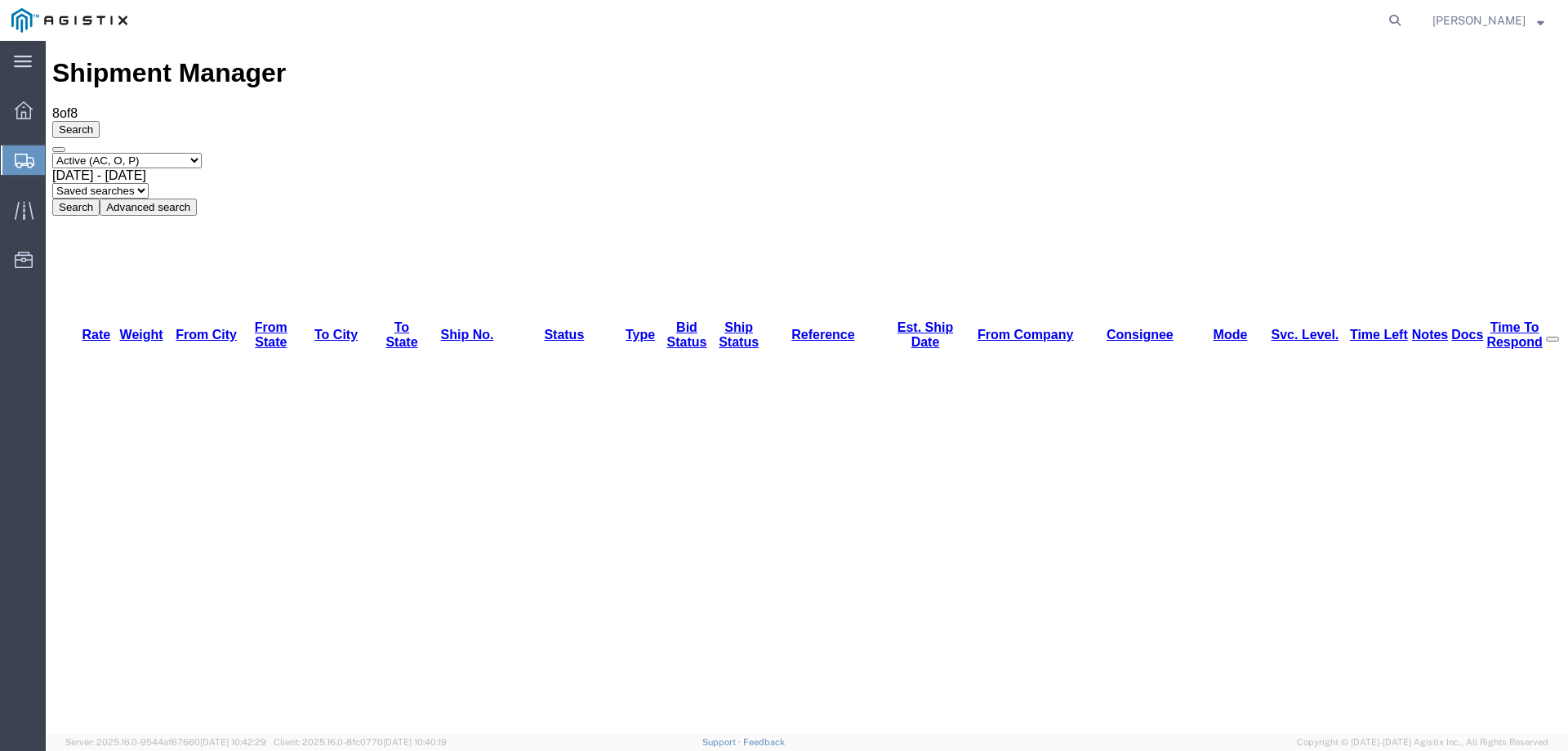
click at [18, 155] on icon at bounding box center [25, 160] width 20 height 15
click at [25, 164] on icon at bounding box center [25, 160] width 20 height 15
click at [23, 157] on icon at bounding box center [25, 160] width 20 height 15
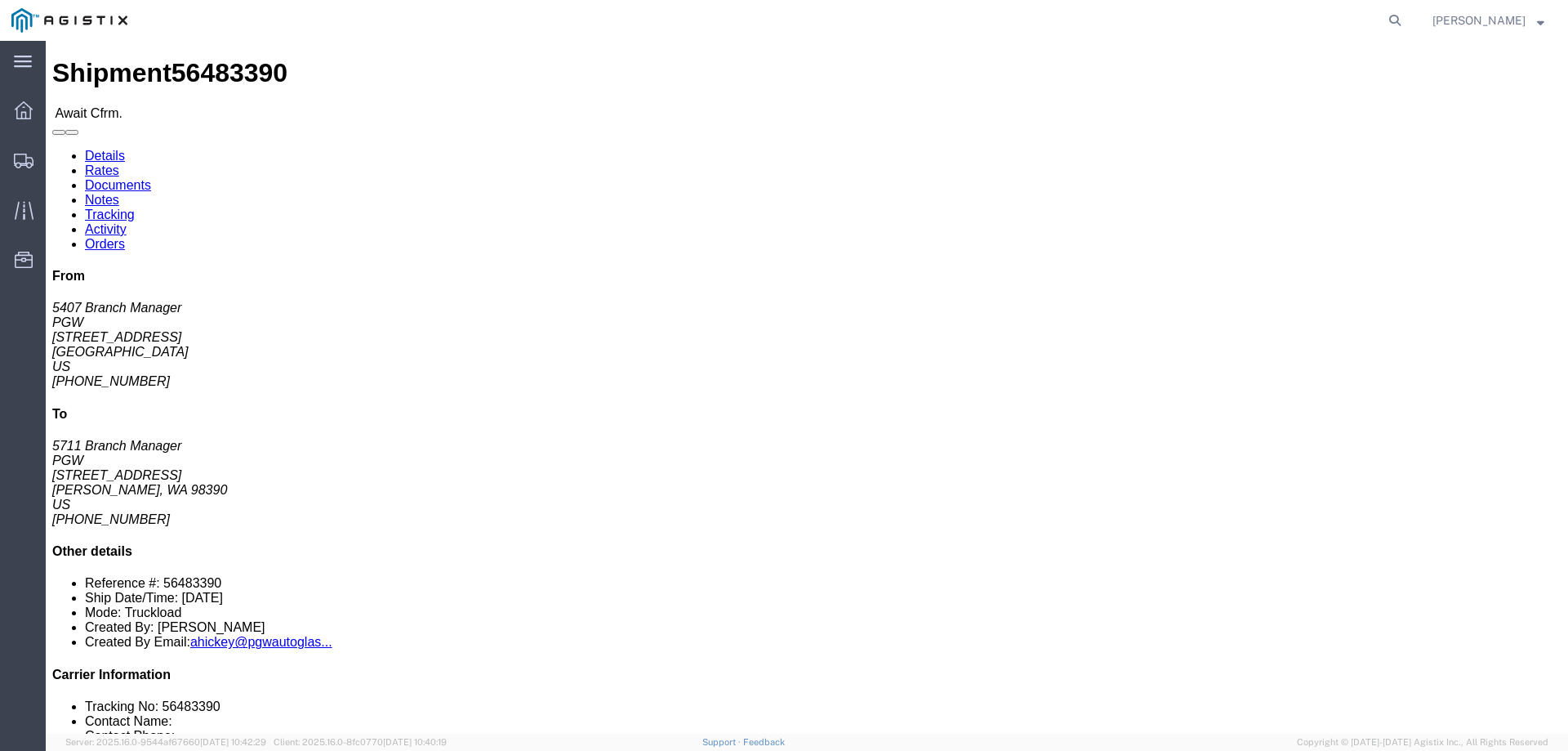
click b "56483390"
click link "Confirm"
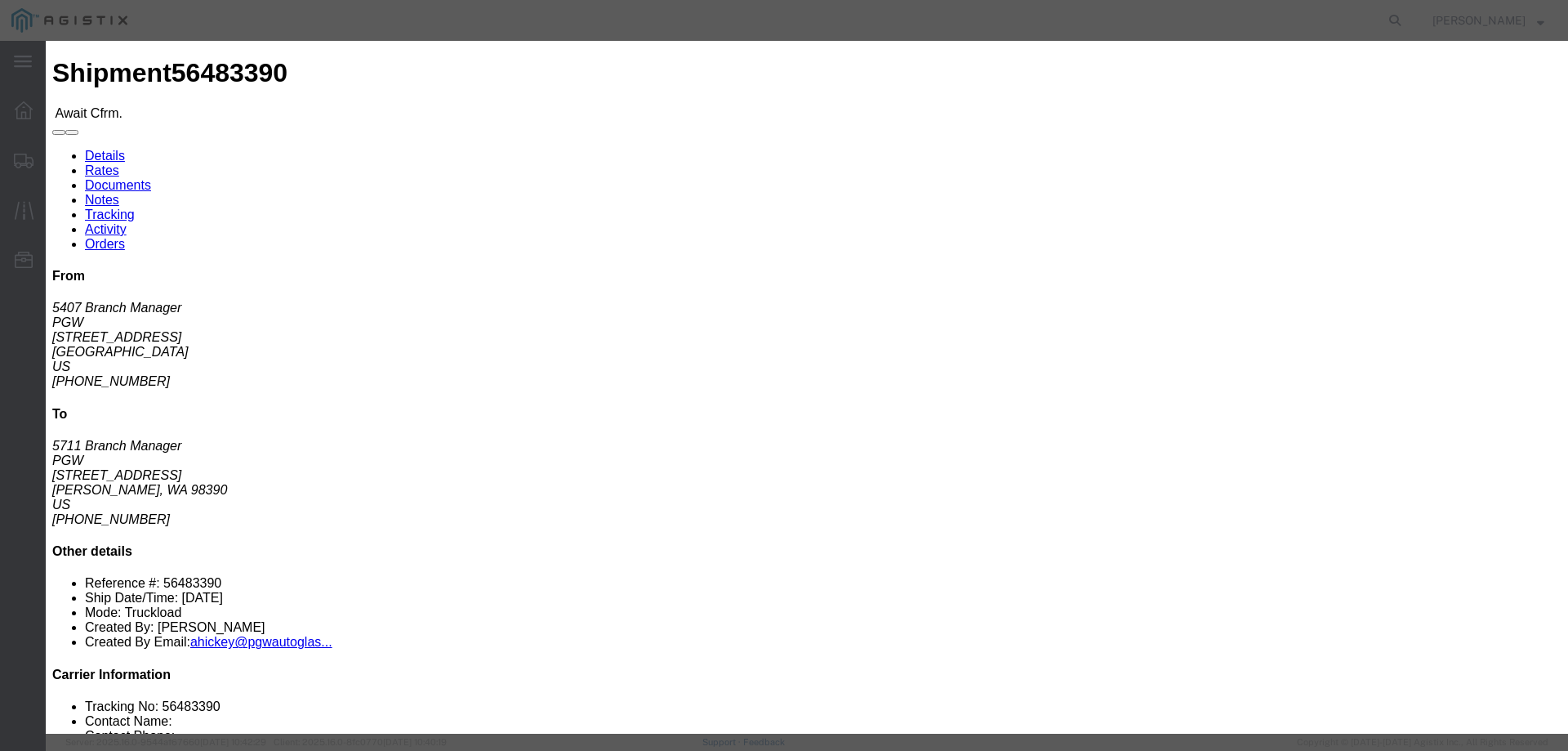
click input "checkbox"
checkbox input "true"
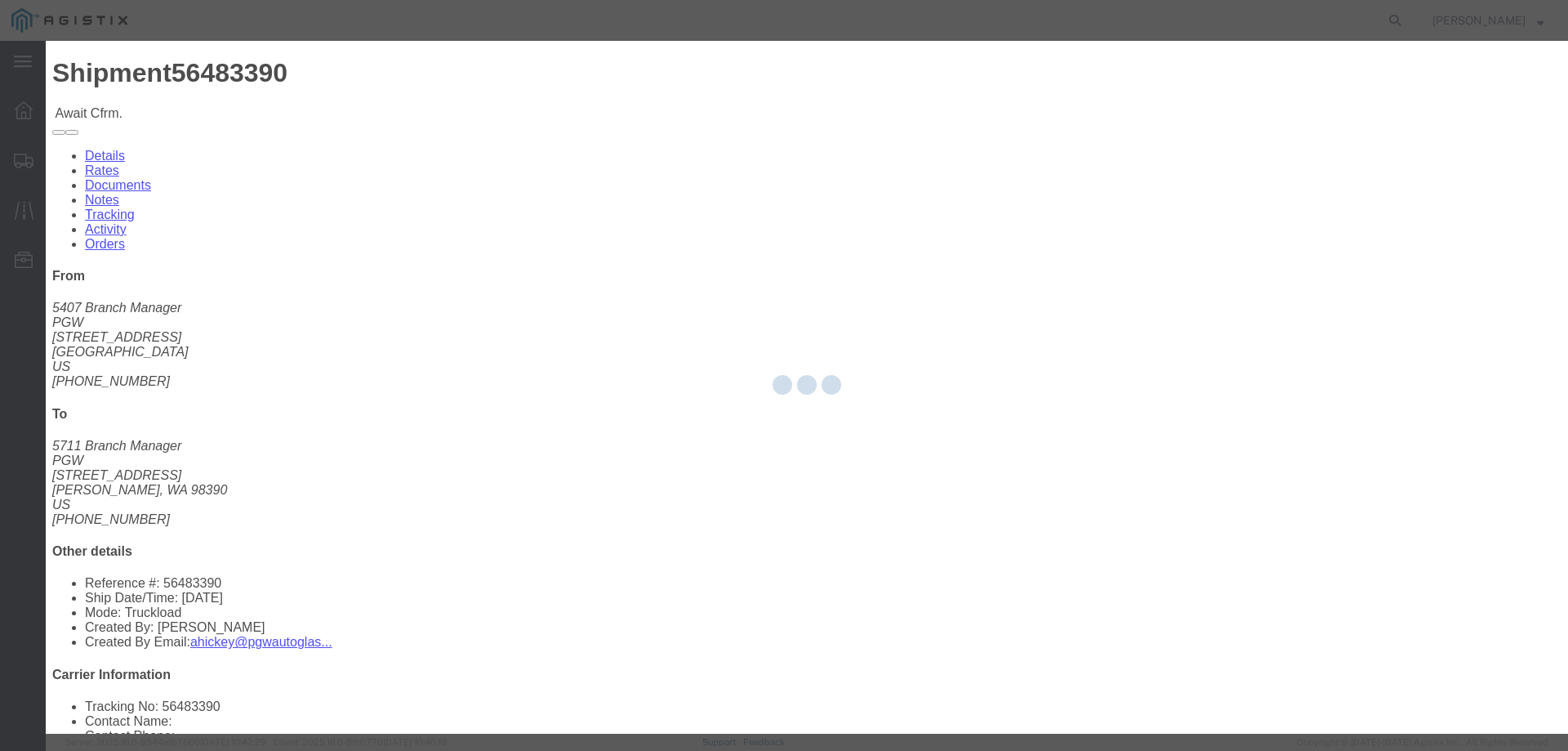
type input "[PERSON_NAME]"
type input "3204977237"
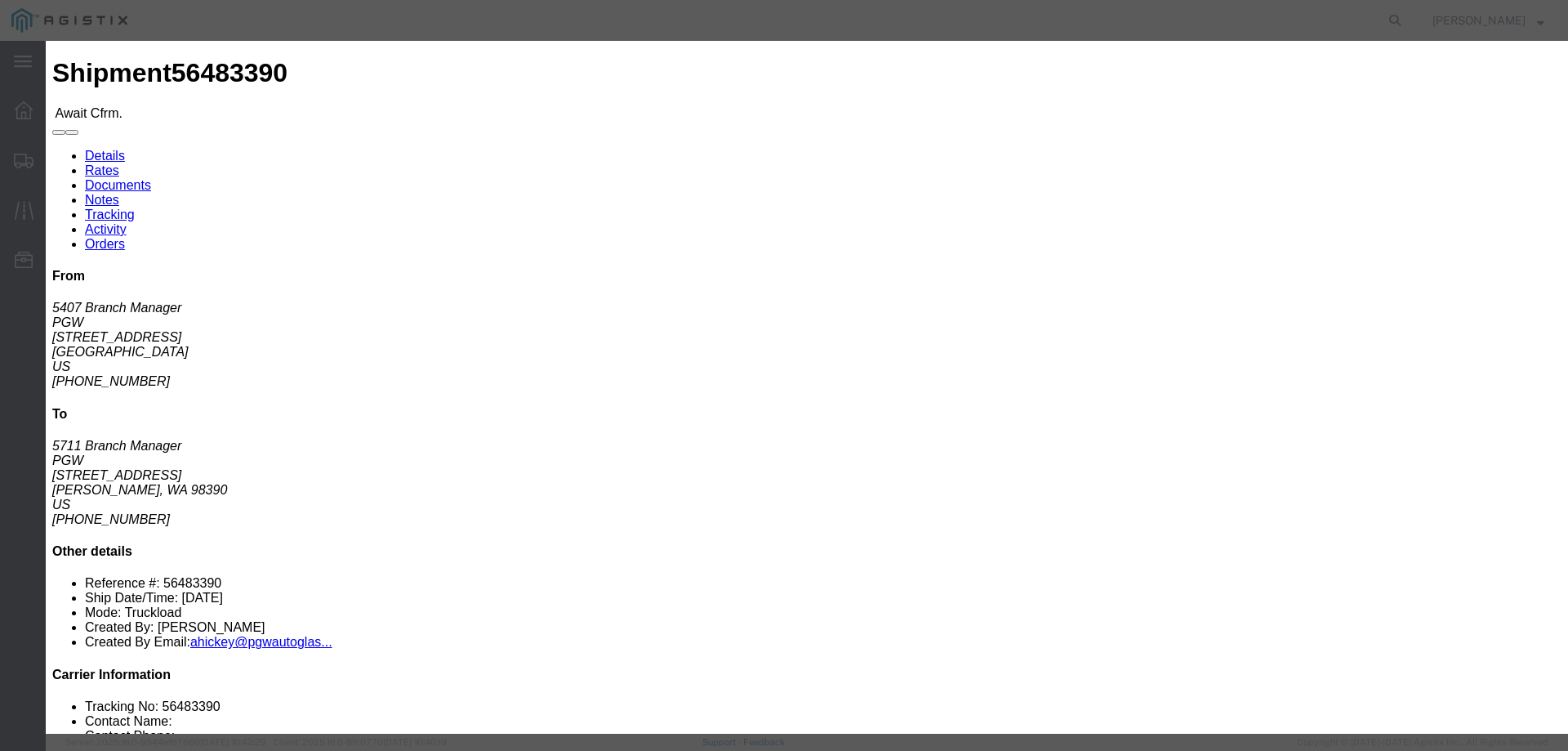
click input "text"
paste input "56483390"
type input "56483390"
click button "Submit"
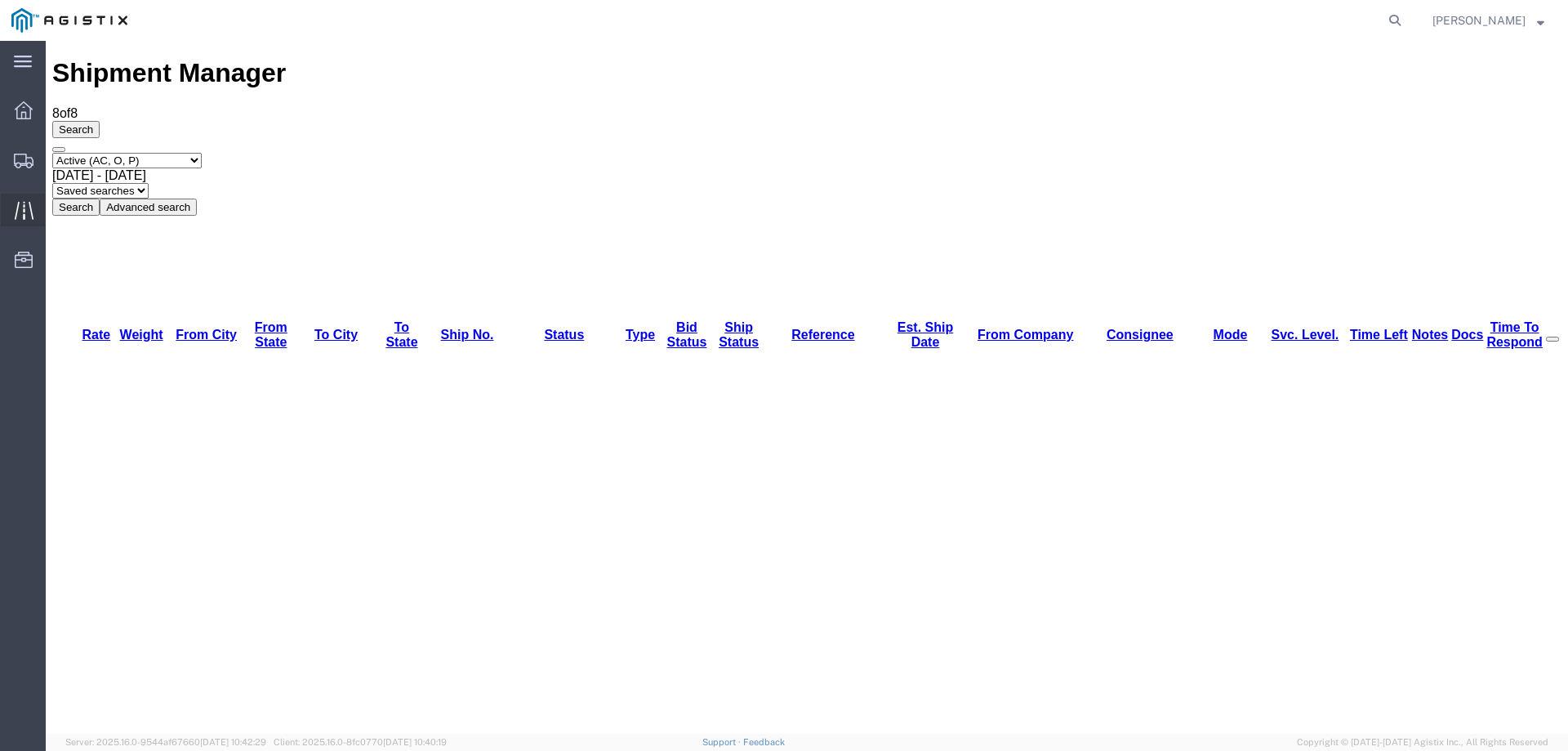
click at [27, 214] on icon at bounding box center [24, 210] width 19 height 19
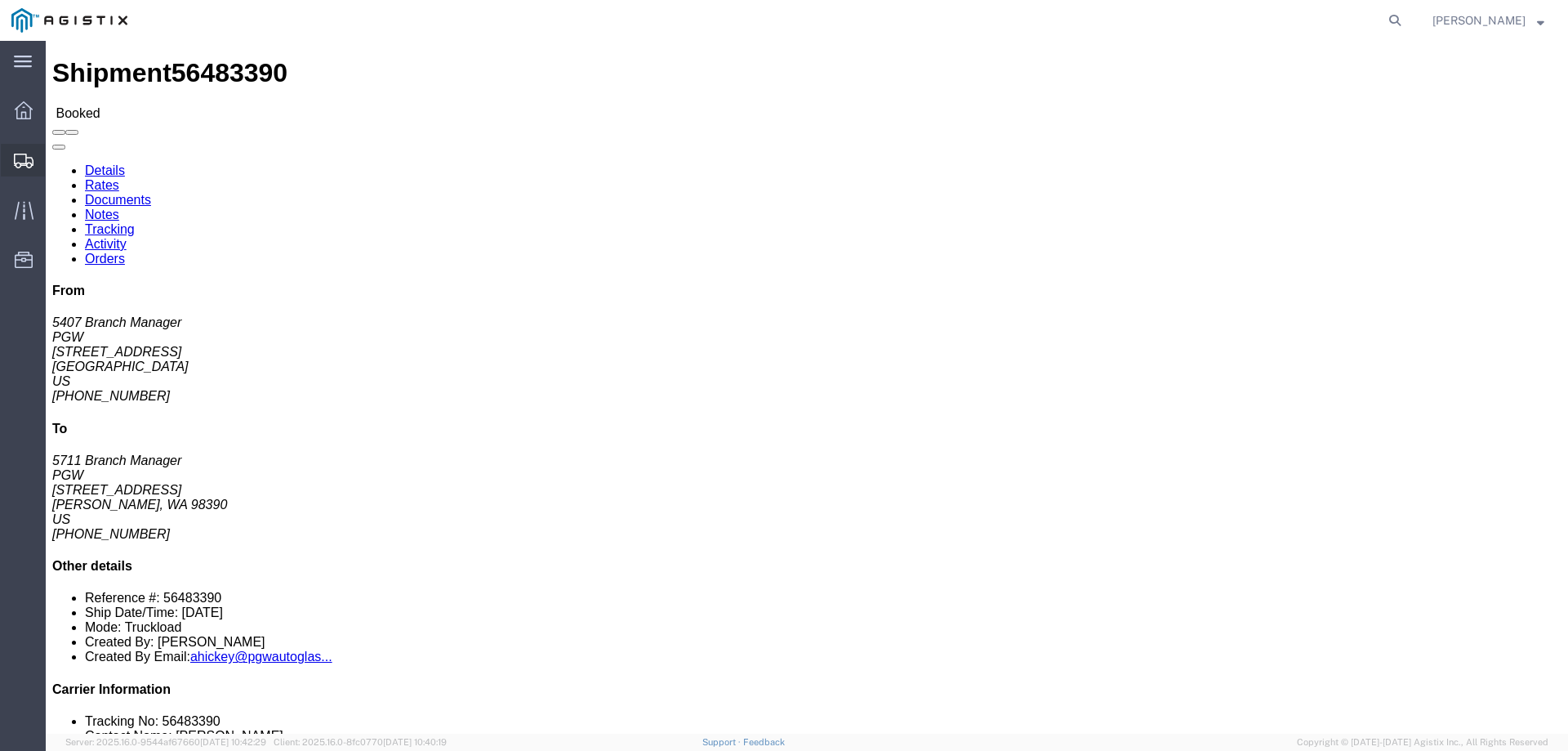
click at [22, 159] on icon at bounding box center [24, 160] width 20 height 15
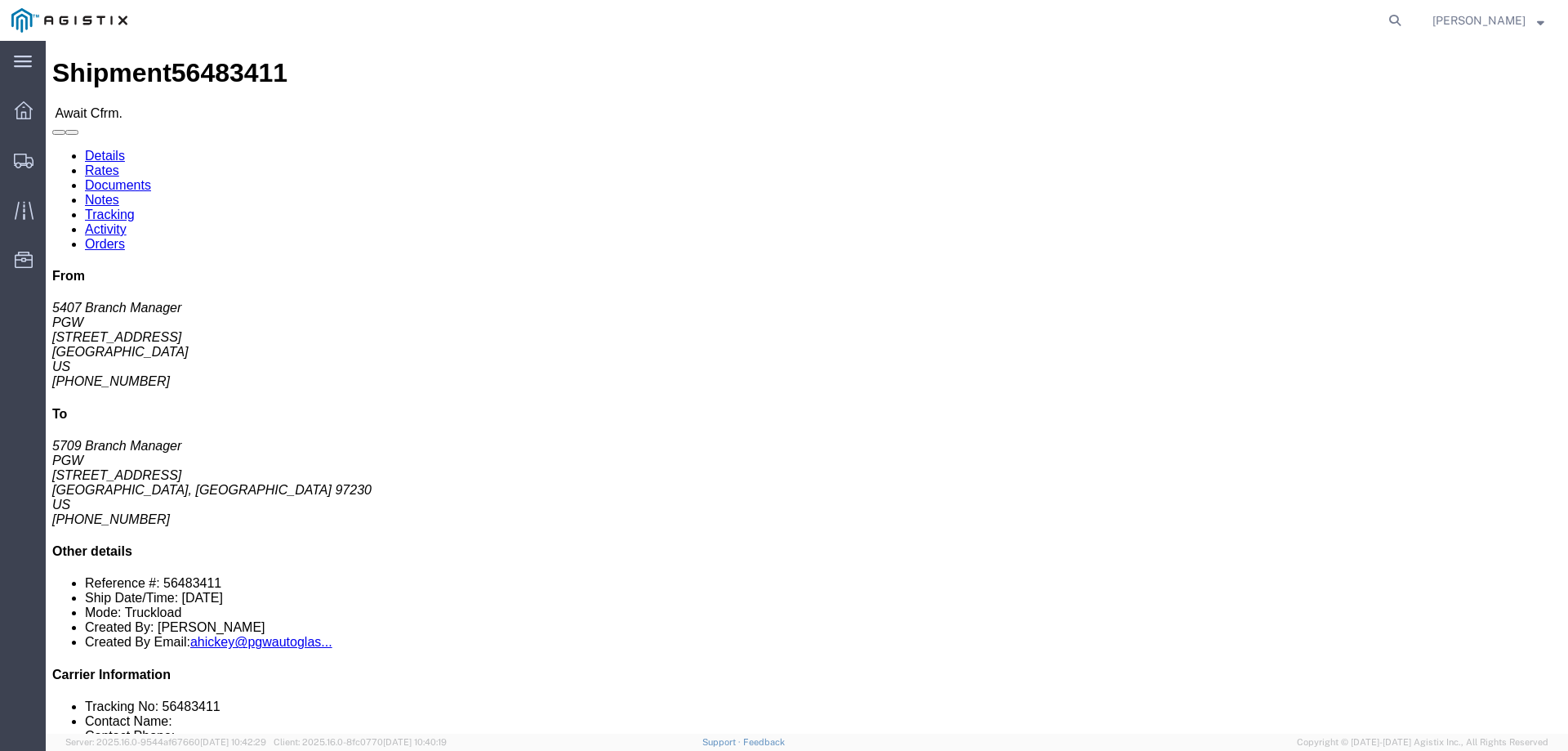
click b "56483411"
click link "Confirm"
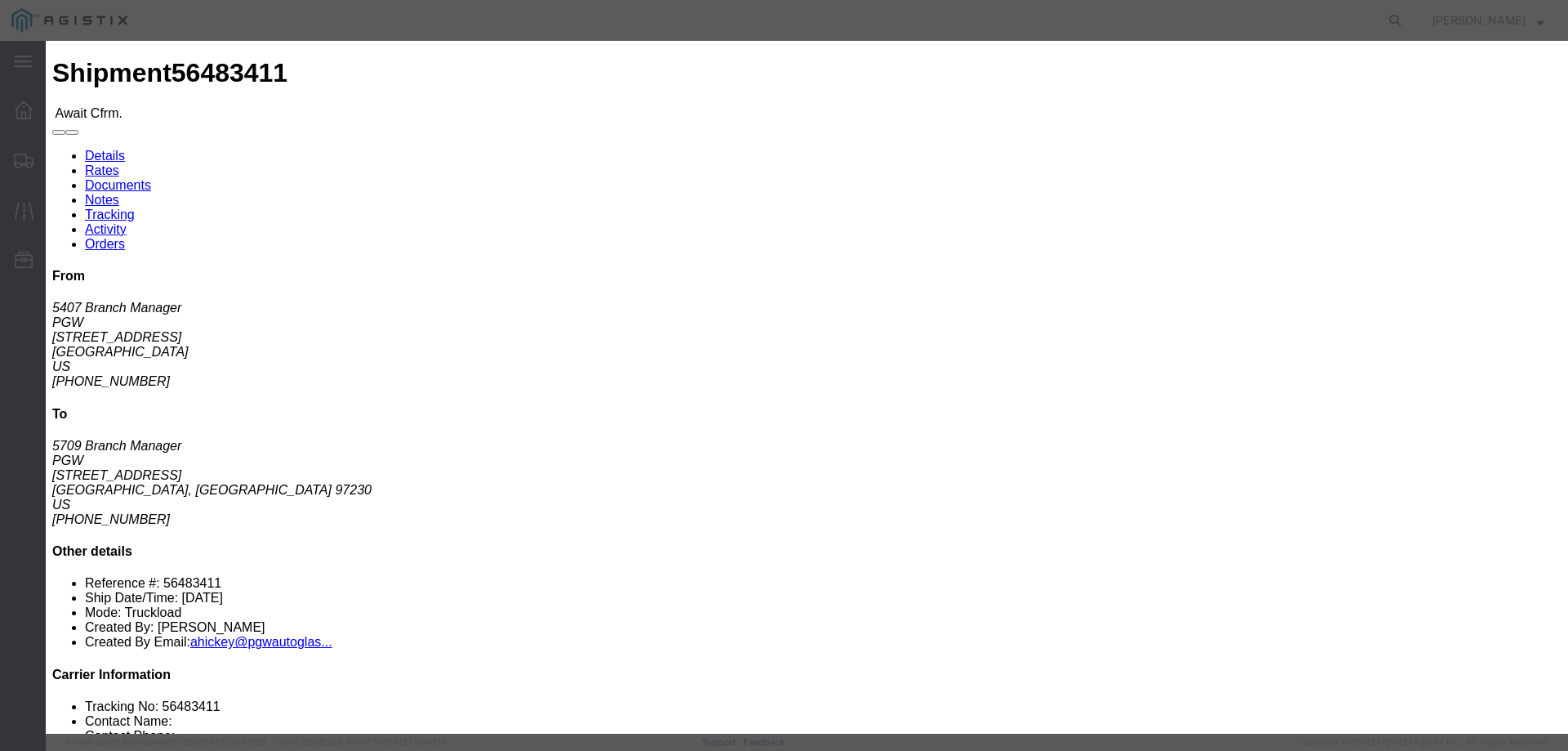
click input "checkbox"
checkbox input "true"
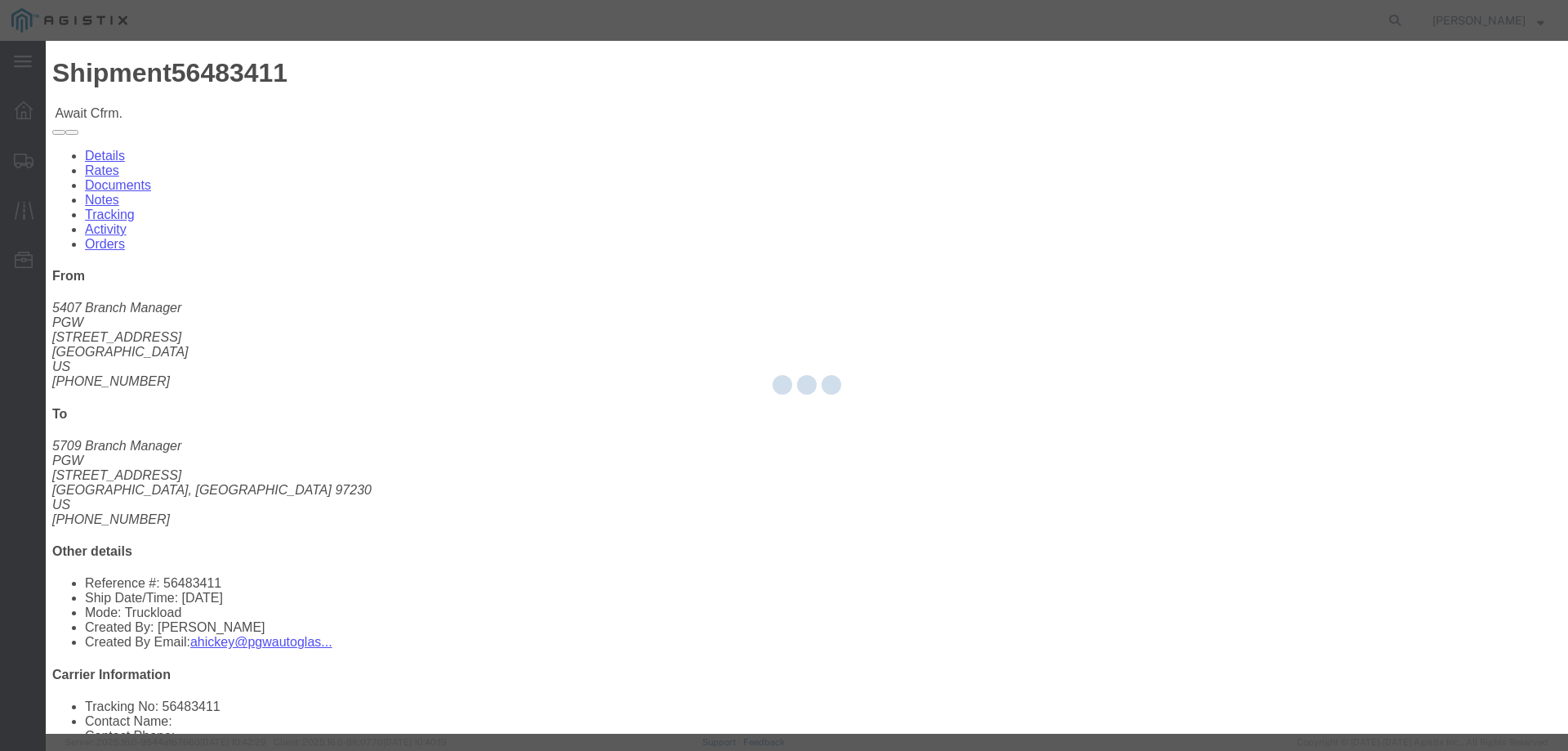
type input "[PERSON_NAME]"
type input "3204977237"
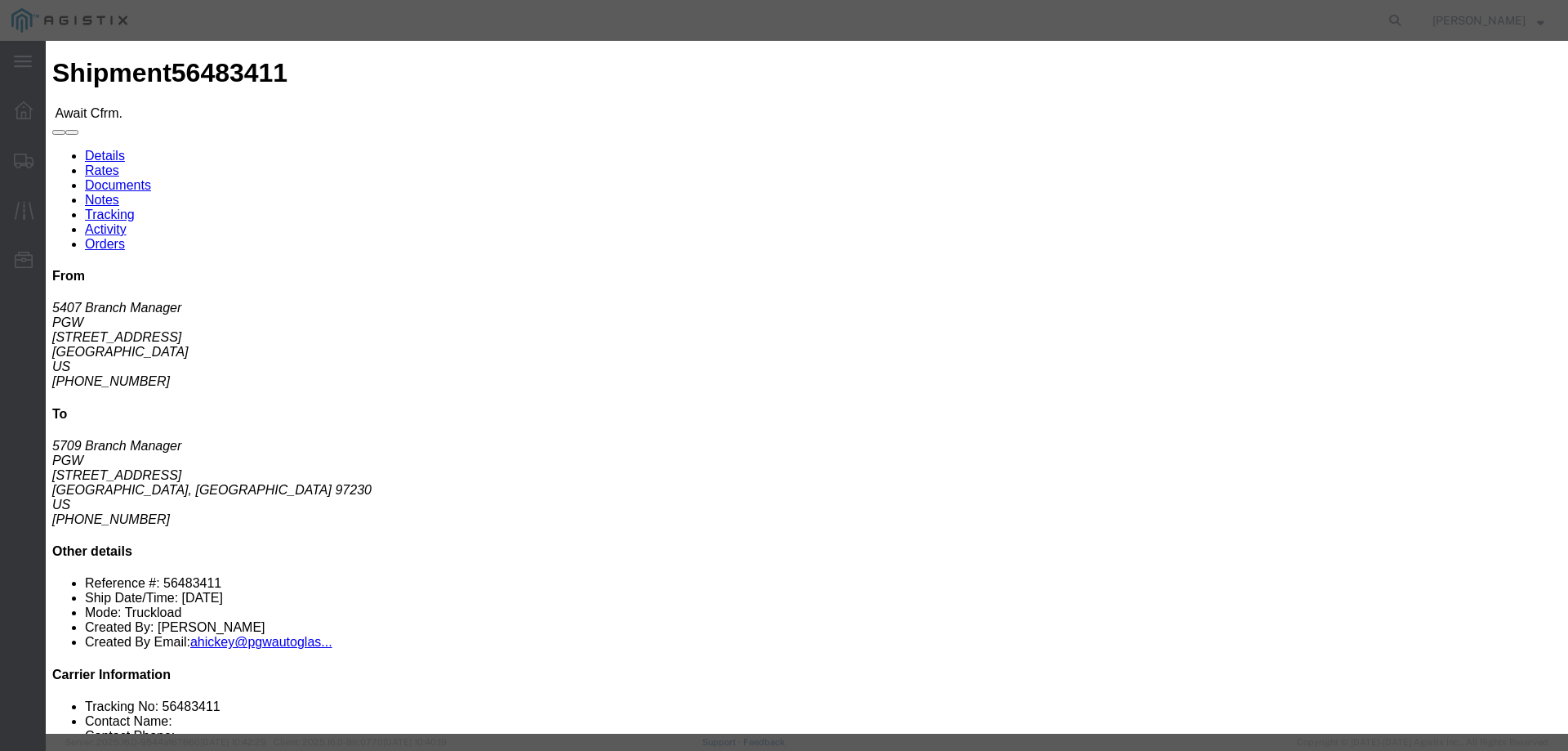
click input "text"
paste input "56483411"
type input "56483411"
click button "Submit"
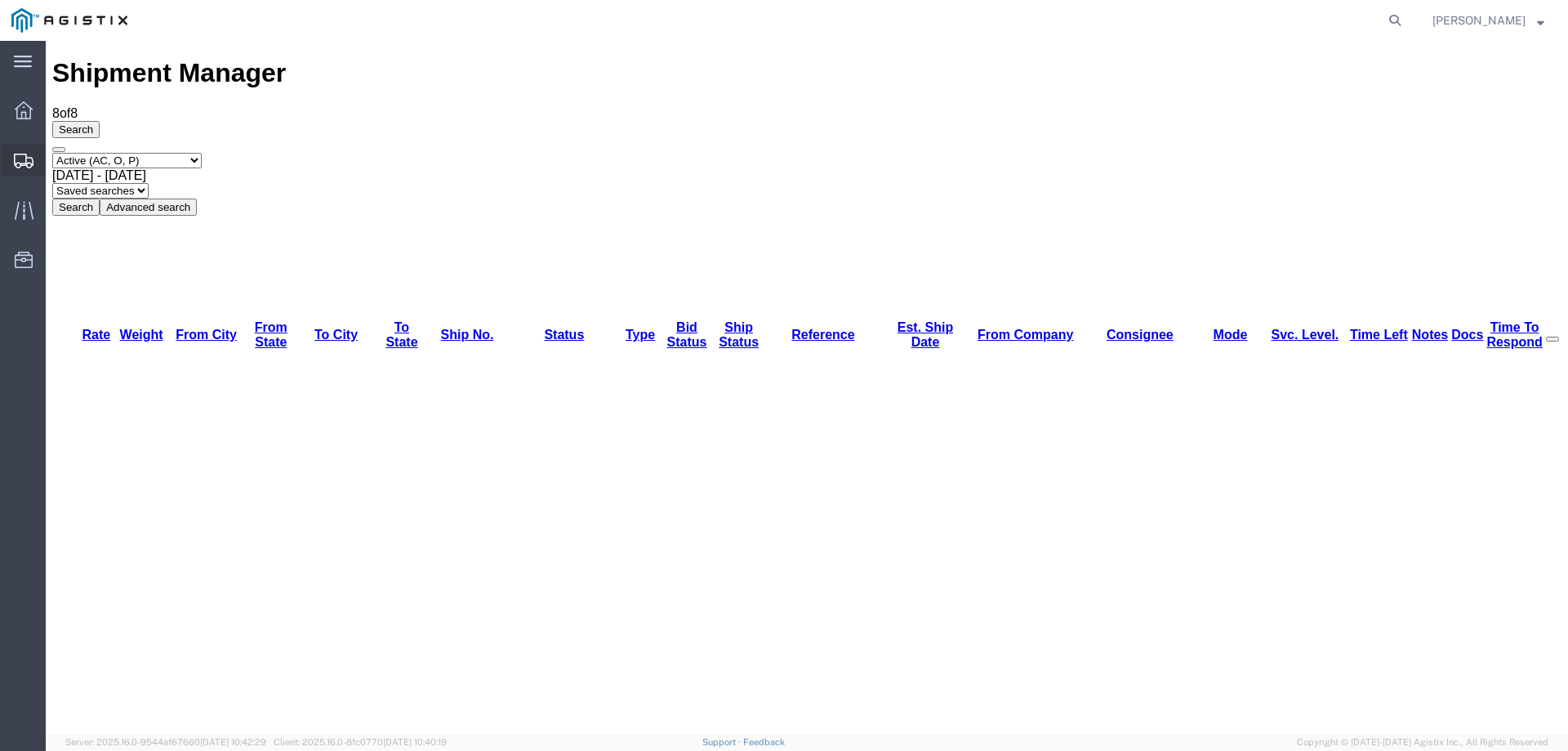
click at [25, 157] on icon at bounding box center [24, 160] width 20 height 15
click at [12, 159] on div at bounding box center [24, 160] width 45 height 30
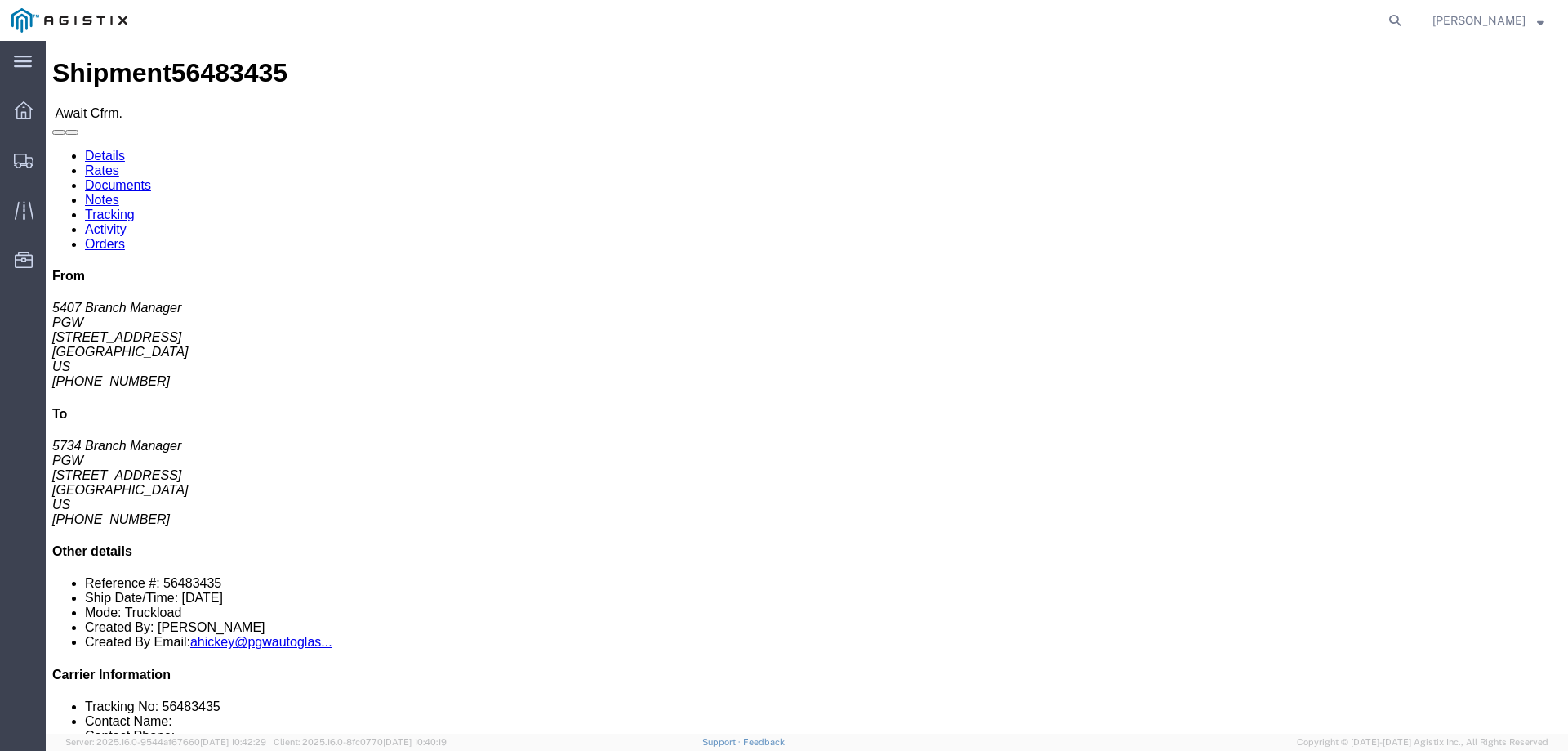
click b "56483435"
click div "Leg 1 - Truckload Vehicle 1: Standard Dry Van (53 Feet) Number of trucks: 1"
click link "Confirm"
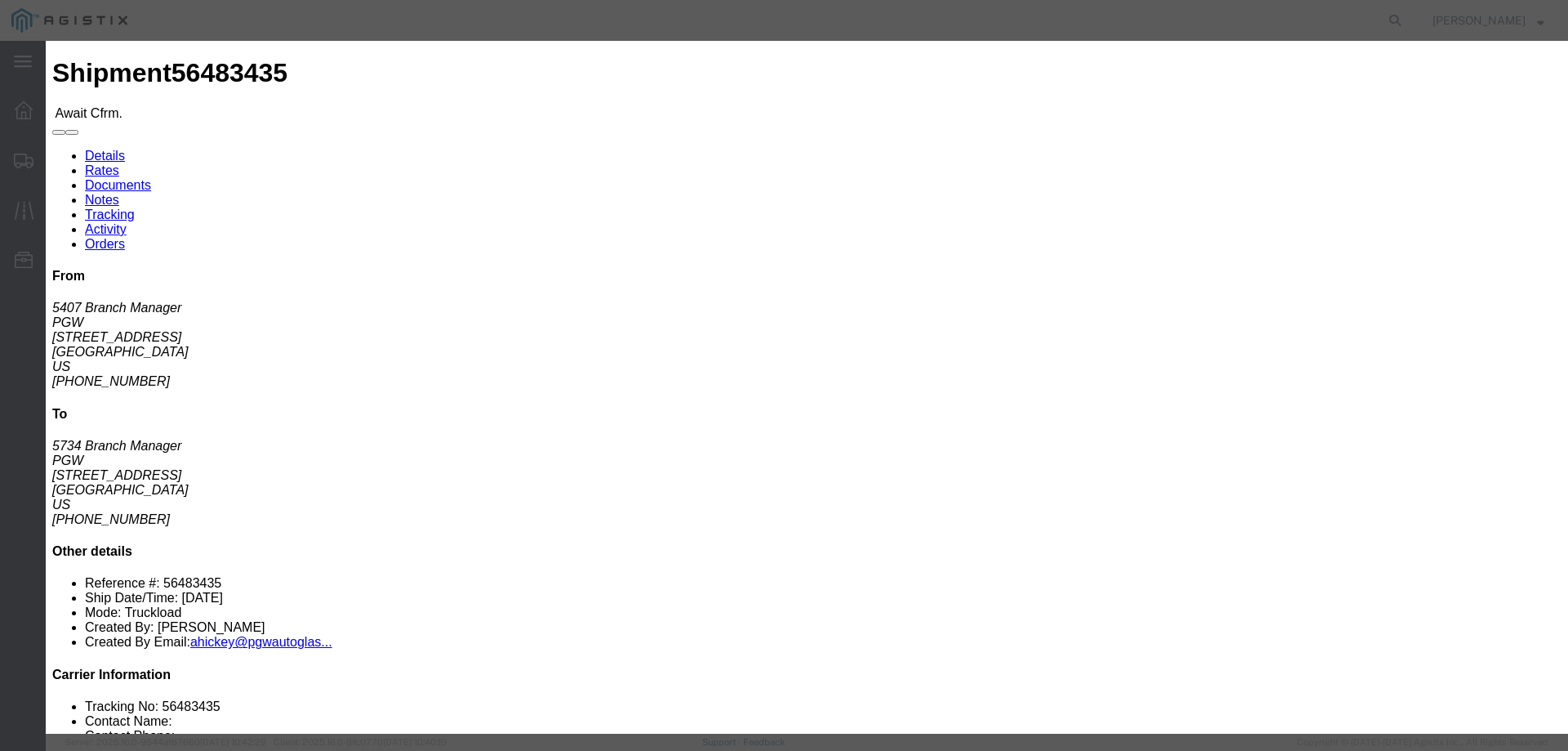
click input "checkbox"
checkbox input "true"
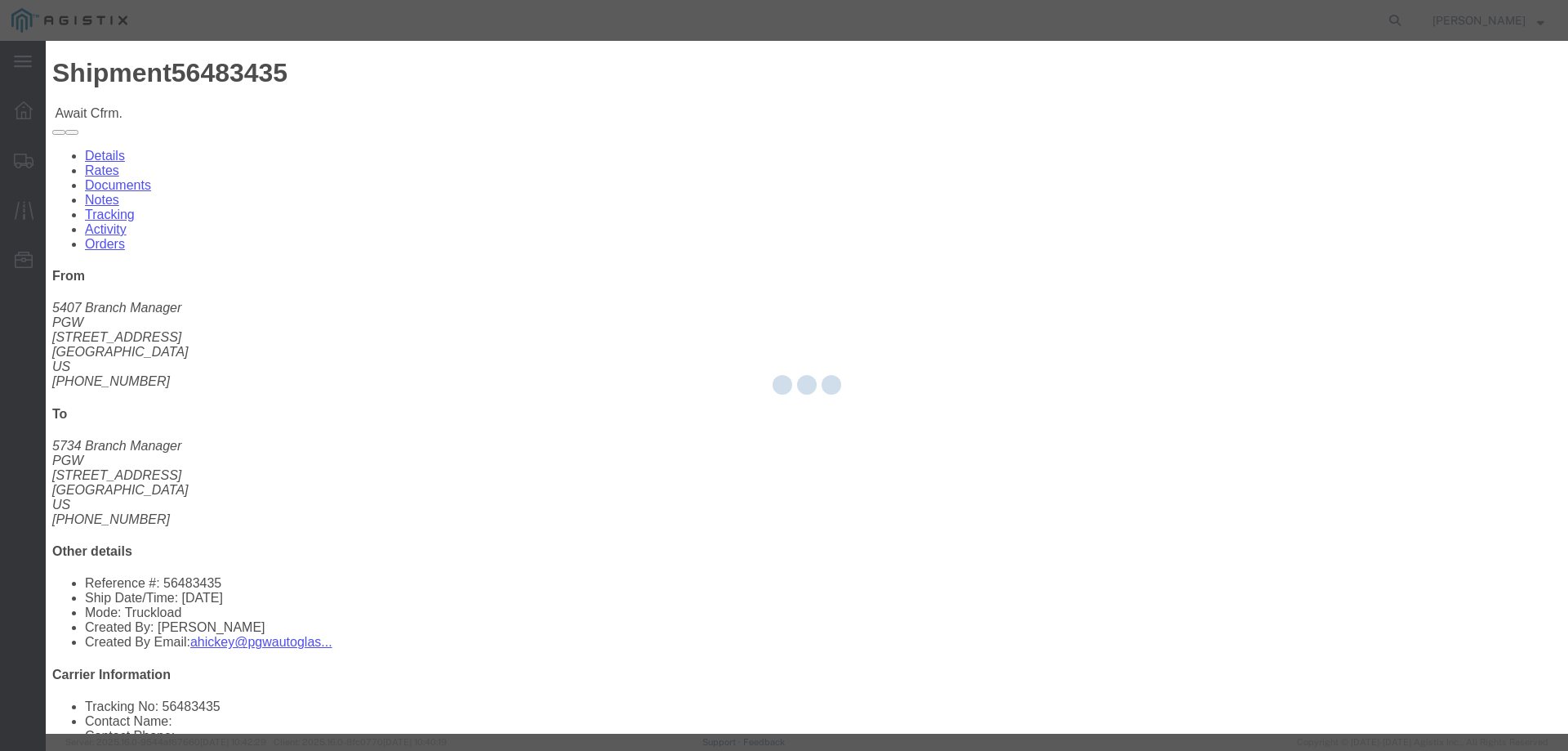
type input "[PERSON_NAME]"
type input "3204977237"
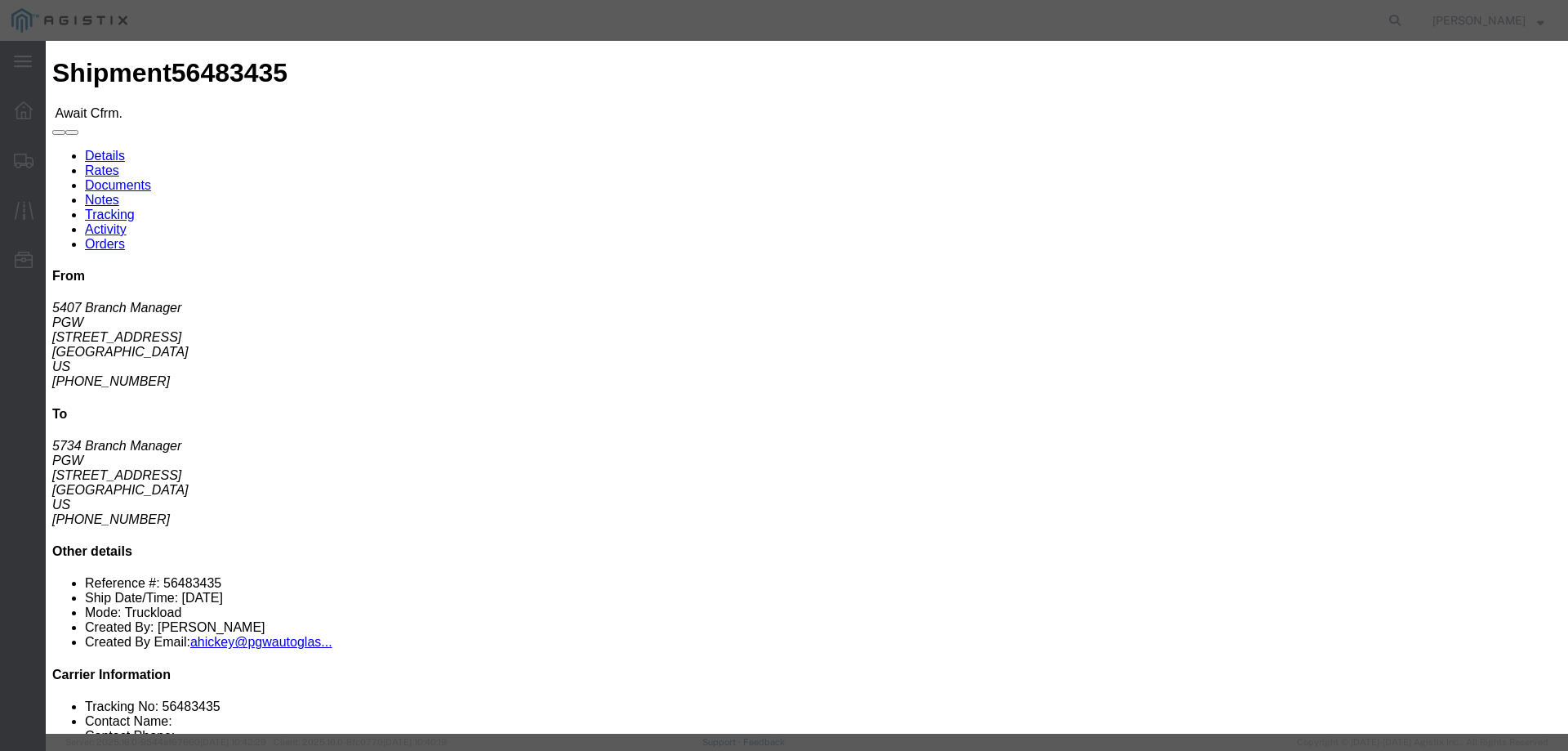
paste input "56483435"
type input "56483435"
click button "Submit"
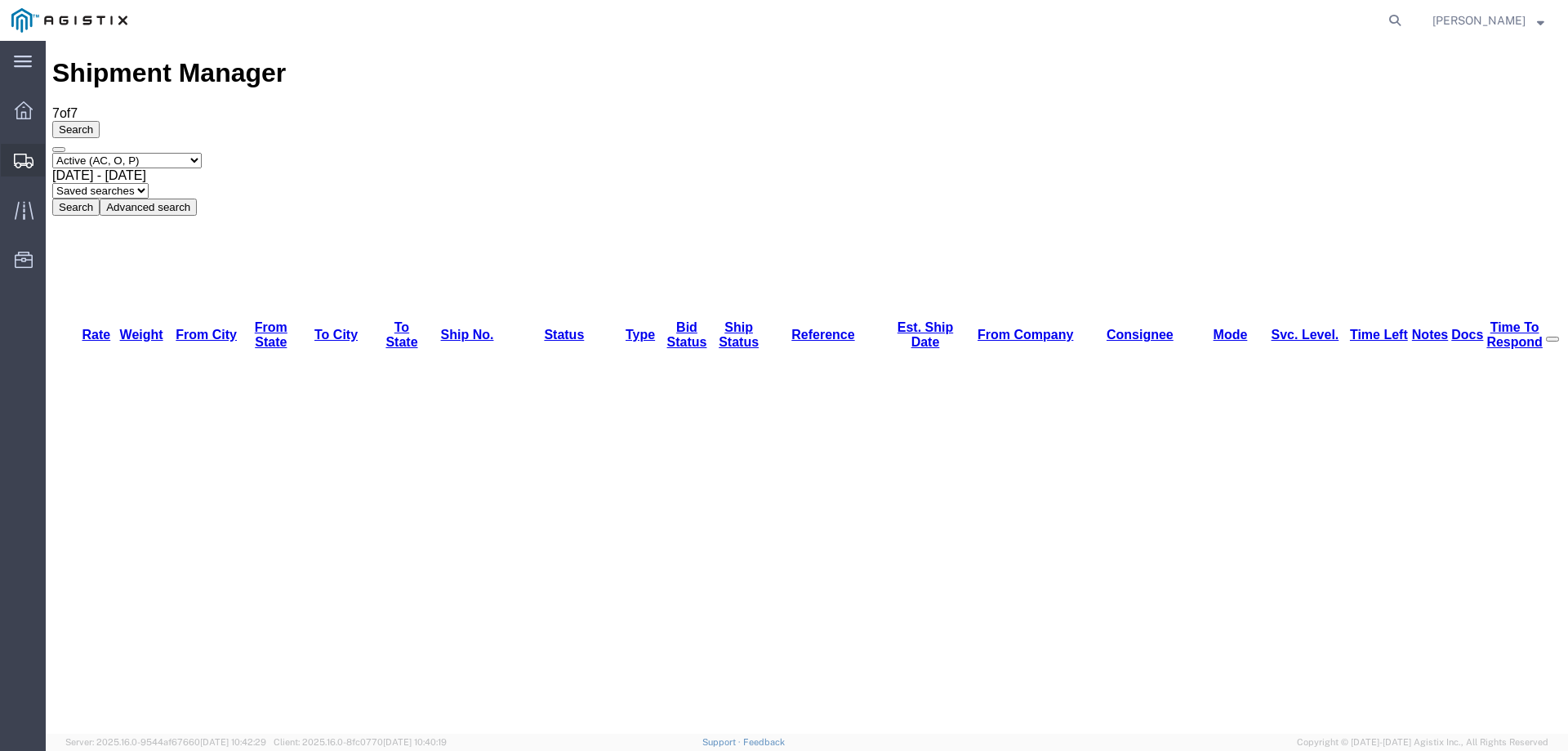
click at [23, 165] on icon at bounding box center [24, 160] width 20 height 15
click at [23, 156] on icon at bounding box center [25, 160] width 20 height 15
click at [30, 168] on div at bounding box center [24, 160] width 45 height 30
click at [12, 164] on div at bounding box center [24, 160] width 45 height 30
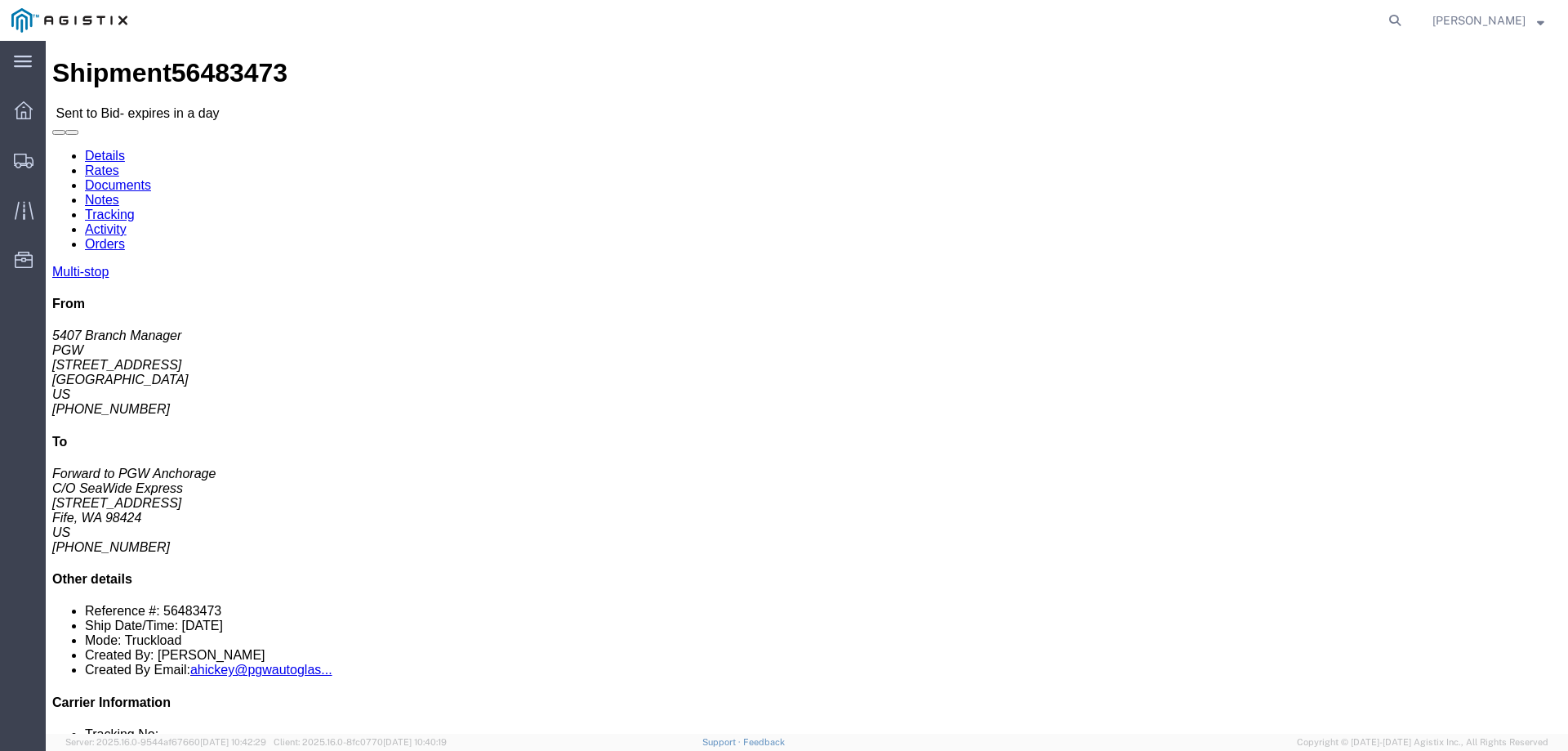
click b "56483473"
click link "Enter / Modify Bid"
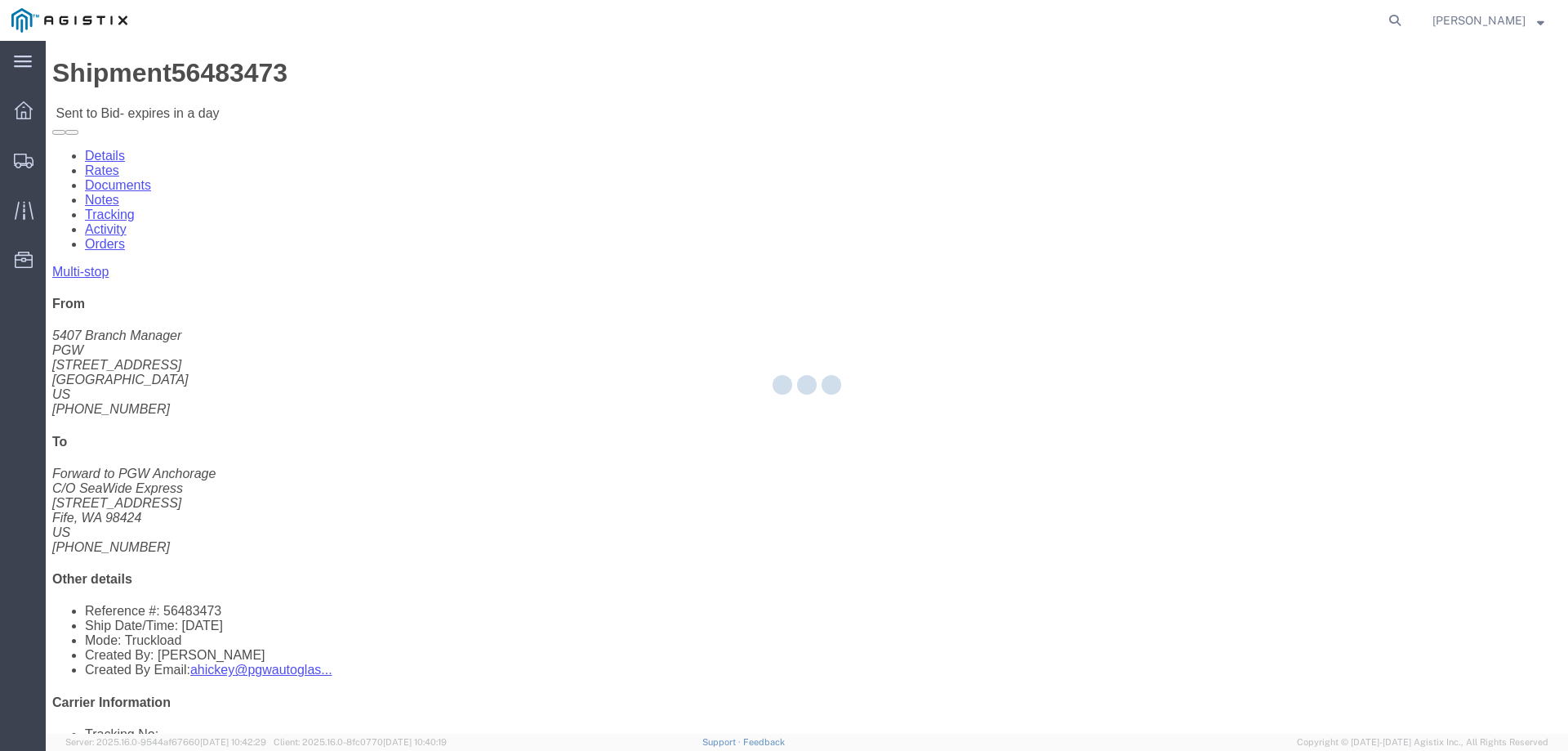
select select "146"
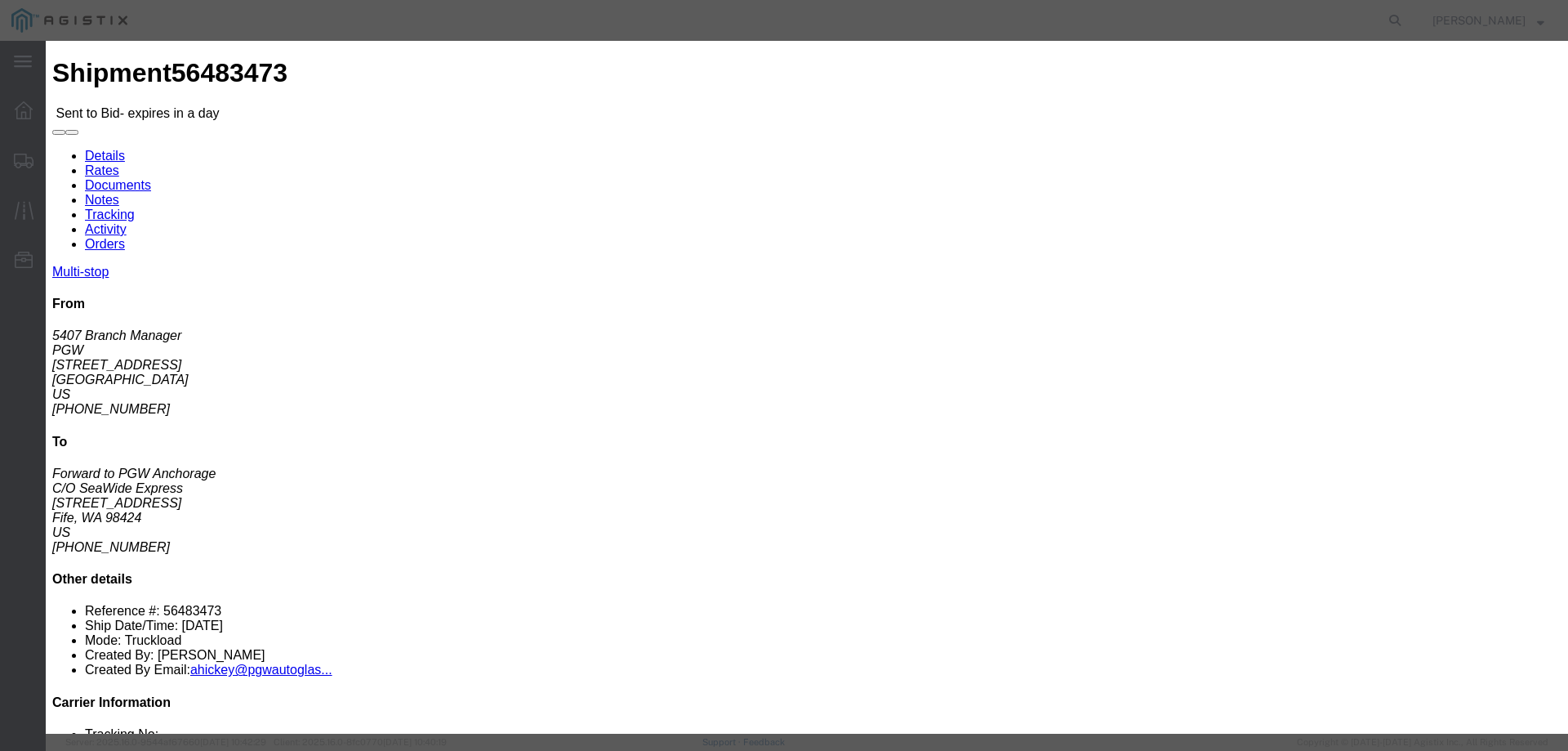
click select "Select CONESTOGA DFRM/STEP Economy TL Flatbed Intermodal LTL Standard Next Day …"
select select "25032"
click select "Select CONESTOGA DFRM/STEP Economy TL Flatbed Intermodal LTL Standard Next Day …"
click input "text"
type input "ats"
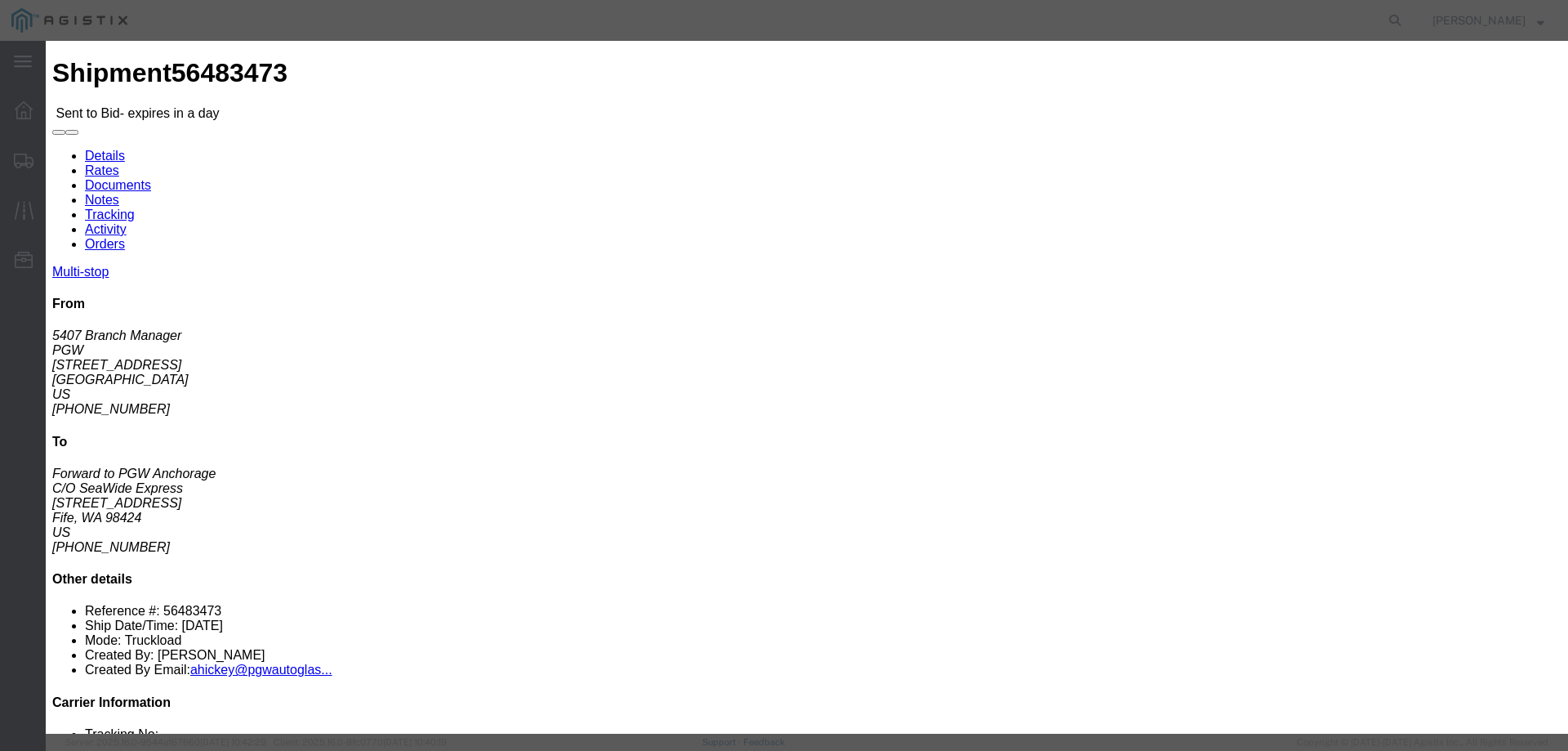
drag, startPoint x: 1071, startPoint y: 322, endPoint x: 1076, endPoint y: 315, distance: 8.6
click input "number"
type input "3575"
click button "Submit"
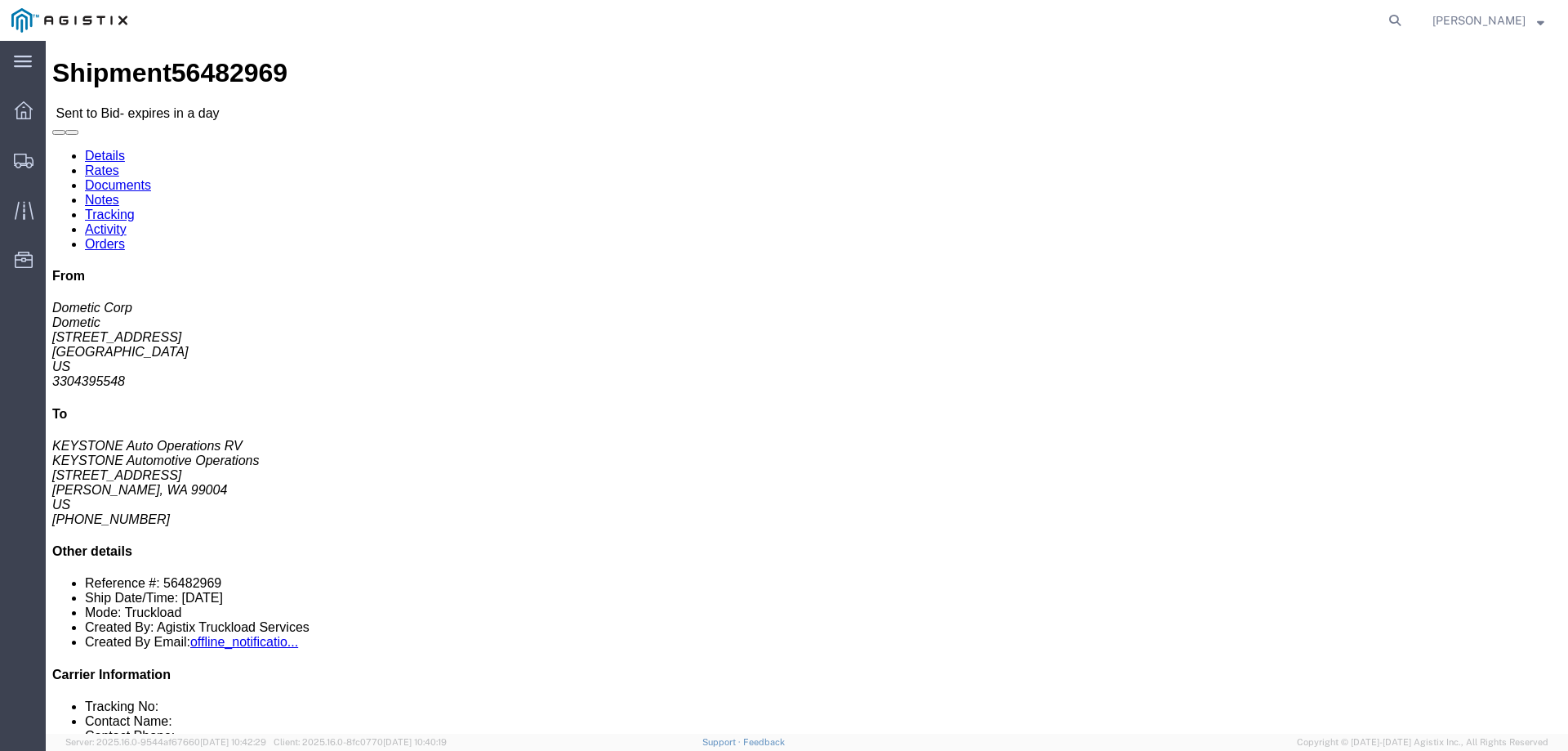
click link "Notes"
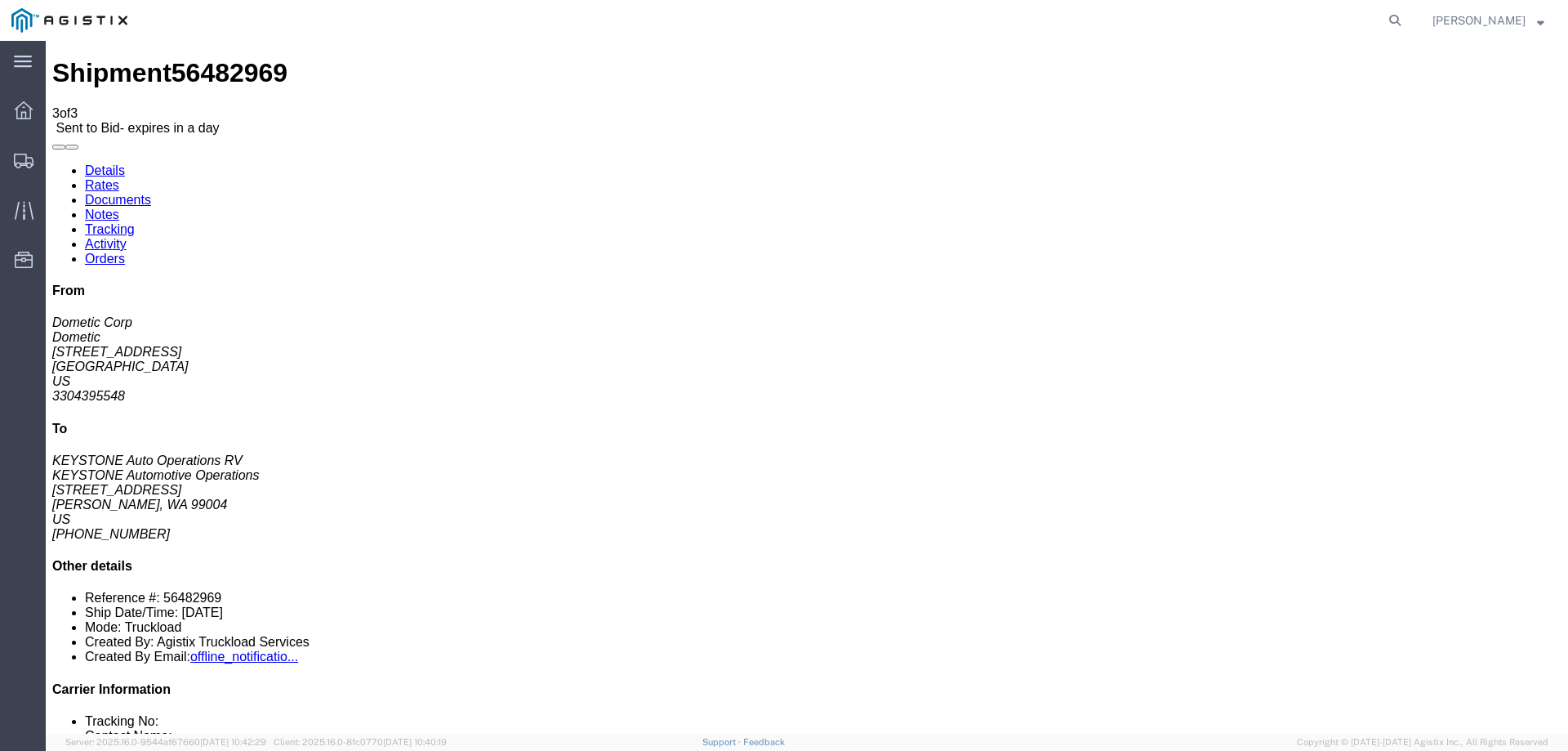
click at [110, 163] on link "Details" at bounding box center [104, 170] width 40 height 14
click link "Enter / Modify Bid"
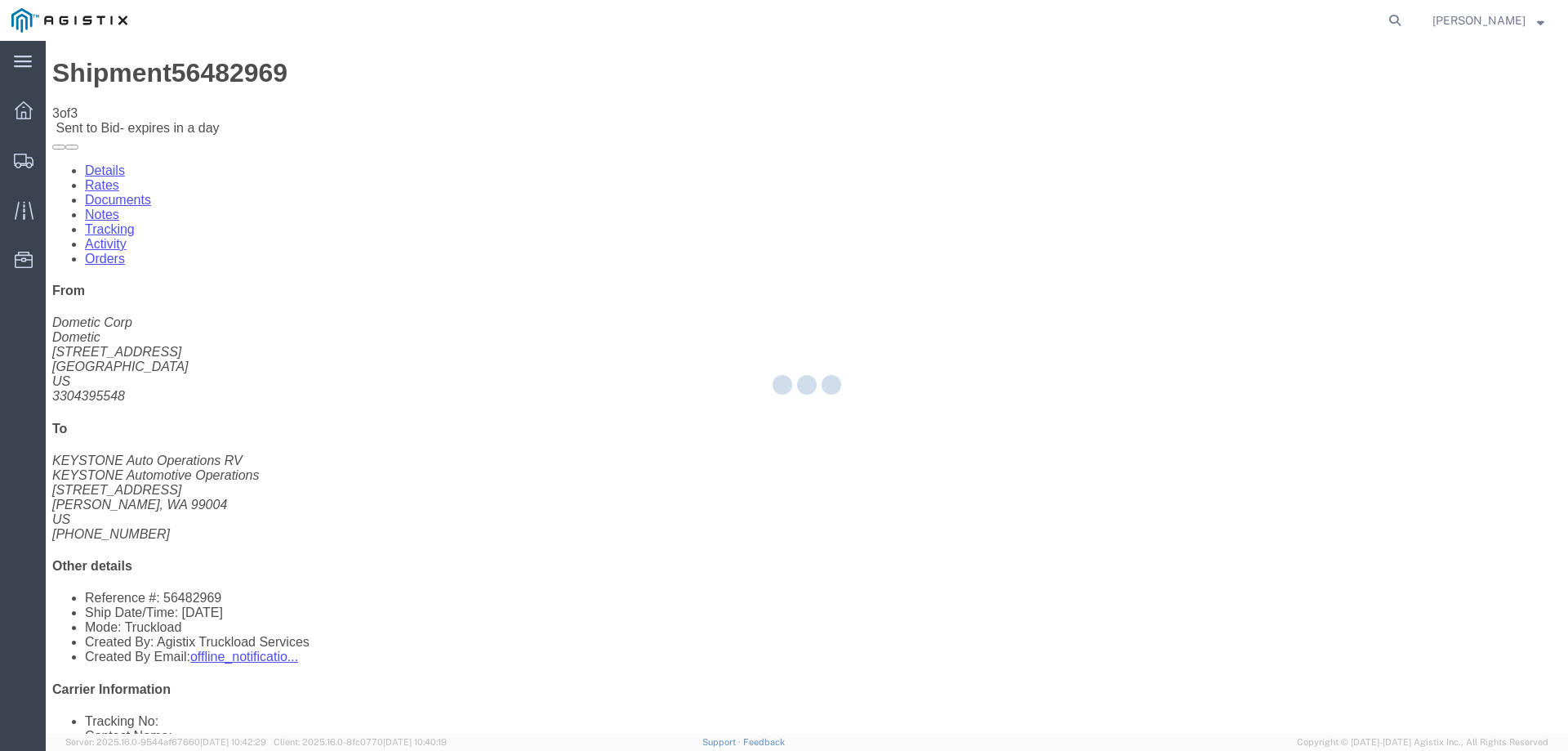
select select "146"
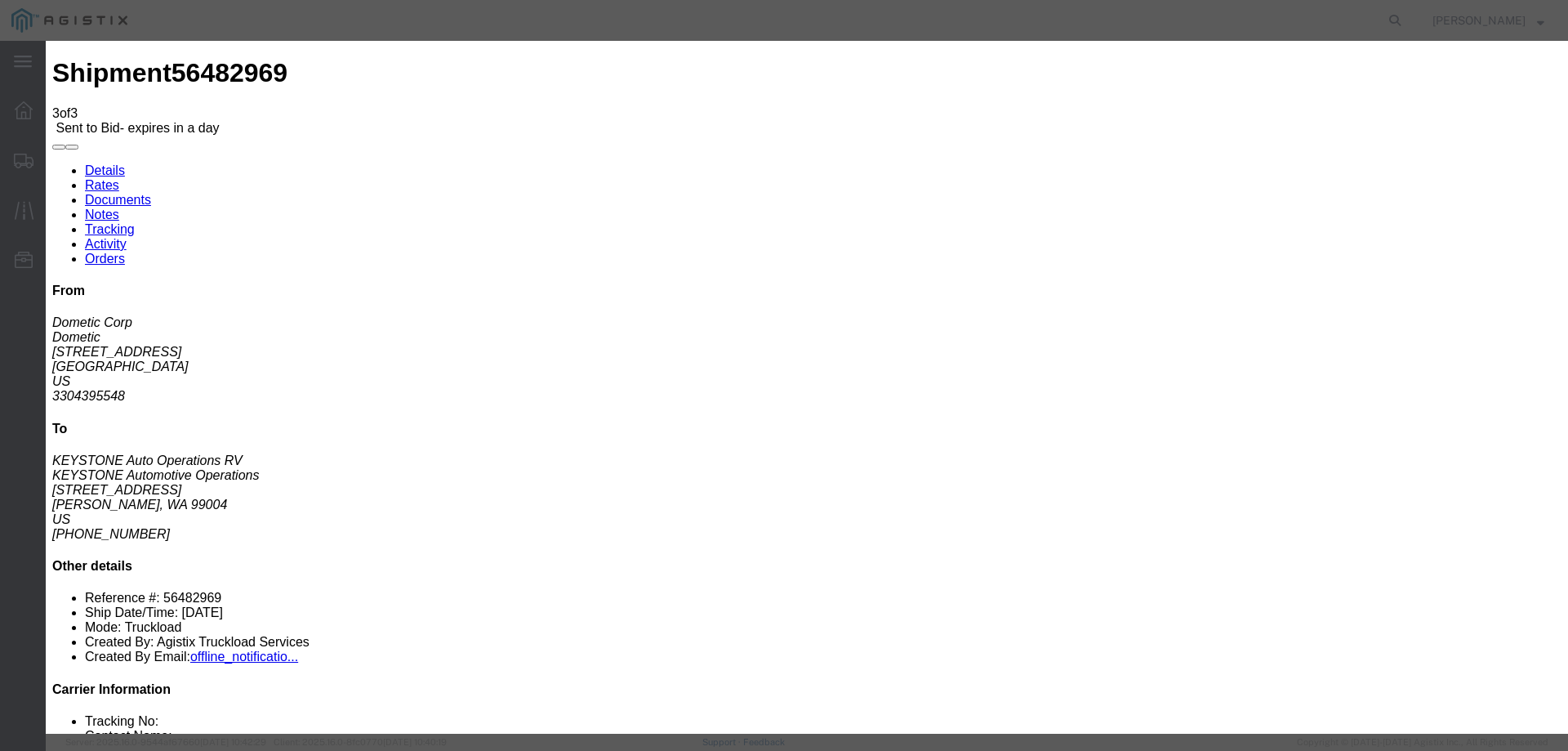
click select "Select CONESTOGA DFRM/STEP Economy TL Flatbed Intermodal LTL Standard Next Day …"
select select "25032"
click select "Select CONESTOGA DFRM/STEP Economy TL Flatbed Intermodal LTL Standard Next Day …"
click input "text"
type input "ats"
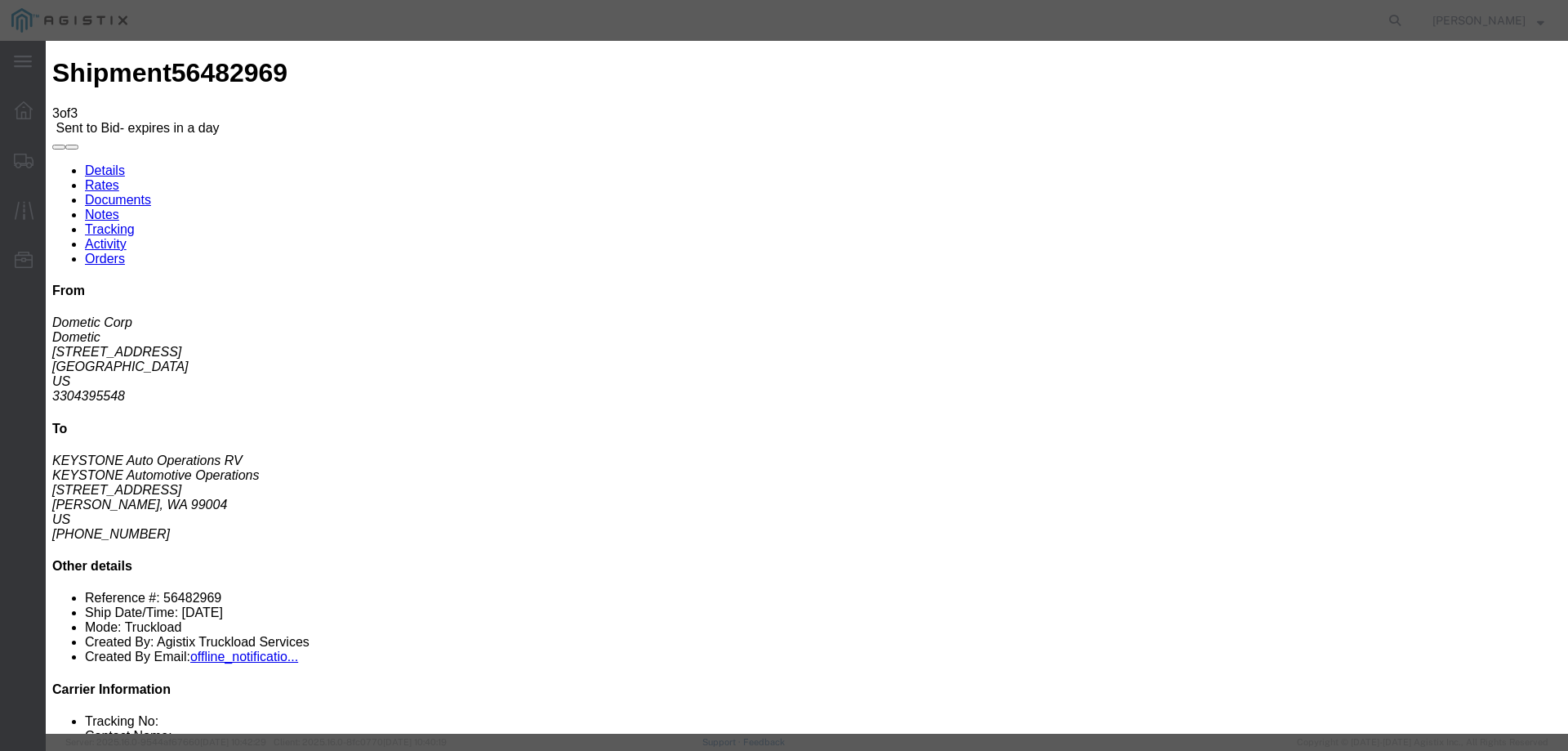
click input "number"
type input "4325"
click button "Submit"
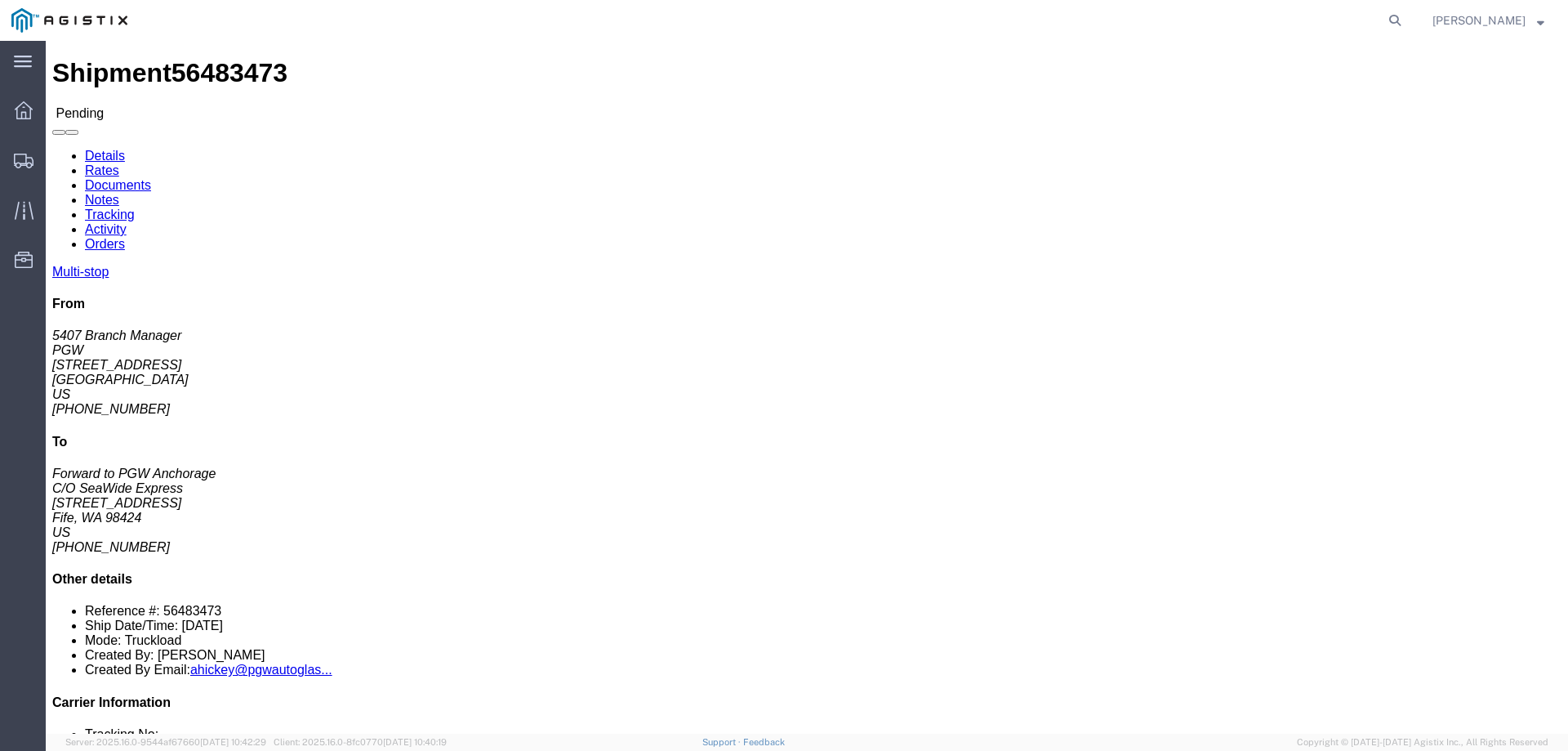
click button "Enter / Modify Bid"
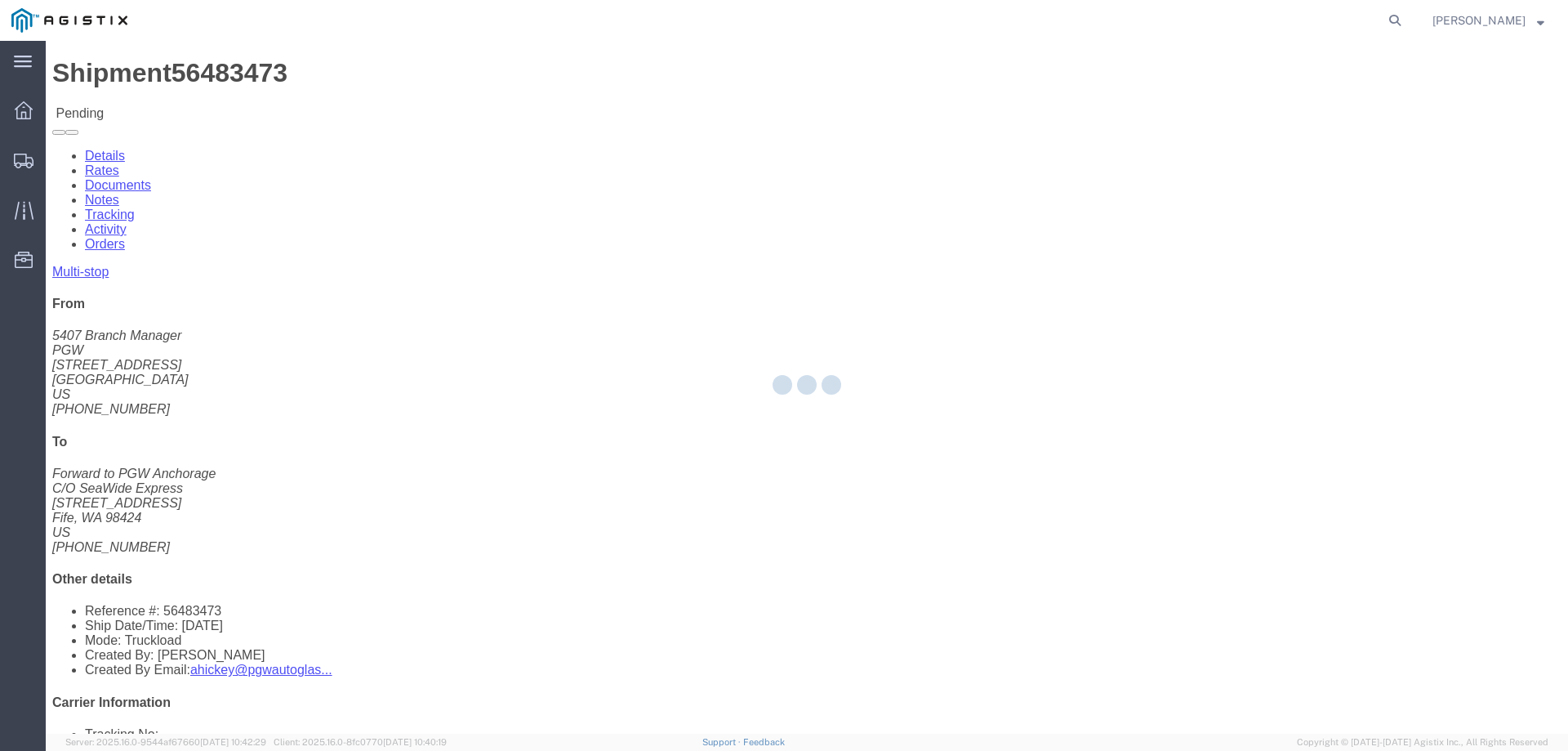
select select "146"
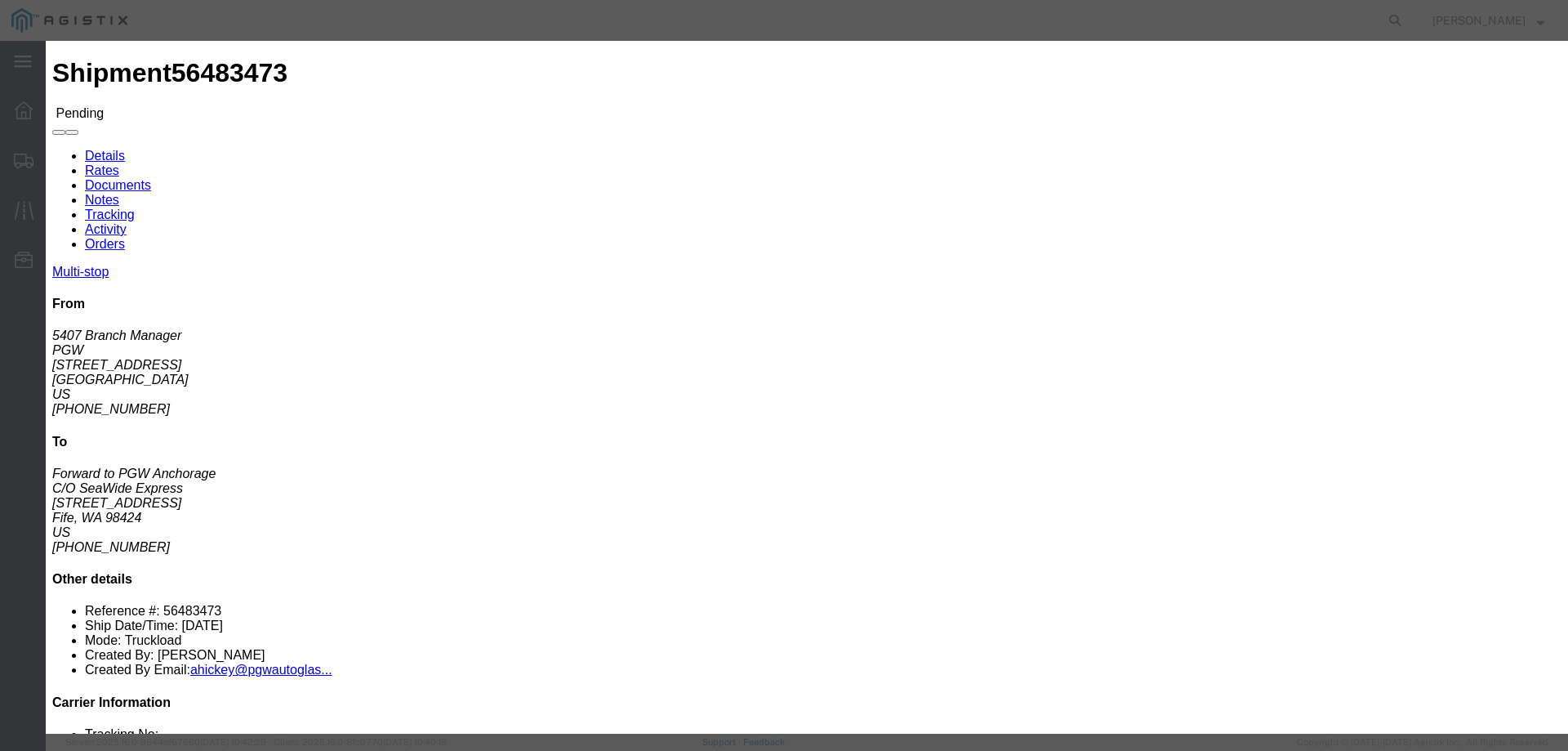
click link "ats - ATS Logistics - Truckload"
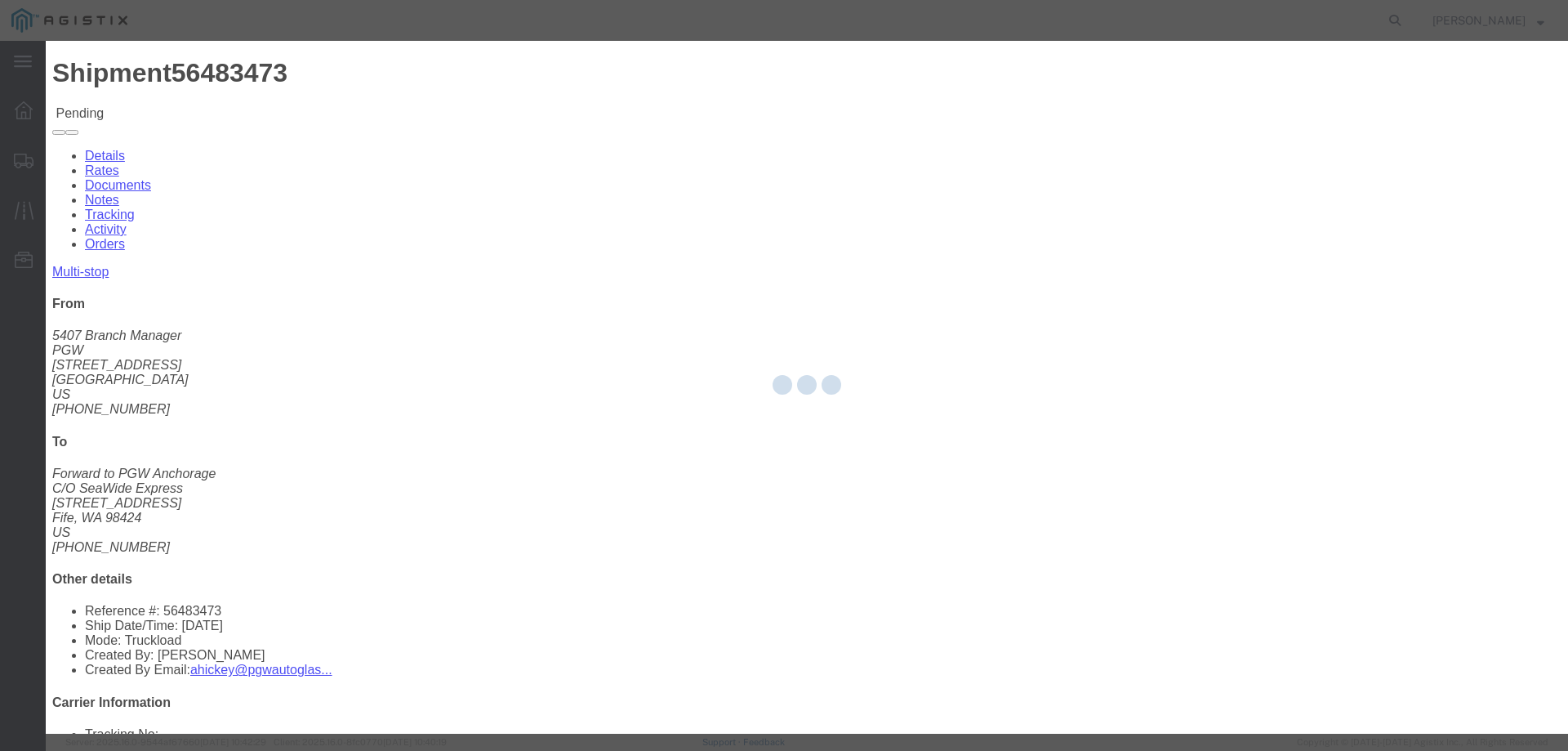
click at [1147, 418] on div at bounding box center [807, 388] width 1523 height 693
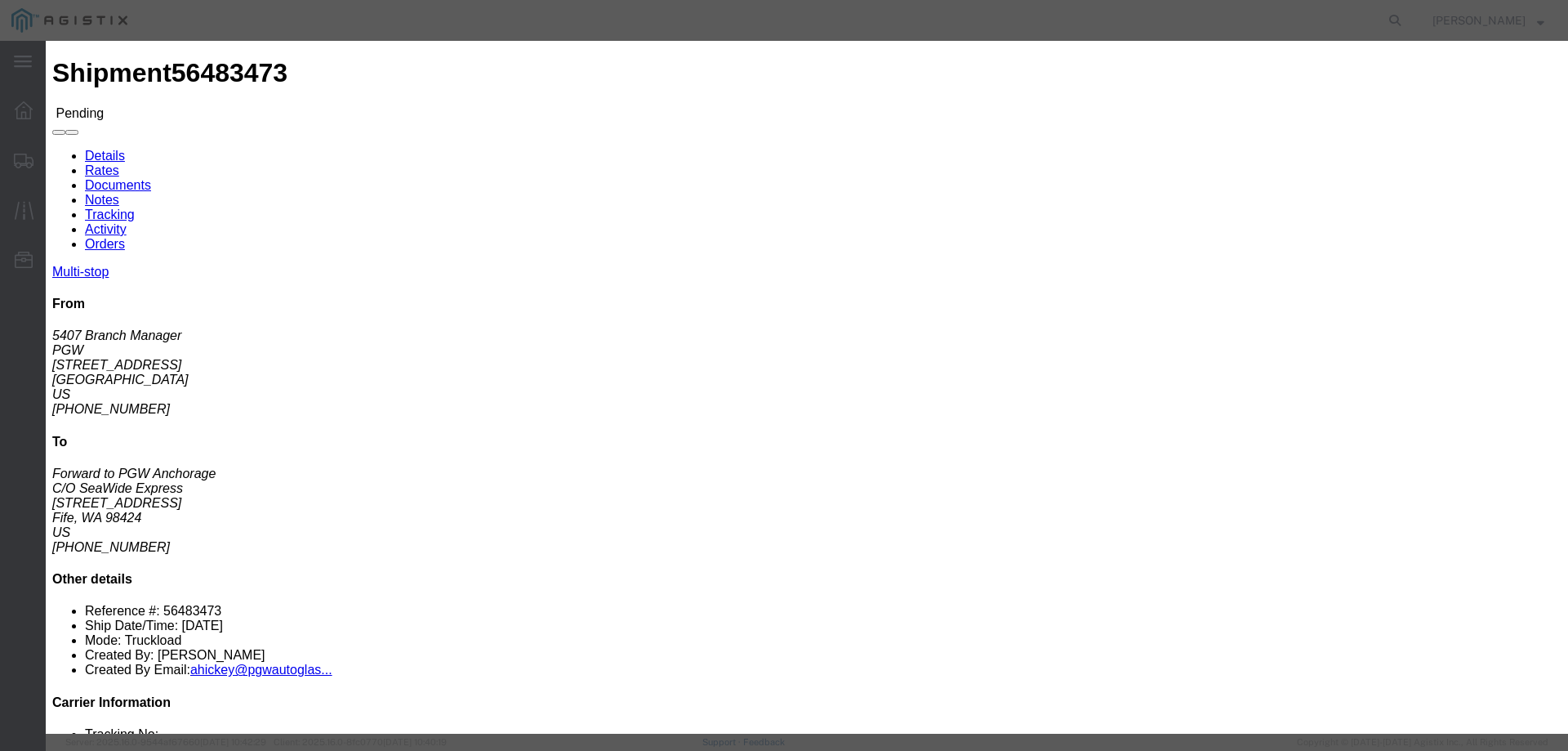
drag, startPoint x: 1104, startPoint y: 336, endPoint x: 936, endPoint y: 320, distance: 168.8
click div "Select 2 Day Service 3 Axle Winch Truck 3 to 5 Day Service 96L Domestic Flat Ra…"
type input "3449"
click button "Submit"
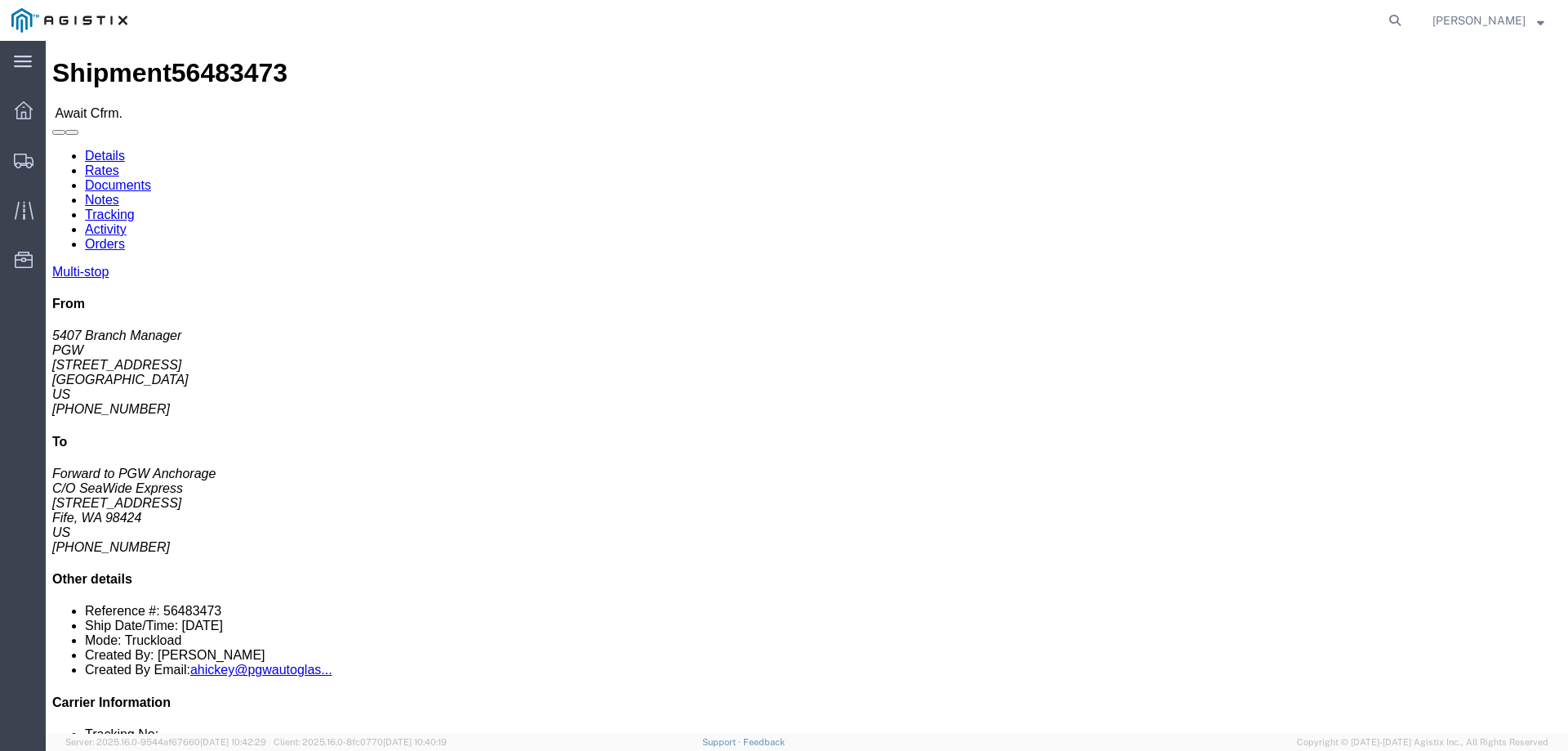
click b "56483473"
click link "Confirm"
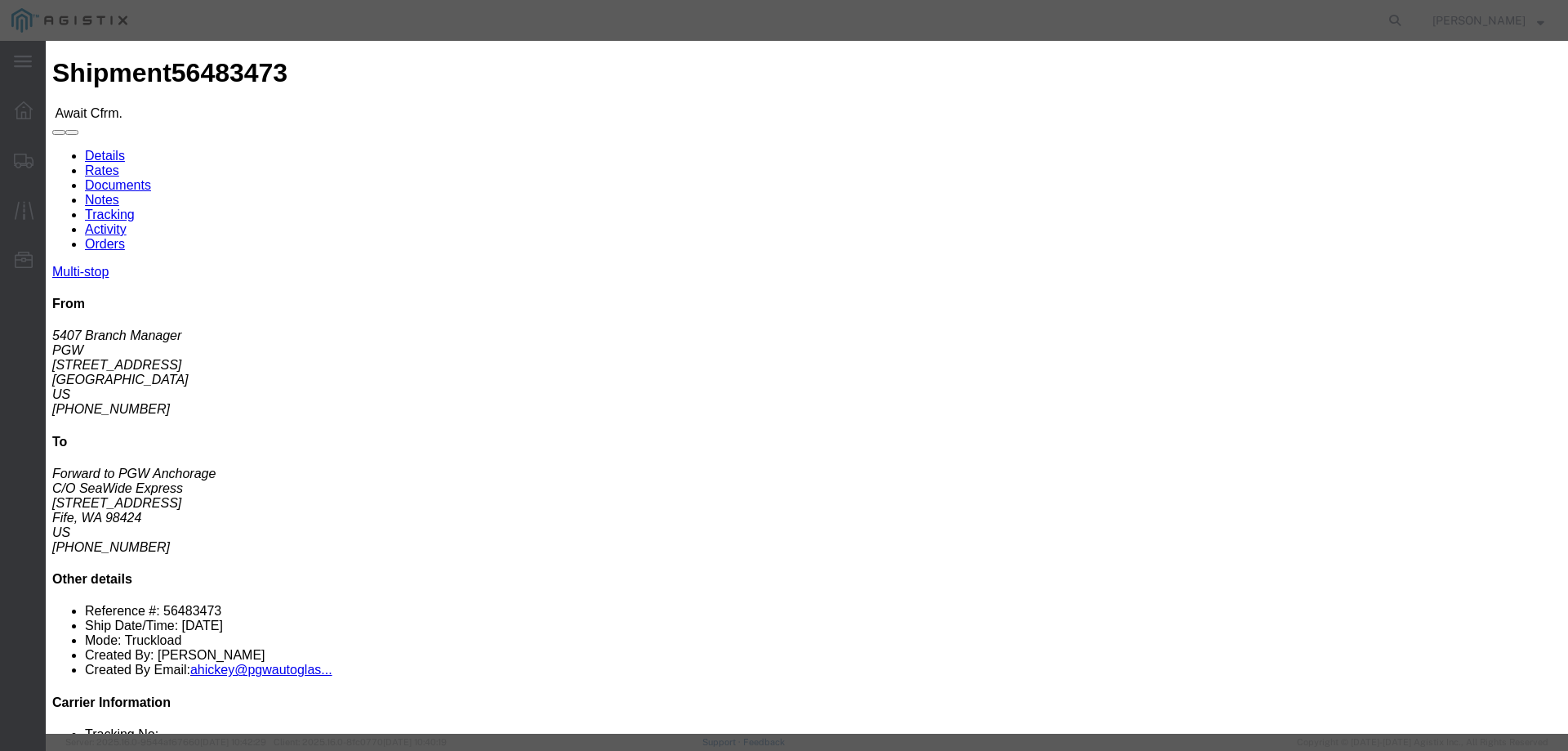
click label
click input "checkbox"
checkbox input "true"
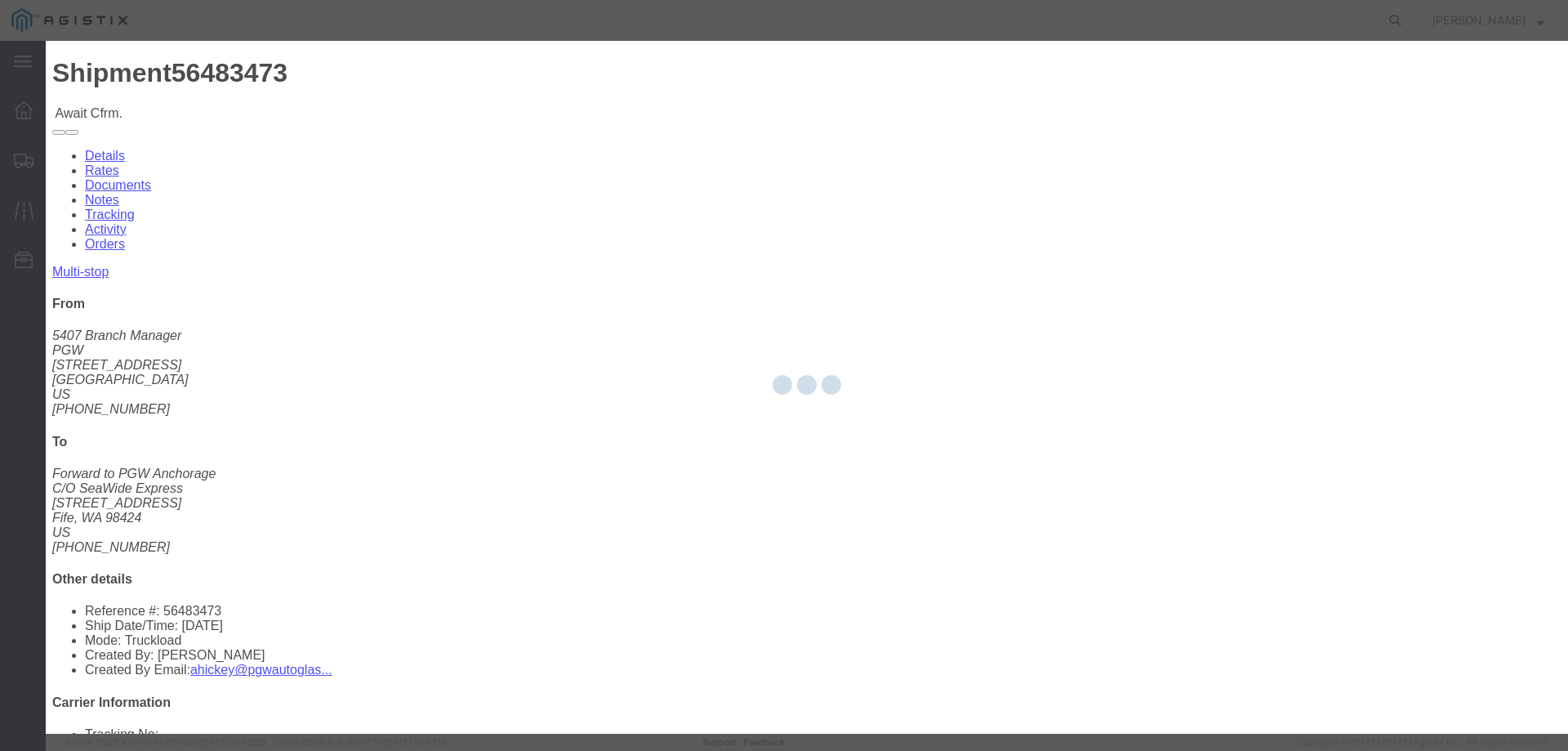
type input "[PERSON_NAME]"
type input "3204977237"
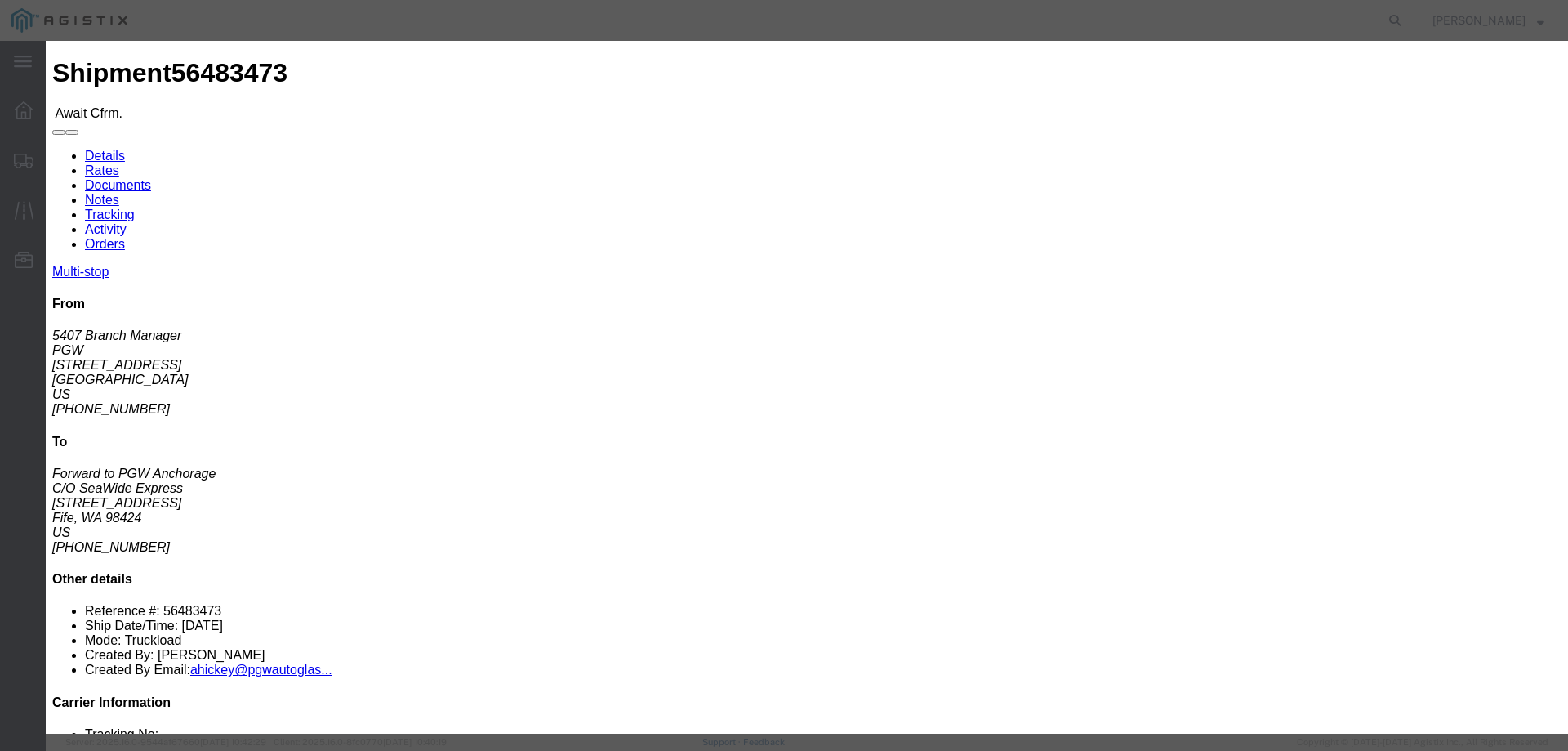
click input "text"
paste input "56483473"
type input "56483473"
click button "Submit"
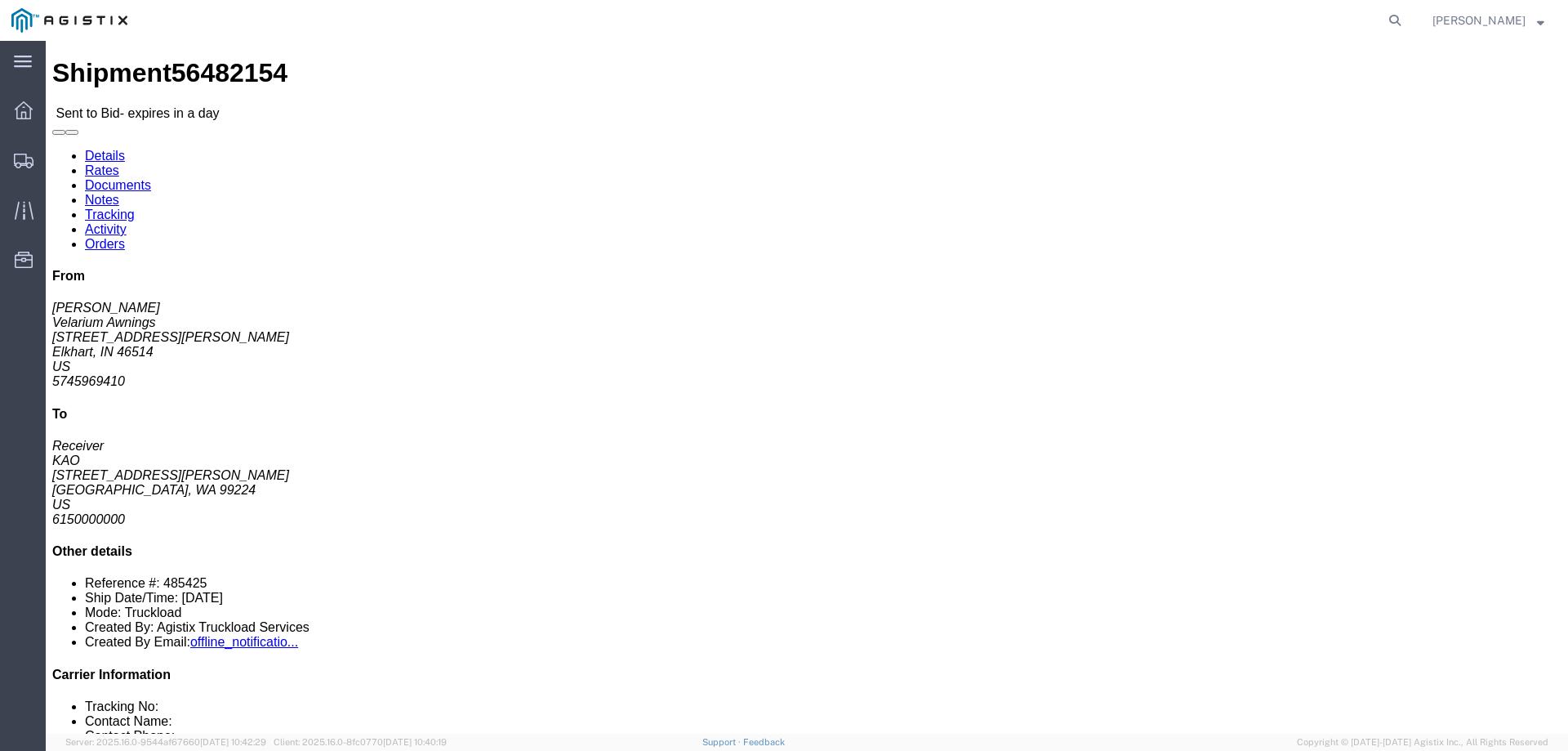
click link "Notes"
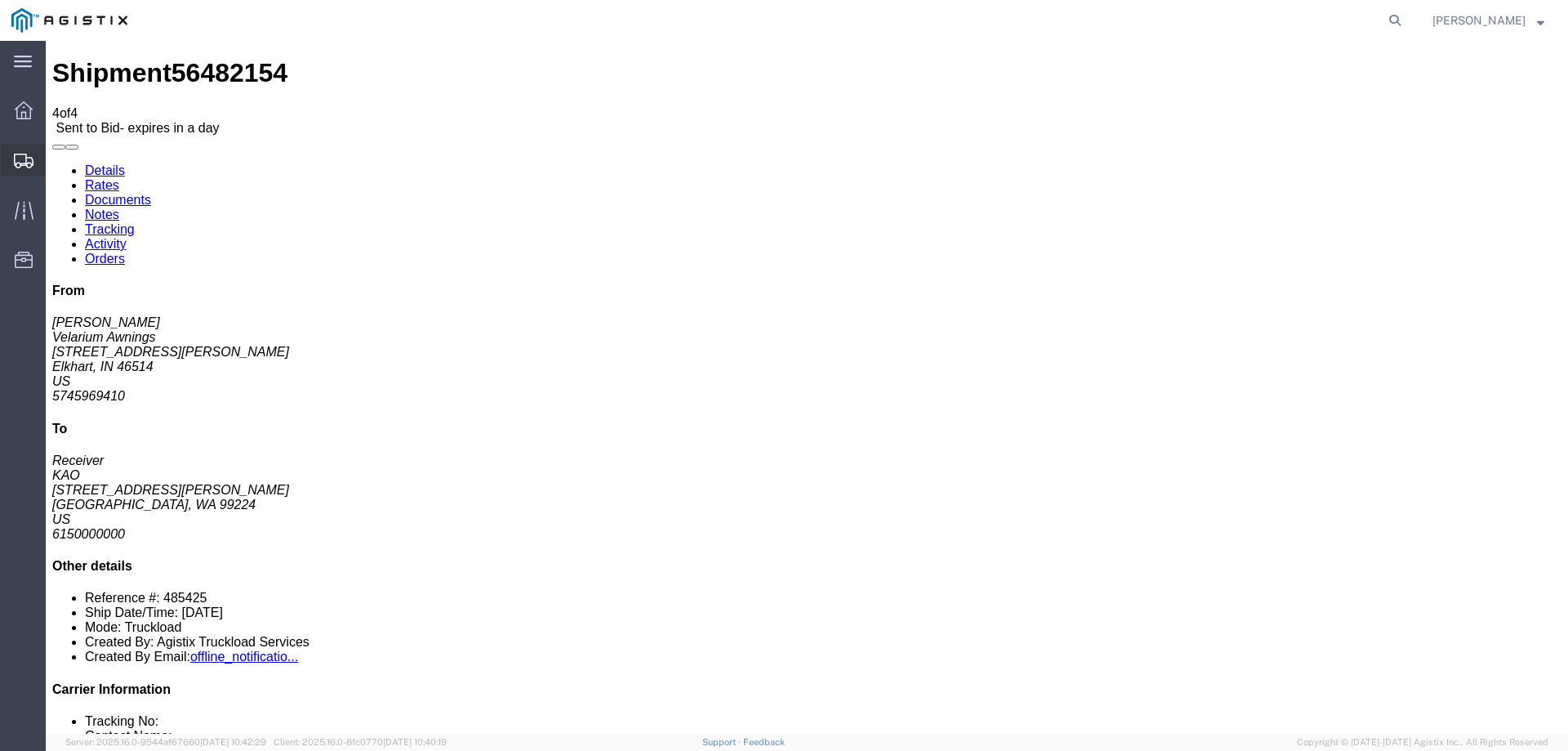
click at [24, 156] on icon at bounding box center [24, 160] width 20 height 15
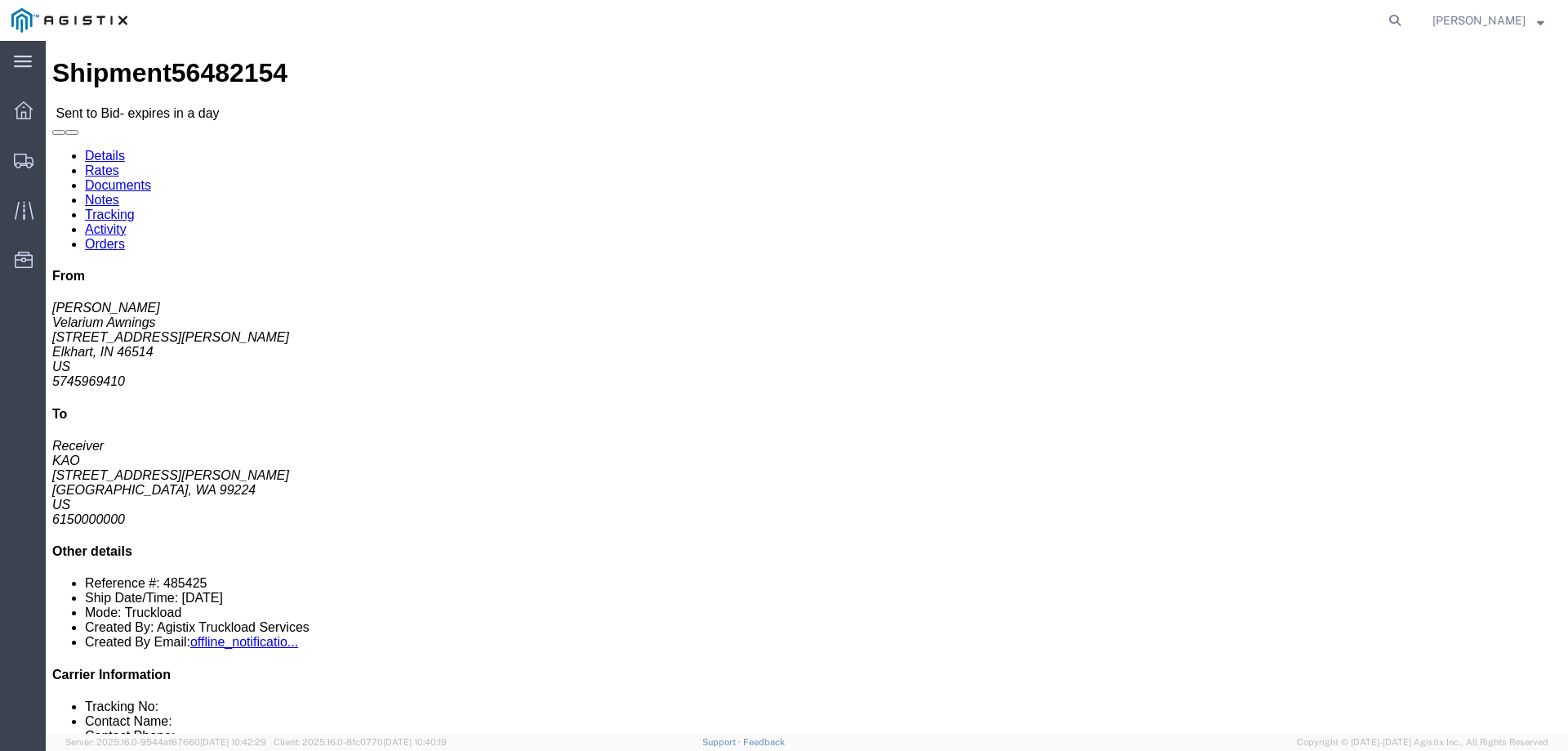
click link "Enter / Modify Bid"
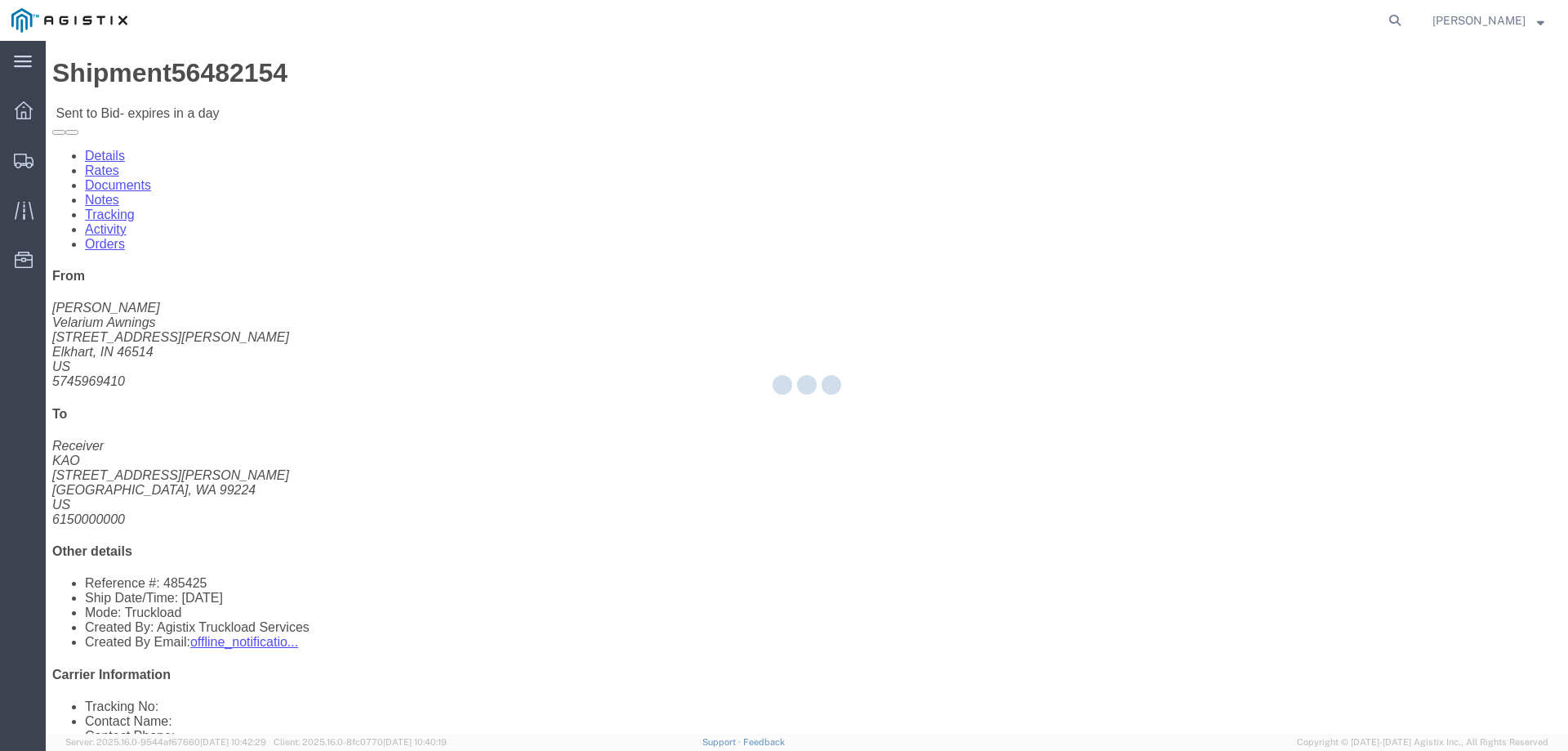
select select "146"
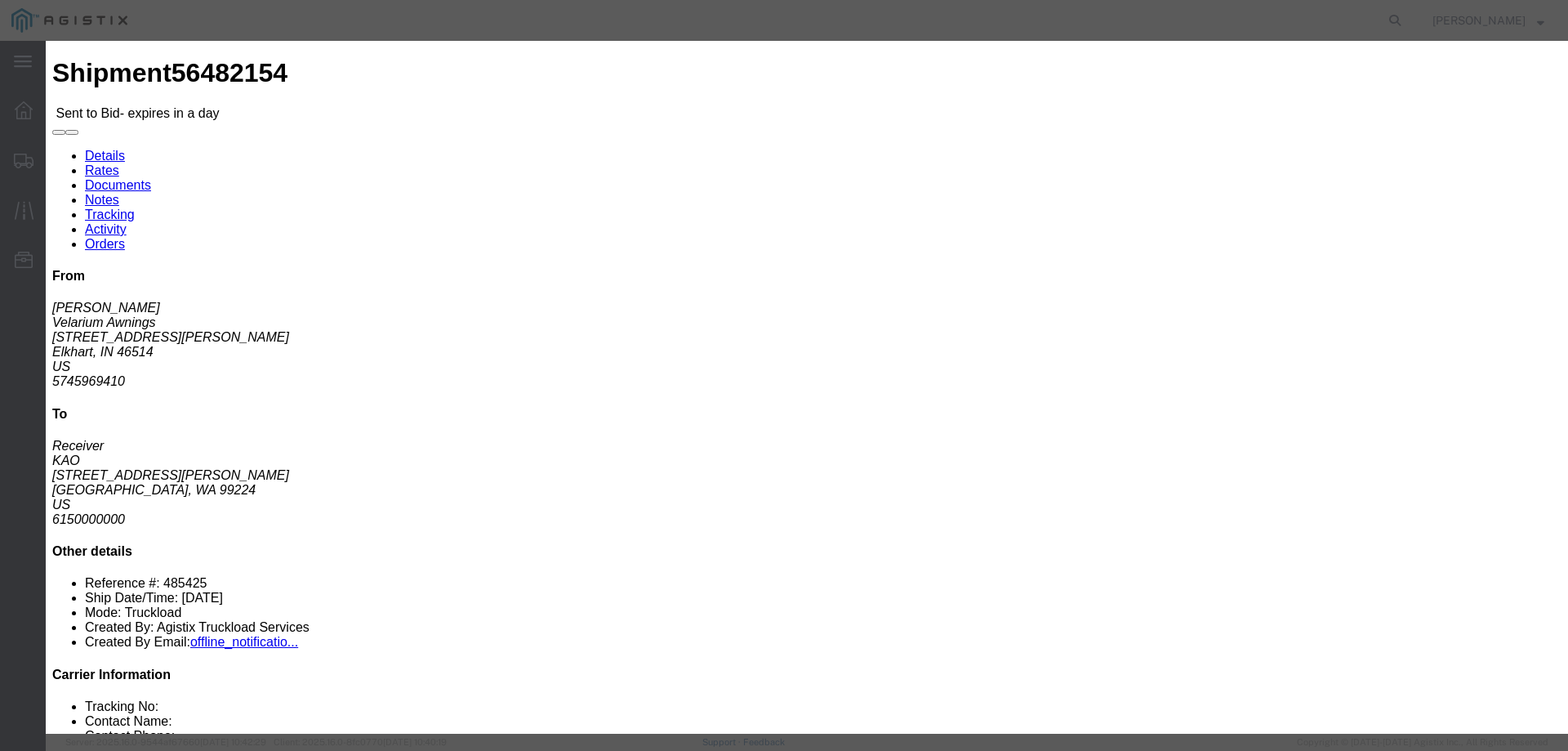
click select "Select CONESTOGA DFRM/STEP Economy TL Flatbed Intermodal LTL Standard Next Day …"
select select "25032"
click select "Select CONESTOGA DFRM/STEP Economy TL Flatbed Intermodal LTL Standard Next Day …"
click input "text"
type input "ats"
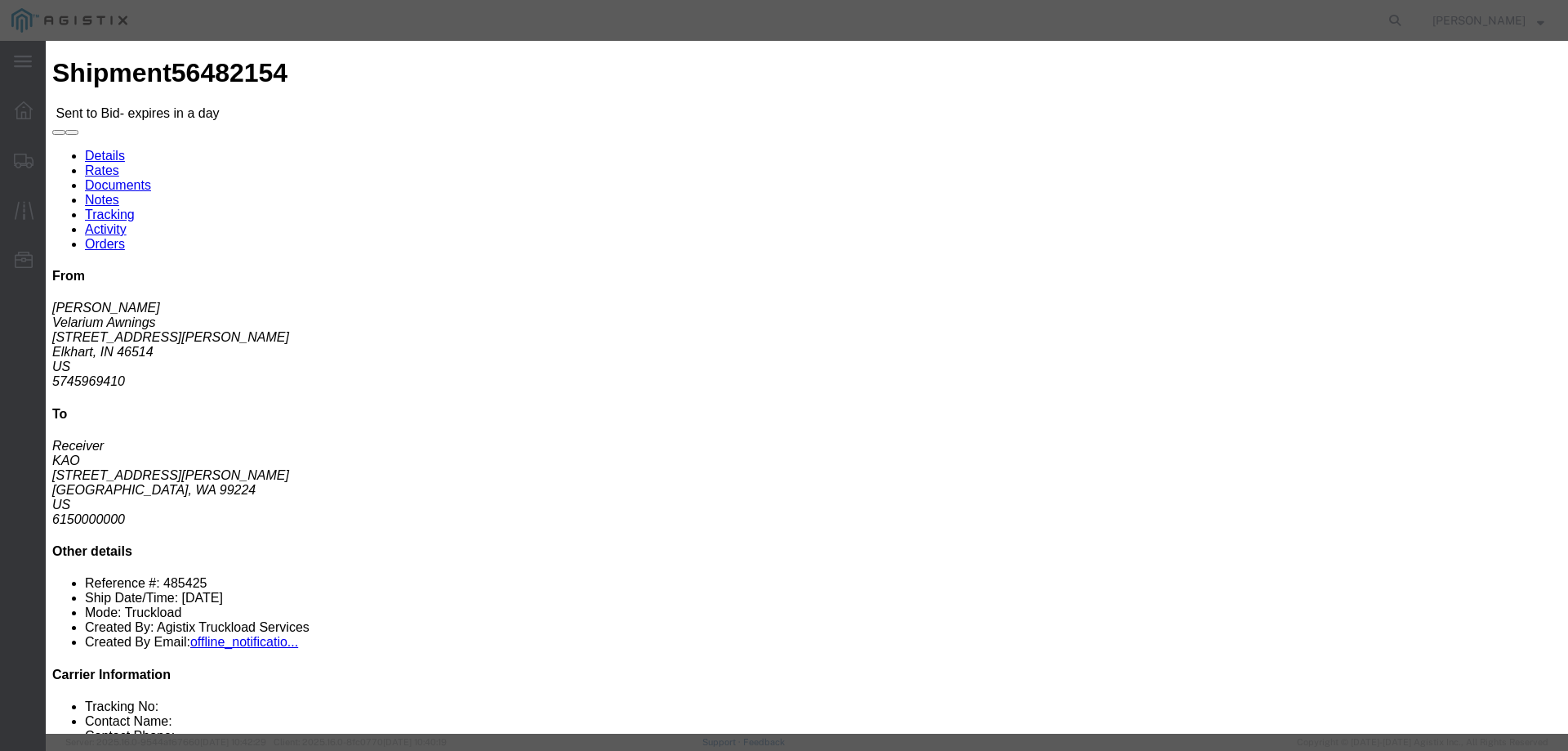
click input "number"
type input "3"
type input "3100"
click button "Submit"
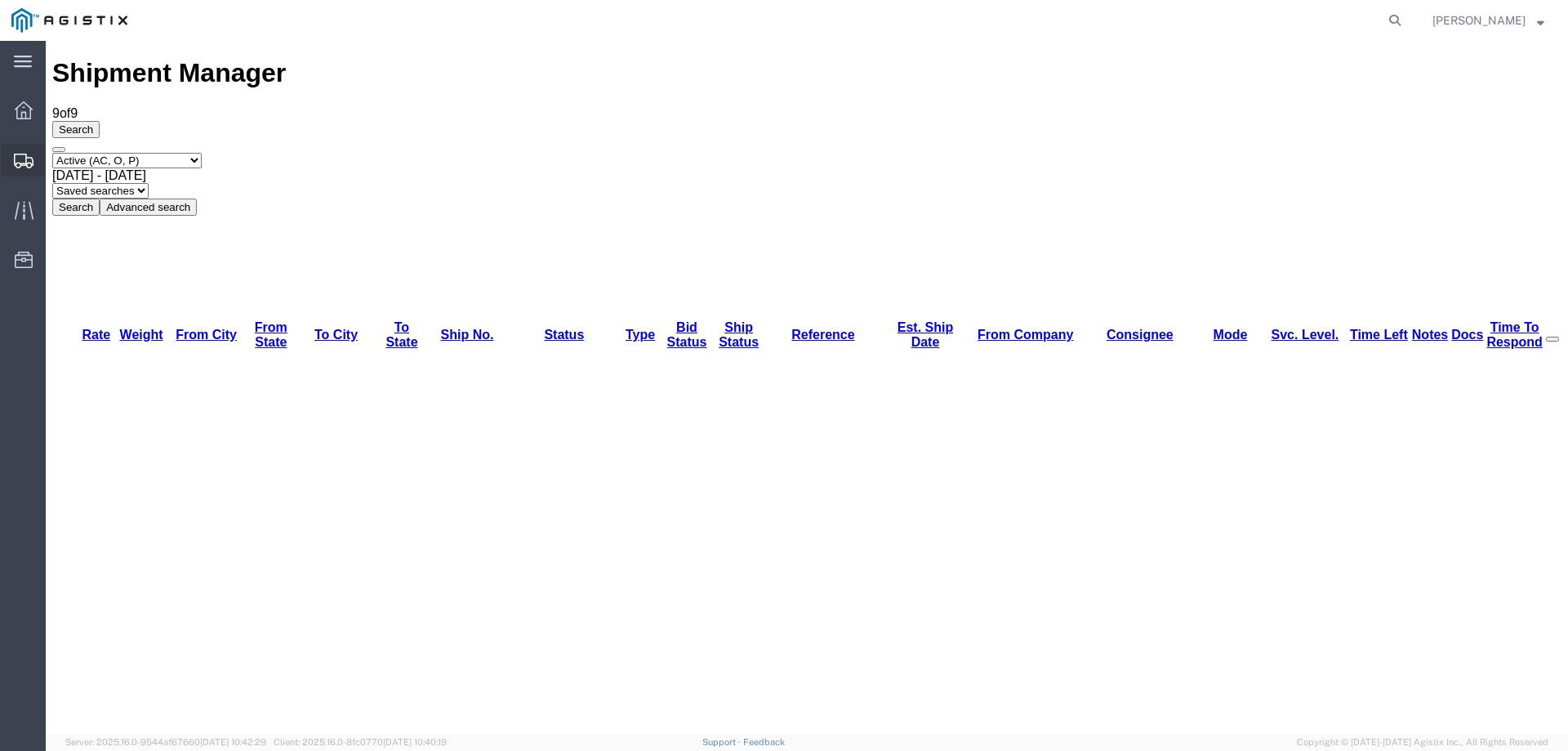
click at [23, 156] on icon at bounding box center [24, 160] width 20 height 15
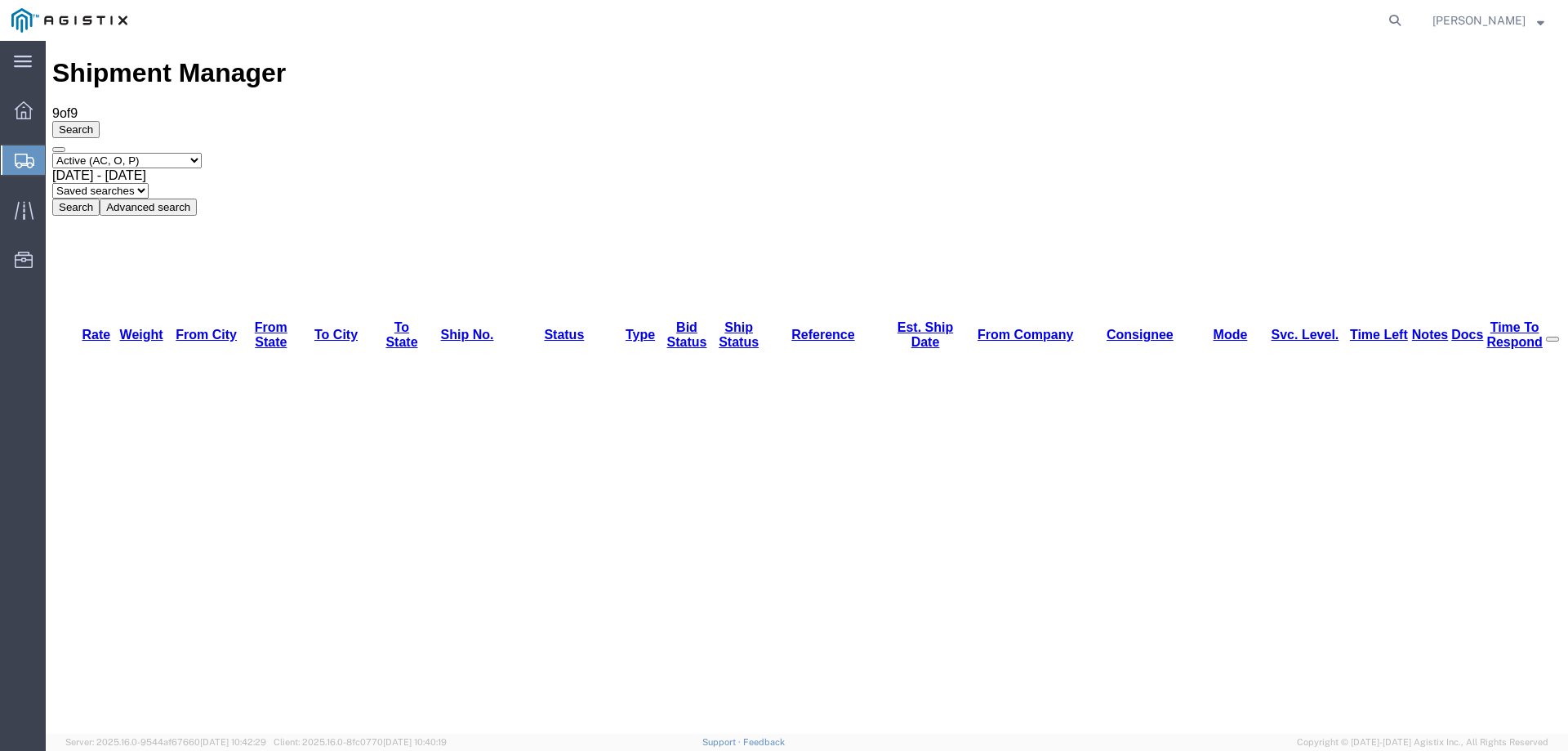
click at [13, 169] on div at bounding box center [24, 160] width 45 height 30
click at [27, 165] on icon at bounding box center [25, 160] width 20 height 15
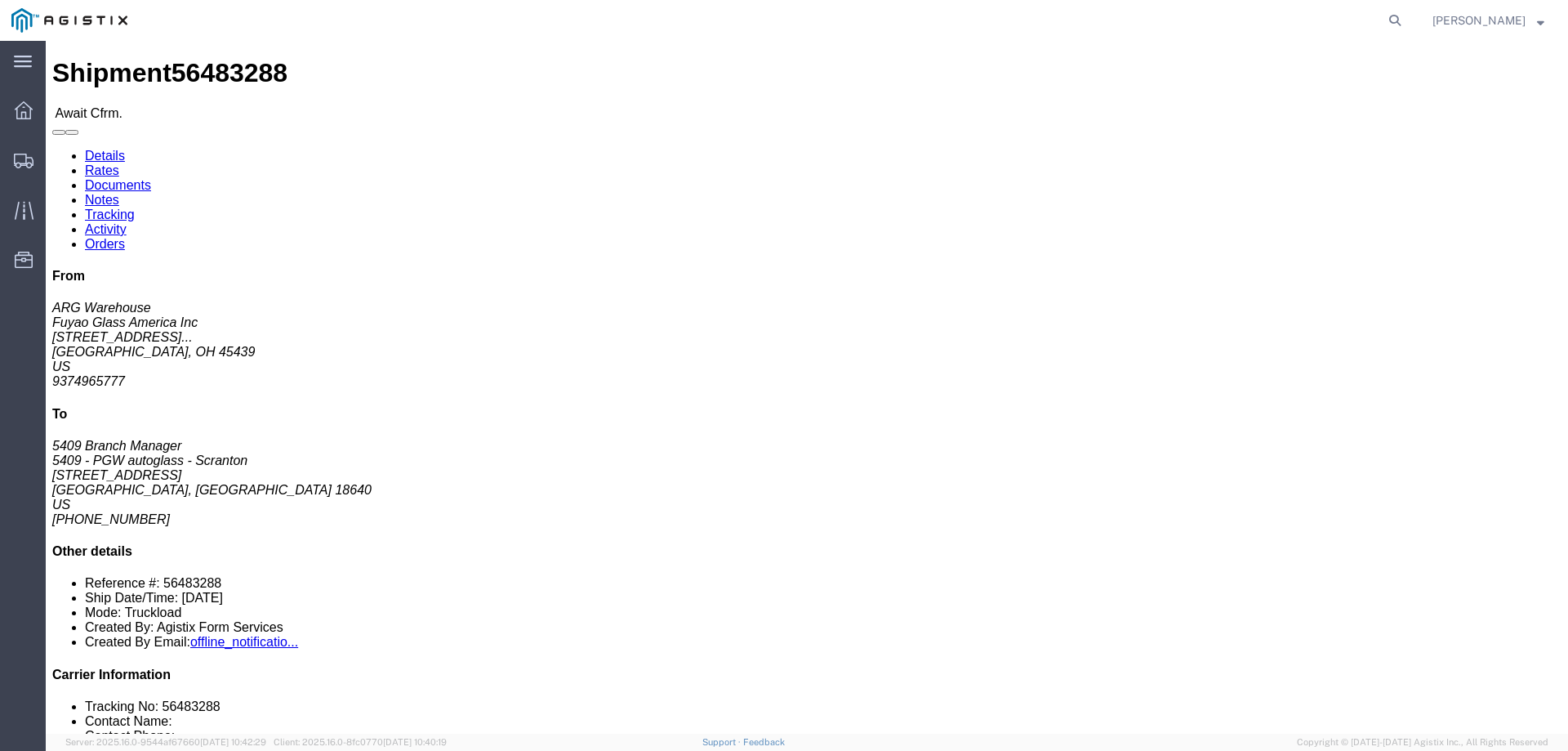
click b "56483288"
click link "Confirm"
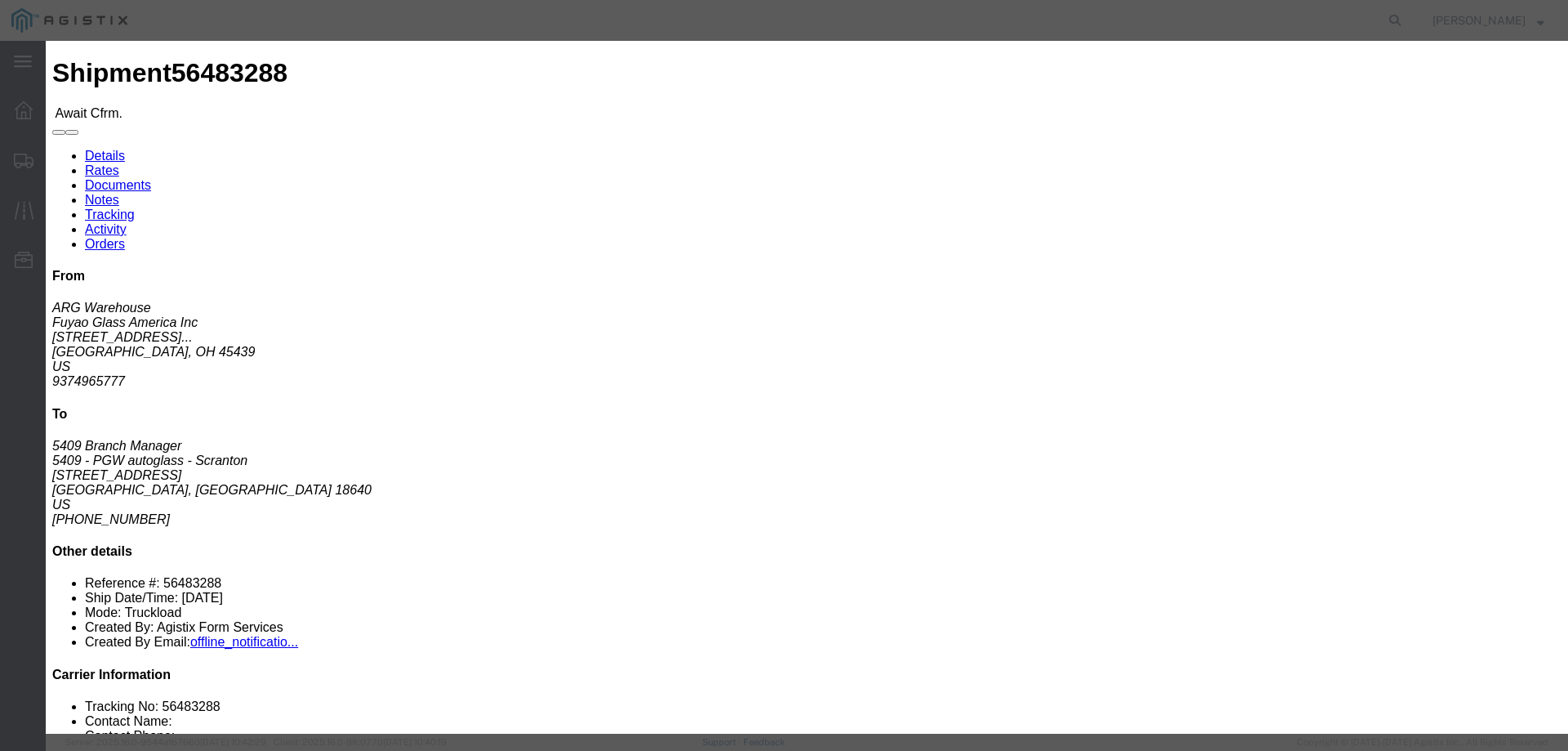
click label
click input "checkbox"
checkbox input "true"
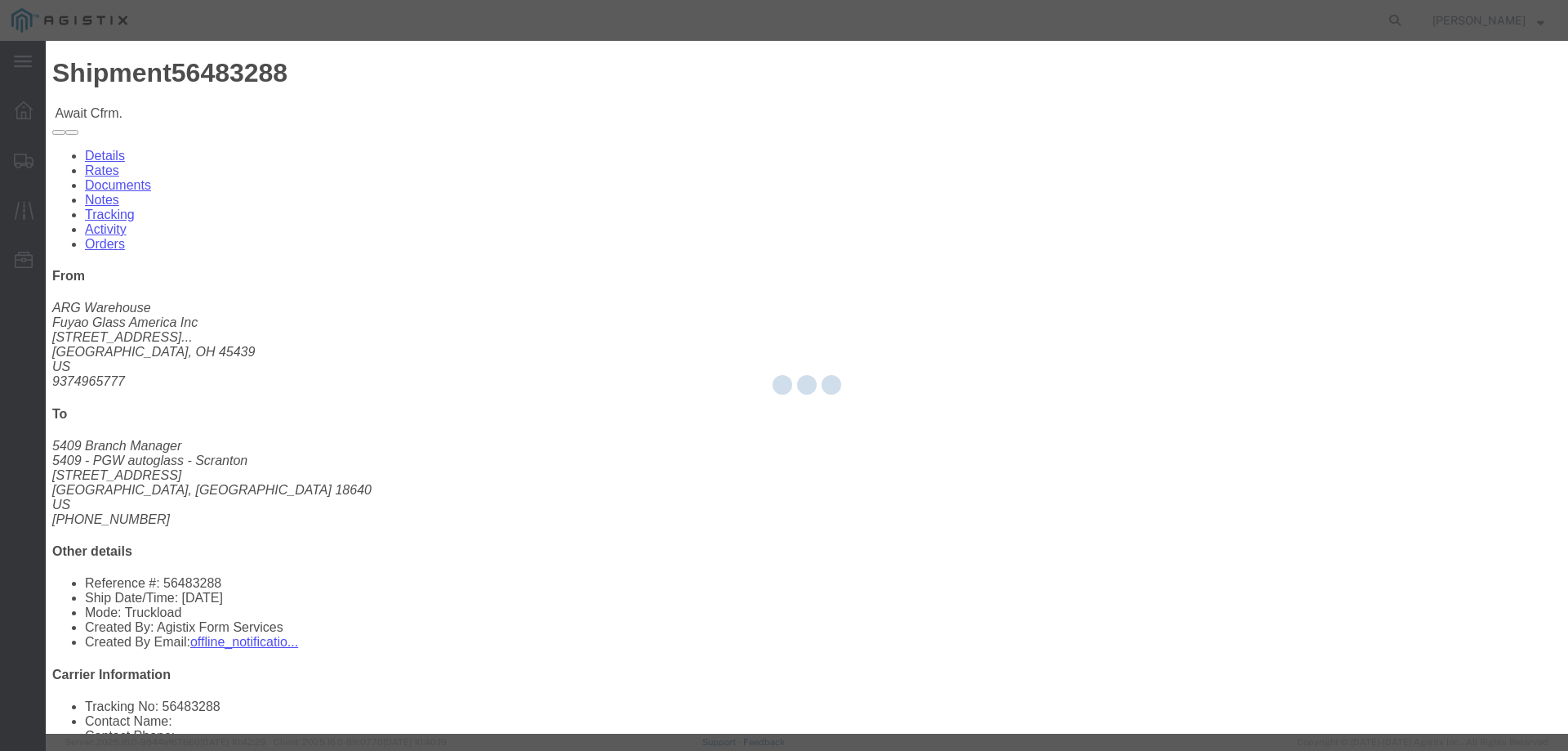
type input "[PERSON_NAME]"
type input "3204977237"
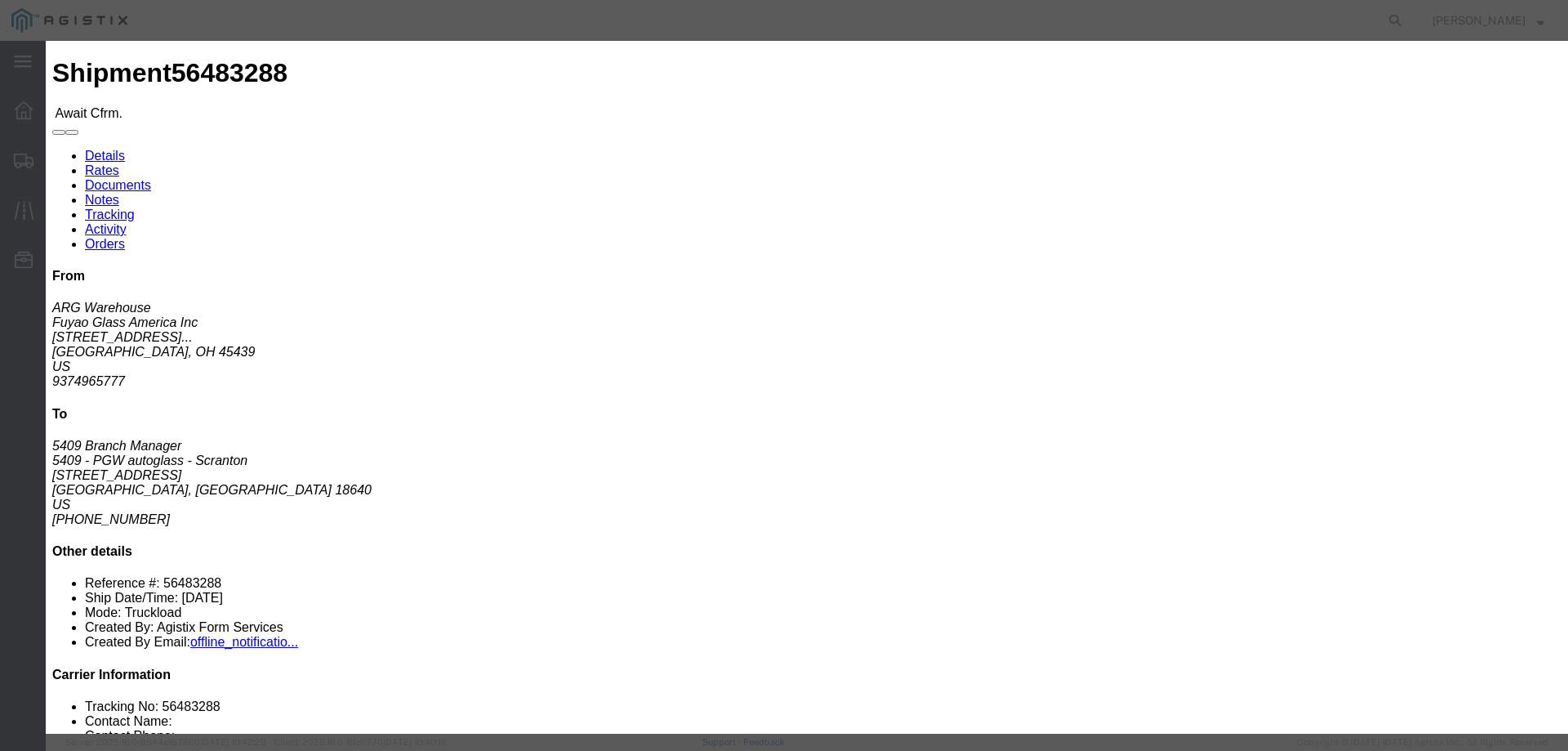
click input "text"
paste input "56483288"
type input "56483288"
click button "Submit"
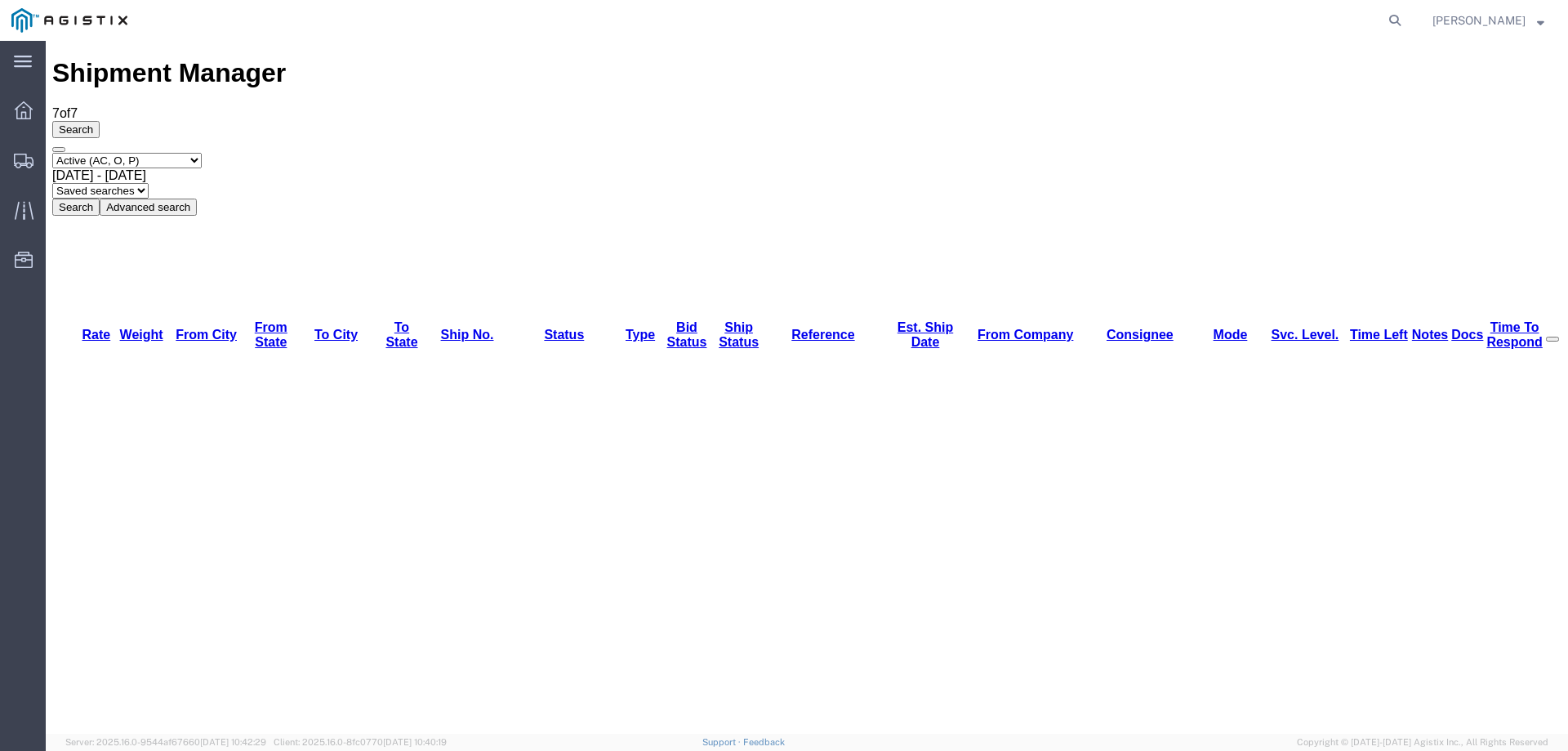
click at [25, 151] on div at bounding box center [24, 159] width 45 height 32
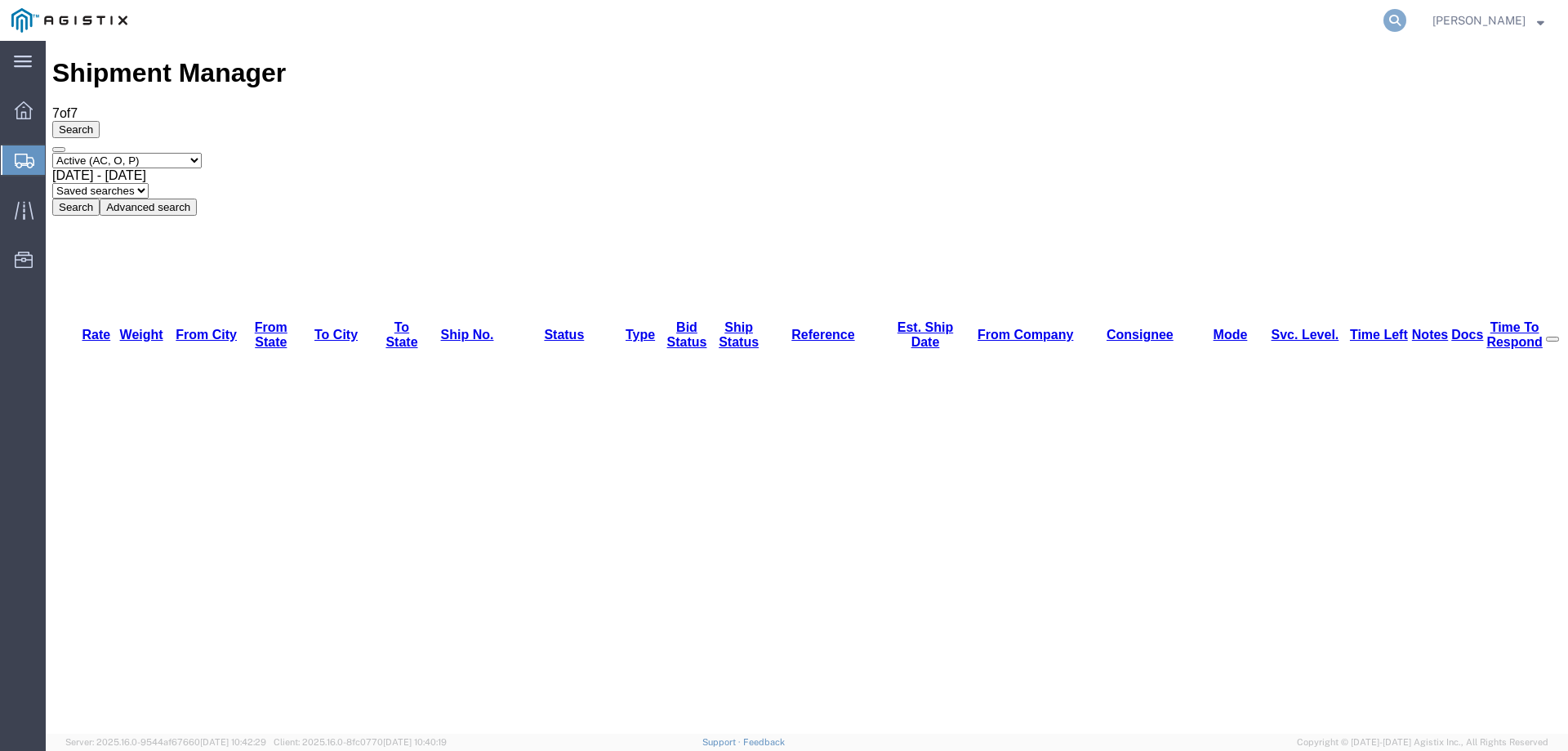
click at [1407, 21] on icon at bounding box center [1394, 20] width 23 height 23
click at [1033, 35] on input "search" at bounding box center [1135, 21] width 497 height 39
click at [1035, 23] on input "search" at bounding box center [1135, 21] width 497 height 39
paste input "56018998"
click at [1407, 25] on icon at bounding box center [1394, 20] width 23 height 23
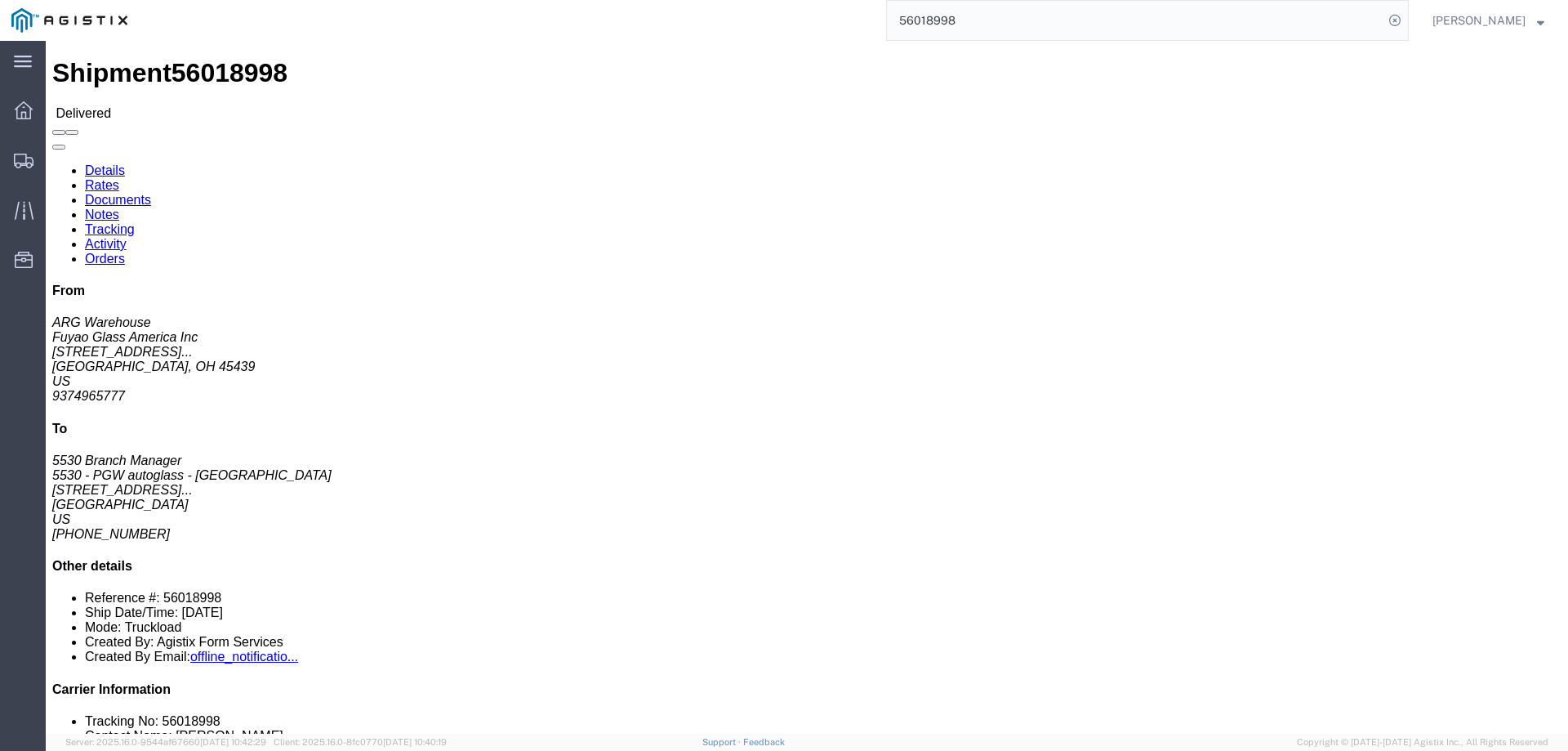
click link "Rates"
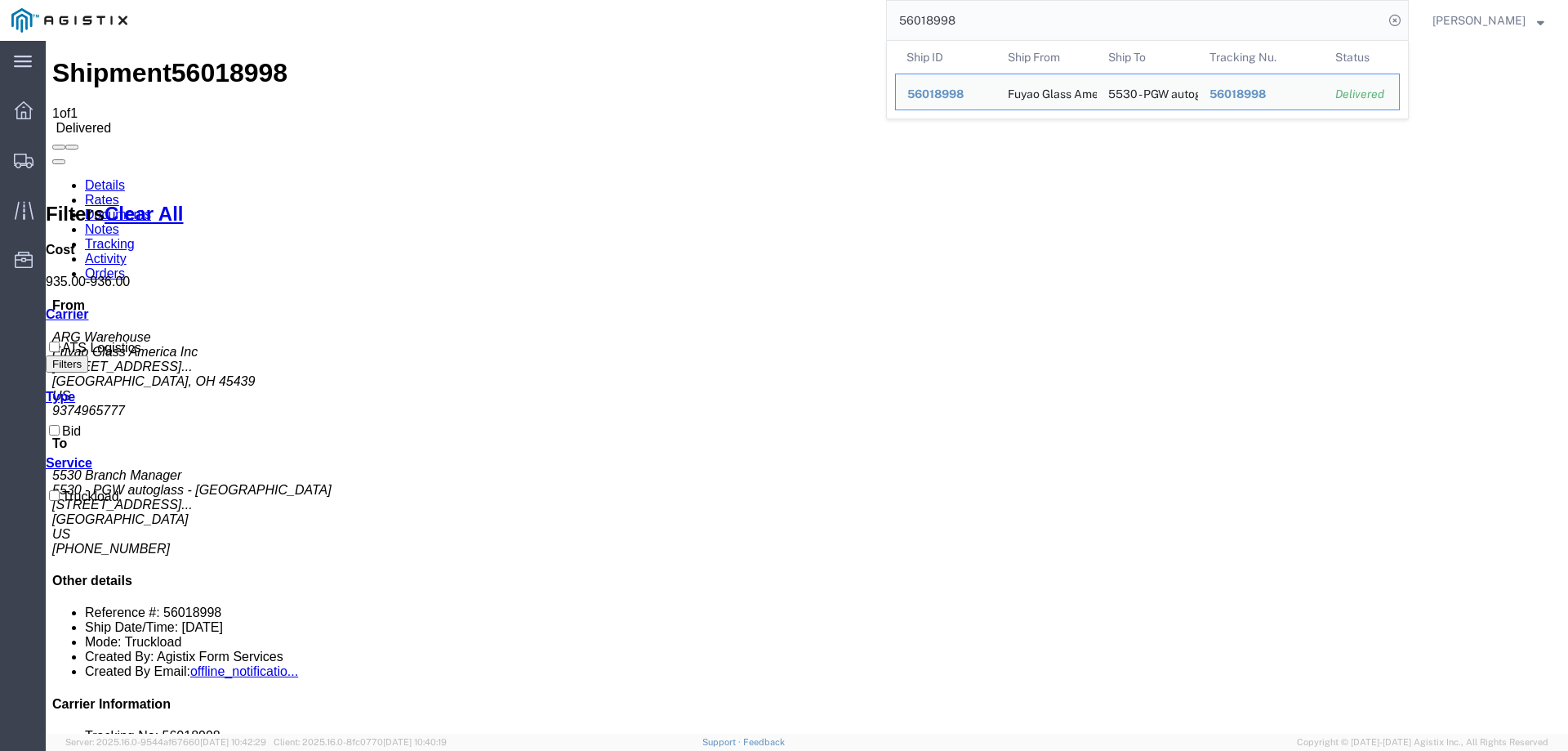
drag, startPoint x: 998, startPoint y: 25, endPoint x: 878, endPoint y: 26, distance: 120.0
click at [878, 26] on div "56018998 Ship ID Ship From Ship To Tracking Nu. Status Ship ID 56018998 Ship Fr…" at bounding box center [773, 21] width 1270 height 41
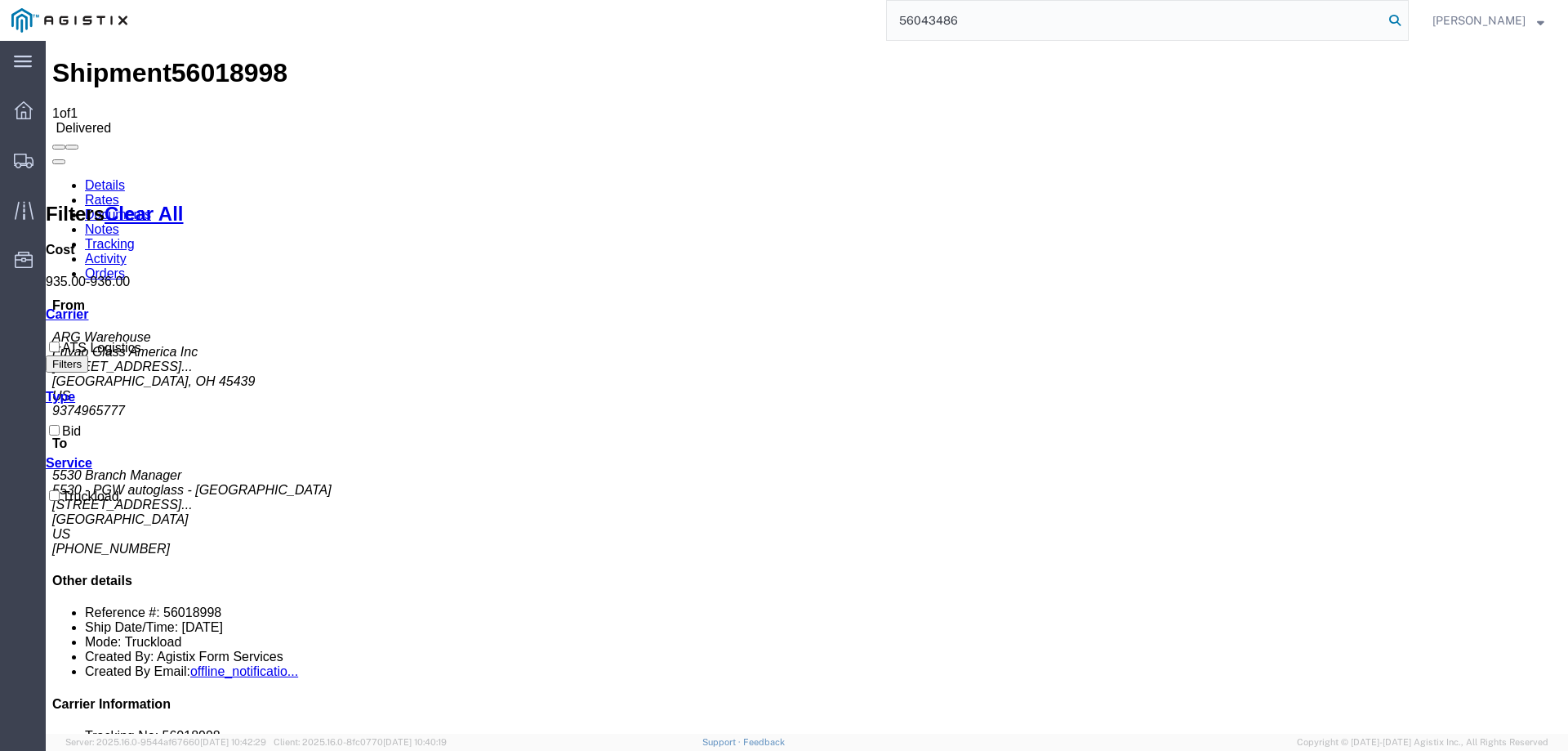
type input "56043486"
click at [1407, 18] on icon at bounding box center [1394, 20] width 23 height 23
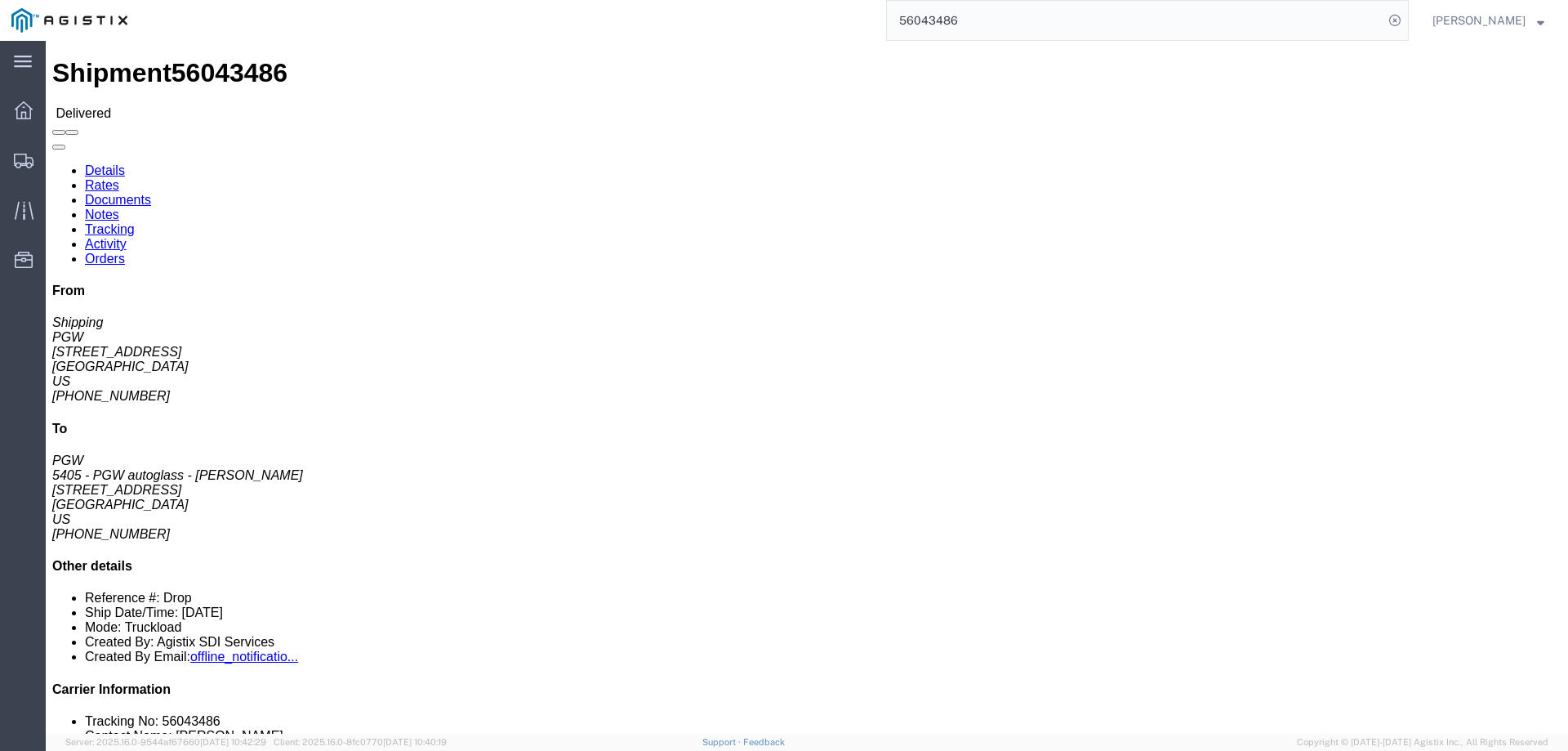
click link "Rates"
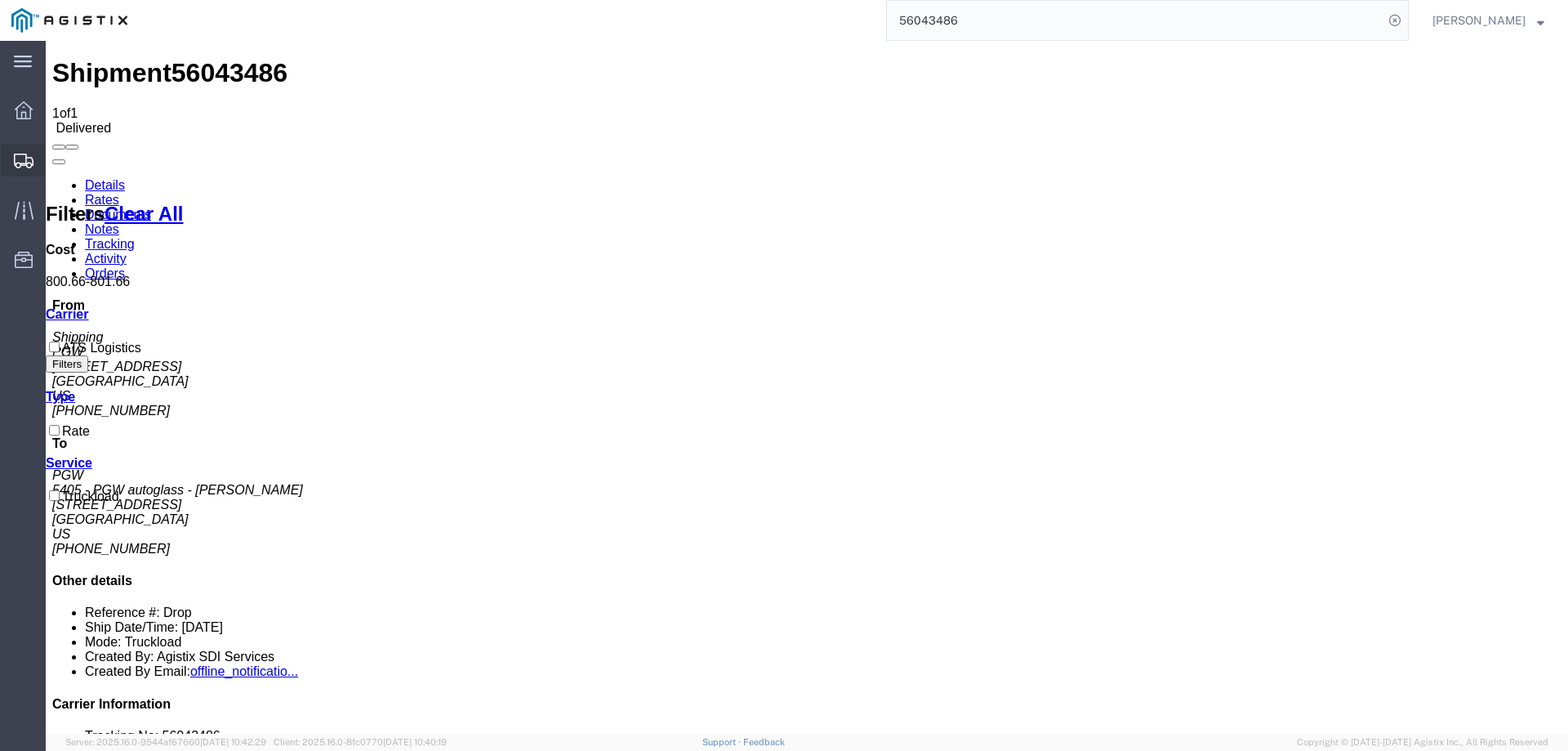
click at [27, 157] on icon at bounding box center [24, 160] width 20 height 15
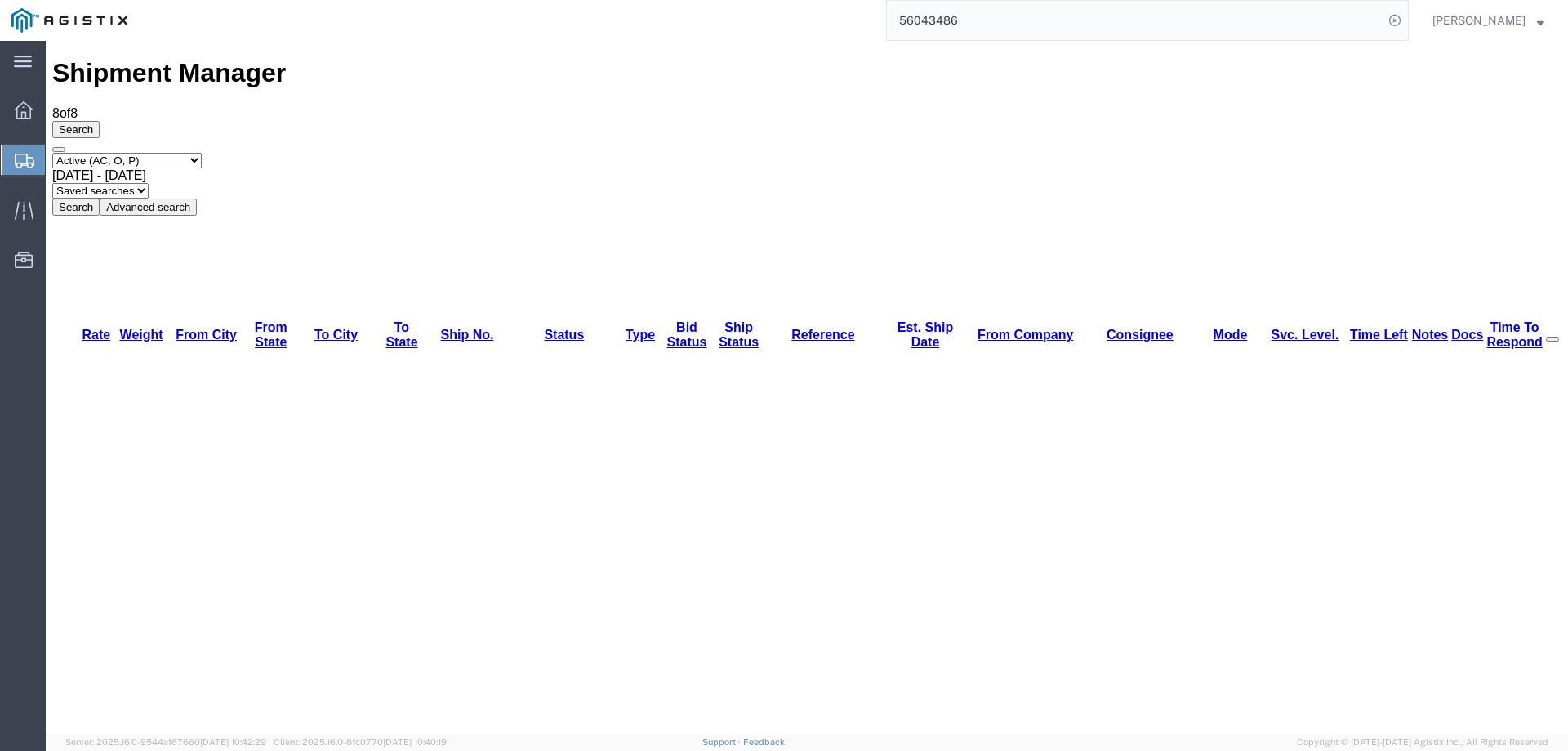
click at [27, 155] on icon at bounding box center [25, 160] width 20 height 15
click at [21, 157] on icon at bounding box center [25, 160] width 20 height 15
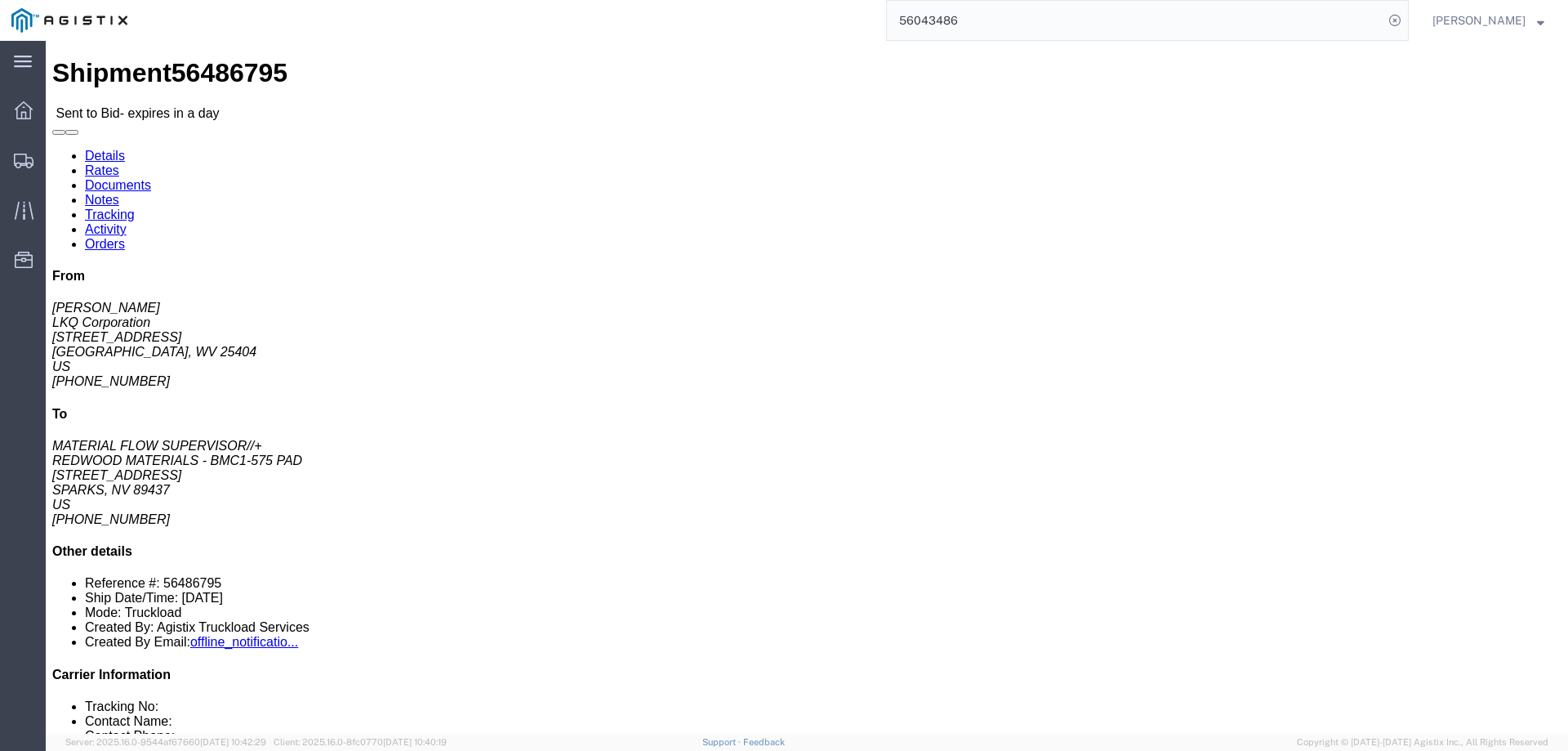
click link "Notes"
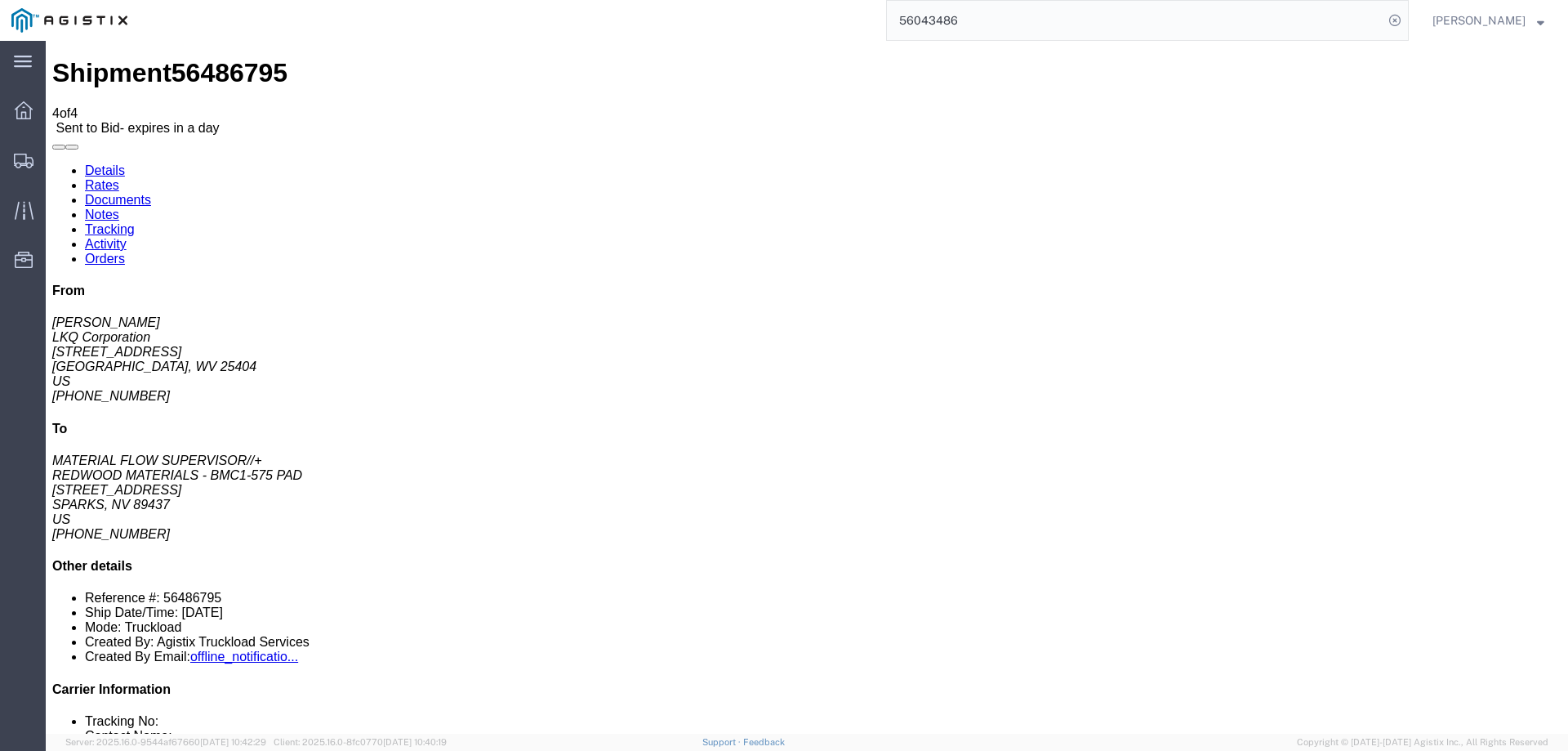
click at [103, 163] on link "Details" at bounding box center [104, 170] width 40 height 14
click button "button"
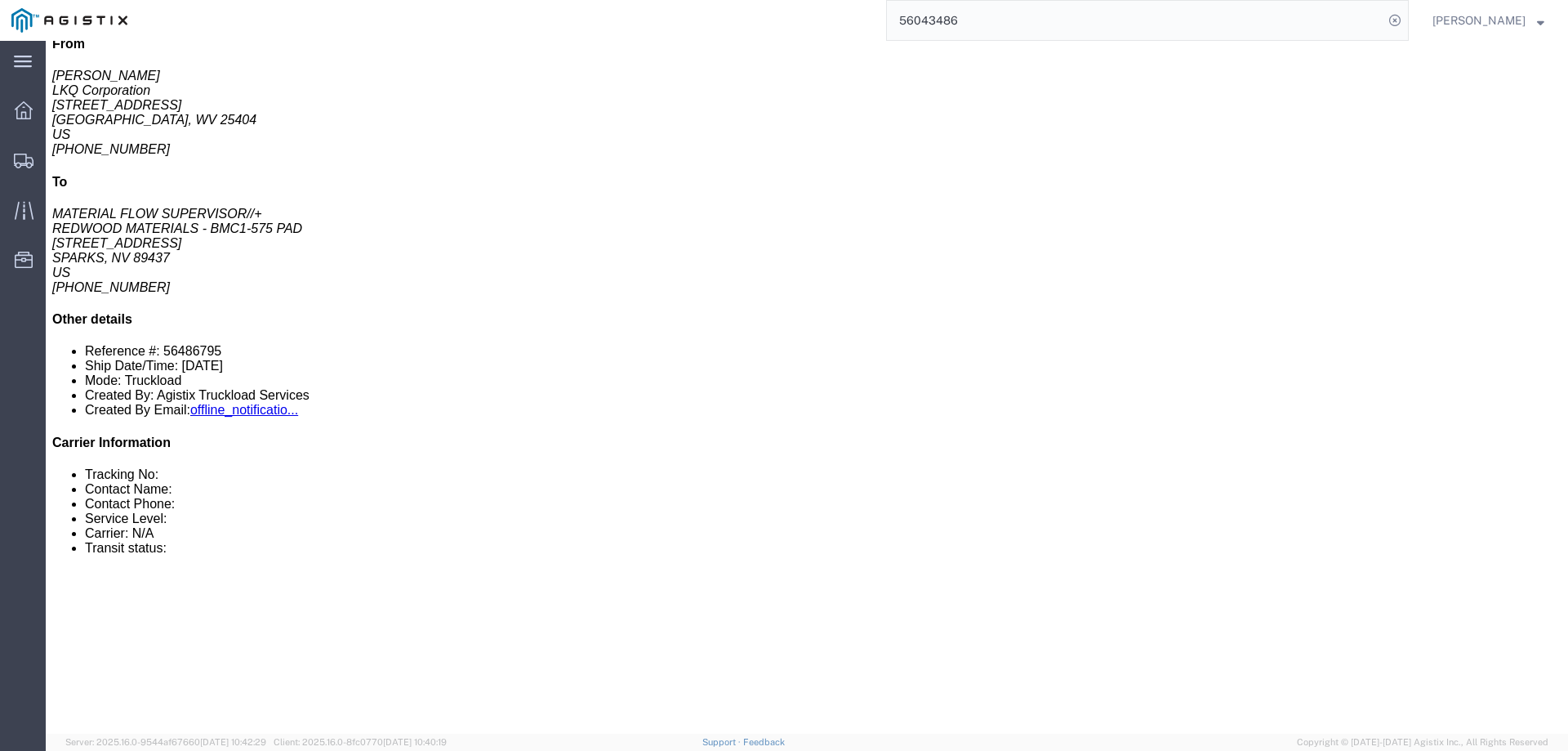
scroll to position [327, 0]
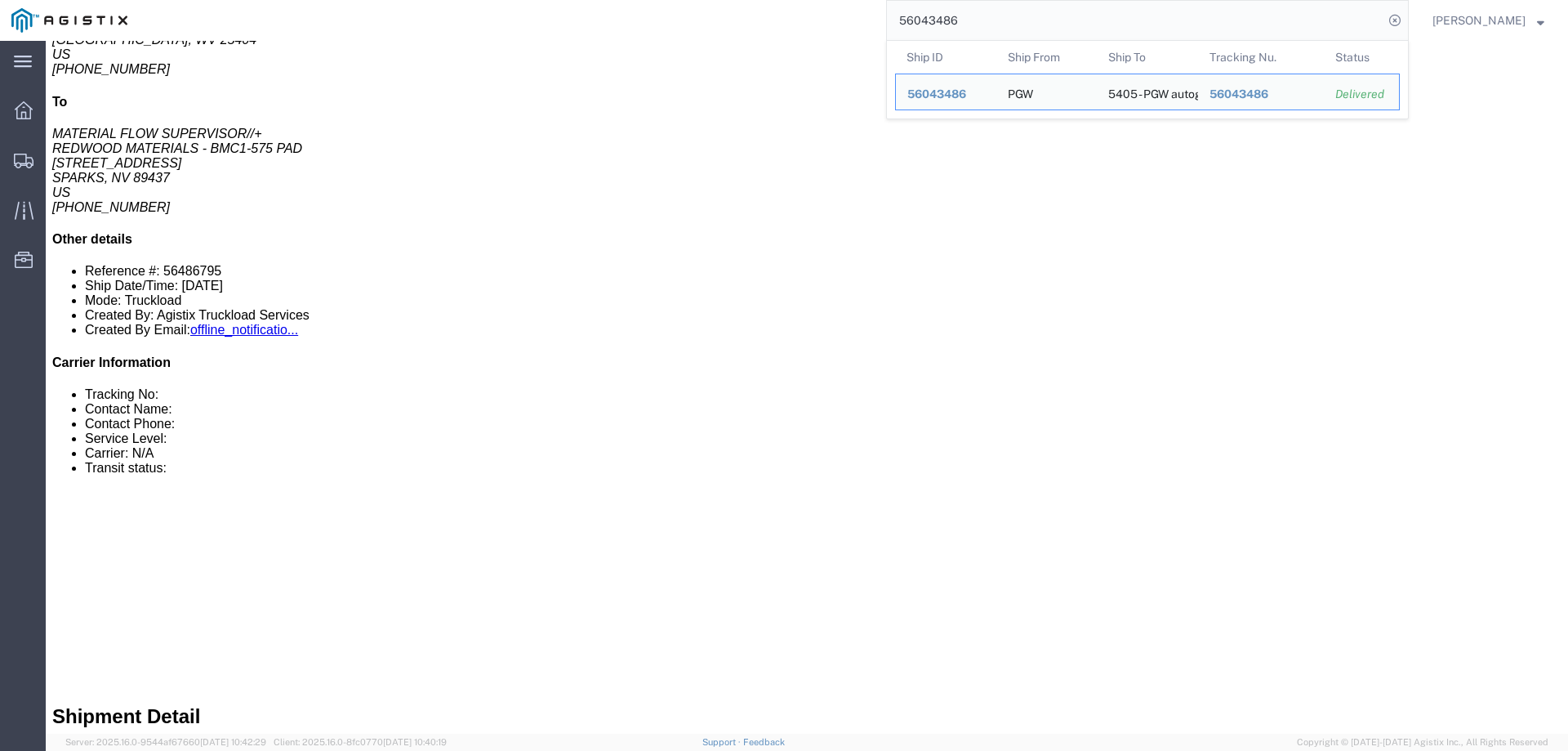
drag, startPoint x: 892, startPoint y: 27, endPoint x: 879, endPoint y: 28, distance: 13.0
click at [879, 28] on div "56043486 Ship ID Ship From Ship To Tracking Nu. Status Ship ID 56043486 Ship Fr…" at bounding box center [773, 21] width 1270 height 41
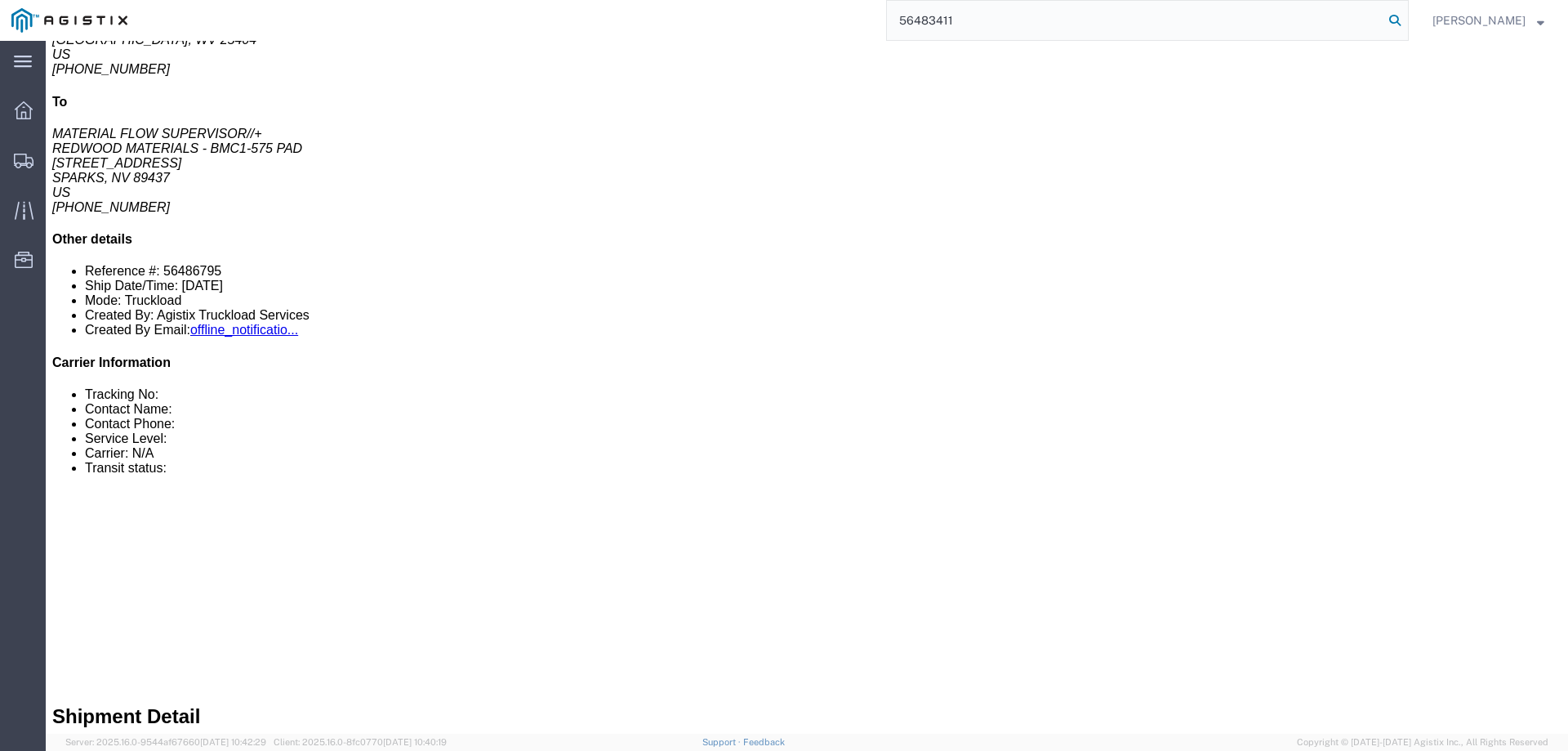
type input "56483411"
click at [1407, 17] on icon at bounding box center [1394, 20] width 23 height 23
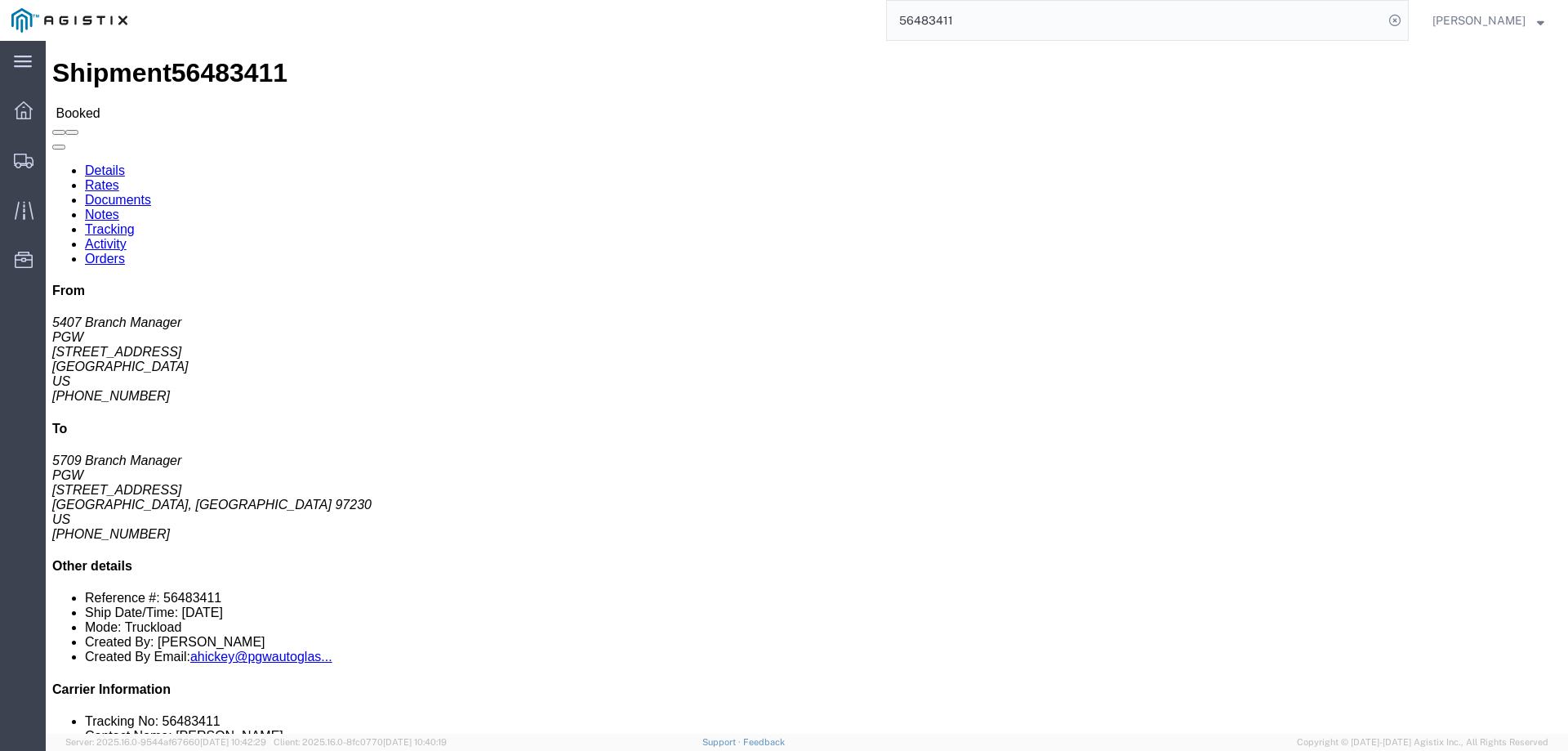
click link "Rates"
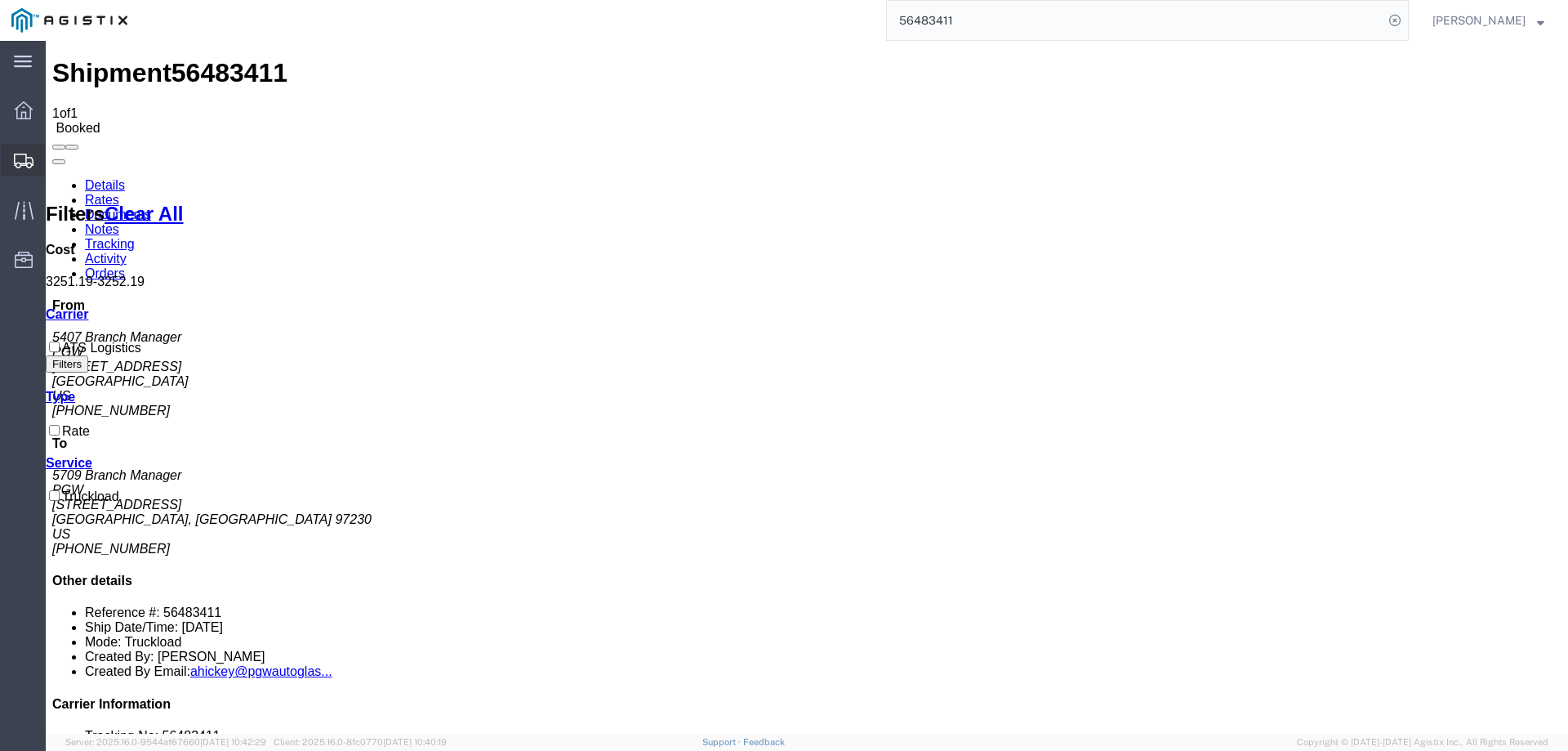
click at [23, 160] on icon at bounding box center [24, 160] width 20 height 15
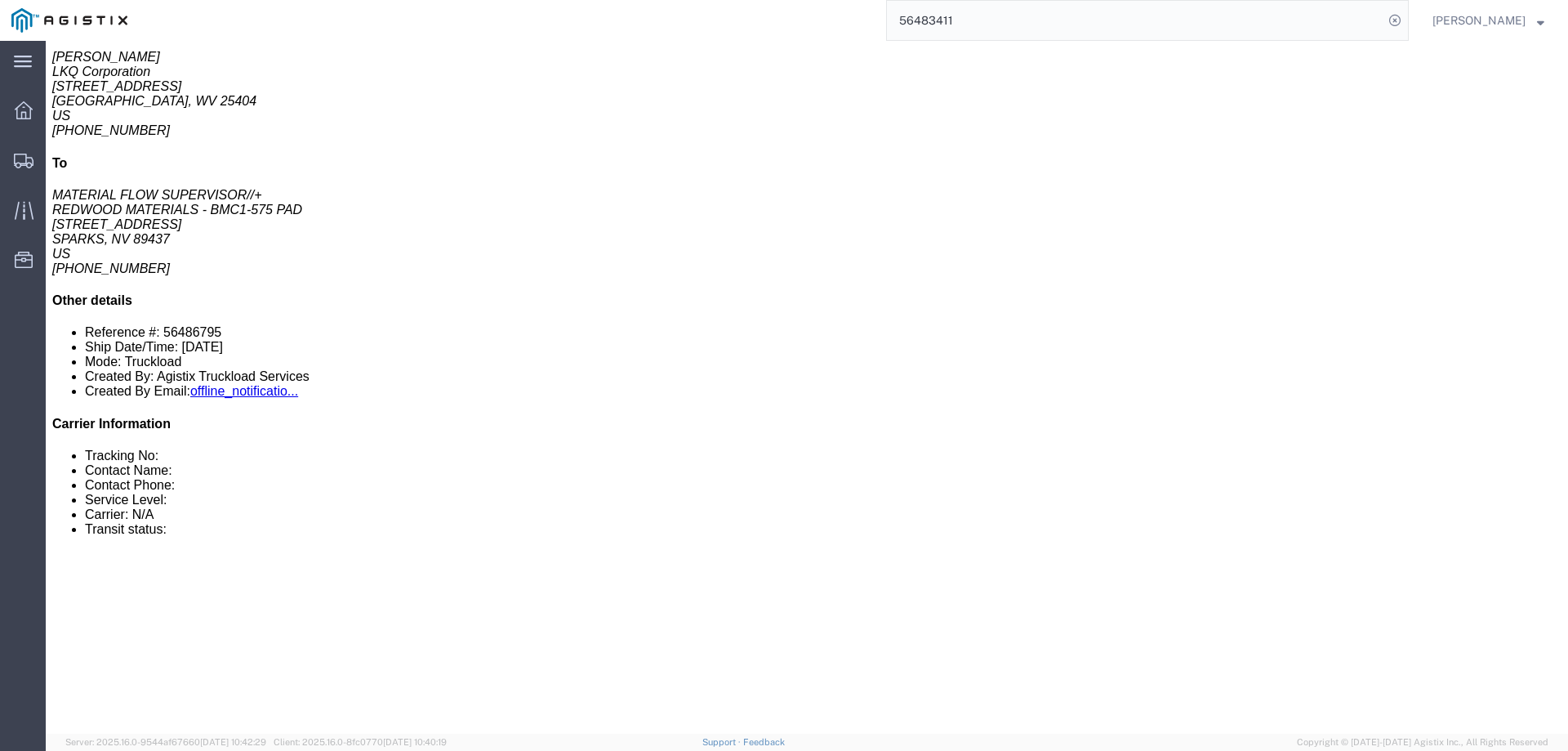
scroll to position [245, 0]
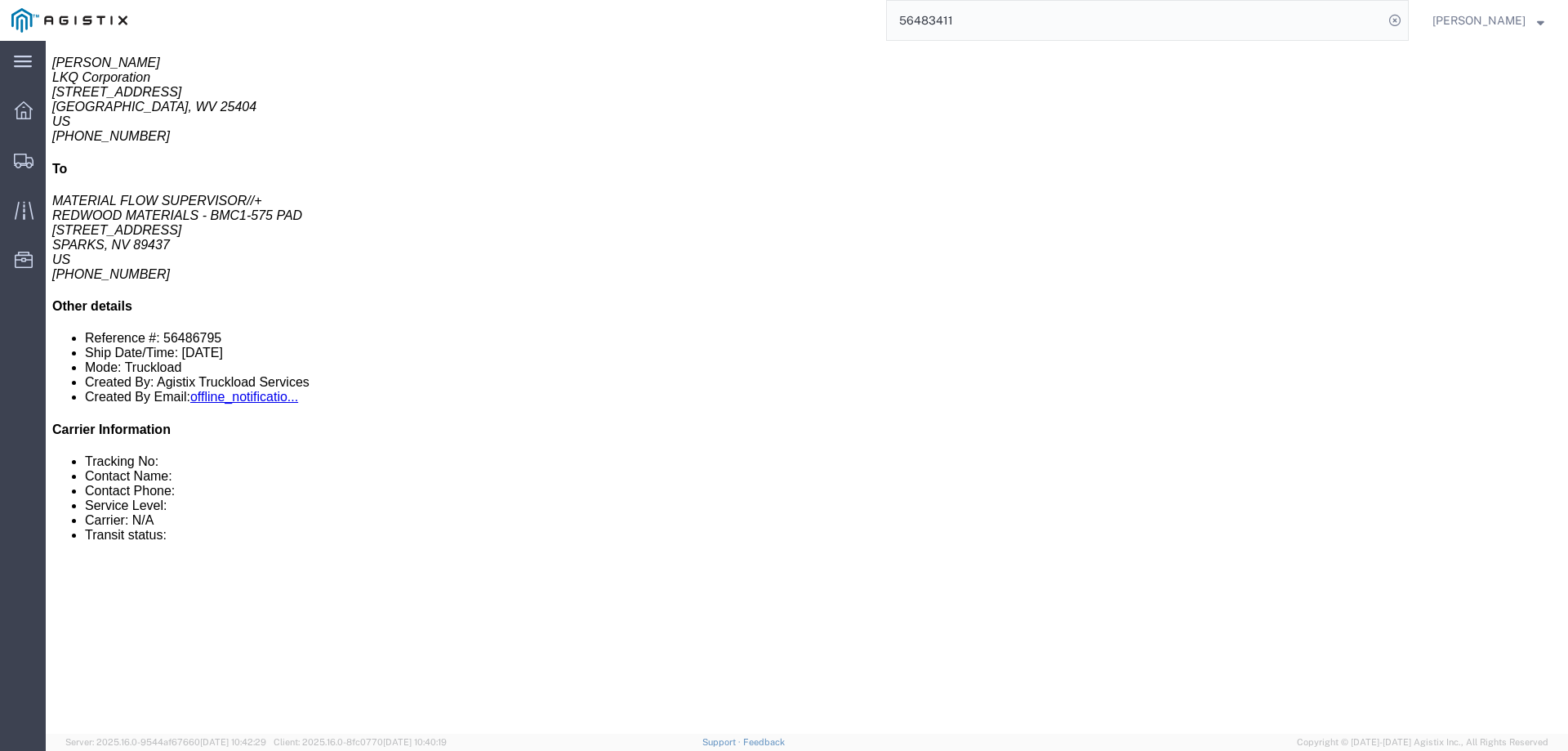
click link "Notes"
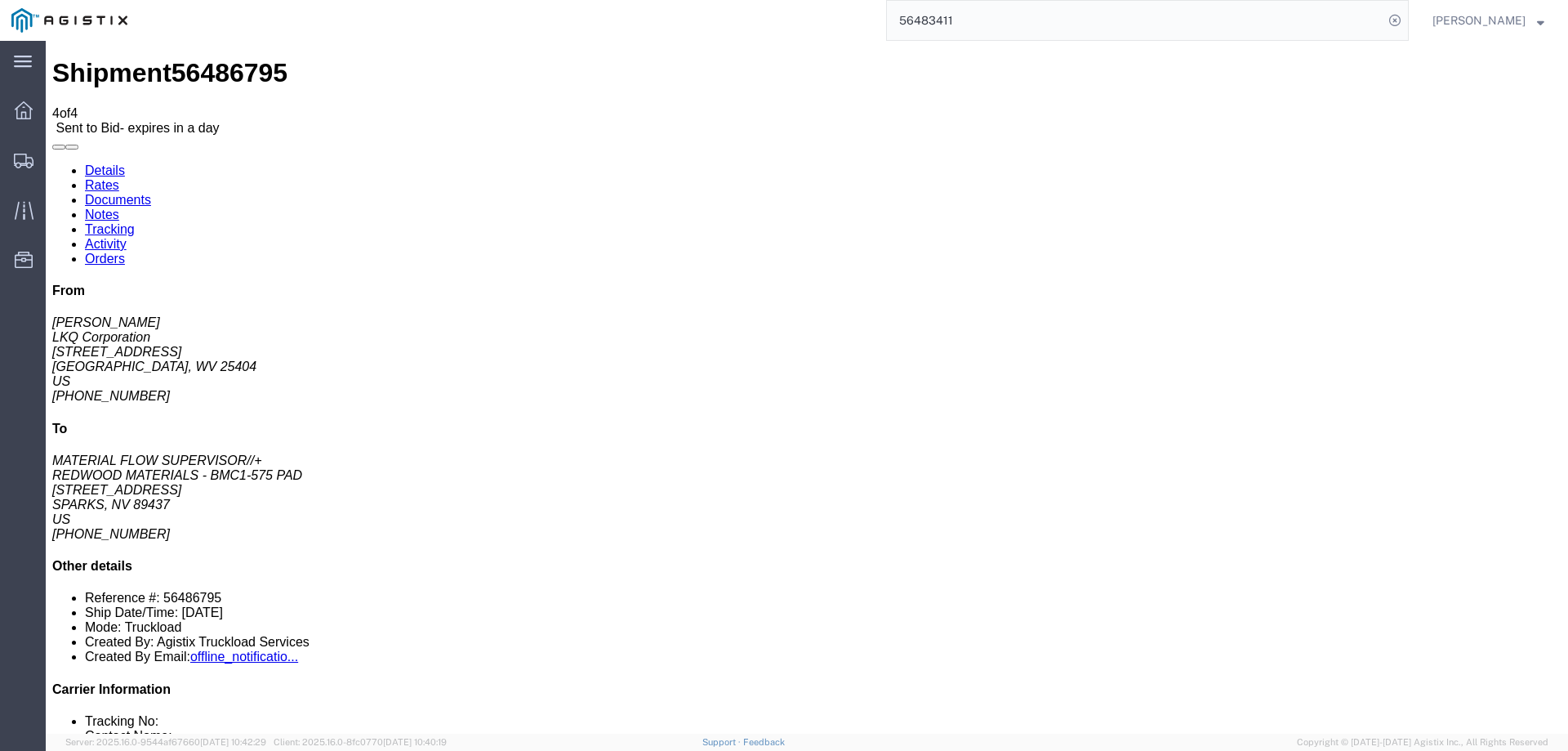
drag, startPoint x: 650, startPoint y: 224, endPoint x: 706, endPoint y: 252, distance: 62.6
drag, startPoint x: 610, startPoint y: 258, endPoint x: 829, endPoint y: 275, distance: 219.7
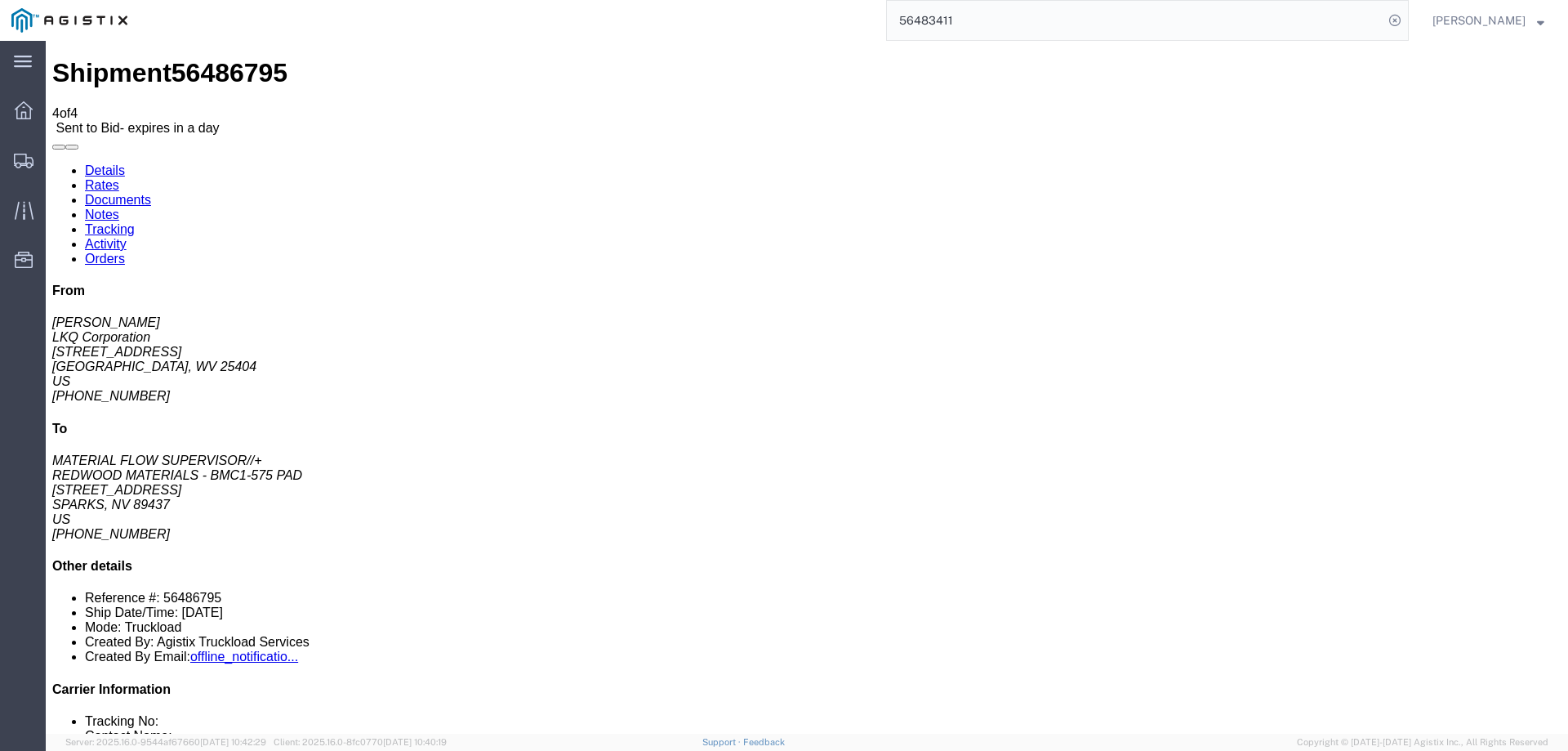
drag, startPoint x: 626, startPoint y: 225, endPoint x: 673, endPoint y: 223, distance: 47.0
click at [27, 156] on icon at bounding box center [24, 160] width 20 height 15
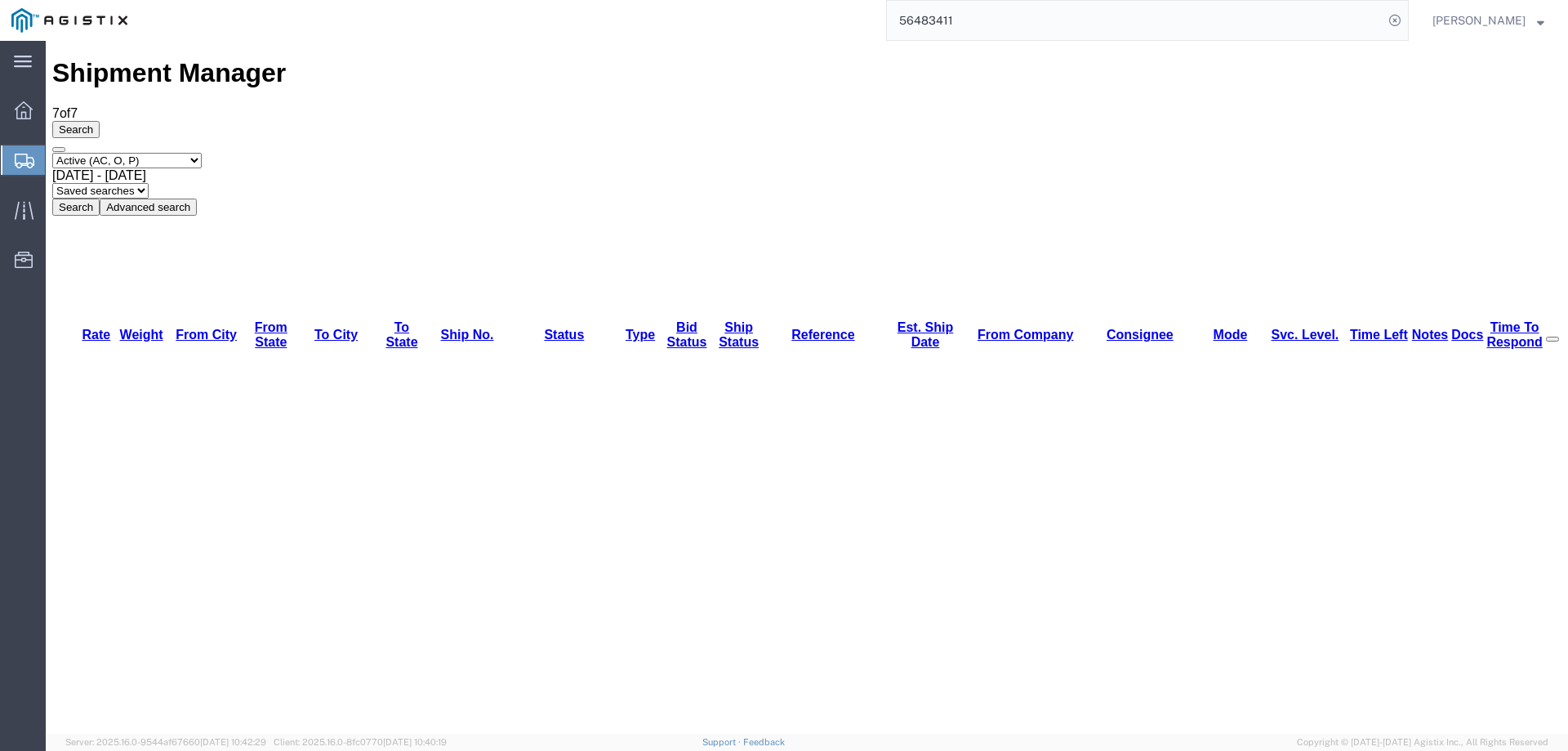
drag, startPoint x: 1491, startPoint y: 334, endPoint x: 1264, endPoint y: 342, distance: 227.1
drag, startPoint x: 1355, startPoint y: 363, endPoint x: 1187, endPoint y: 237, distance: 210.0
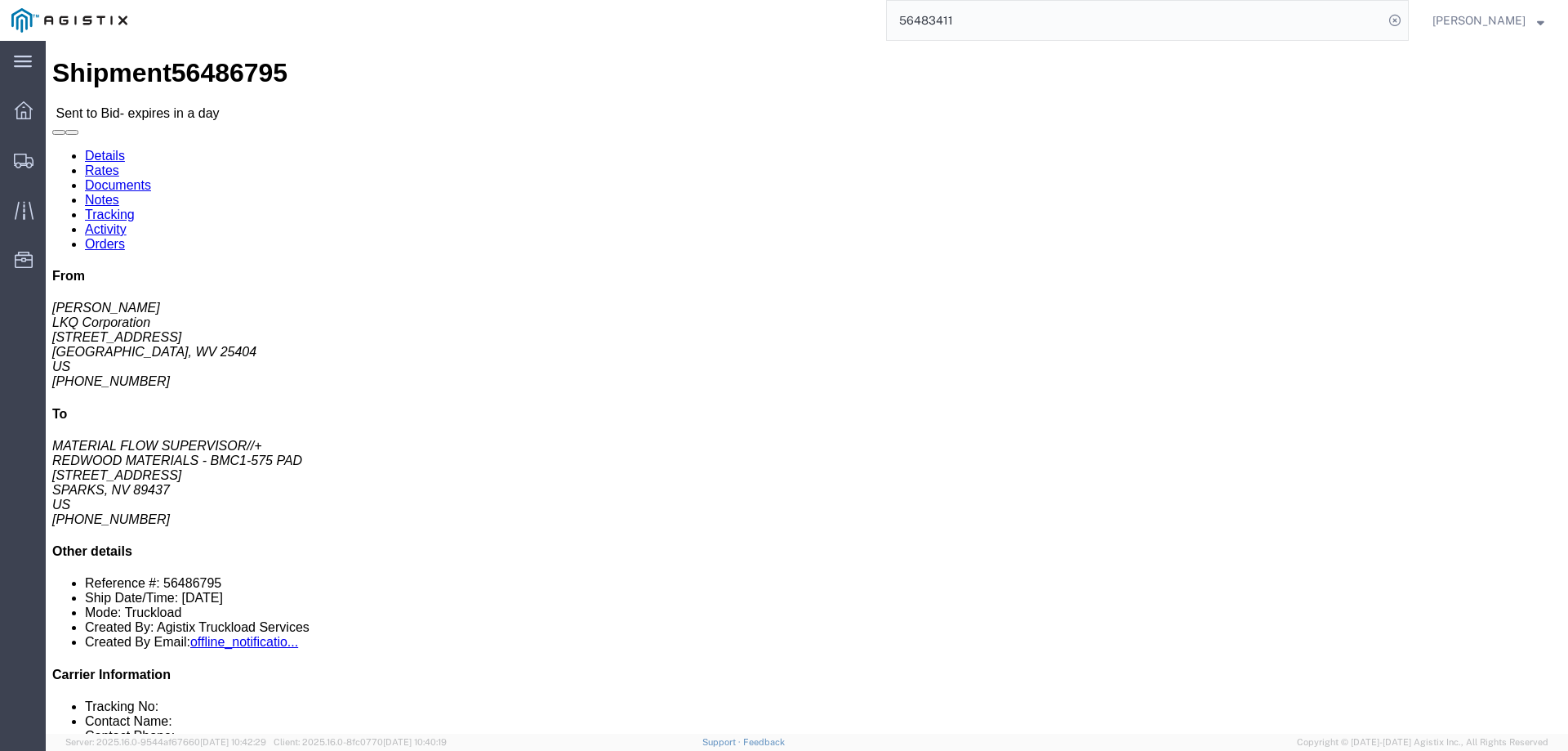
click link "Enter / Modify Bid"
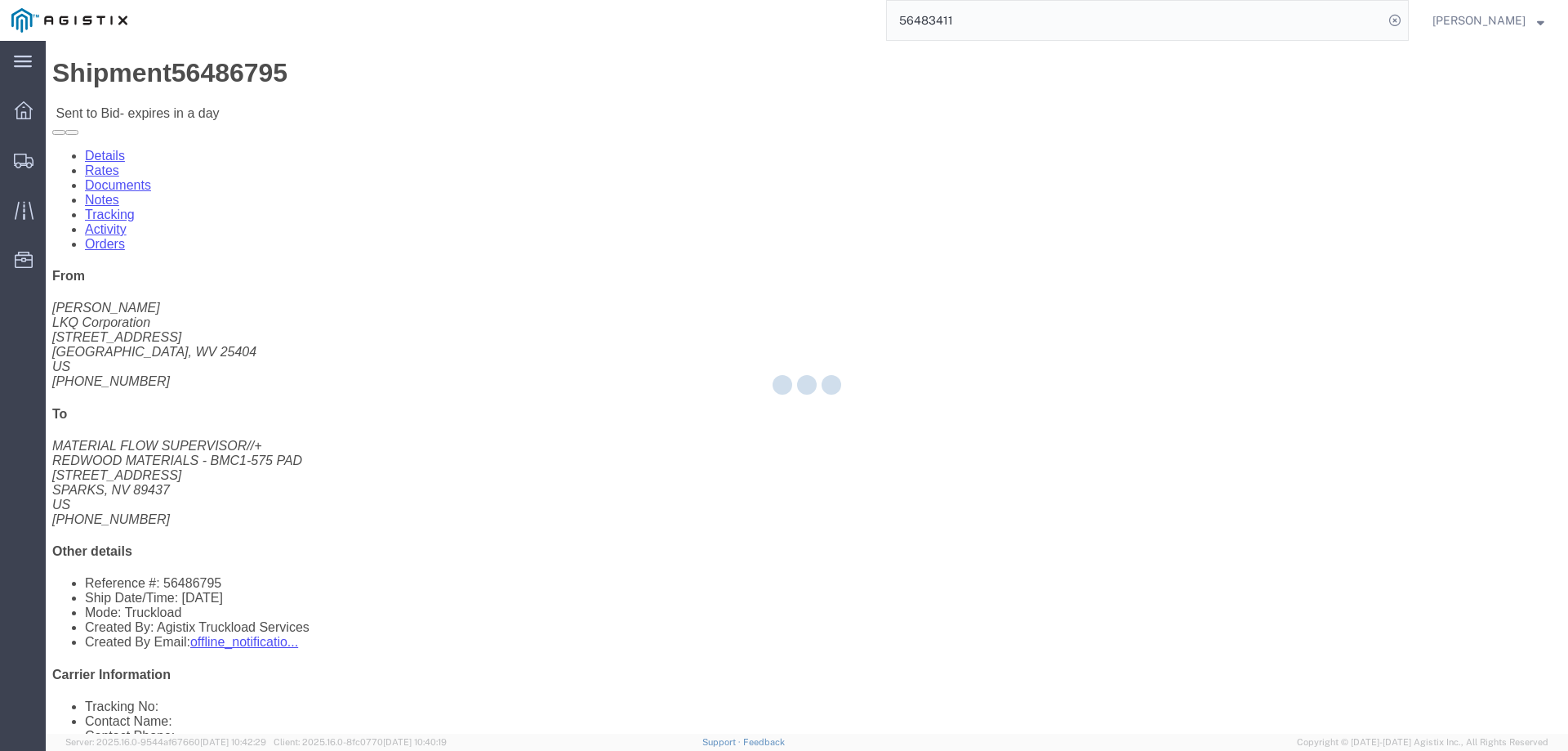
select select "146"
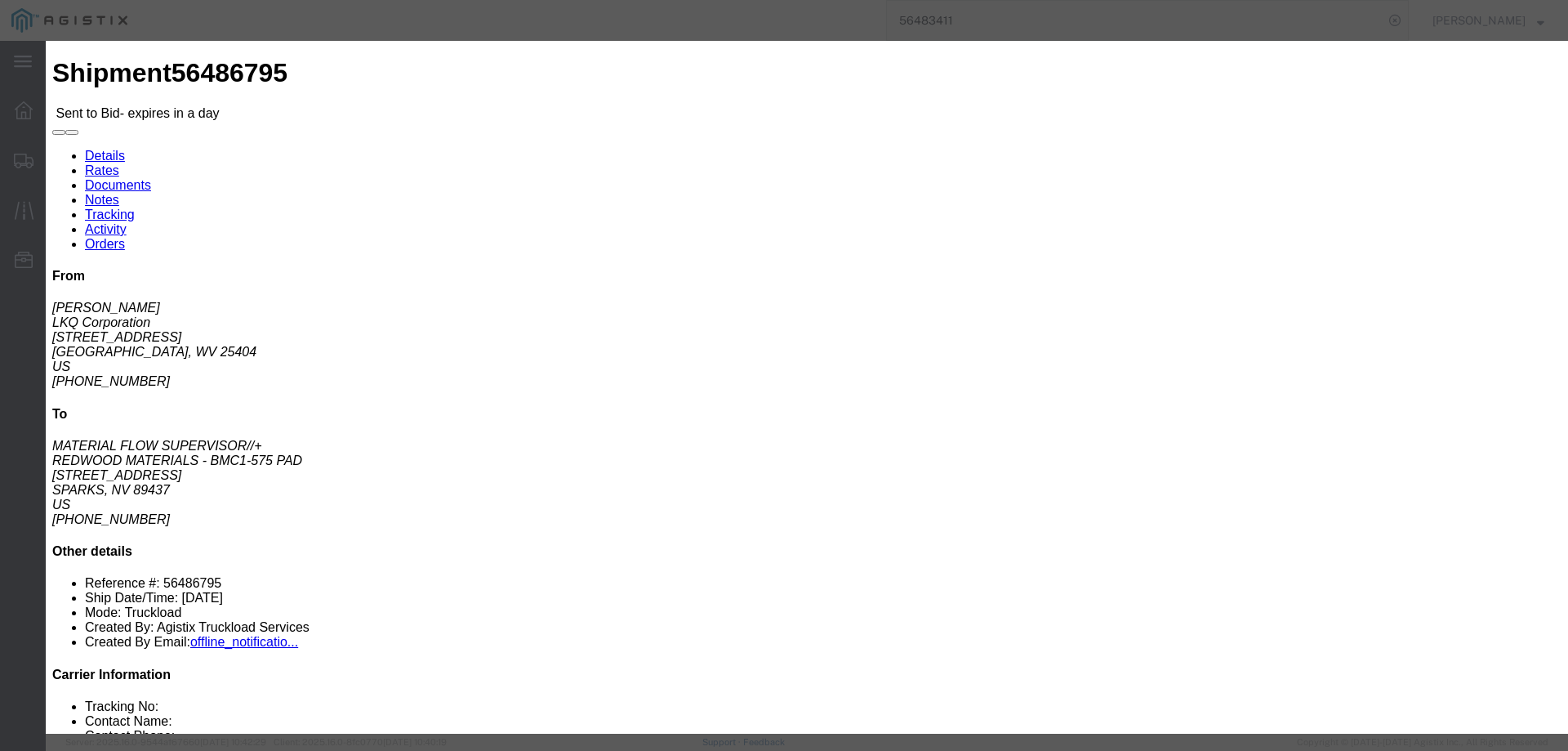
click select "Select CONESTOGA DFRM/STEP Economy TL Flatbed Intermodal LTL Standard Next Day …"
select select "25032"
click select "Select CONESTOGA DFRM/STEP Economy TL Flatbed Intermodal LTL Standard Next Day …"
drag, startPoint x: 1080, startPoint y: 147, endPoint x: 1100, endPoint y: 154, distance: 21.2
click input "text"
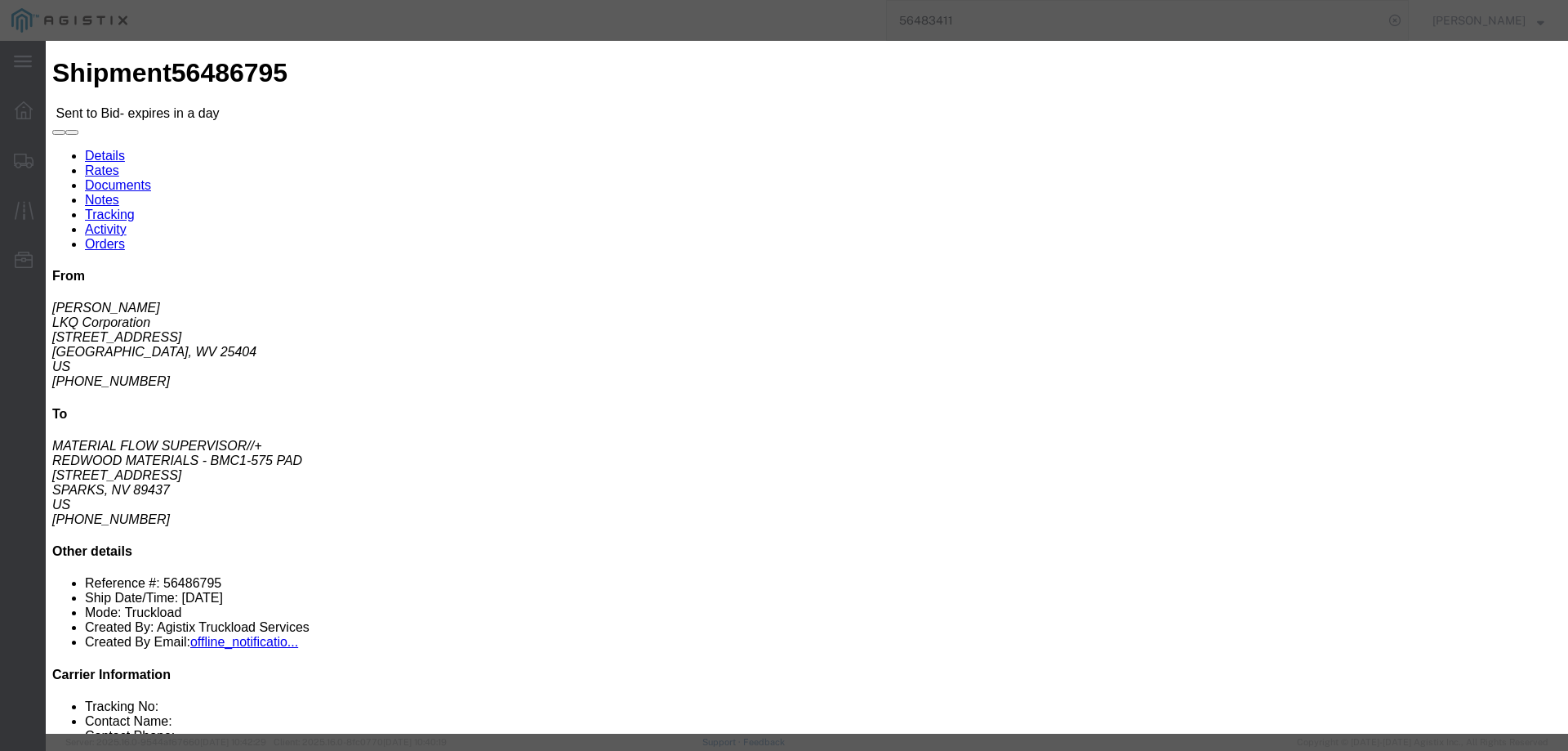
type input "ats"
click input "number"
type input "2600"
click button "Submit"
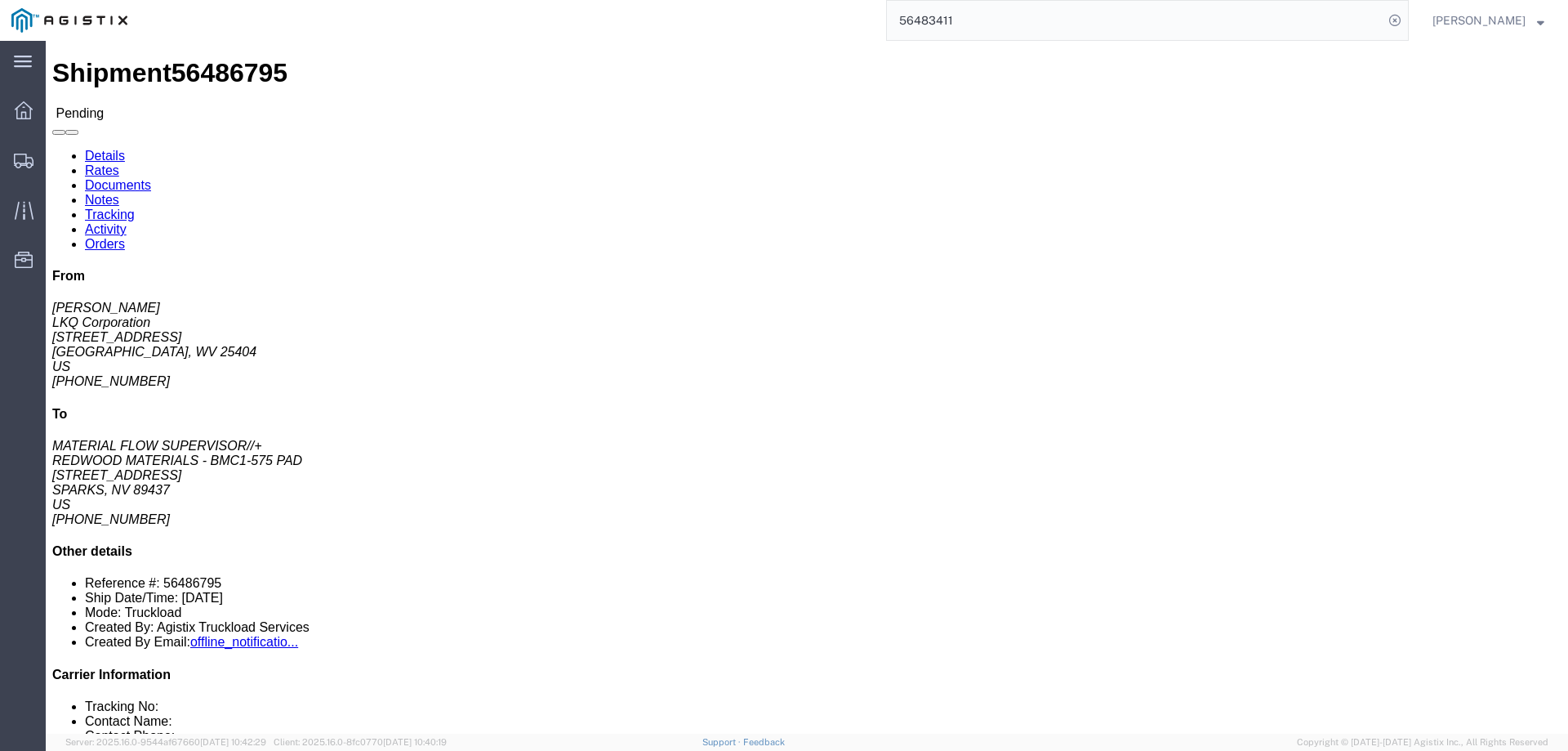
click button "Enter / Modify Bid"
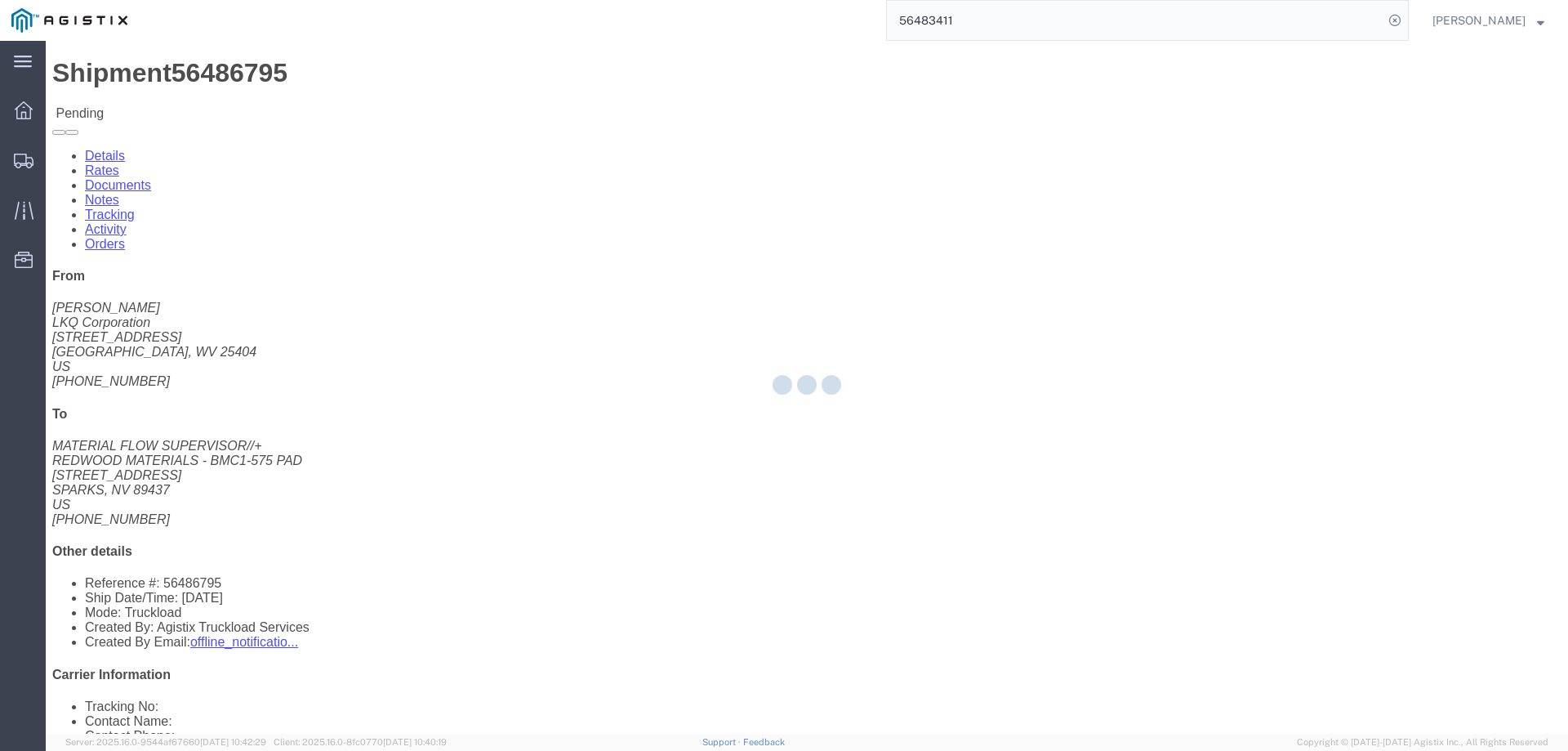
select select "146"
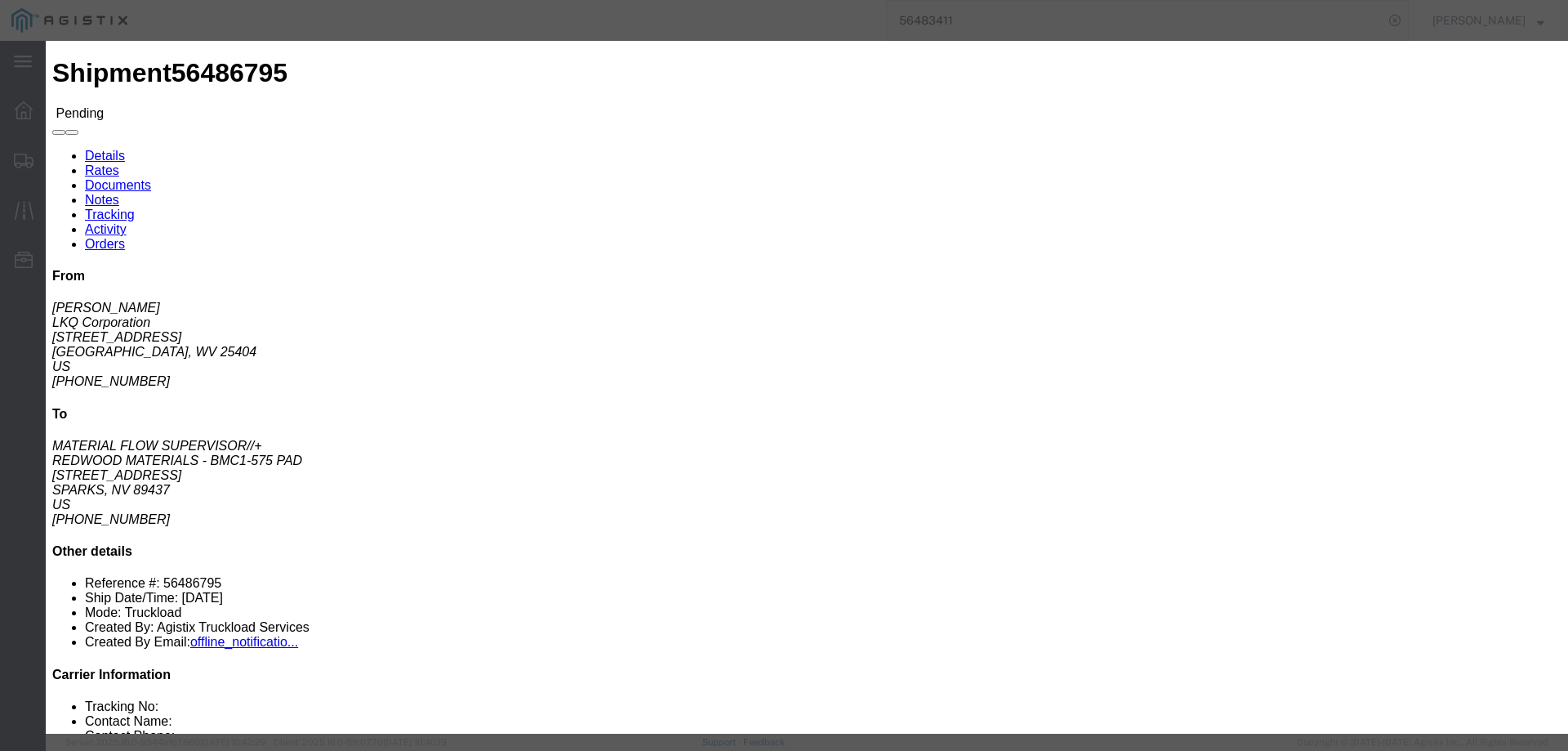
click link "ats - ATS Logistics - Truckload"
drag, startPoint x: 1075, startPoint y: 333, endPoint x: 896, endPoint y: 337, distance: 179.0
click div "Select 2 Day Service 3 Axle Winch Truck 3 to 5 Day Service 96L Domestic Flat Ra…"
type input "3"
type input "2945"
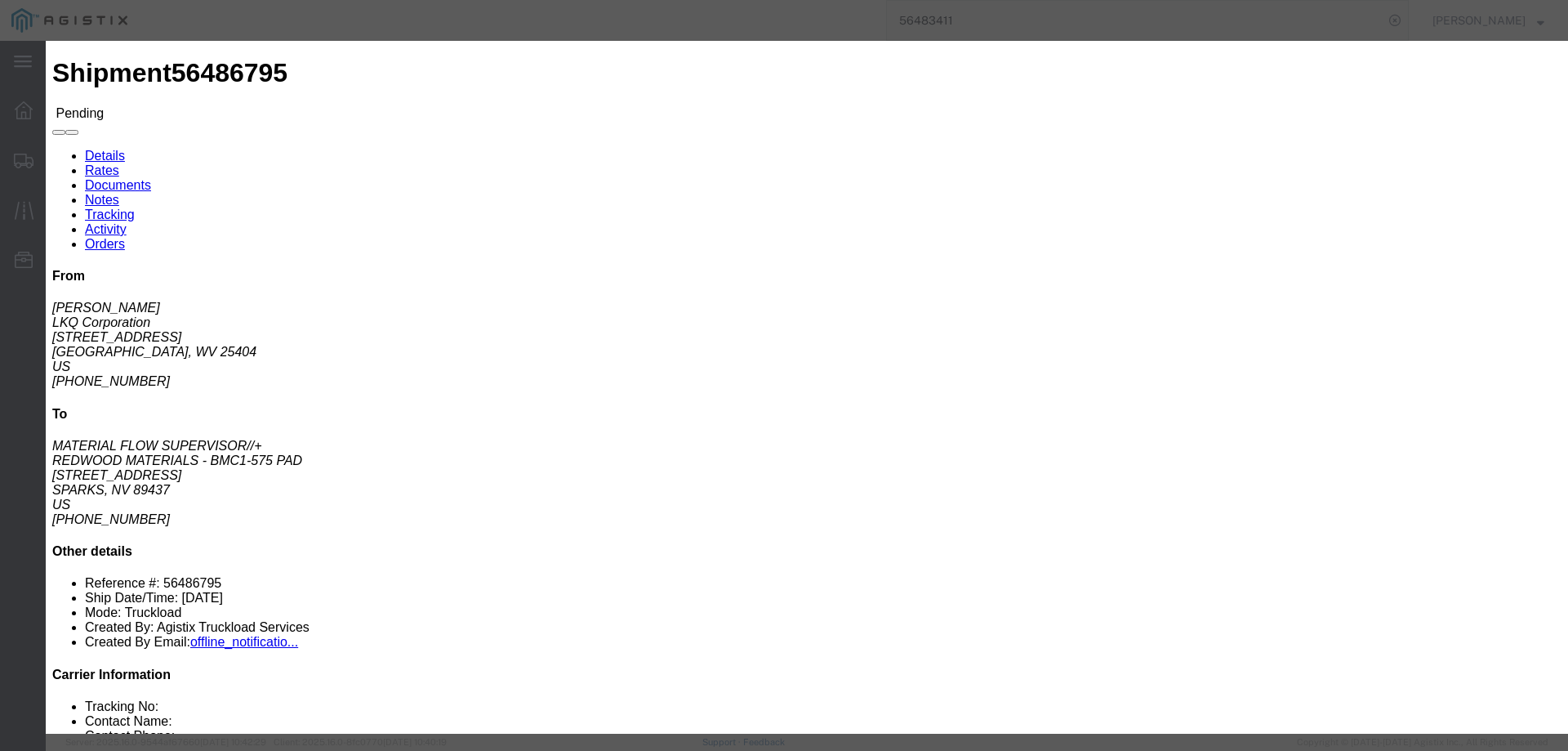
click button "Submit"
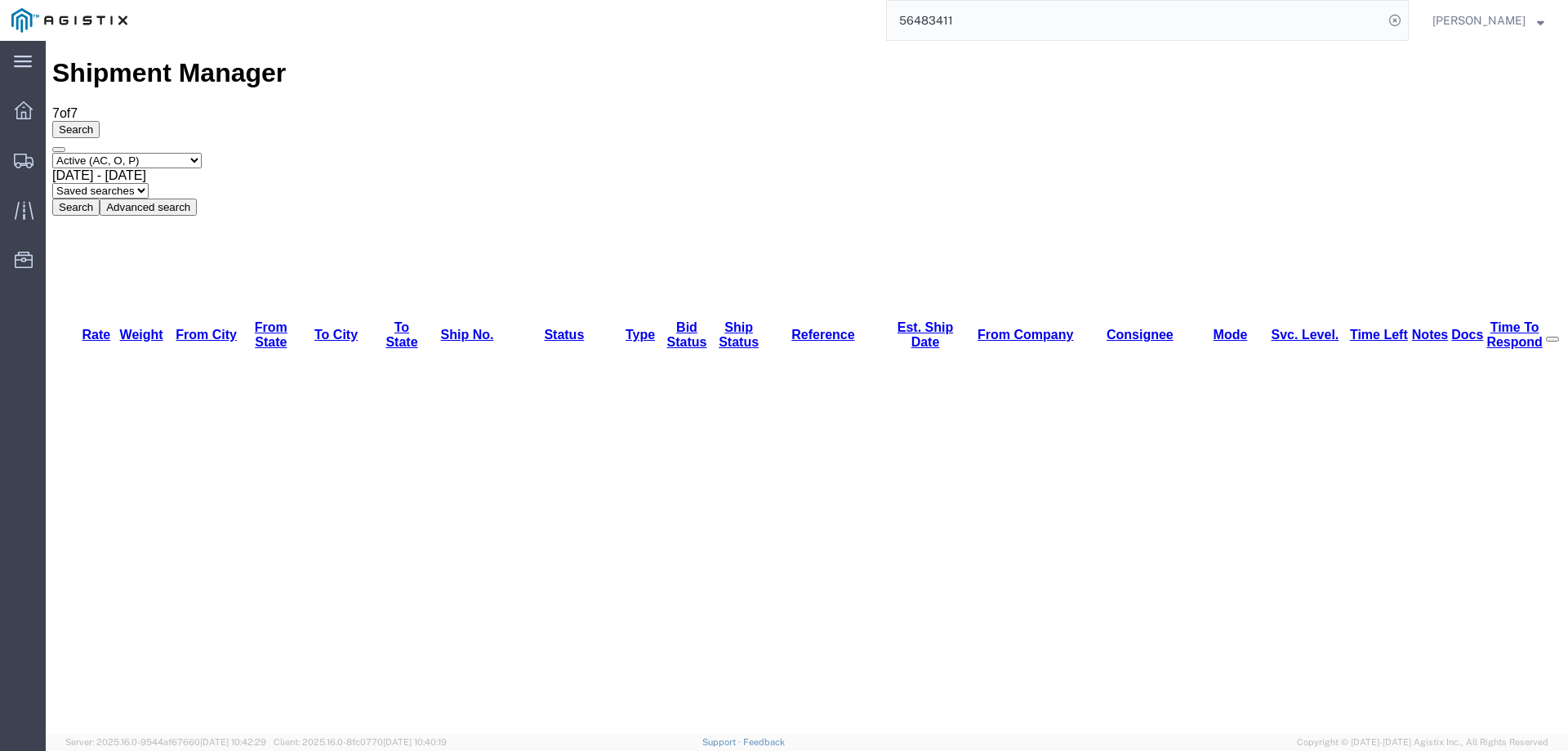
click at [20, 165] on icon at bounding box center [24, 160] width 20 height 15
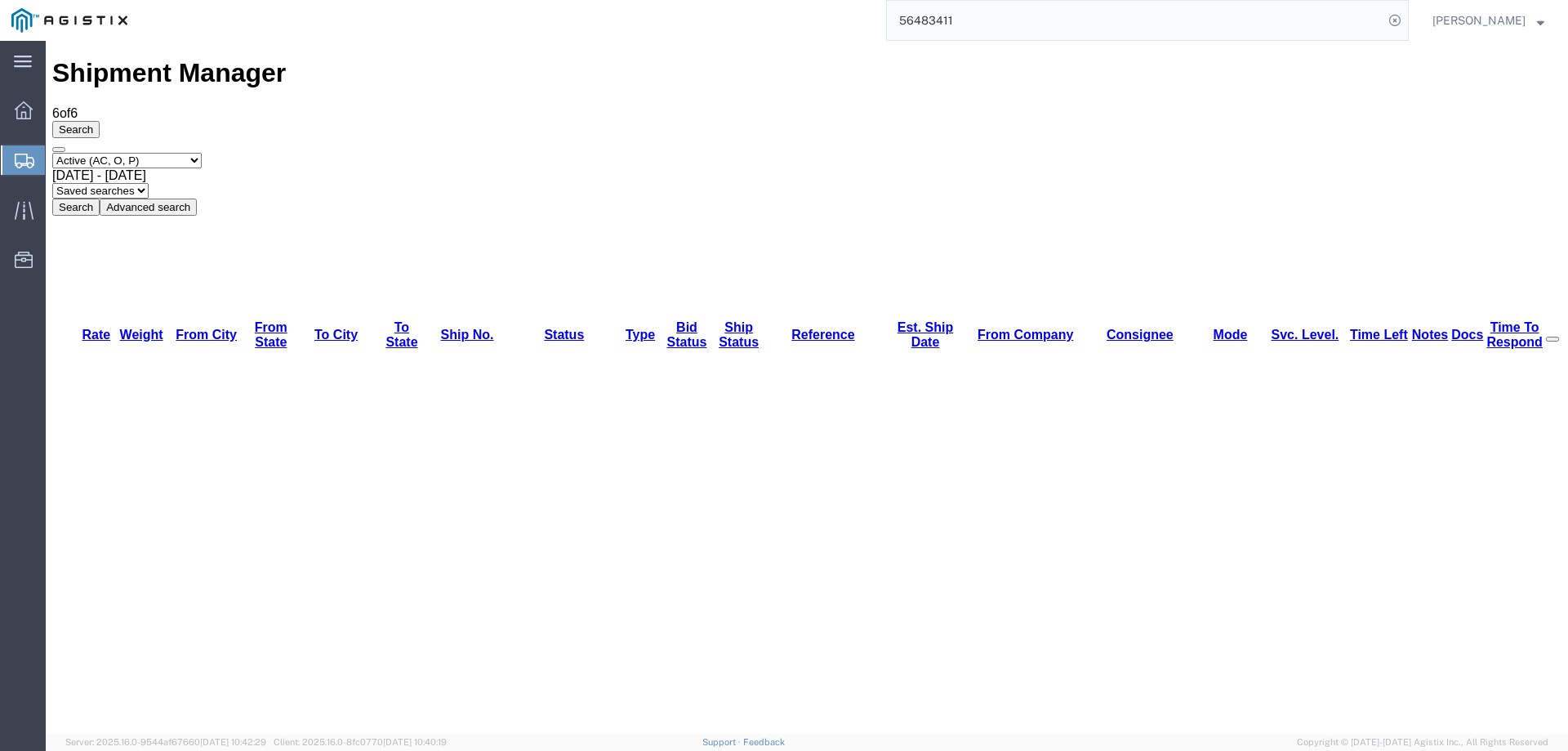
click at [30, 159] on icon at bounding box center [25, 160] width 20 height 15
click at [26, 156] on icon at bounding box center [25, 160] width 20 height 15
click at [17, 152] on svg-icon at bounding box center [25, 159] width 20 height 17
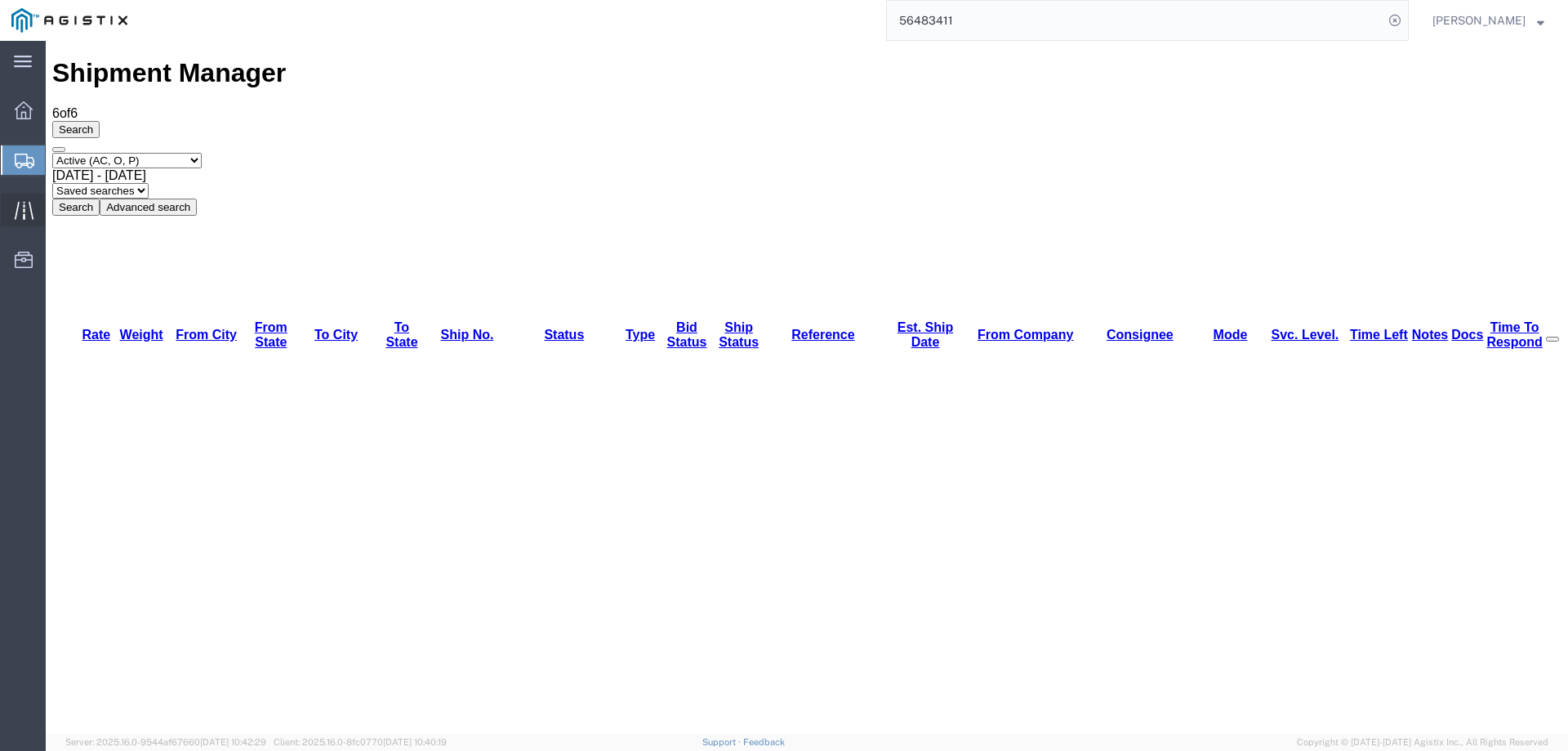
click at [31, 214] on icon at bounding box center [23, 210] width 19 height 18
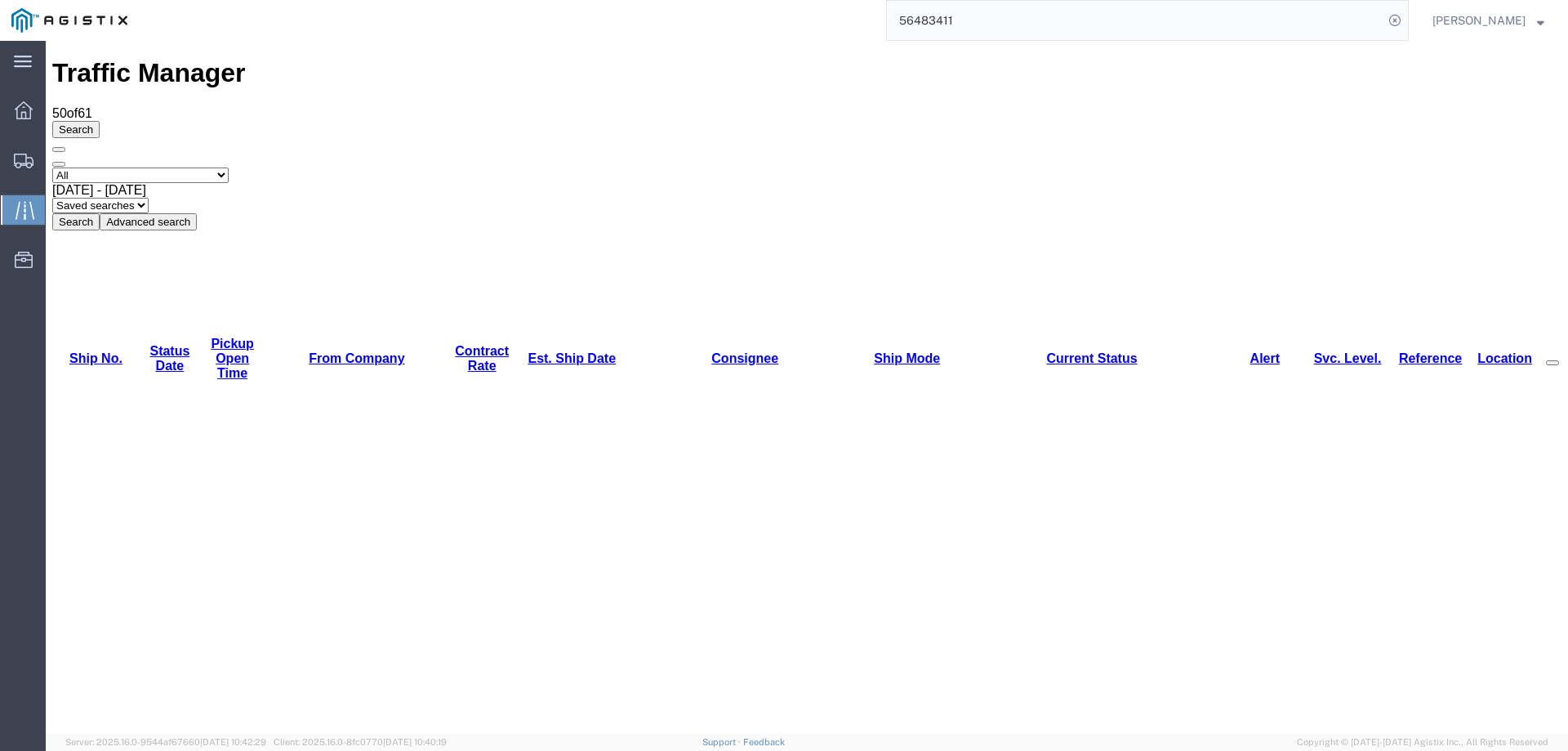
click at [527, 351] on link "Est. Ship Date" at bounding box center [572, 358] width 89 height 14
copy li "56269983"
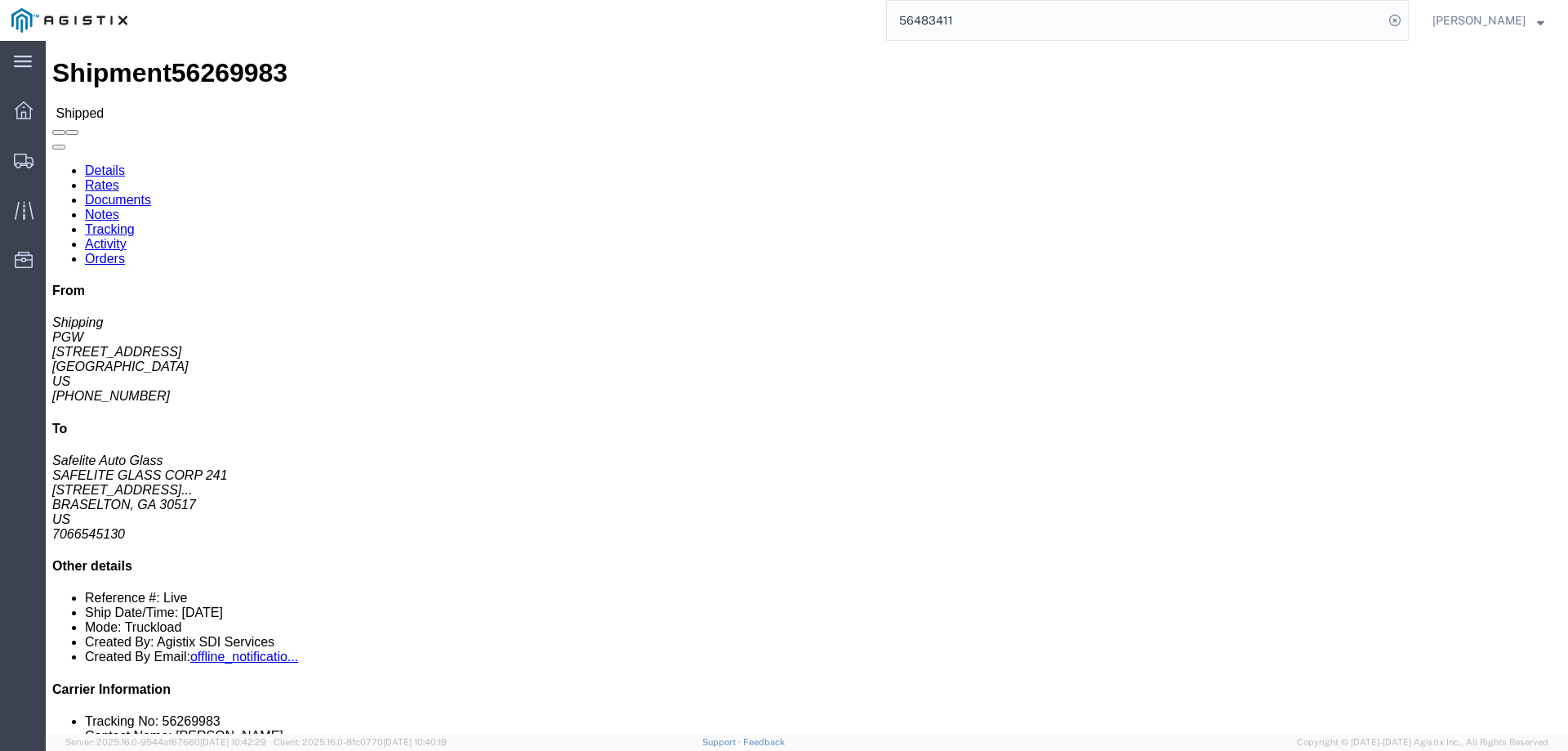
click link "Rates"
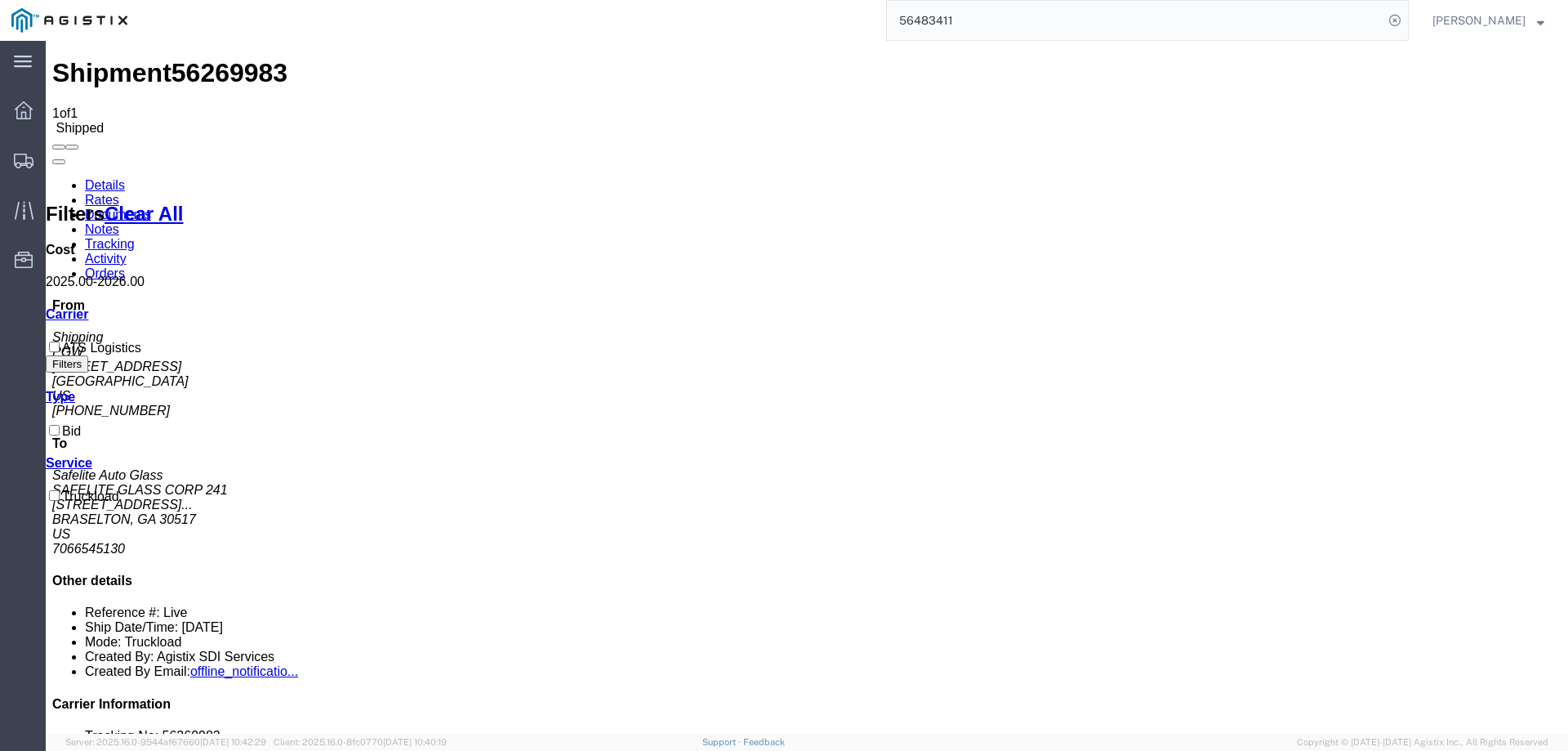
click at [193, 62] on span "56269983" at bounding box center [229, 73] width 116 height 30
copy span "56269983"
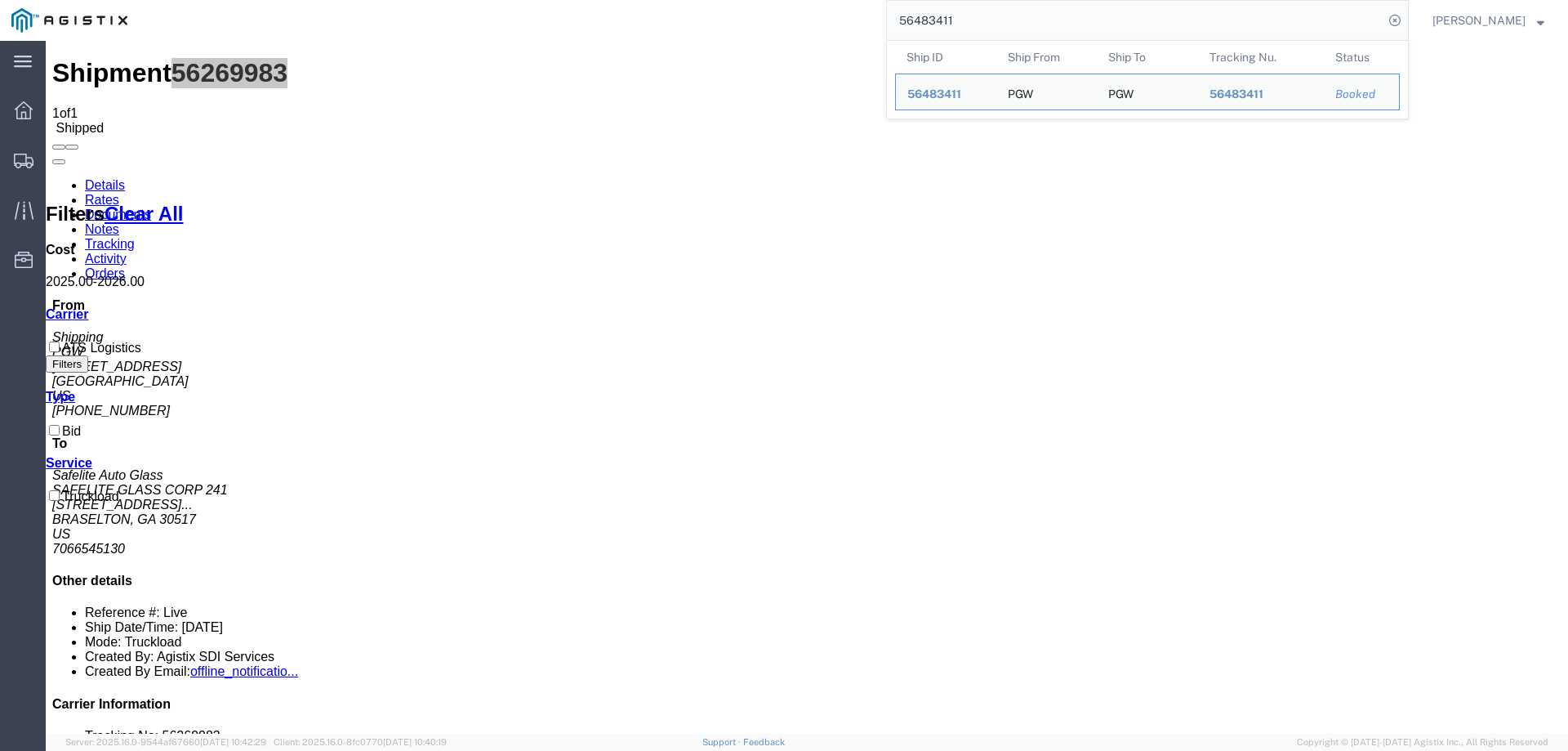
click at [1002, 17] on input "56483411" at bounding box center [1135, 21] width 497 height 39
drag, startPoint x: 1002, startPoint y: 17, endPoint x: 898, endPoint y: 13, distance: 104.1
click at [898, 13] on div "56483411 Ship ID Ship From Ship To Tracking Nu. Status Ship ID 56483411 Ship Fr…" at bounding box center [773, 21] width 1270 height 41
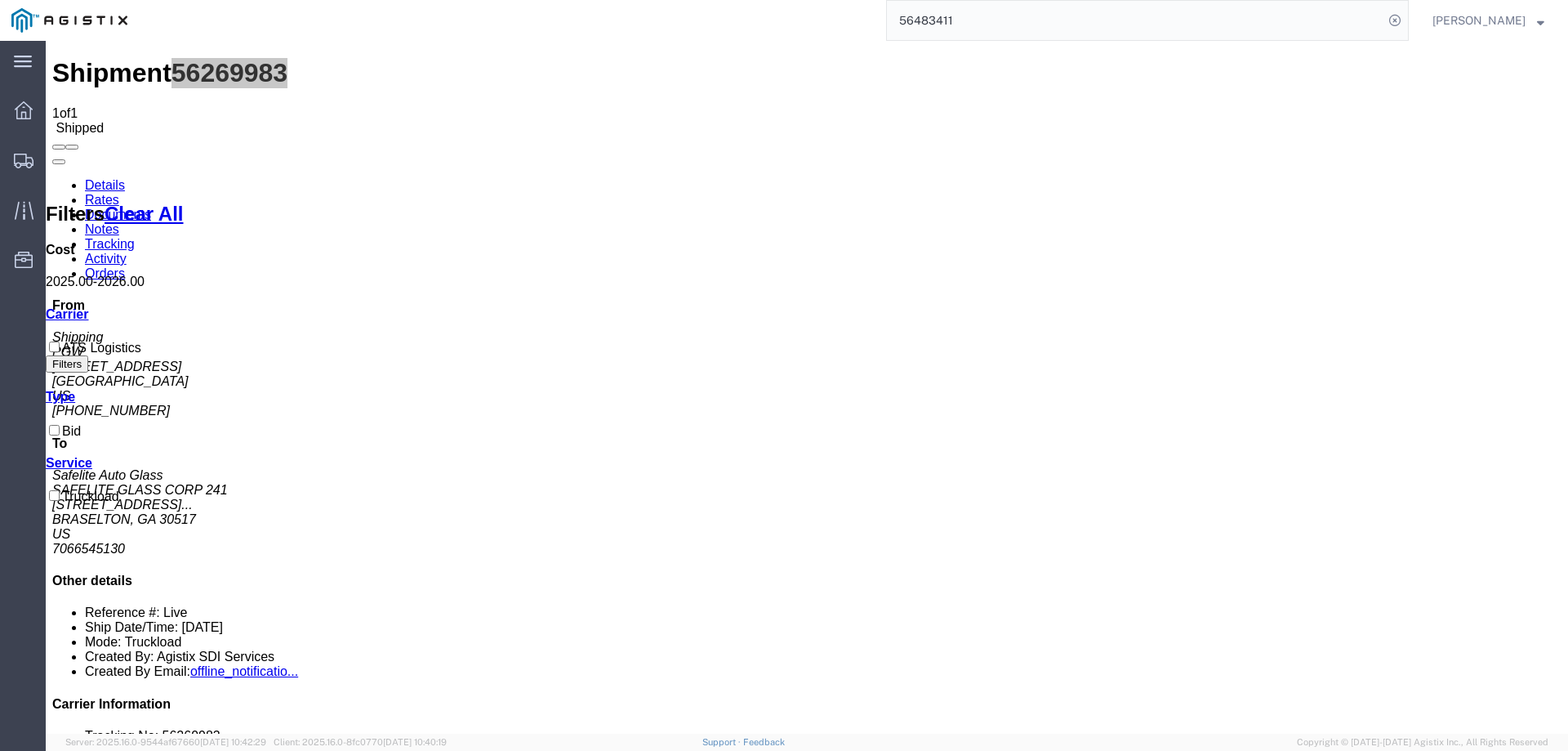
paste input "269983"
click at [1032, 16] on input "56269983" at bounding box center [1135, 21] width 497 height 39
click at [1223, 23] on input "56269983" at bounding box center [1135, 21] width 497 height 39
click at [1407, 16] on icon at bounding box center [1394, 20] width 23 height 23
type input "56269983"
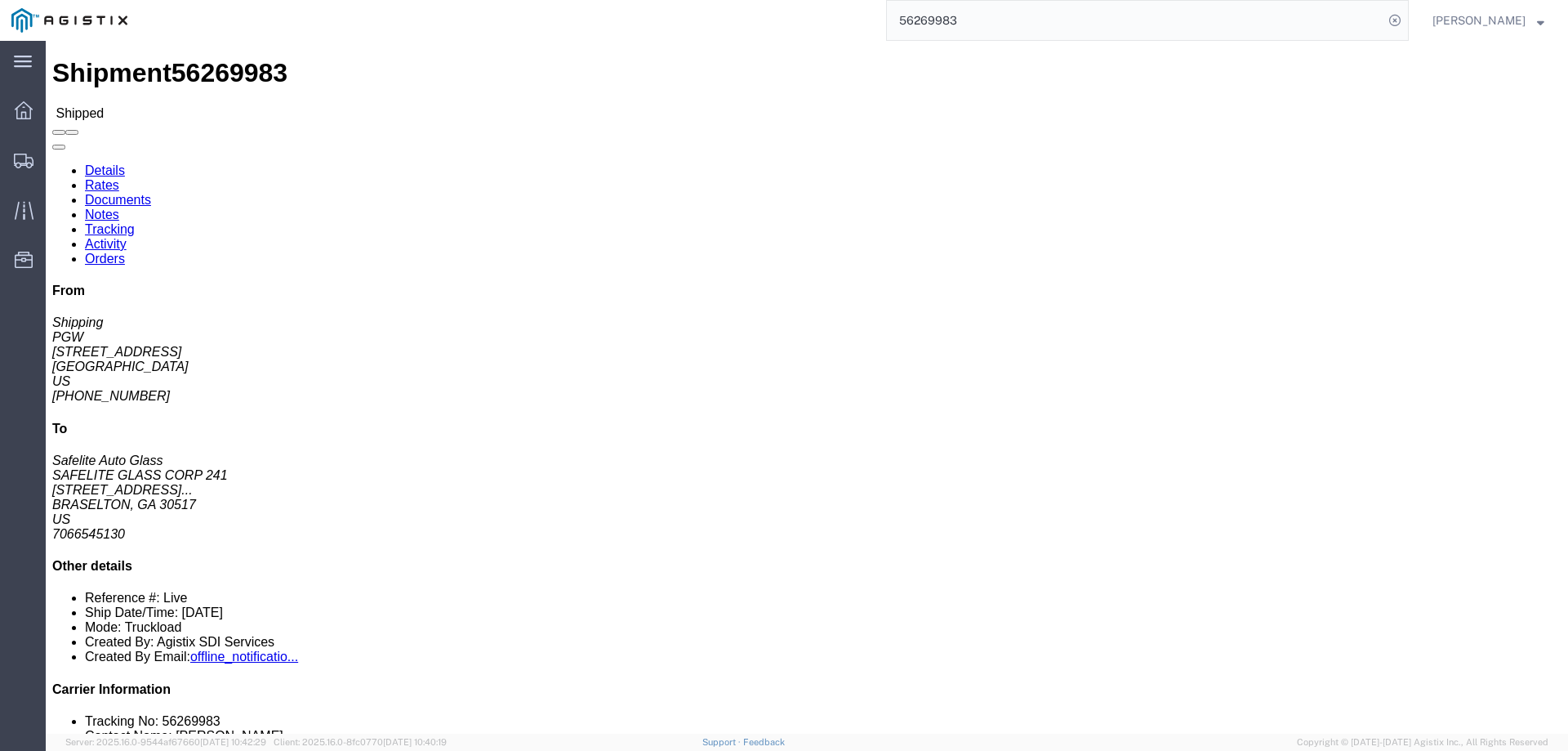
click span "56269983"
drag, startPoint x: 163, startPoint y: 35, endPoint x: 151, endPoint y: 18, distance: 20.8
click span "56269983"
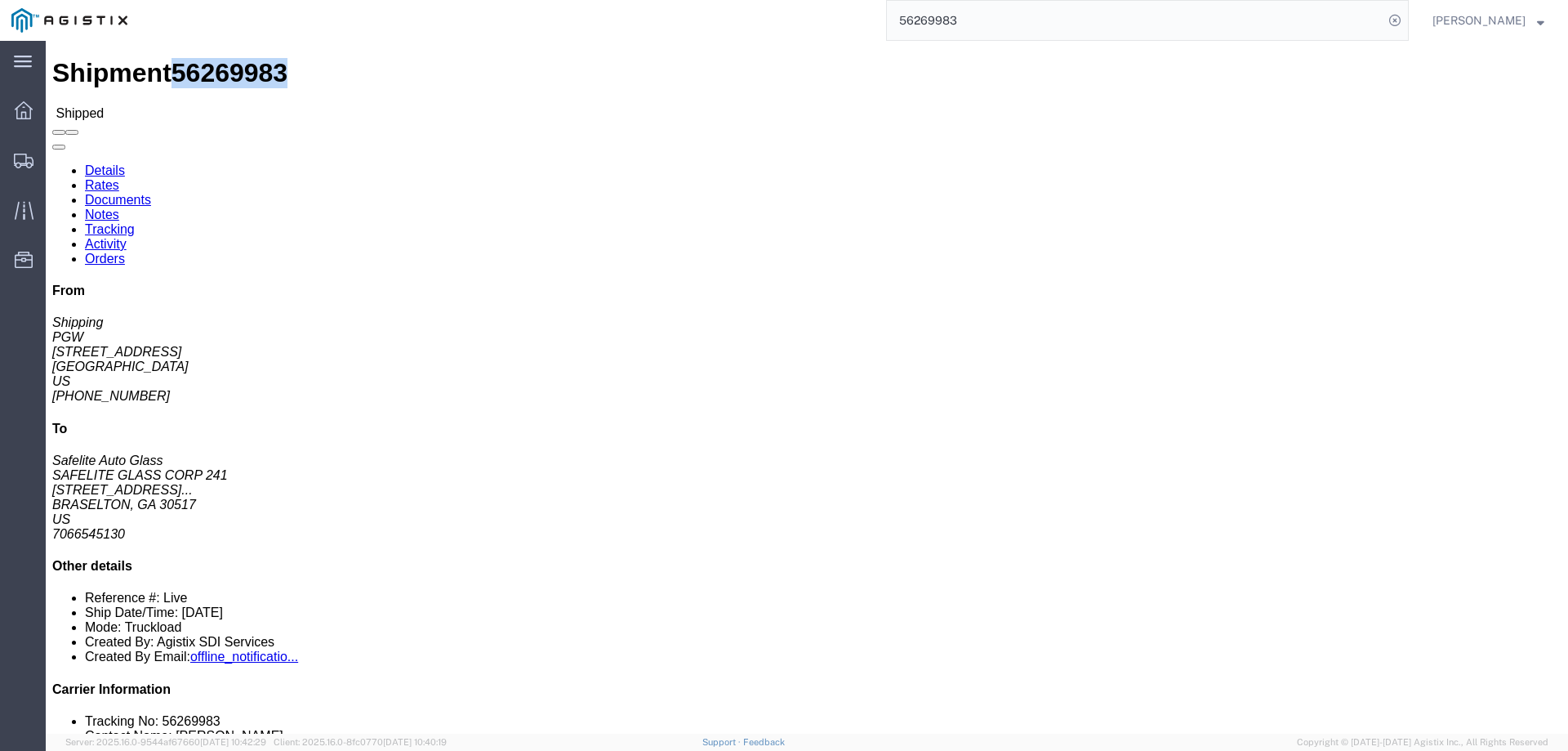
copy span "56269983"
click at [26, 215] on icon at bounding box center [24, 210] width 19 height 19
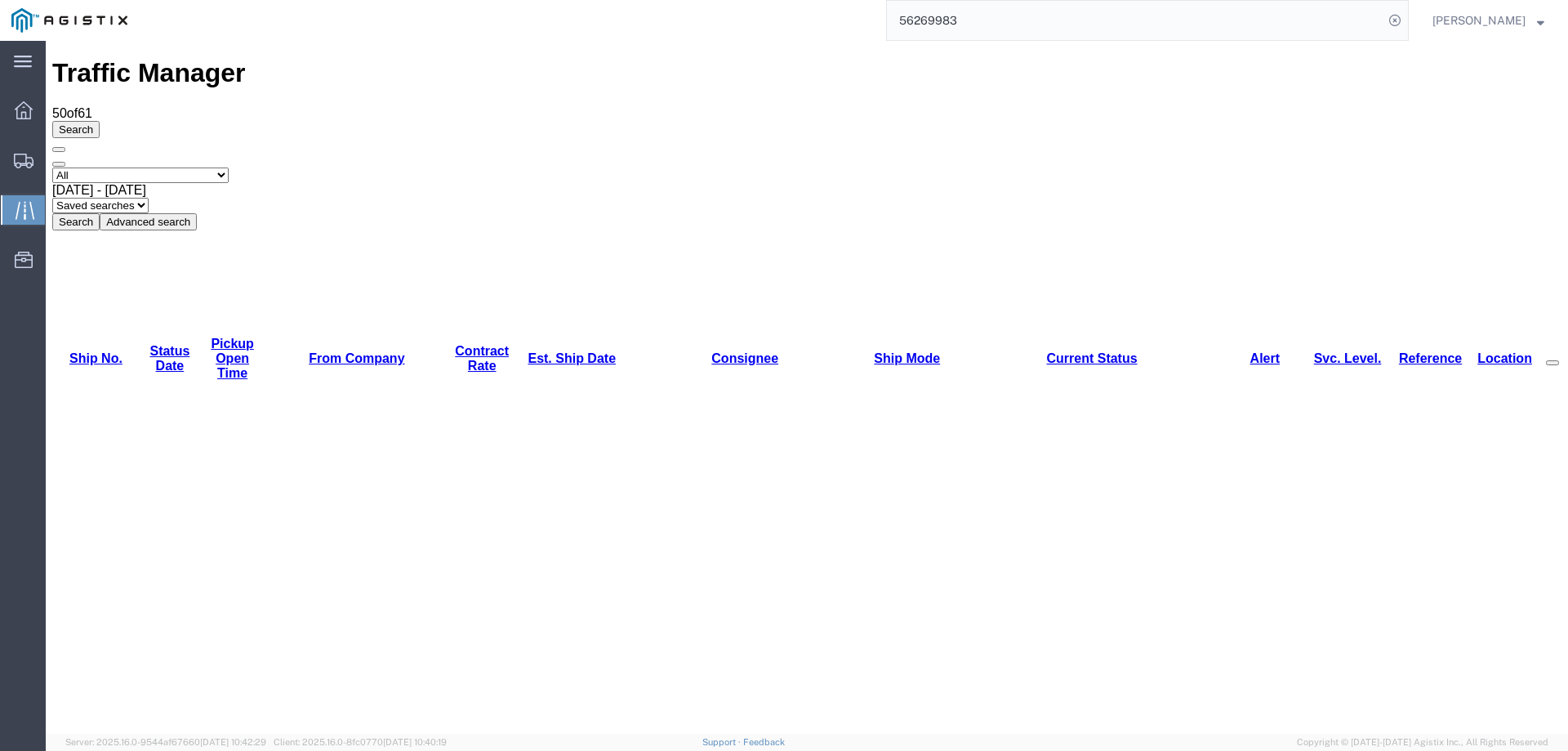
click at [527, 351] on link "Est. Ship Date" at bounding box center [572, 358] width 89 height 14
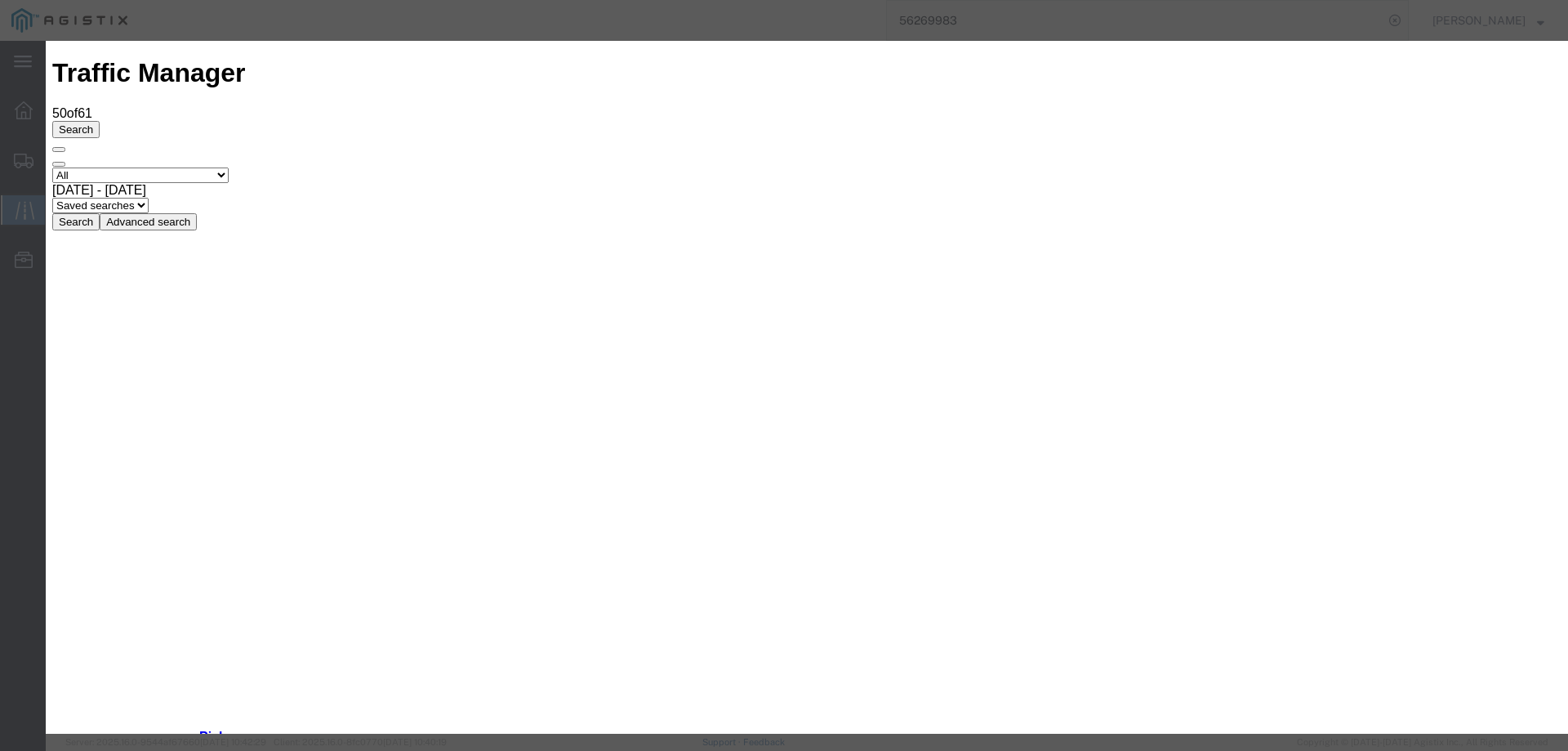
type input "[DATE]"
type input "5:00 PM"
select select "DELIVRED"
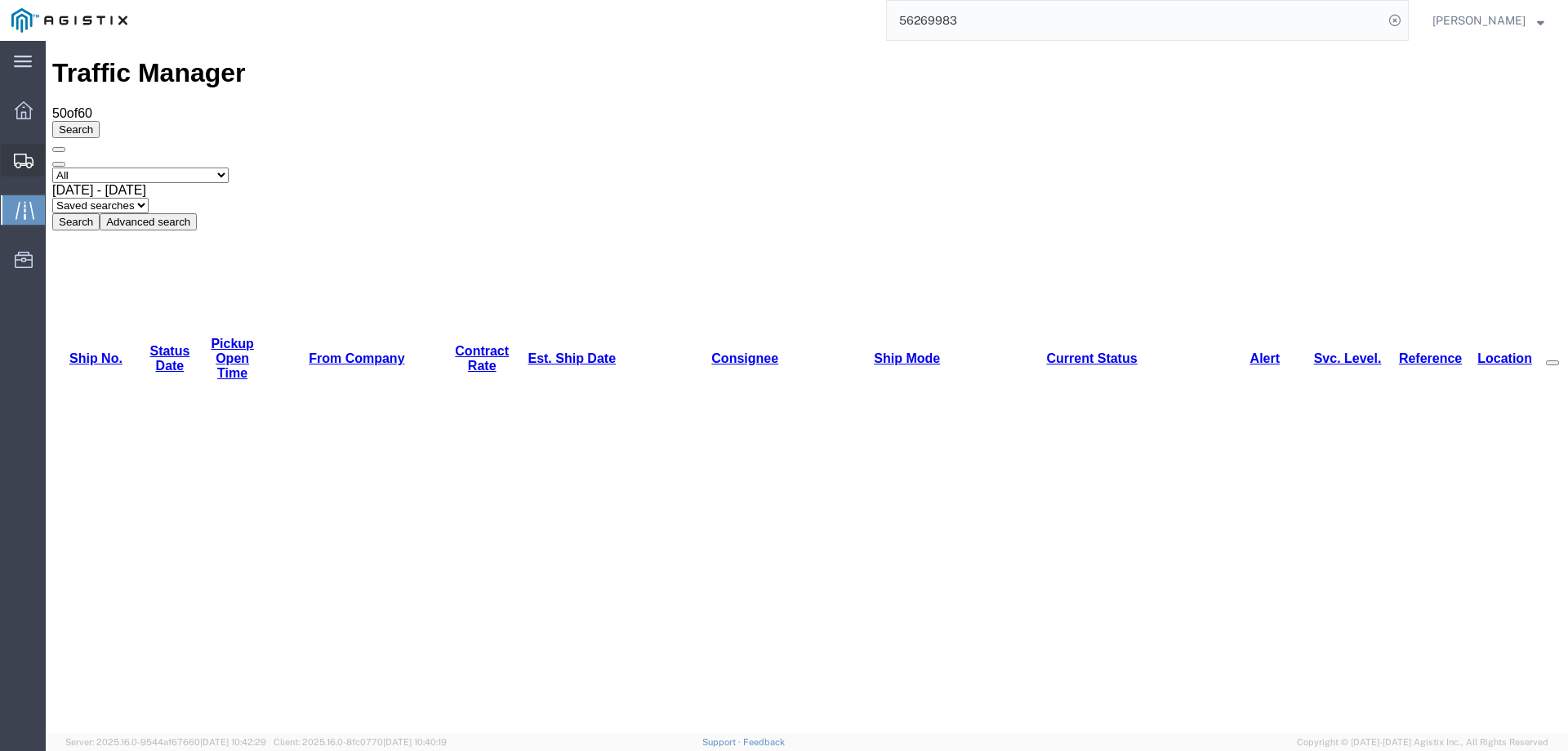
click at [15, 160] on icon at bounding box center [24, 160] width 20 height 15
